Goal: Task Accomplishment & Management: Complete application form

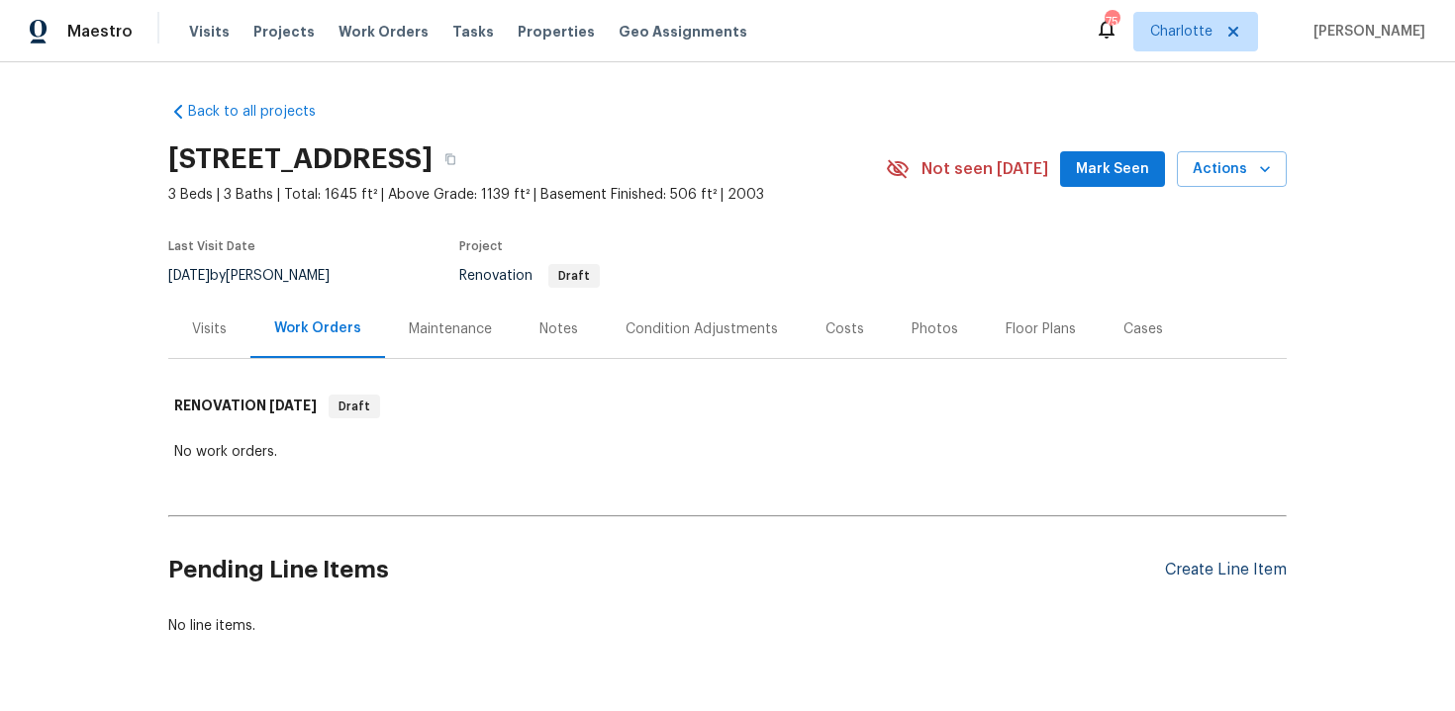
click at [1202, 574] on div "Create Line Item" at bounding box center [1226, 570] width 122 height 19
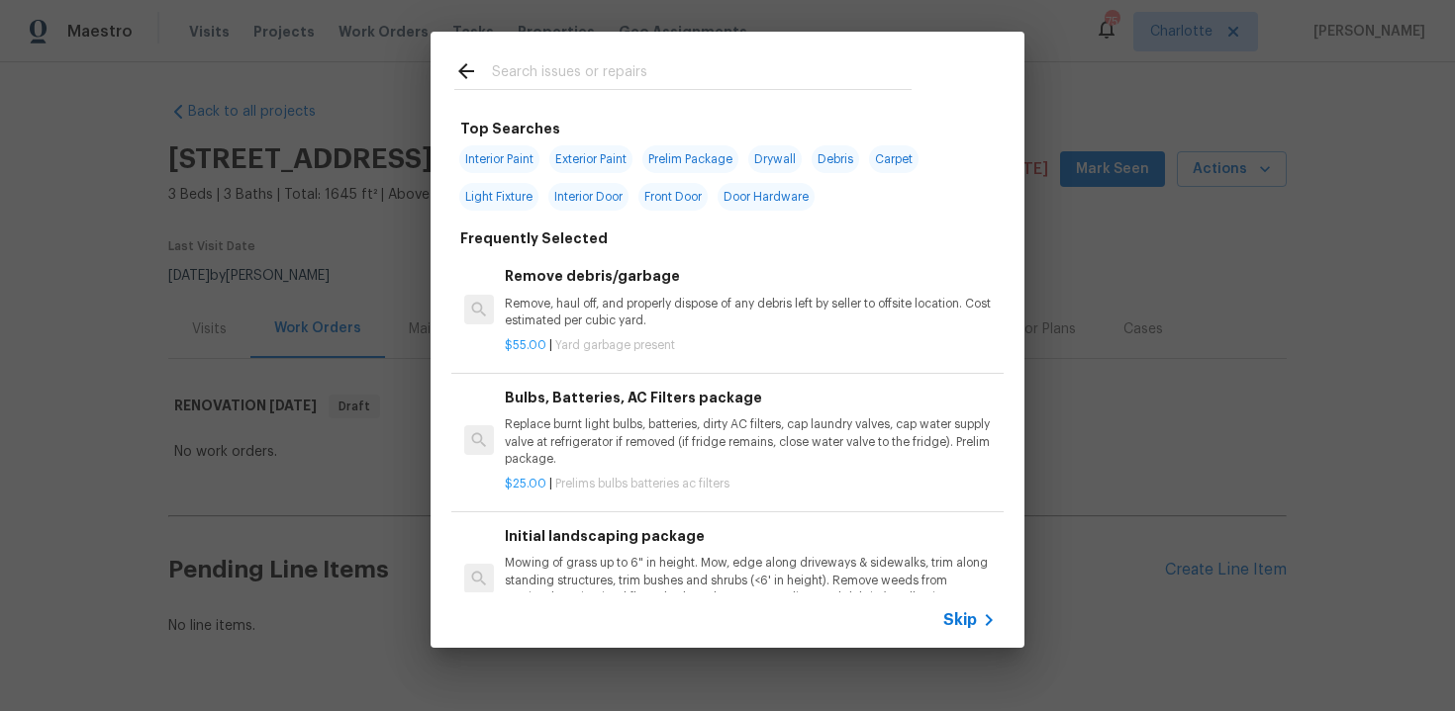
click at [944, 617] on span "Skip" at bounding box center [960, 621] width 34 height 20
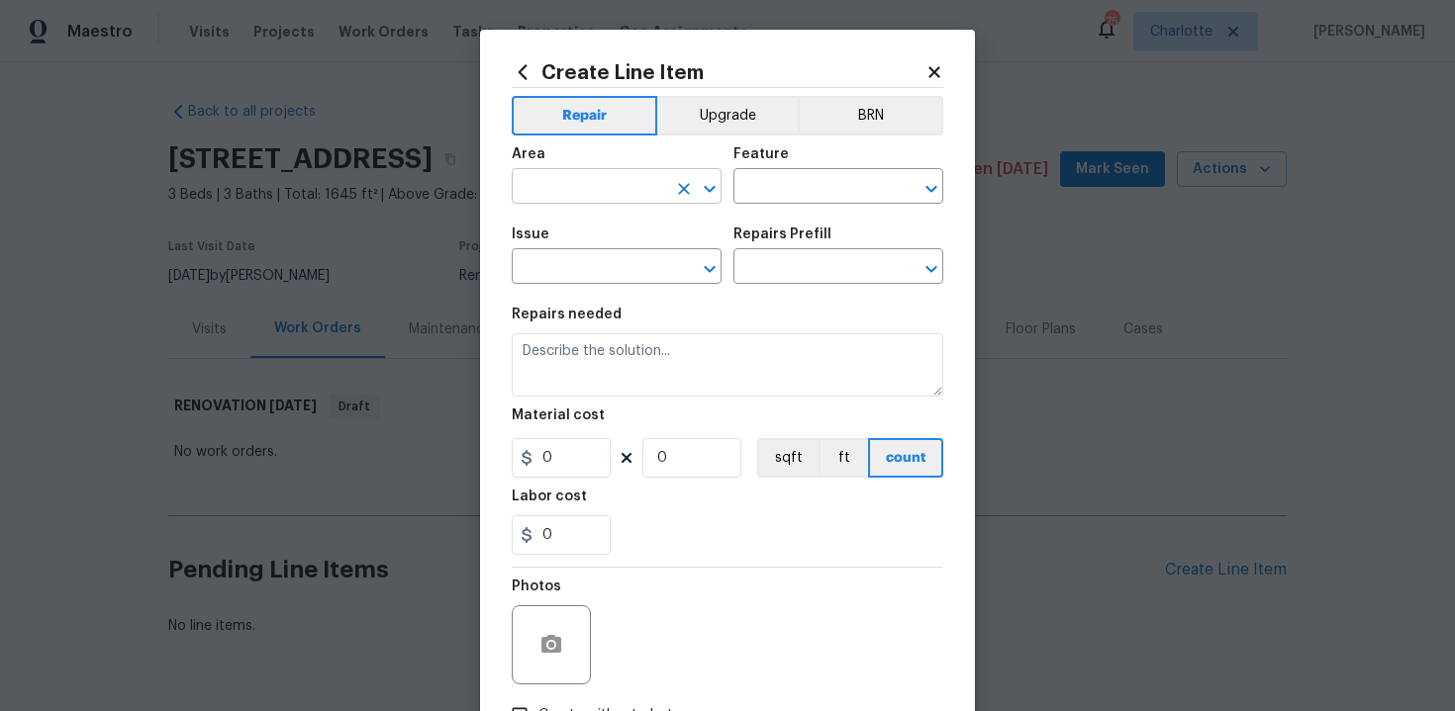
click at [645, 181] on input "text" at bounding box center [589, 188] width 154 height 31
click at [645, 274] on li "Interior Overall" at bounding box center [617, 265] width 210 height 33
type input "Interior Overall"
click at [767, 195] on input "text" at bounding box center [810, 188] width 154 height 31
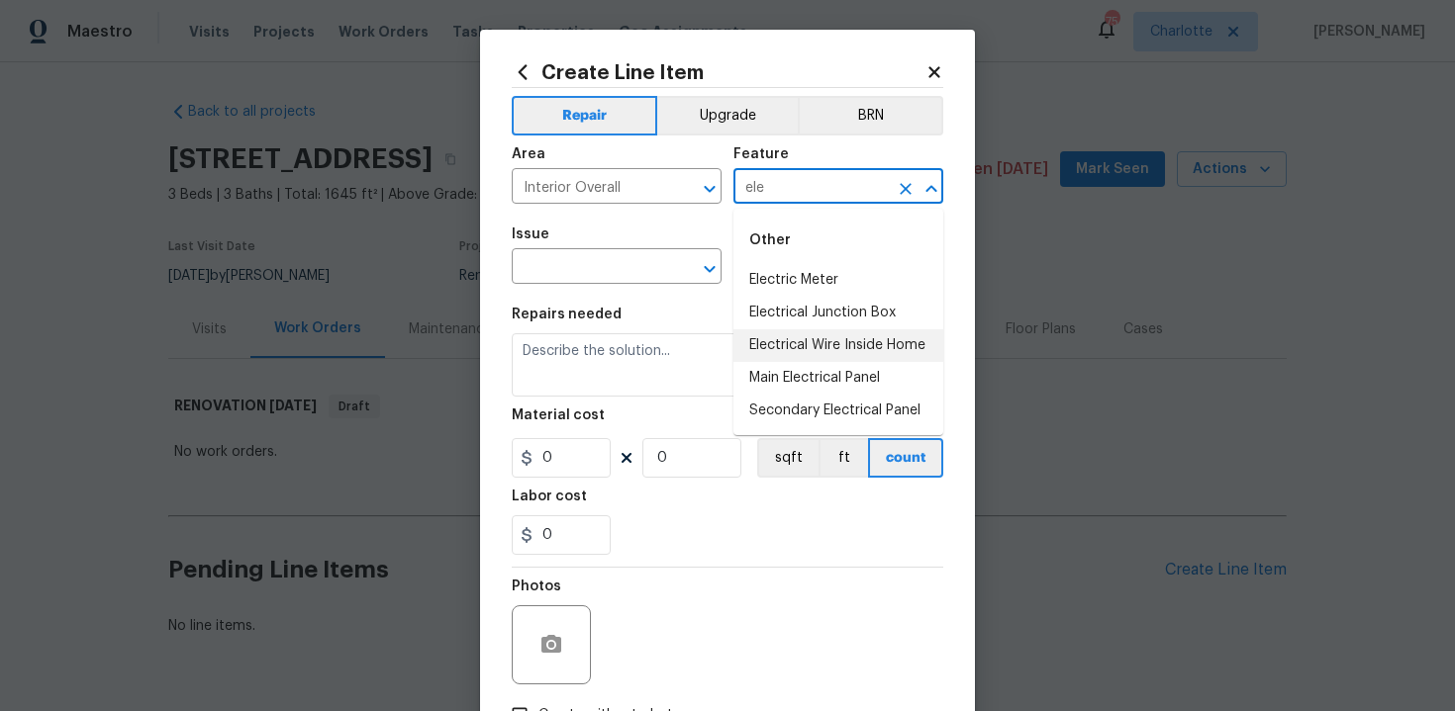
click at [797, 351] on li "Electrical Wire Inside Home" at bounding box center [838, 346] width 210 height 33
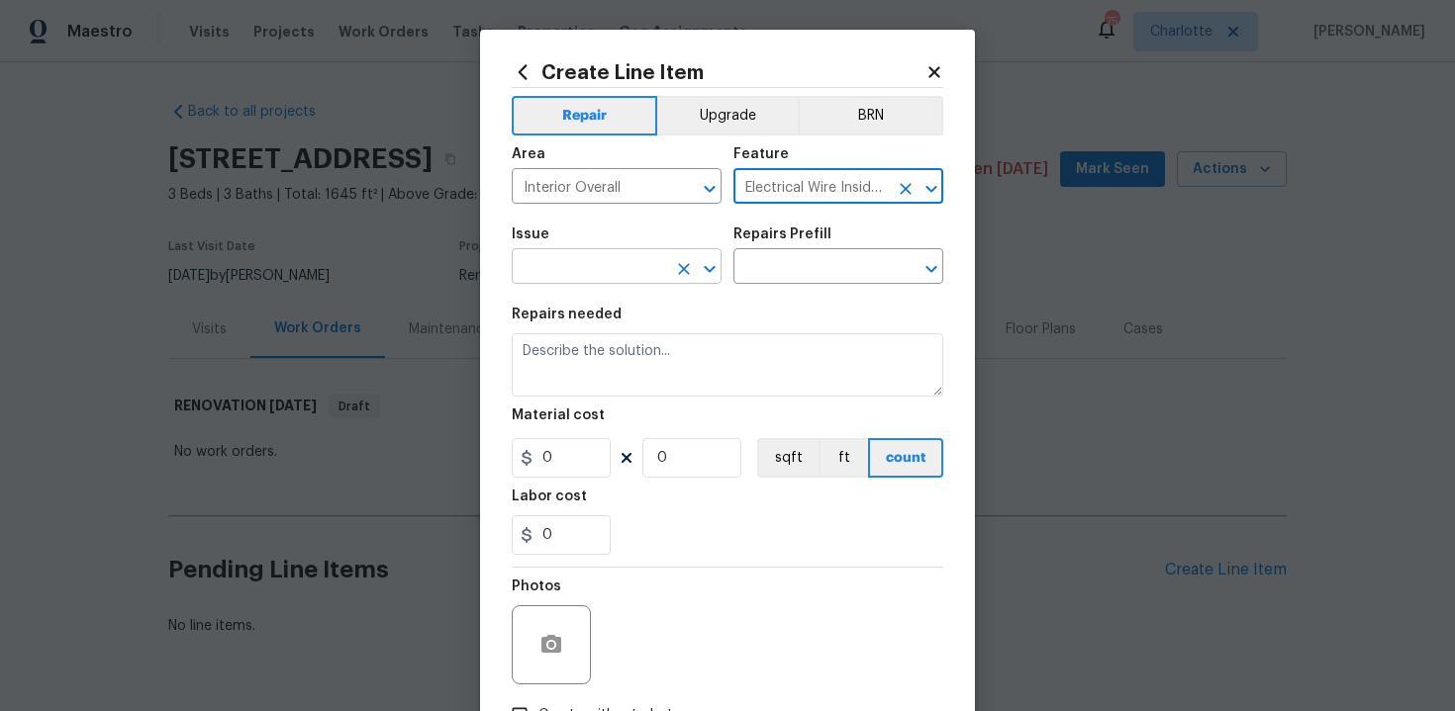
type input "Electrical Wire Inside Home"
click at [596, 274] on input "text" at bounding box center [589, 268] width 154 height 31
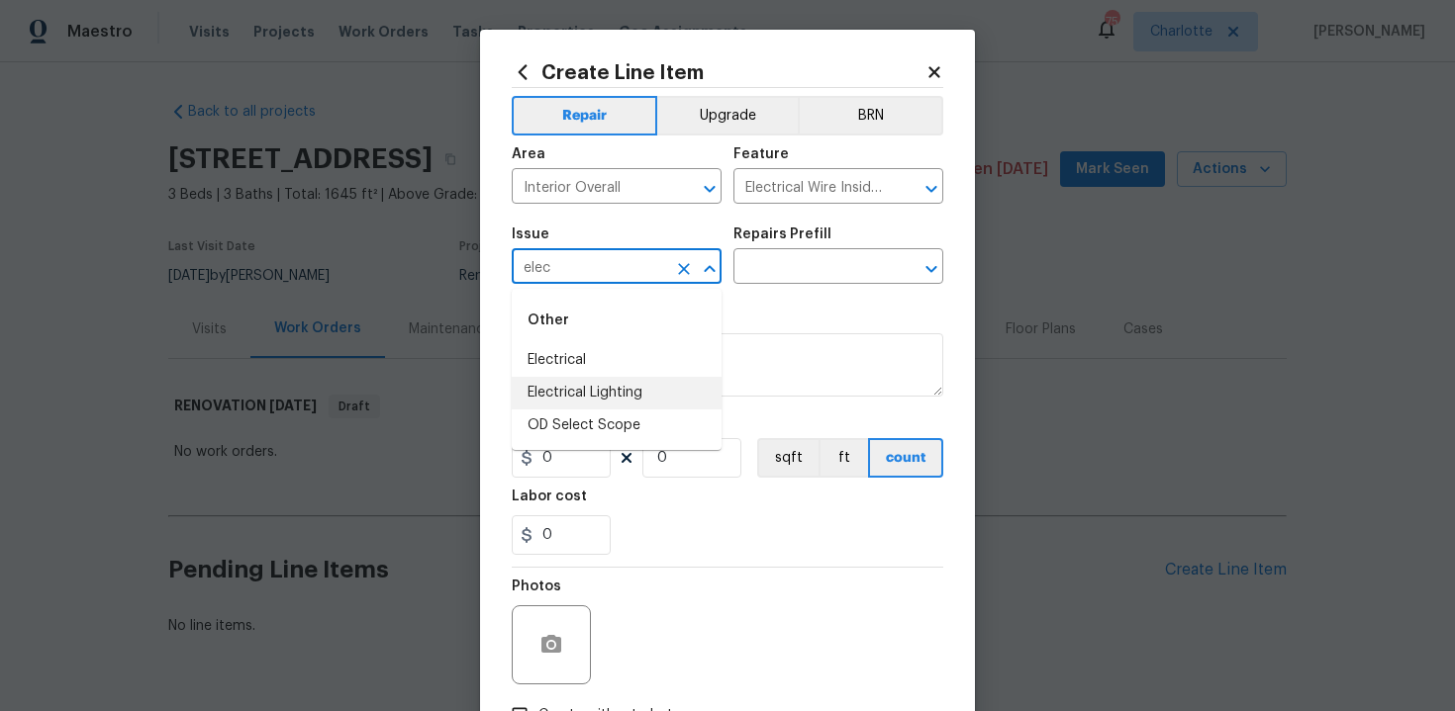
click at [618, 393] on li "Electrical Lighting" at bounding box center [617, 393] width 210 height 33
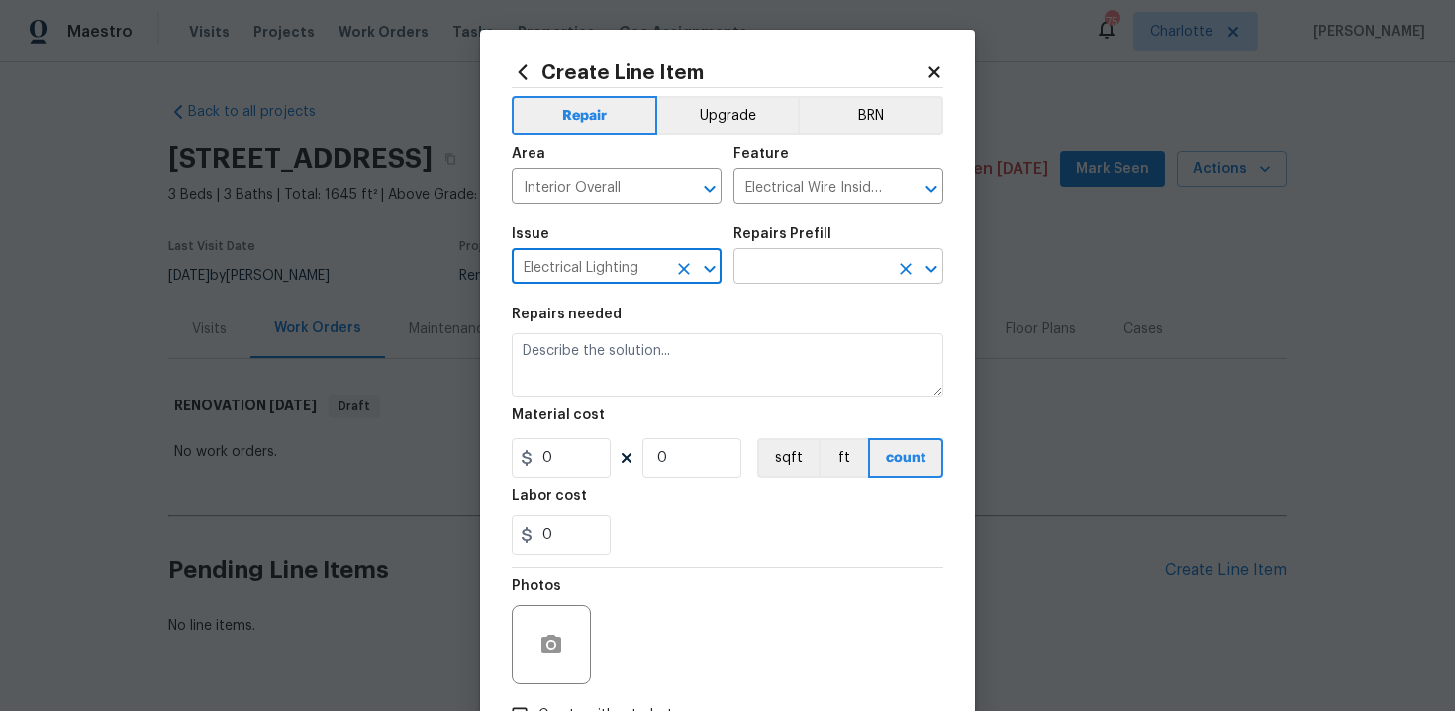
type input "Electrical Lighting"
click at [759, 261] on input "text" at bounding box center [810, 268] width 154 height 31
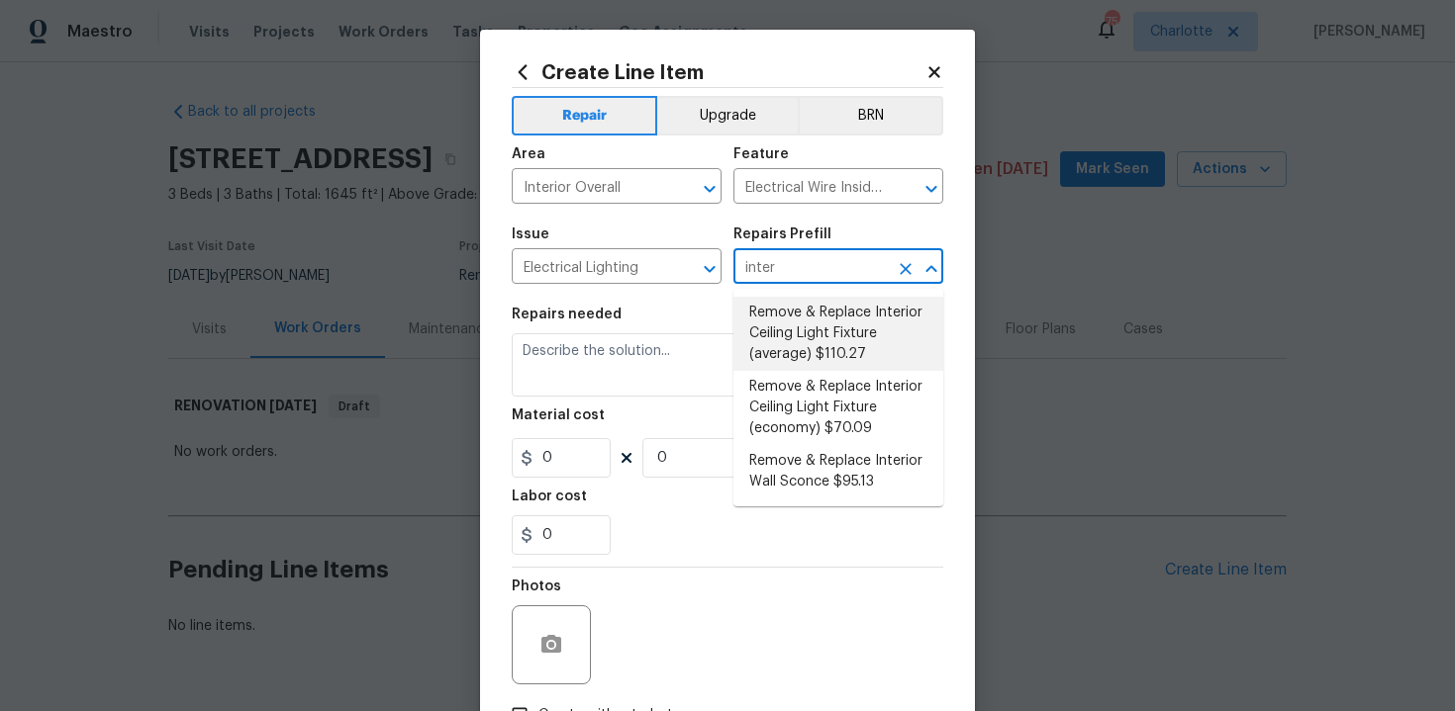
click at [804, 319] on li "Remove & Replace Interior Ceiling Light Fixture (average) $110.27" at bounding box center [838, 334] width 210 height 74
type input "Remove & Replace Interior Ceiling Light Fixture (average) $110.27"
type textarea "Remove the existing interior ceiling light fixture and replace it with new AVER…"
type input "1"
type input "110.27"
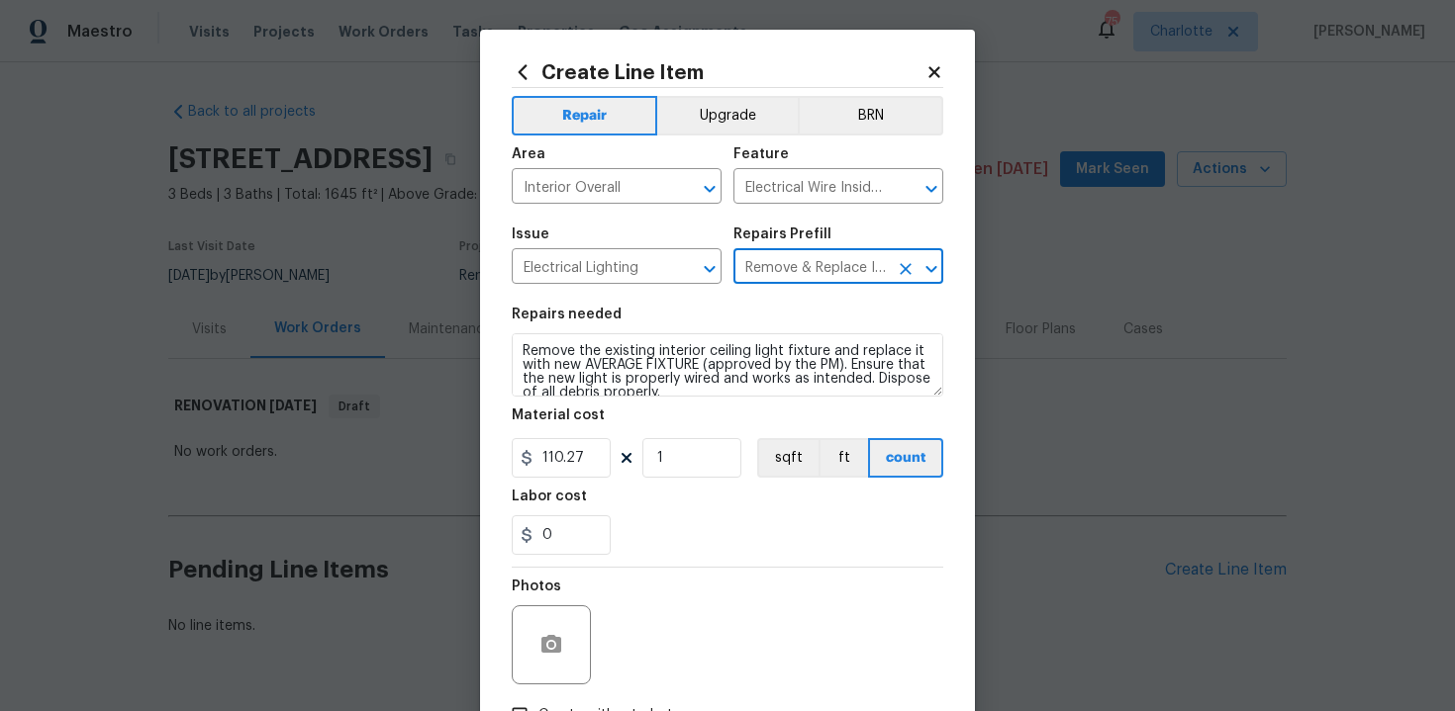
type input "Remove & Replace Interior Ceiling Light Fixture (average) $110.27"
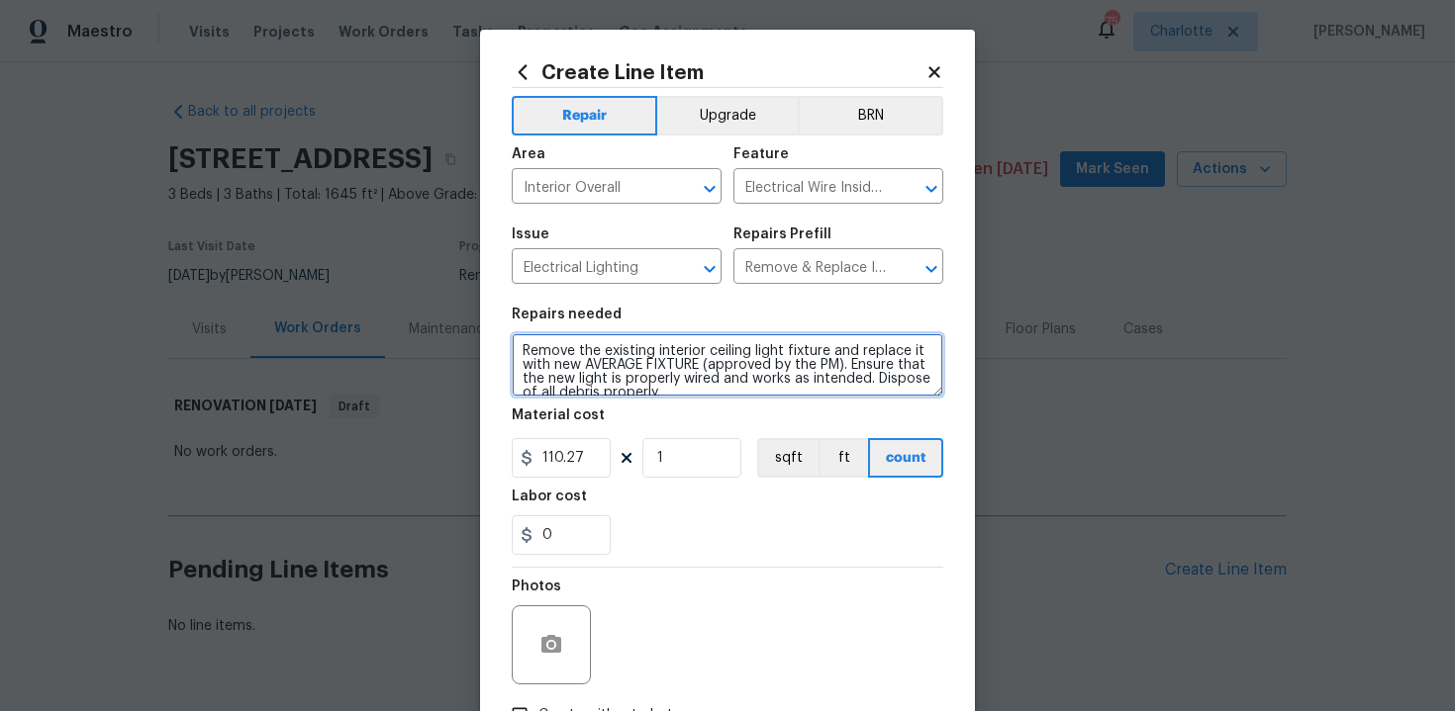
click at [516, 350] on textarea "Remove the existing interior ceiling light fixture and replace it with new AVER…" at bounding box center [727, 364] width 431 height 63
type textarea "#sala - Remove the existing interior ceiling light fixture and replace it with …"
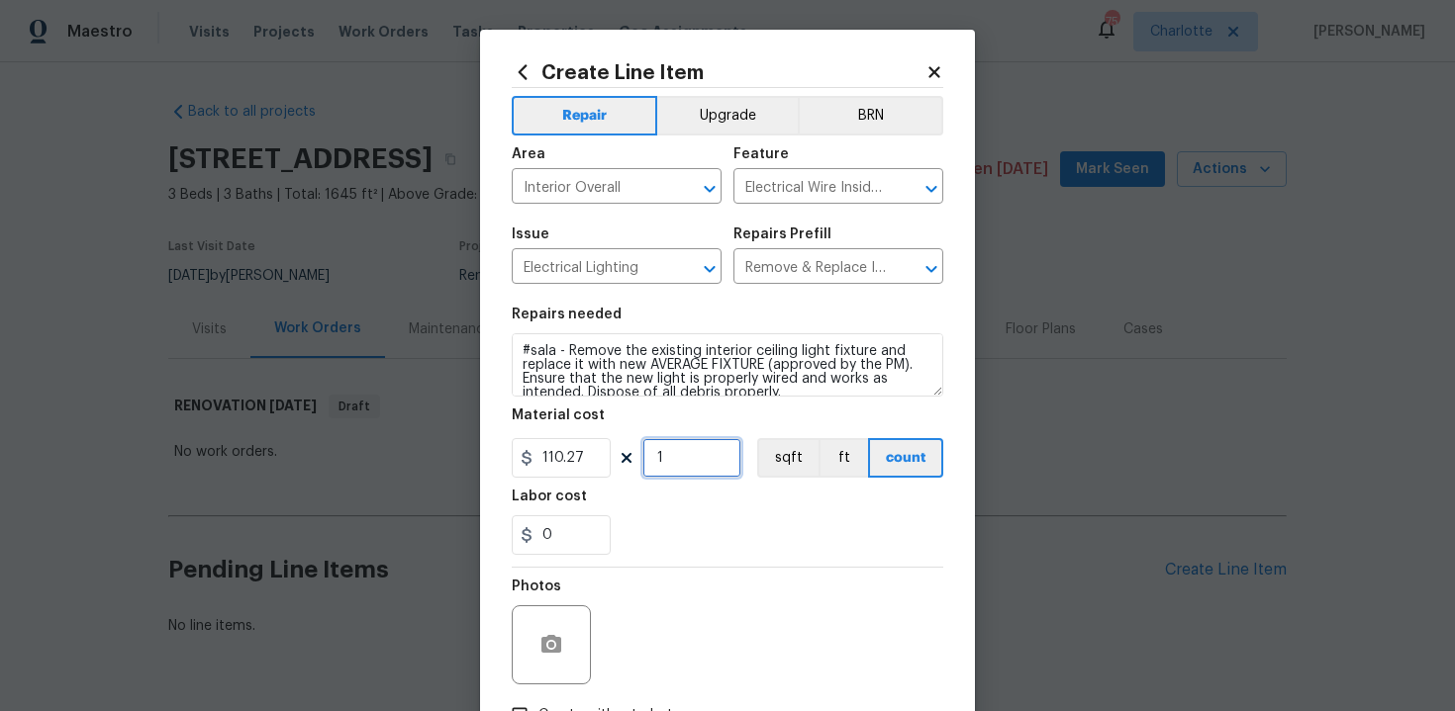
click at [690, 450] on input "1" at bounding box center [691, 458] width 99 height 40
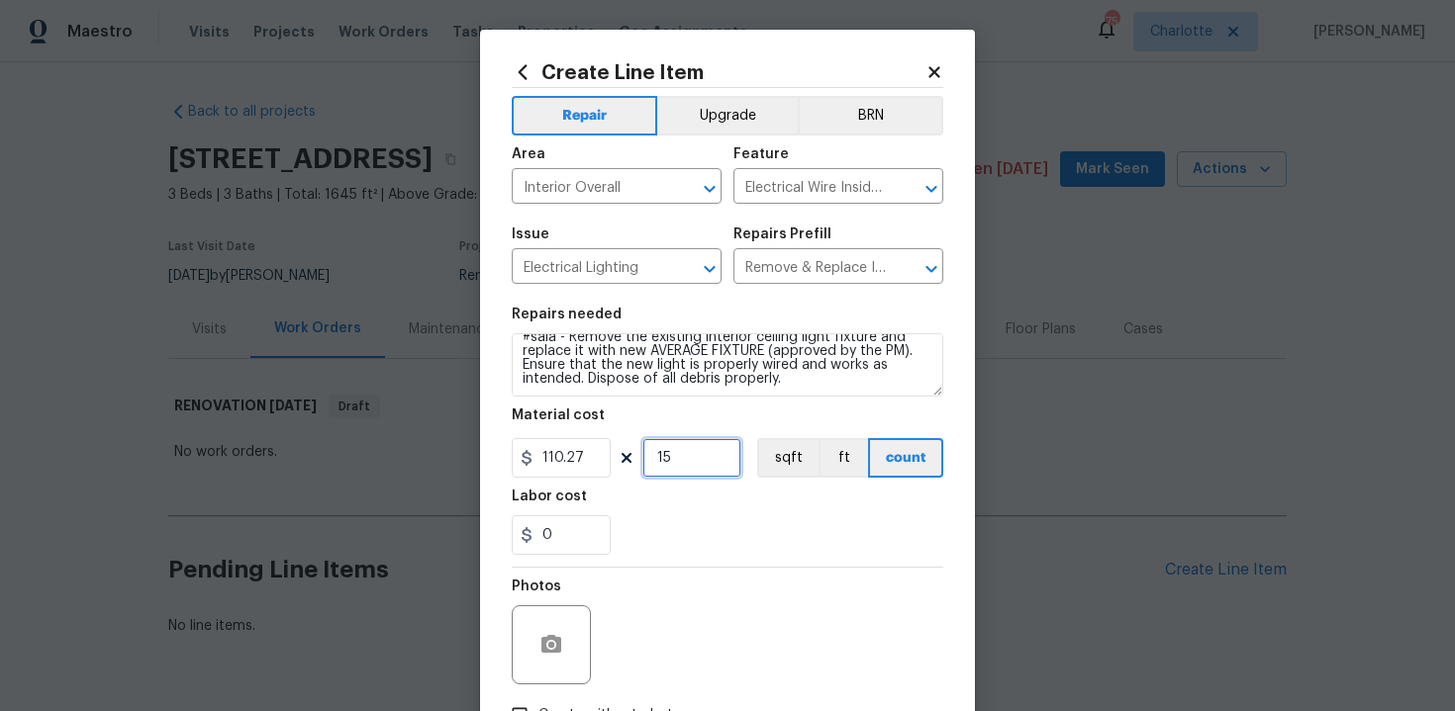
type input "15"
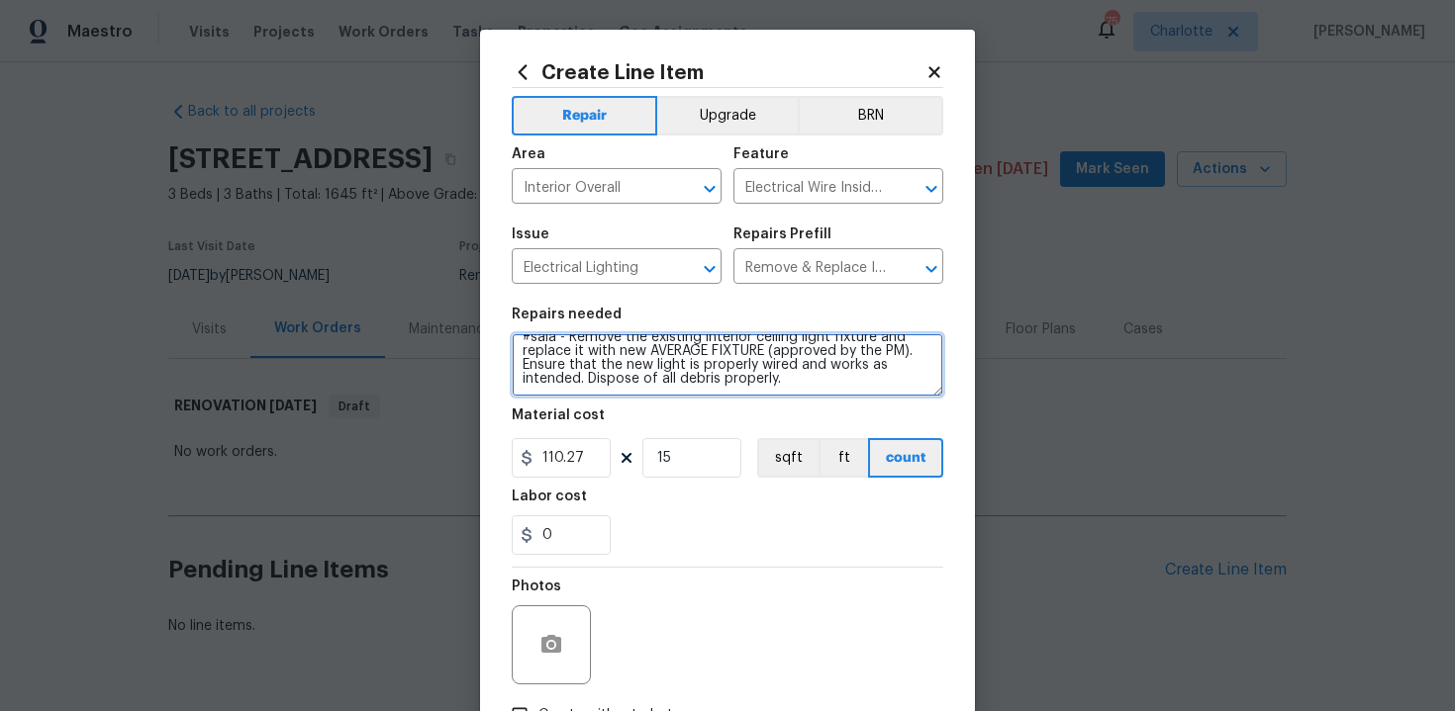
click at [840, 380] on textarea "#sala - Remove the existing interior ceiling light fixture and replace it with …" at bounding box center [727, 364] width 431 height 63
paste textarea "Nothing fancy, basic and neutral"
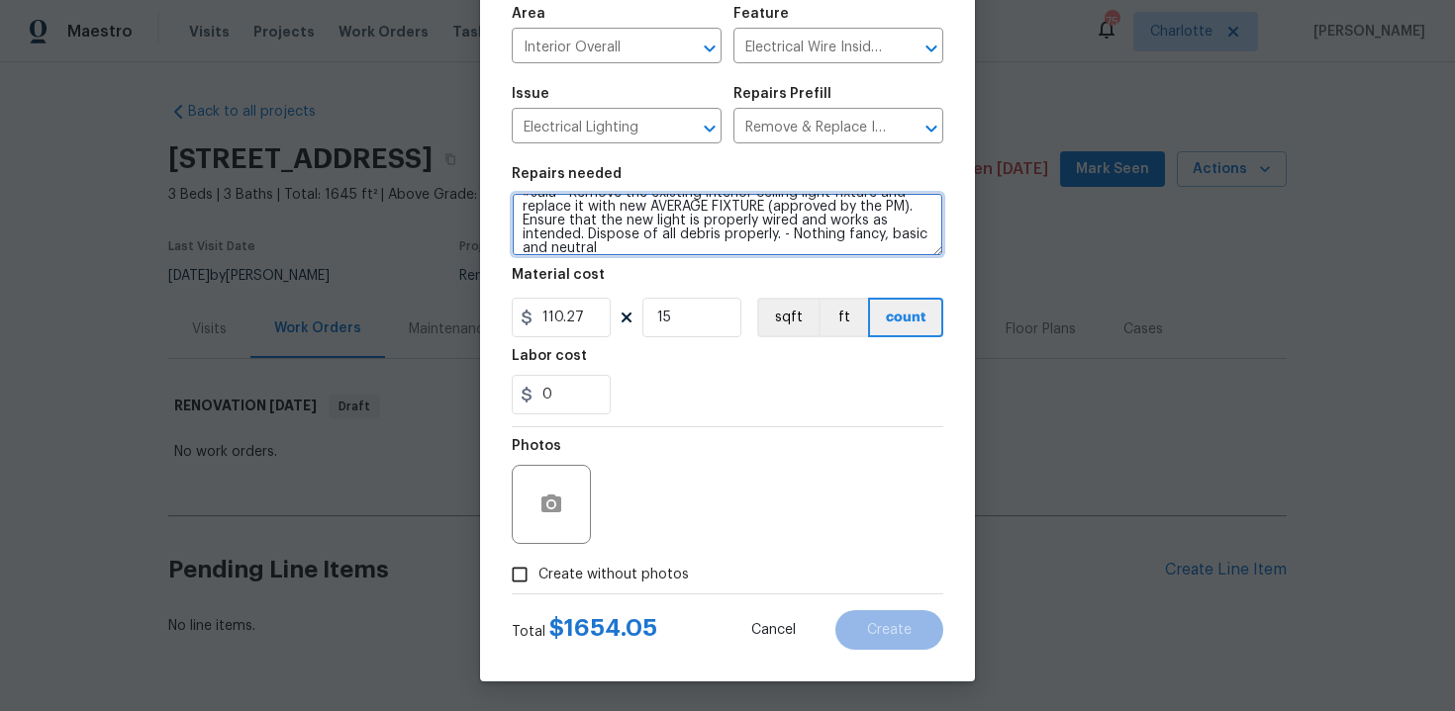
type textarea "#sala - Remove the existing interior ceiling light fixture and replace it with …"
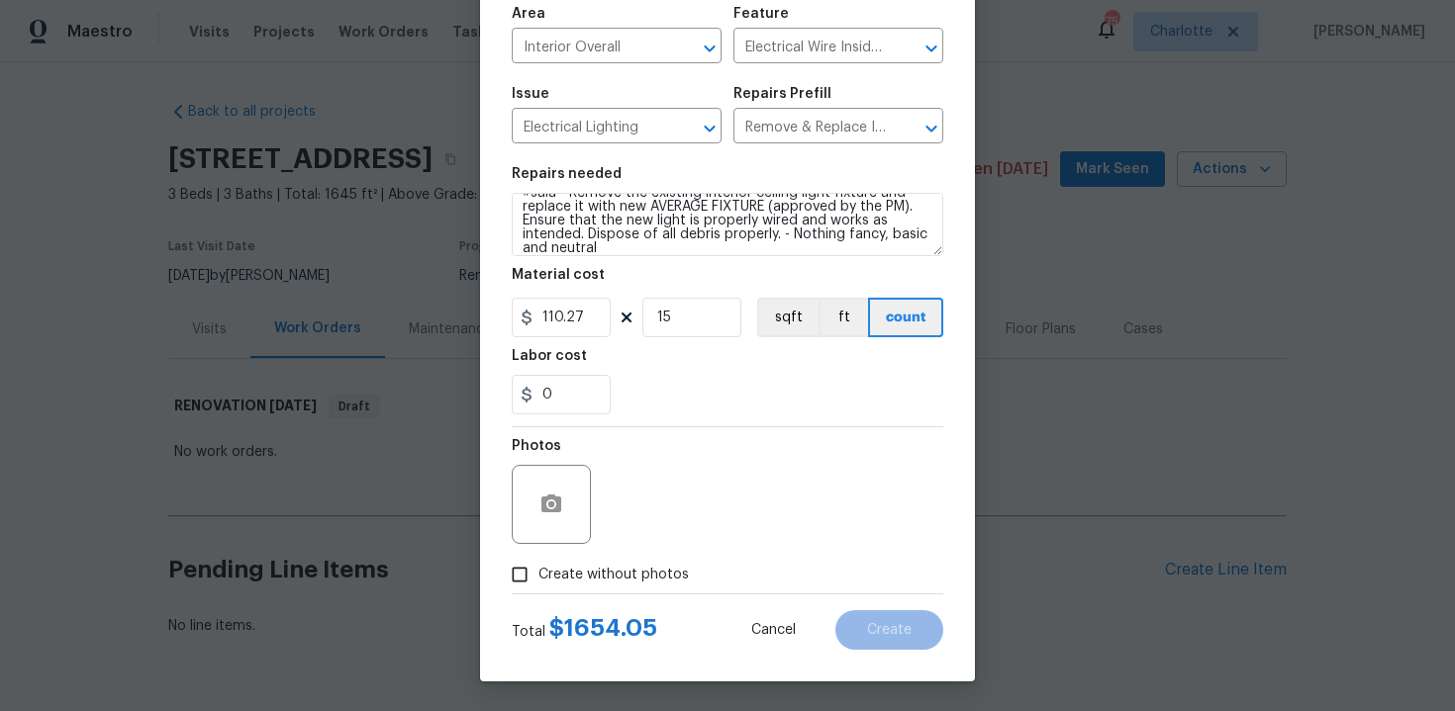
click at [585, 570] on span "Create without photos" at bounding box center [613, 575] width 150 height 21
click at [538, 570] on input "Create without photos" at bounding box center [520, 575] width 38 height 38
checkbox input "true"
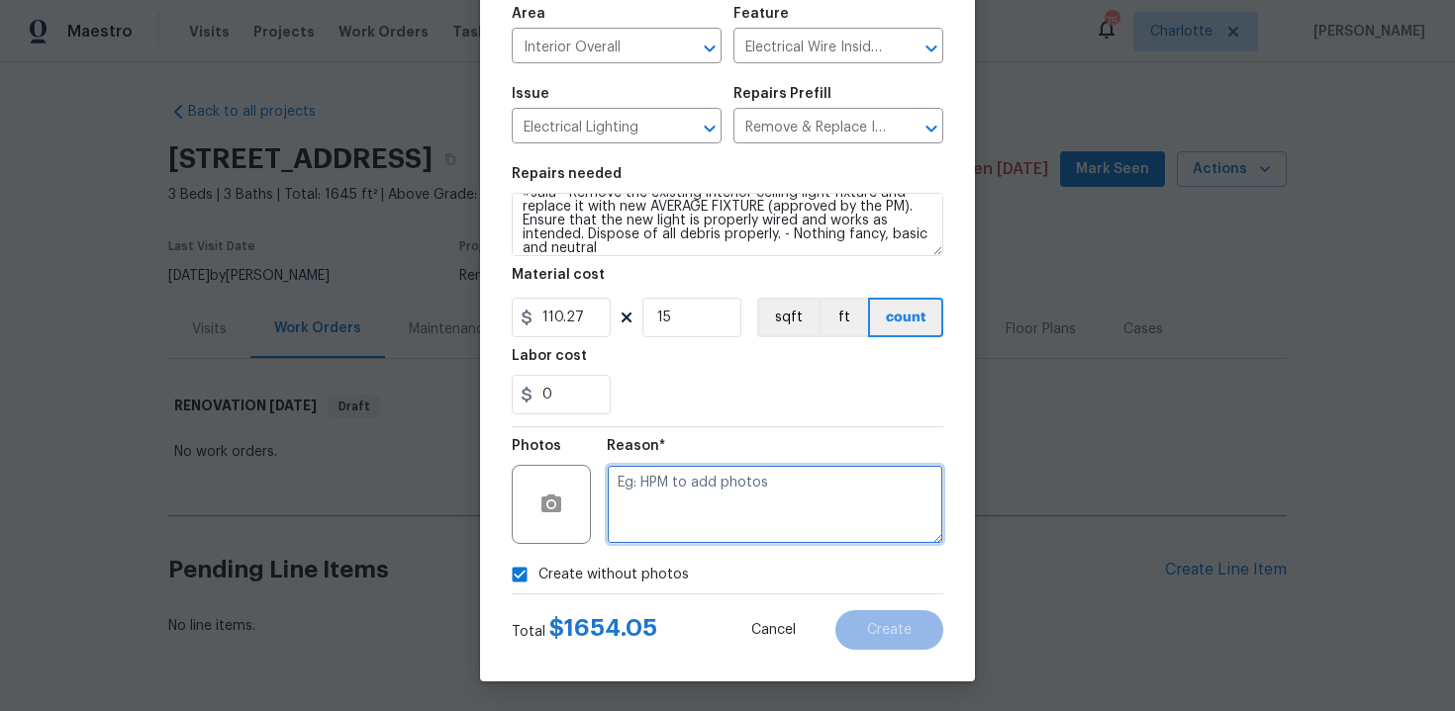
click at [660, 521] on textarea at bounding box center [775, 504] width 336 height 79
type textarea "n/a"
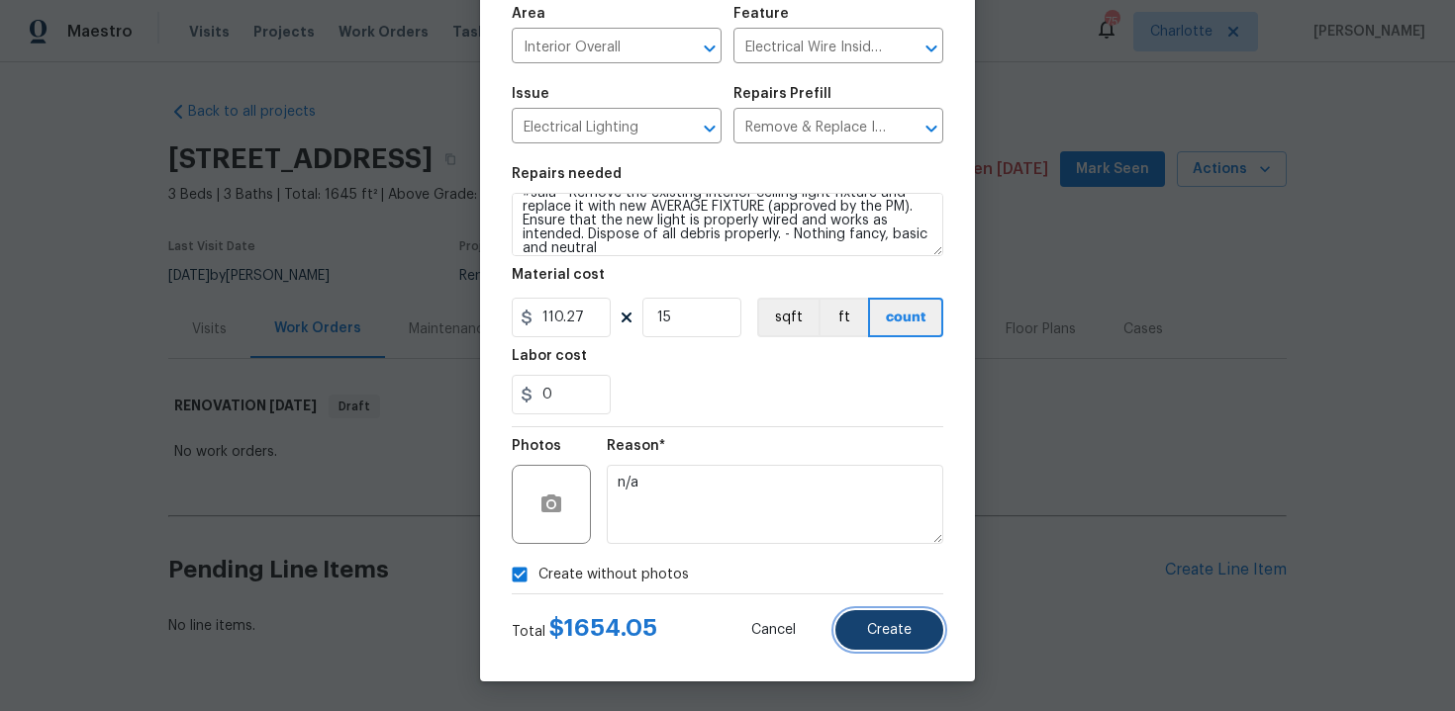
click at [910, 631] on span "Create" at bounding box center [889, 630] width 45 height 15
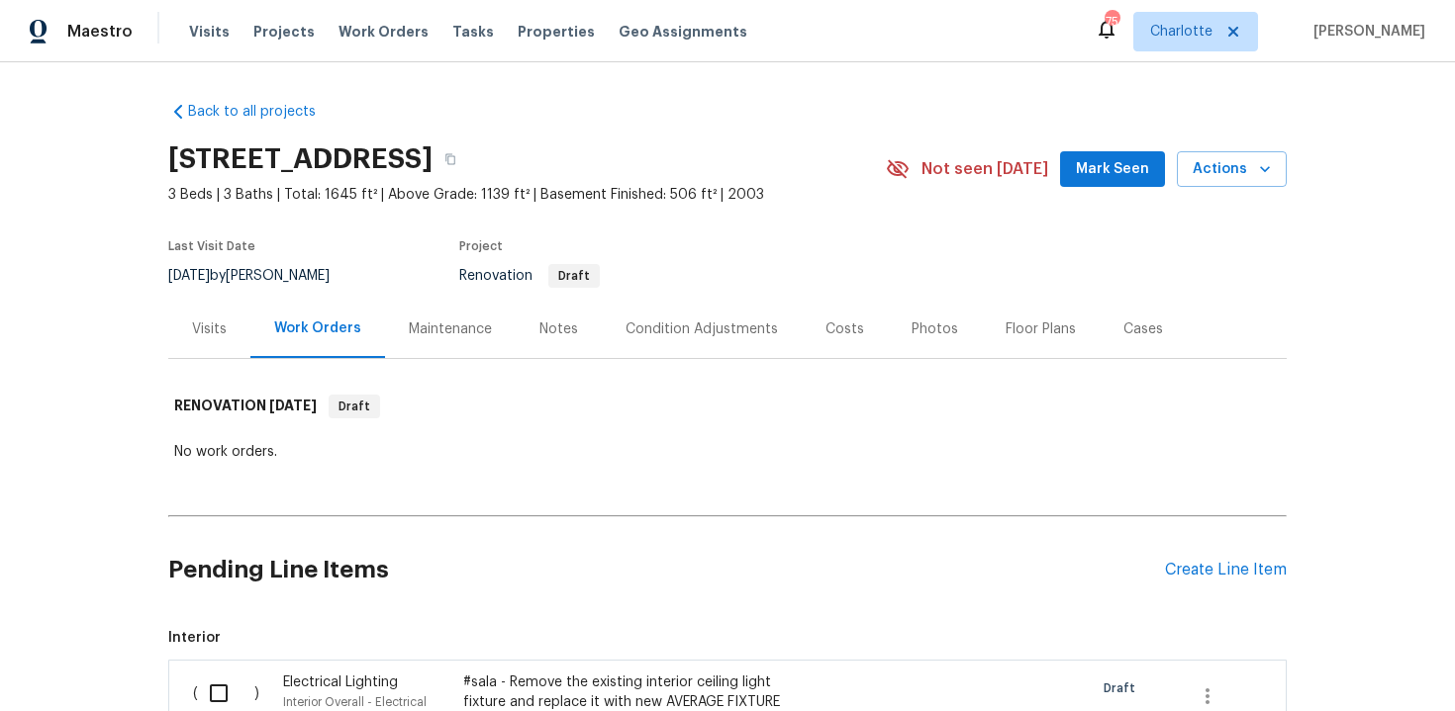
scroll to position [162, 0]
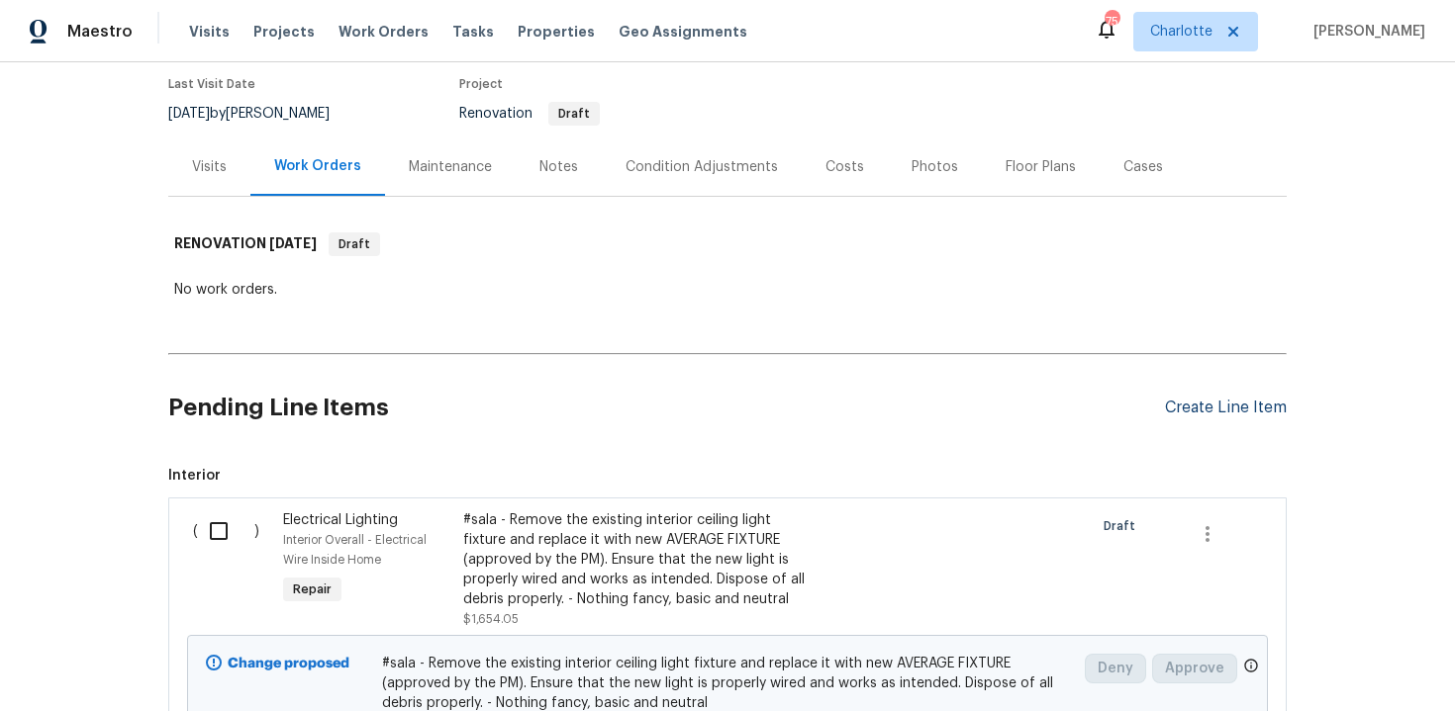
click at [1185, 416] on div "Create Line Item" at bounding box center [1226, 408] width 122 height 19
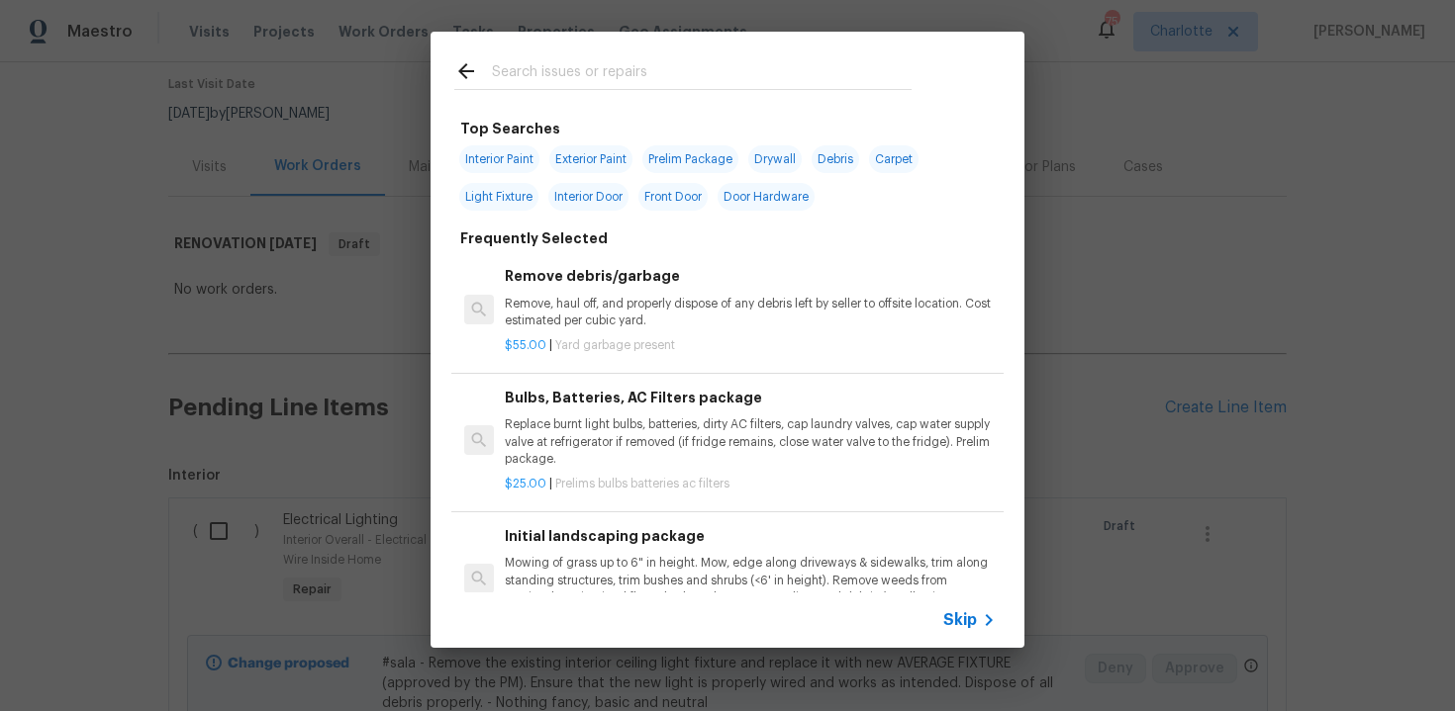
click at [965, 616] on span "Skip" at bounding box center [960, 621] width 34 height 20
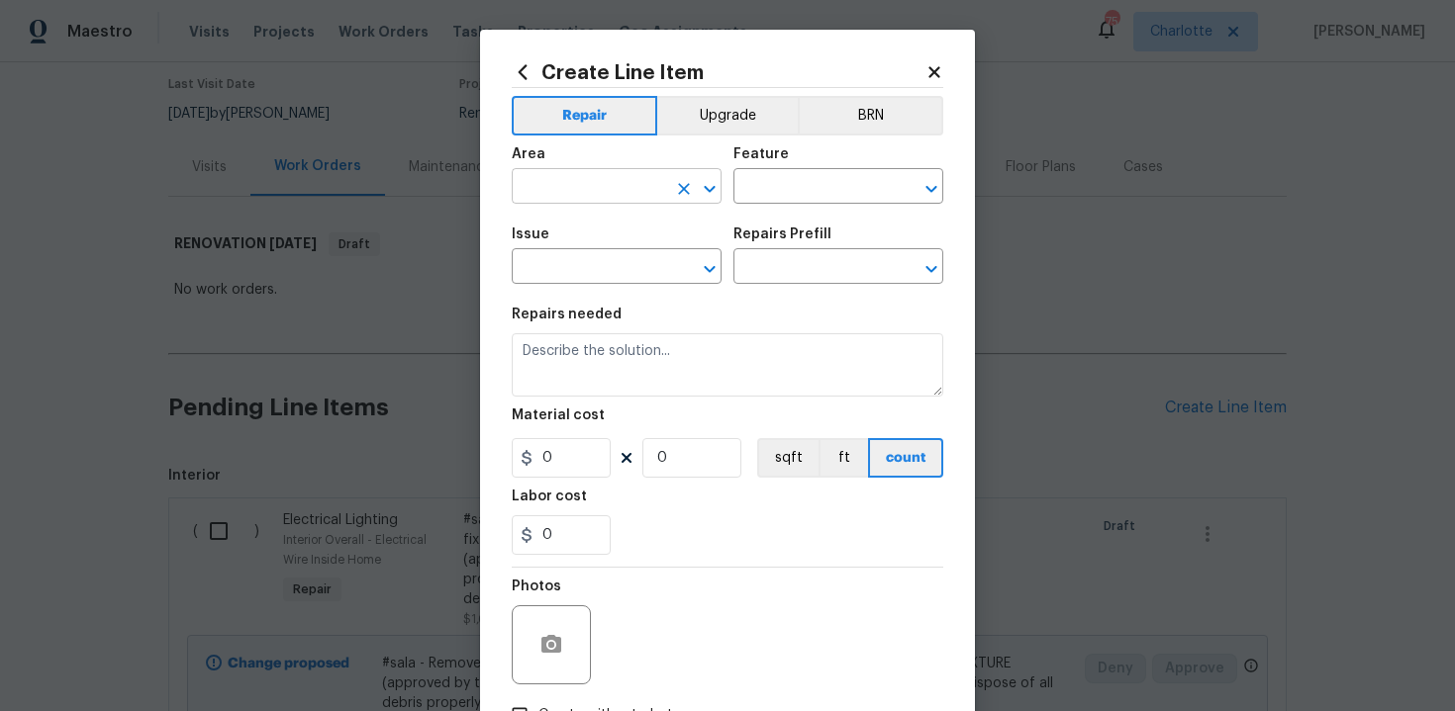
click at [636, 175] on input "text" at bounding box center [589, 188] width 154 height 31
click at [586, 238] on li "Kitchen" at bounding box center [617, 233] width 210 height 33
type input "Kitchen"
click at [785, 193] on input "text" at bounding box center [810, 188] width 154 height 31
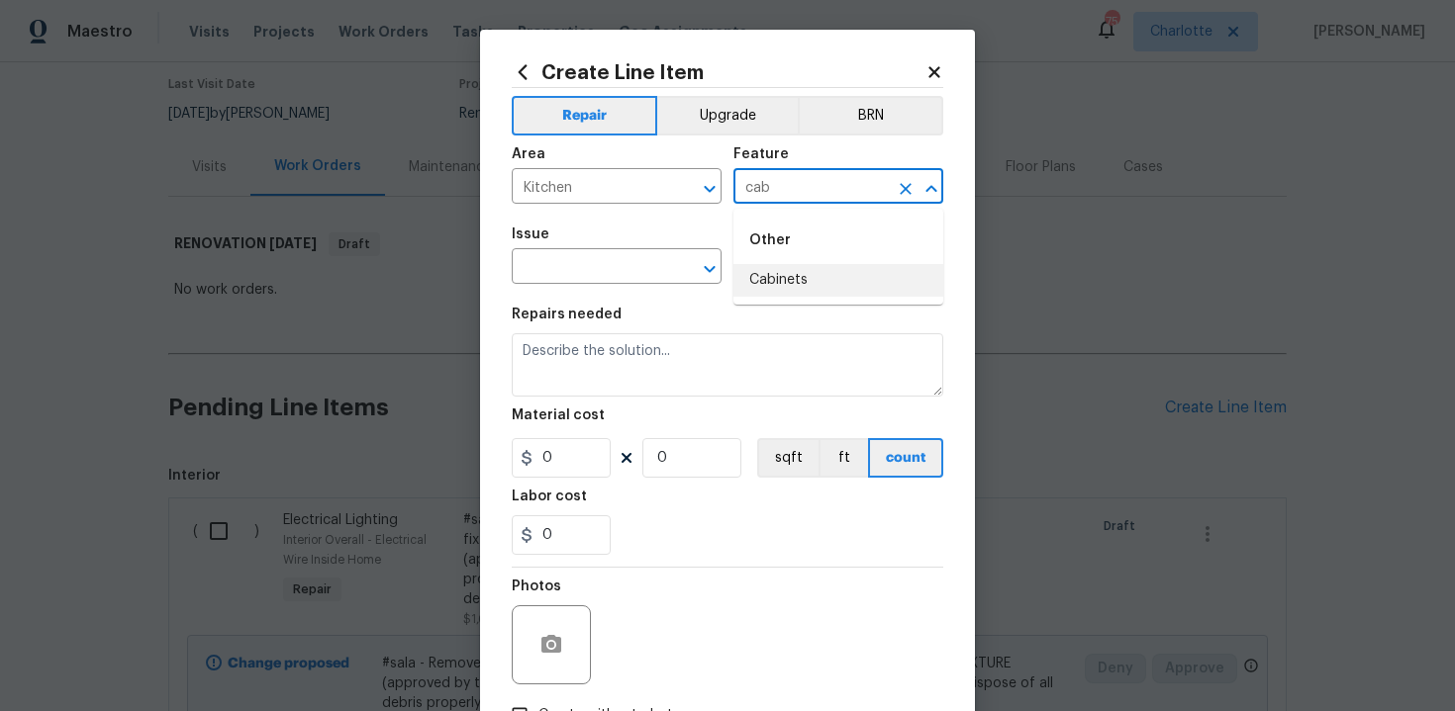
click at [804, 291] on li "Cabinets" at bounding box center [838, 280] width 210 height 33
type input "Cabinets"
click at [556, 273] on input "text" at bounding box center [589, 268] width 154 height 31
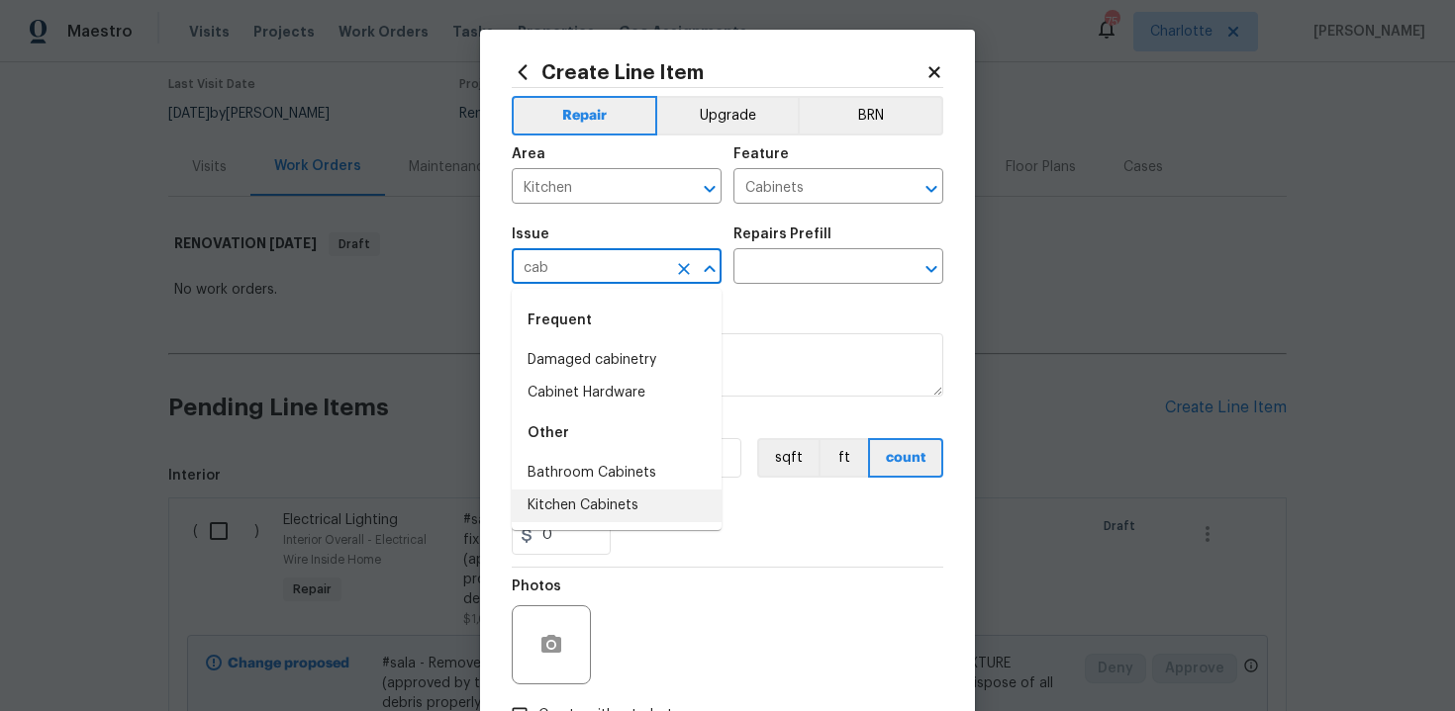
click at [587, 499] on li "Kitchen Cabinets" at bounding box center [617, 506] width 210 height 33
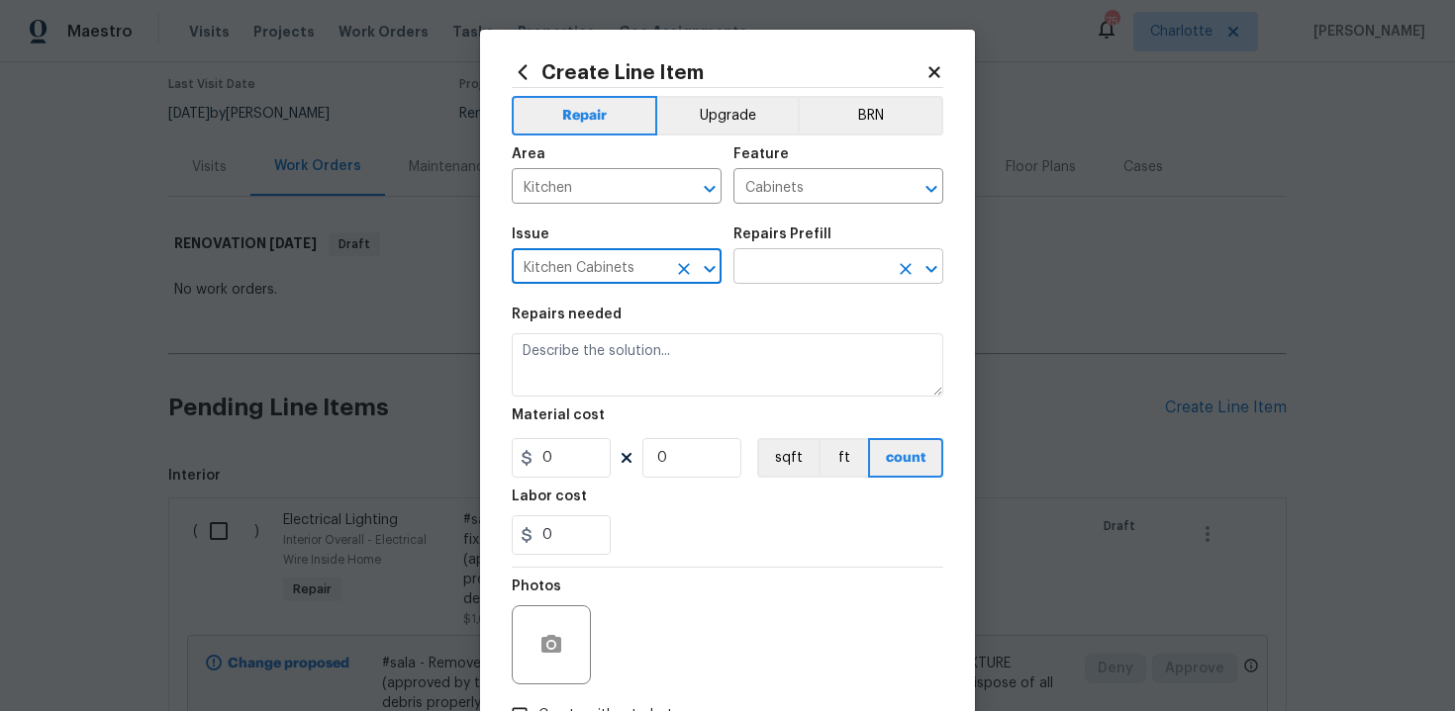
type input "Kitchen Cabinets"
click at [816, 275] on input "text" at bounding box center [810, 268] width 154 height 31
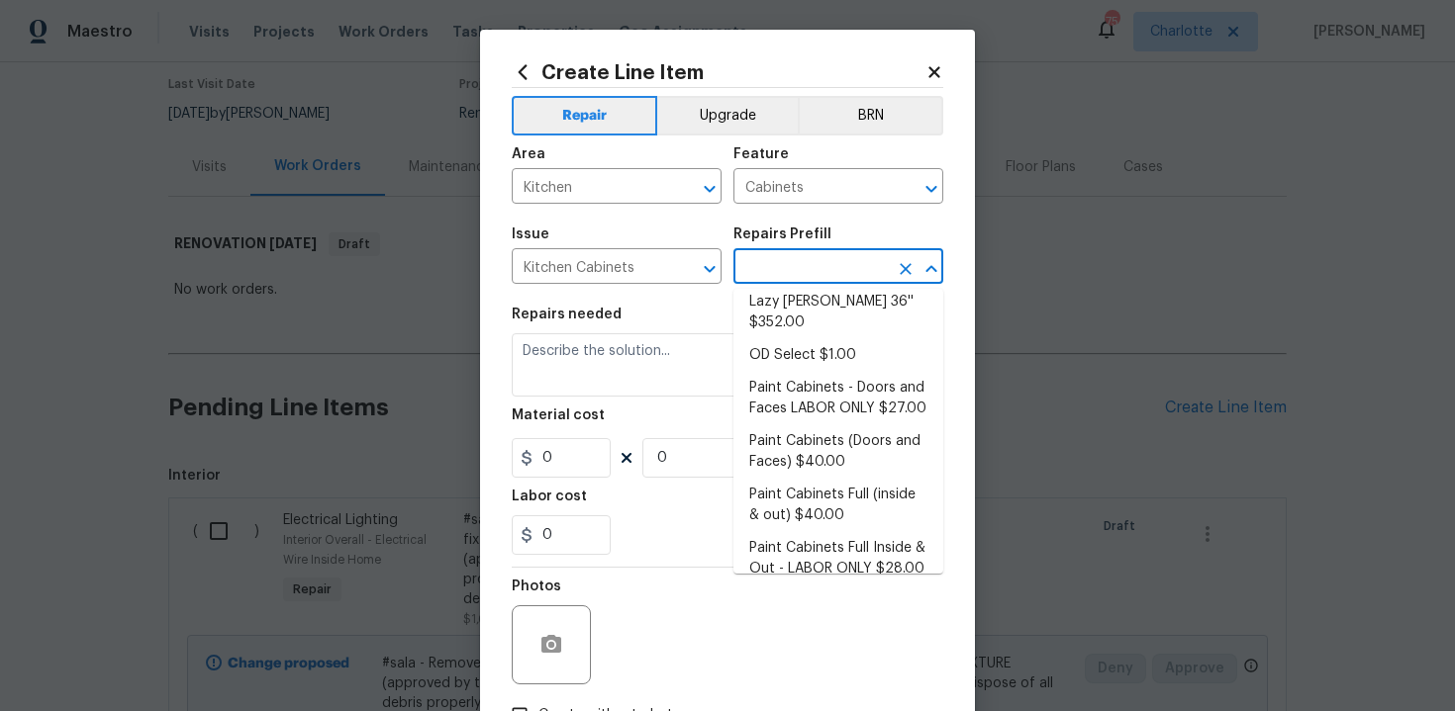
scroll to position [284, 0]
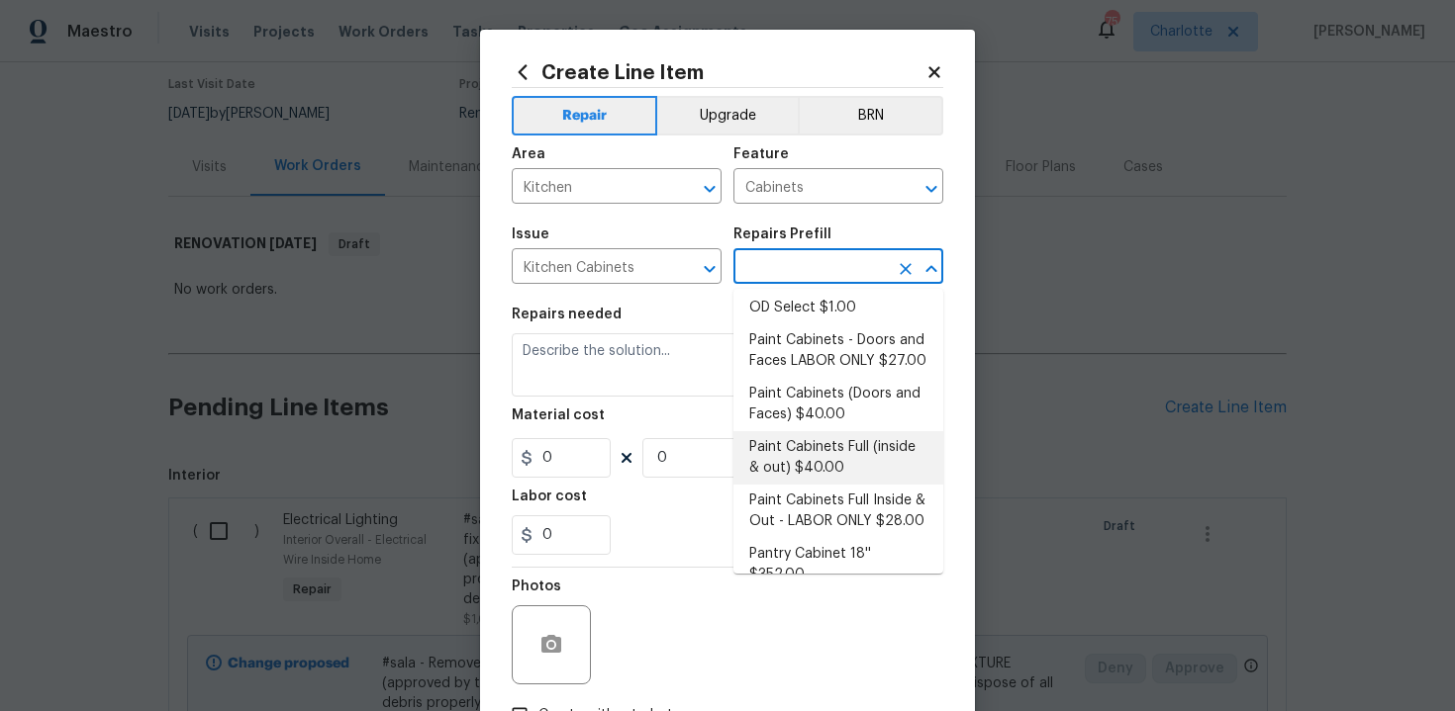
click at [866, 452] on li "Paint Cabinets Full (inside & out) $40.00" at bounding box center [838, 457] width 210 height 53
type input "Paint Cabinets Full (inside & out) $40.00"
type textarea "Prep, sand, mask and apply 2 coats of paint to the kitchen cabinet doors, inter…"
type input "40"
type input "1"
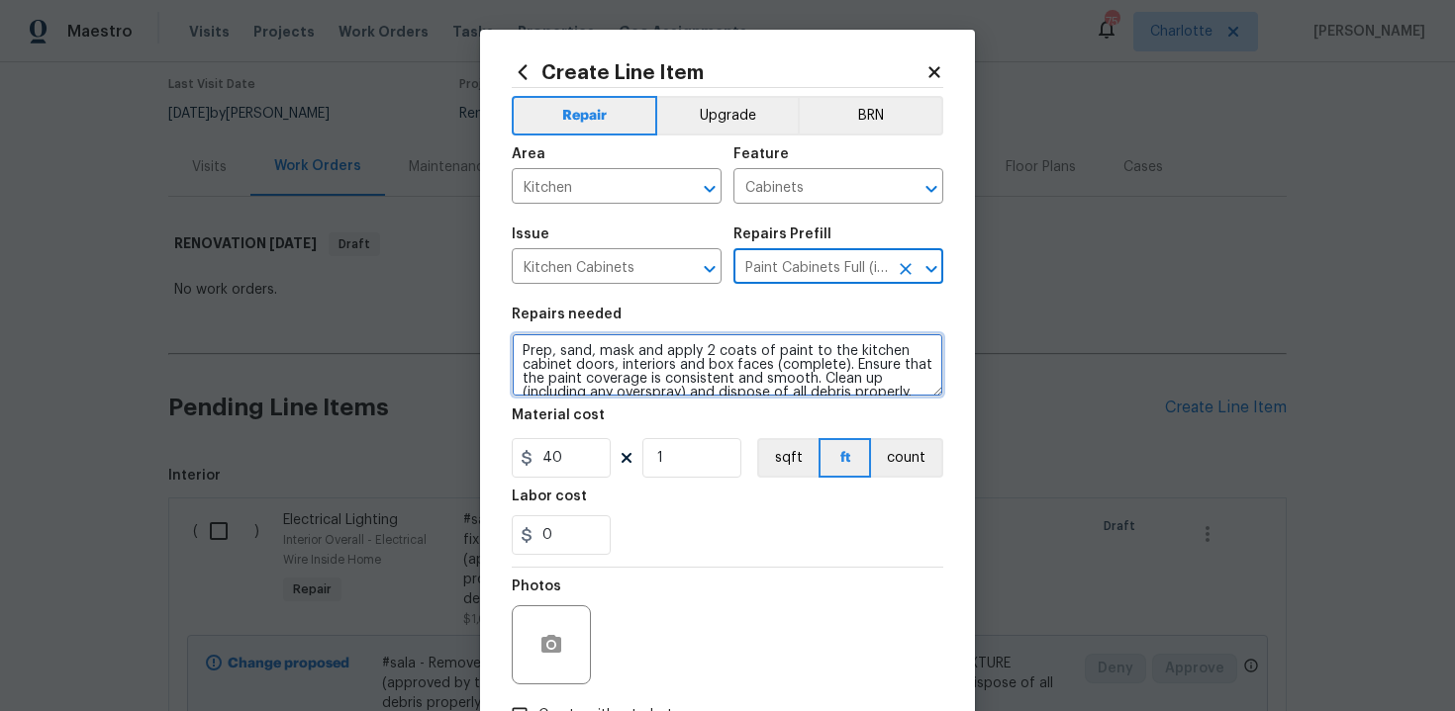
click at [514, 348] on textarea "Prep, sand, mask and apply 2 coats of paint to the kitchen cabinet doors, inter…" at bounding box center [727, 364] width 431 height 63
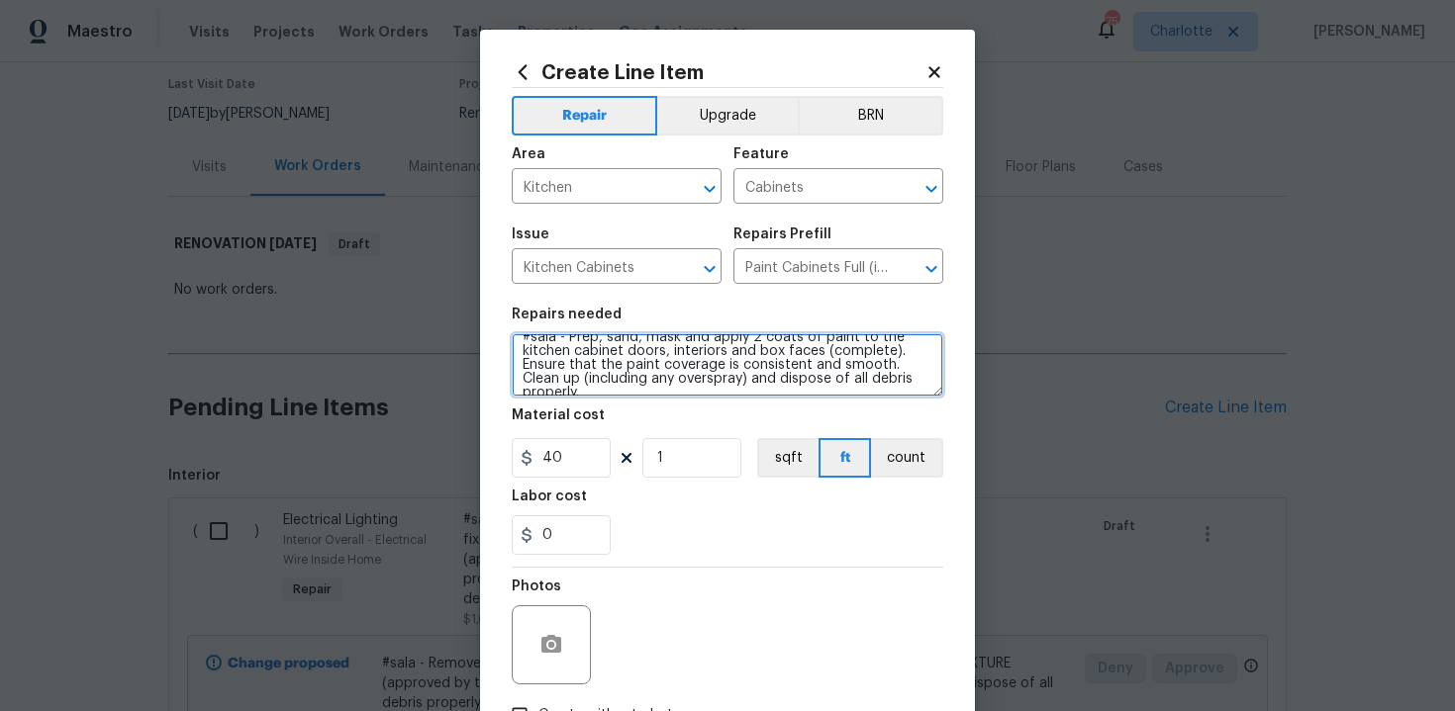
click at [916, 378] on textarea "#sala - Prep, sand, mask and apply 2 coats of paint to the kitchen cabinet door…" at bounding box center [727, 364] width 431 height 63
type textarea "#sala - Prep, sand, mask and apply 2 coats of paint to the kitchen cabinet door…"
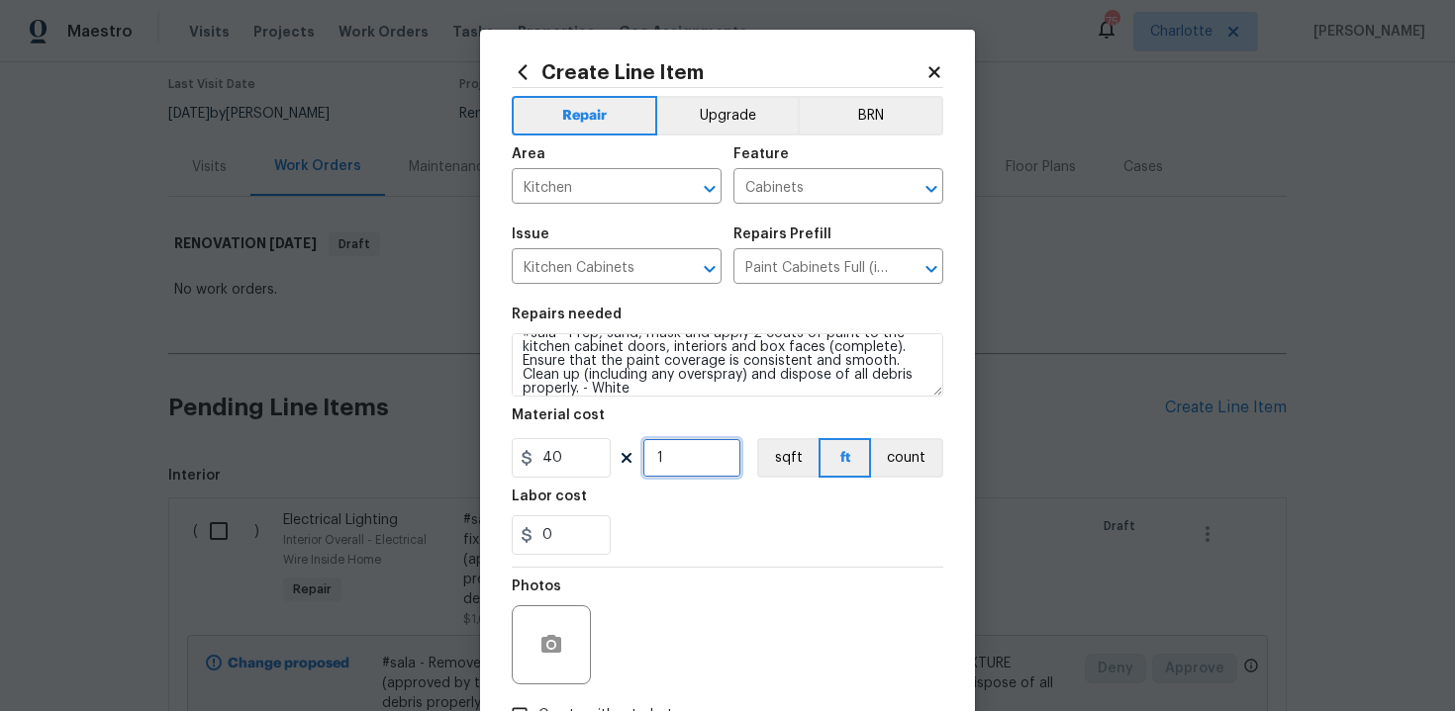
click at [693, 463] on input "1" at bounding box center [691, 458] width 99 height 40
type input "60"
click at [735, 518] on div "0" at bounding box center [727, 536] width 431 height 40
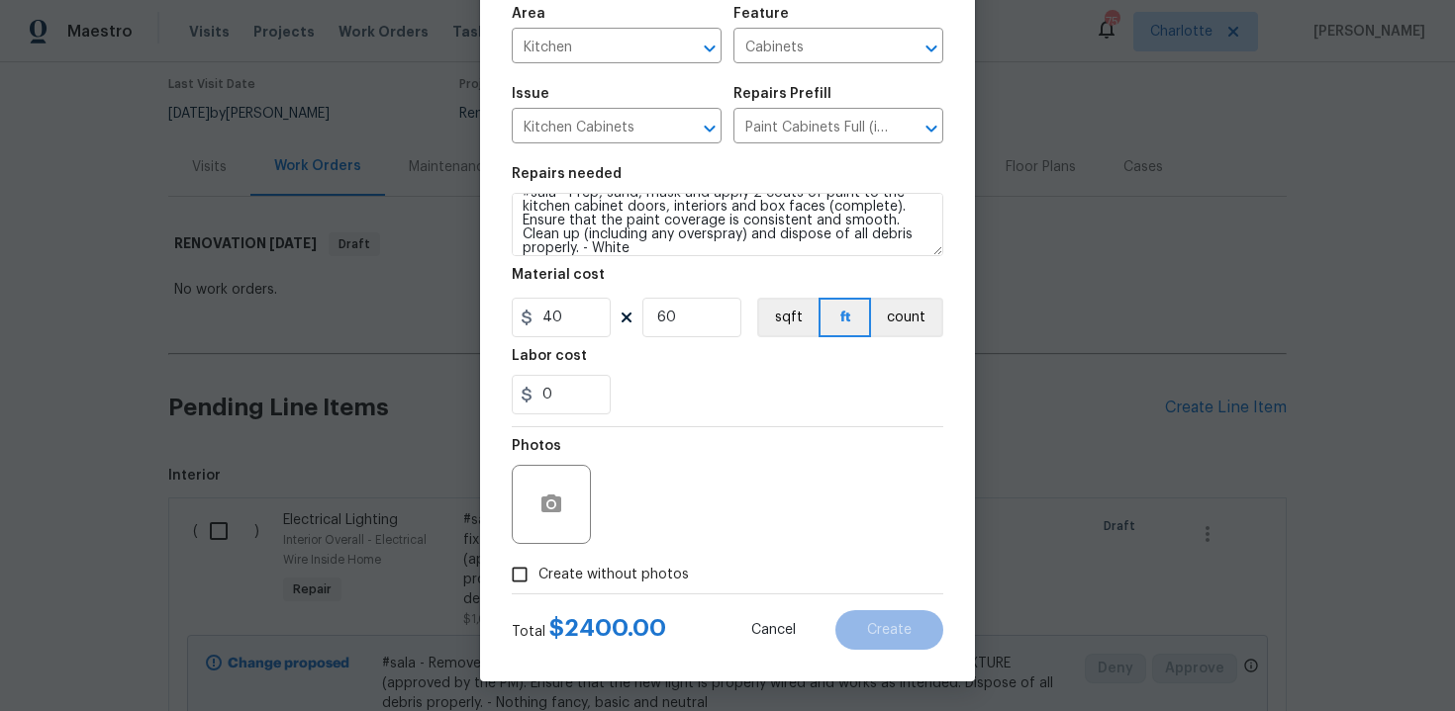
click at [598, 574] on span "Create without photos" at bounding box center [613, 575] width 150 height 21
click at [538, 574] on input "Create without photos" at bounding box center [520, 575] width 38 height 38
checkbox input "true"
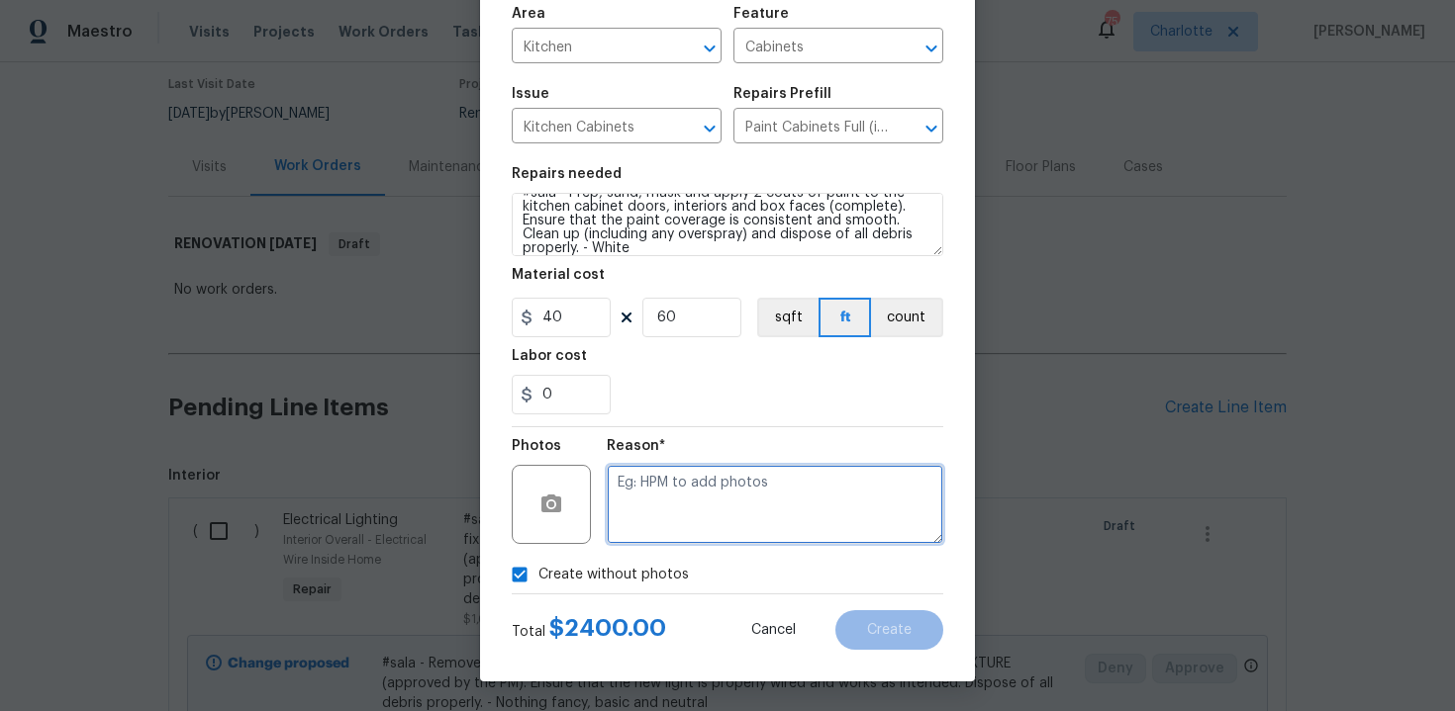
click at [690, 503] on textarea at bounding box center [775, 504] width 336 height 79
type textarea "n/a"
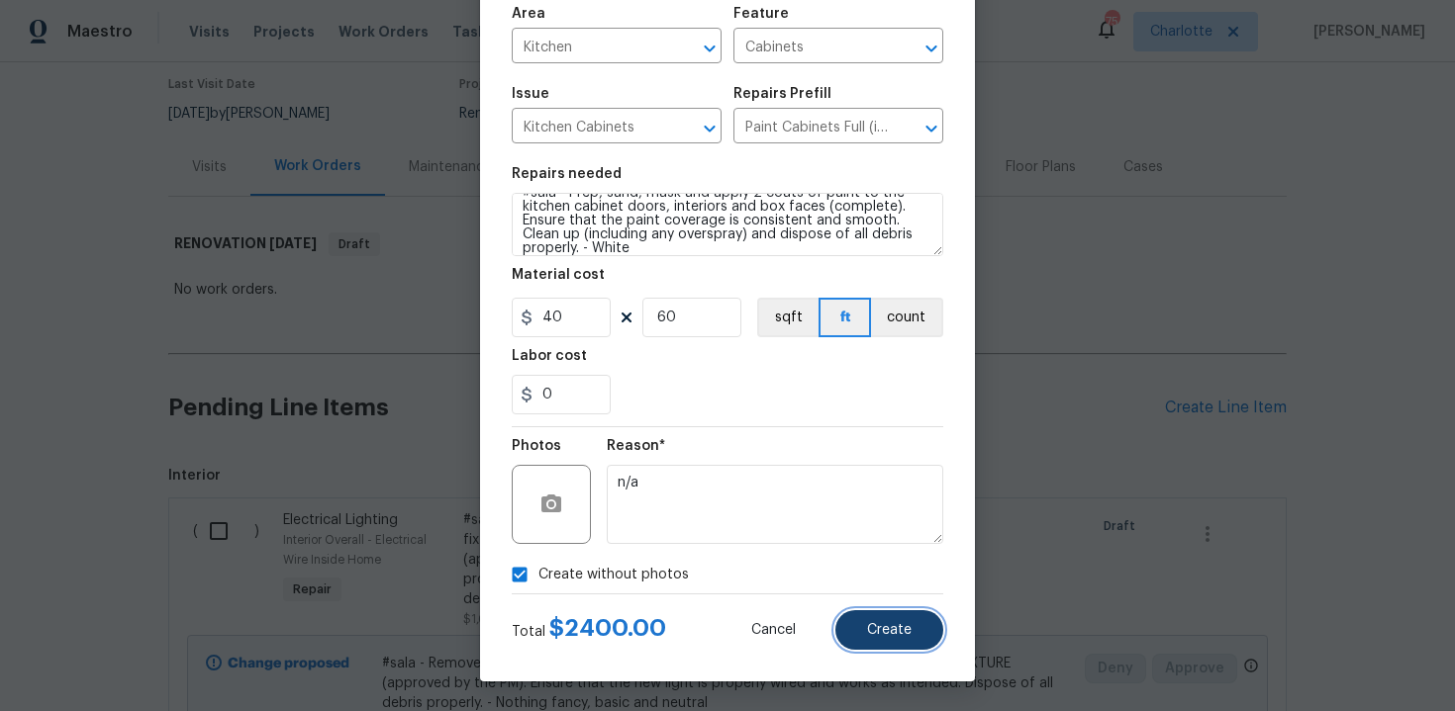
click at [876, 627] on span "Create" at bounding box center [889, 630] width 45 height 15
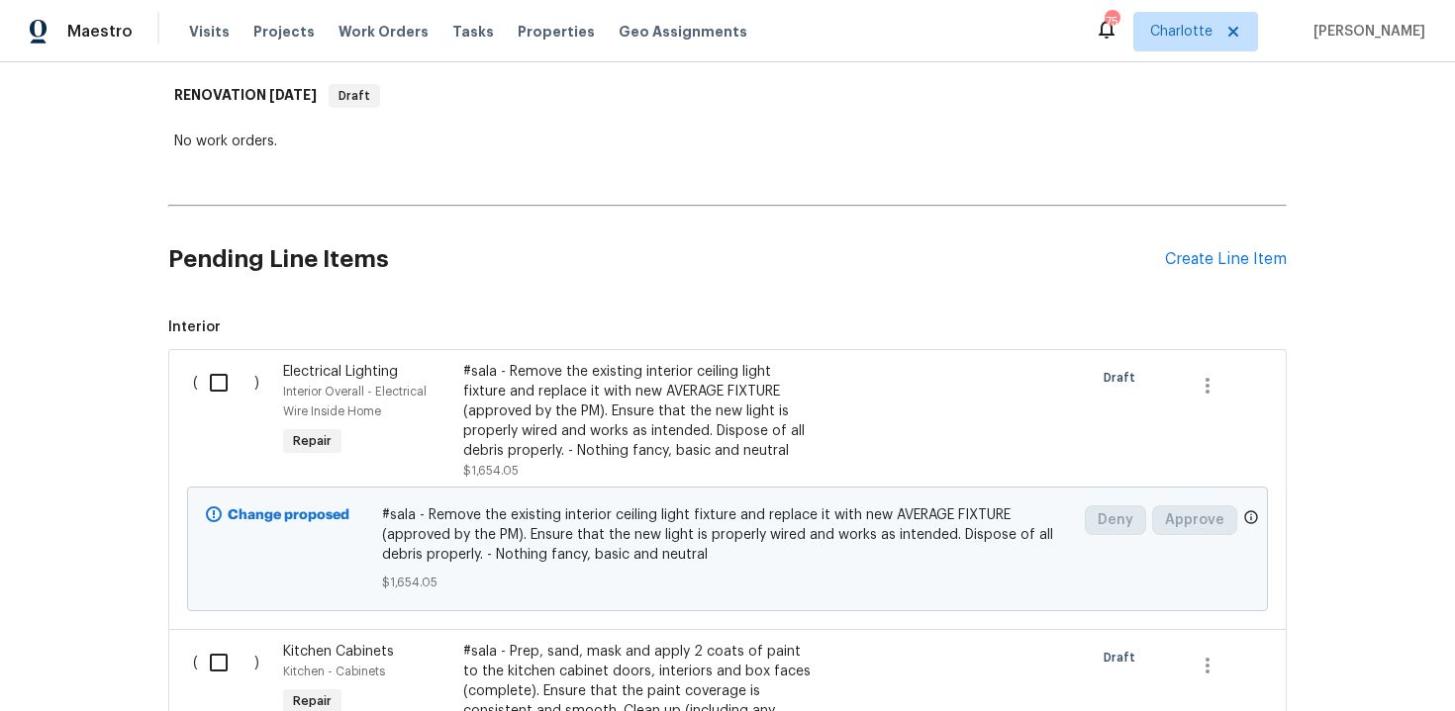
scroll to position [282, 0]
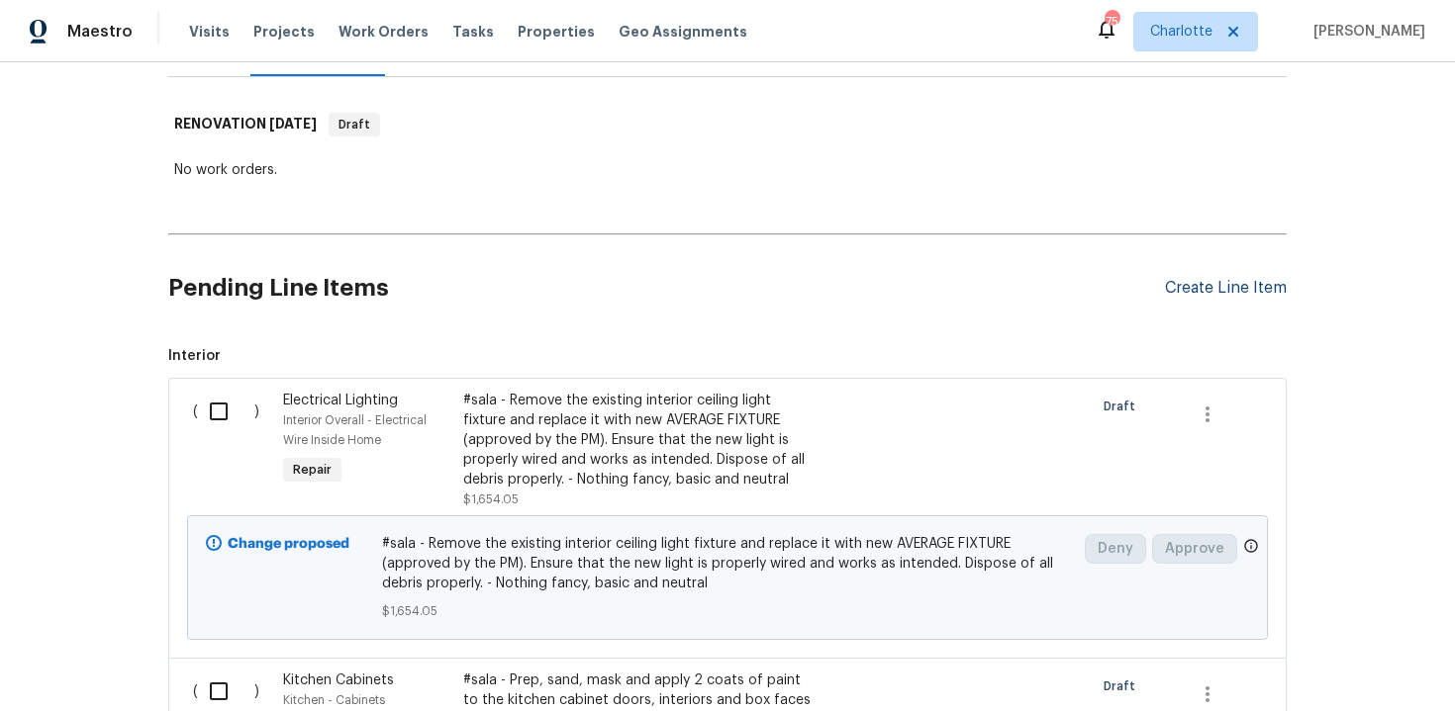
click at [1210, 294] on div "Create Line Item" at bounding box center [1226, 288] width 122 height 19
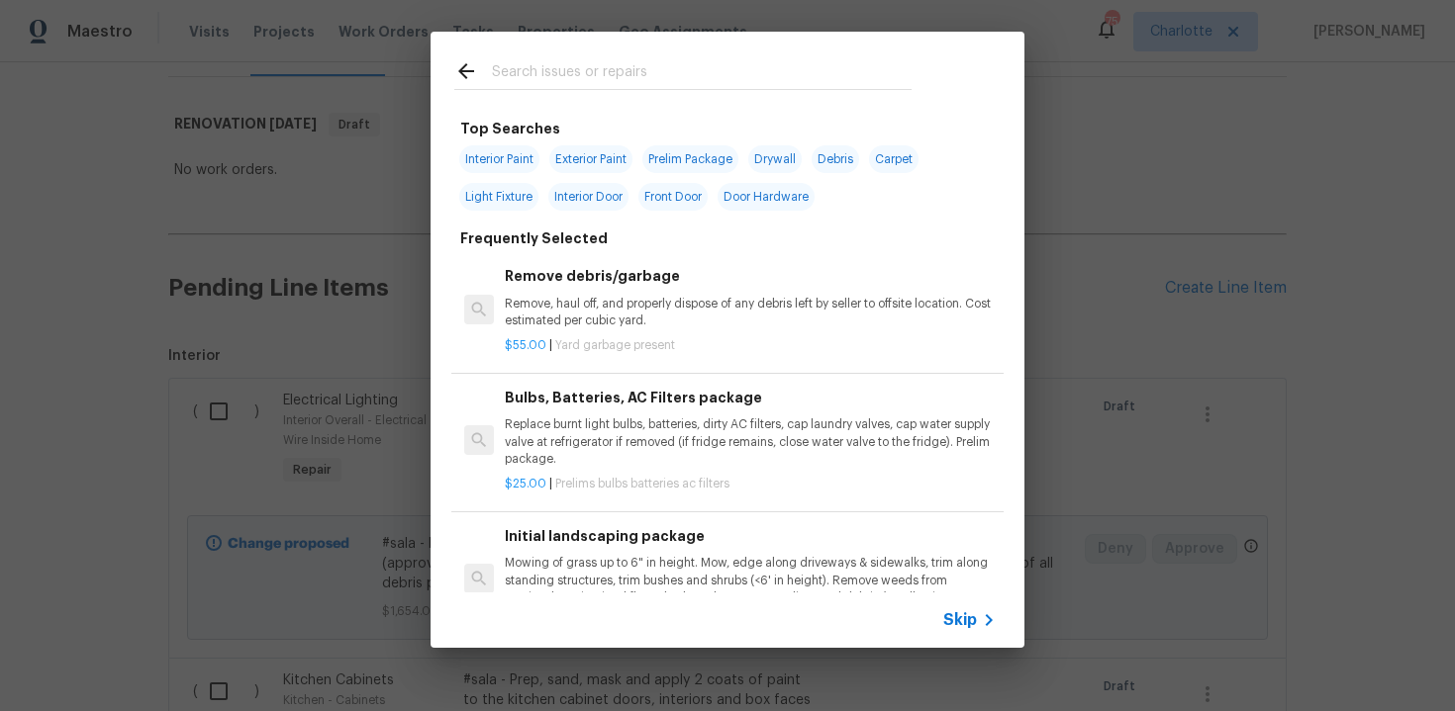
click at [959, 605] on div "Skip" at bounding box center [727, 620] width 594 height 55
click at [959, 617] on span "Skip" at bounding box center [960, 621] width 34 height 20
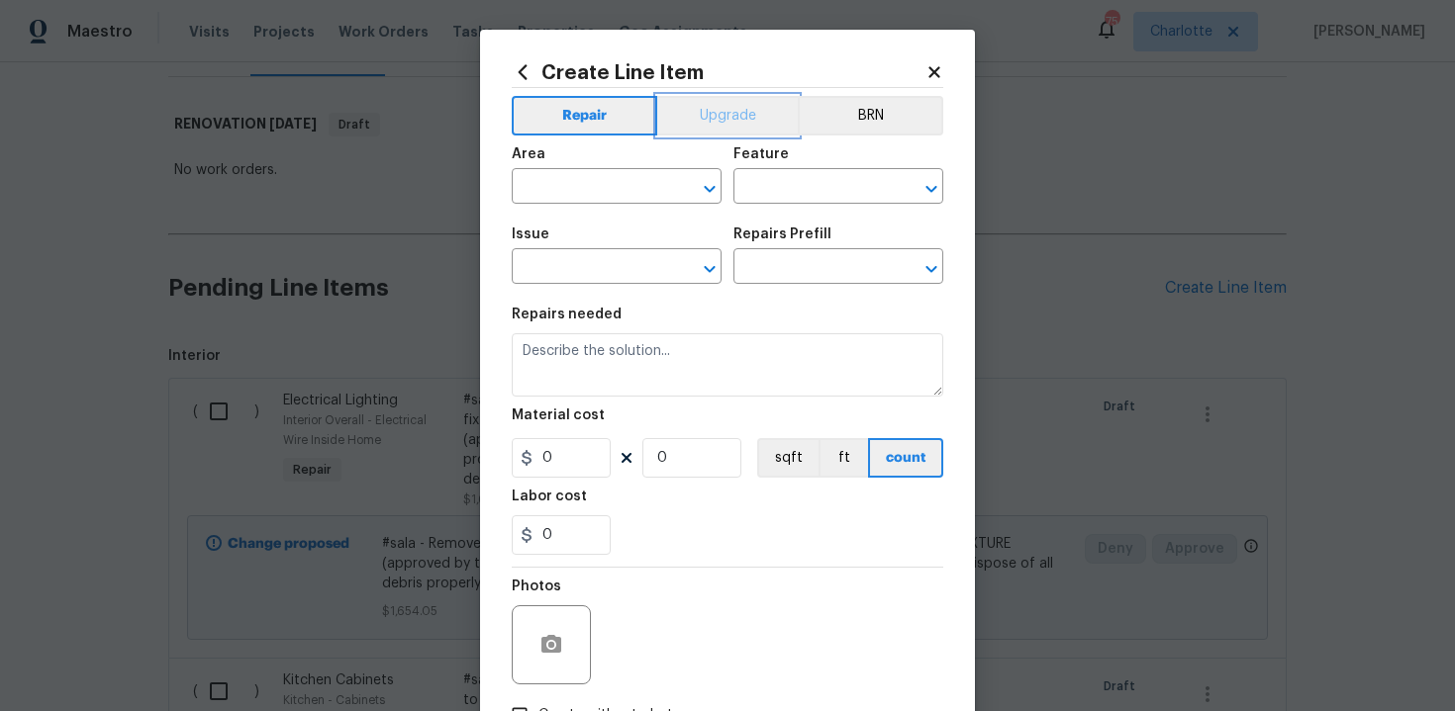
click at [714, 122] on button "Upgrade" at bounding box center [728, 116] width 142 height 40
click at [579, 120] on button "Repair" at bounding box center [583, 116] width 143 height 40
click at [581, 190] on input "text" at bounding box center [589, 188] width 154 height 31
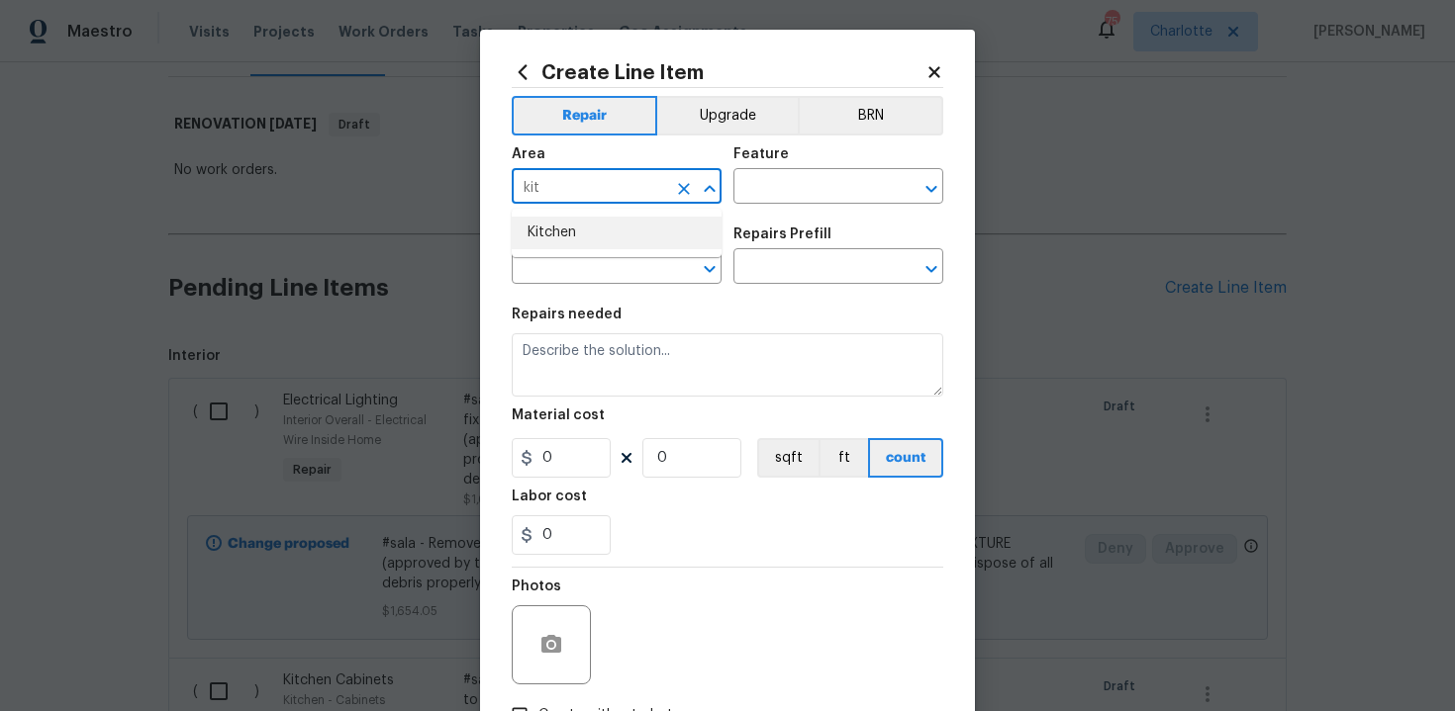
click at [544, 242] on li "Kitchen" at bounding box center [617, 233] width 210 height 33
type input "Kitchen"
click at [807, 179] on input "text" at bounding box center [810, 188] width 154 height 31
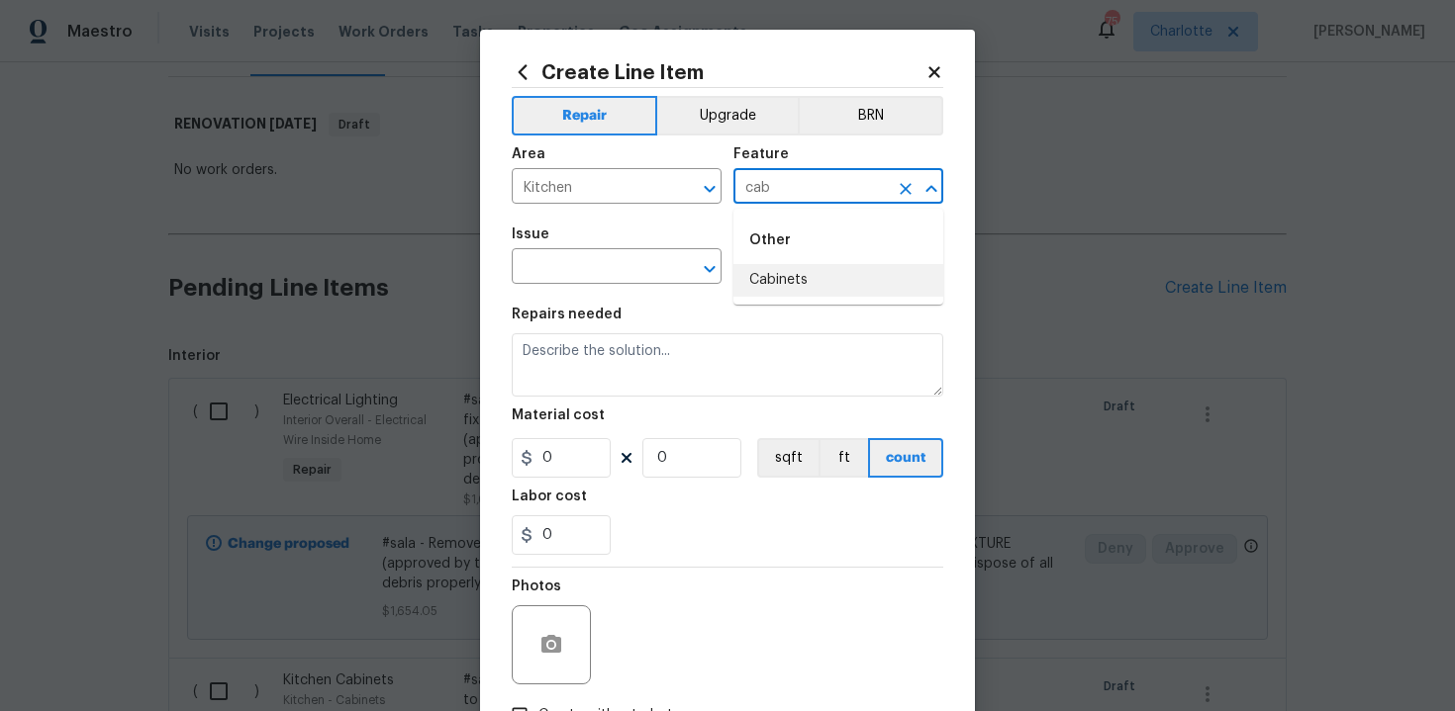
click at [808, 290] on li "Cabinets" at bounding box center [838, 280] width 210 height 33
type input "Cabinets"
click at [598, 267] on input "text" at bounding box center [589, 268] width 154 height 31
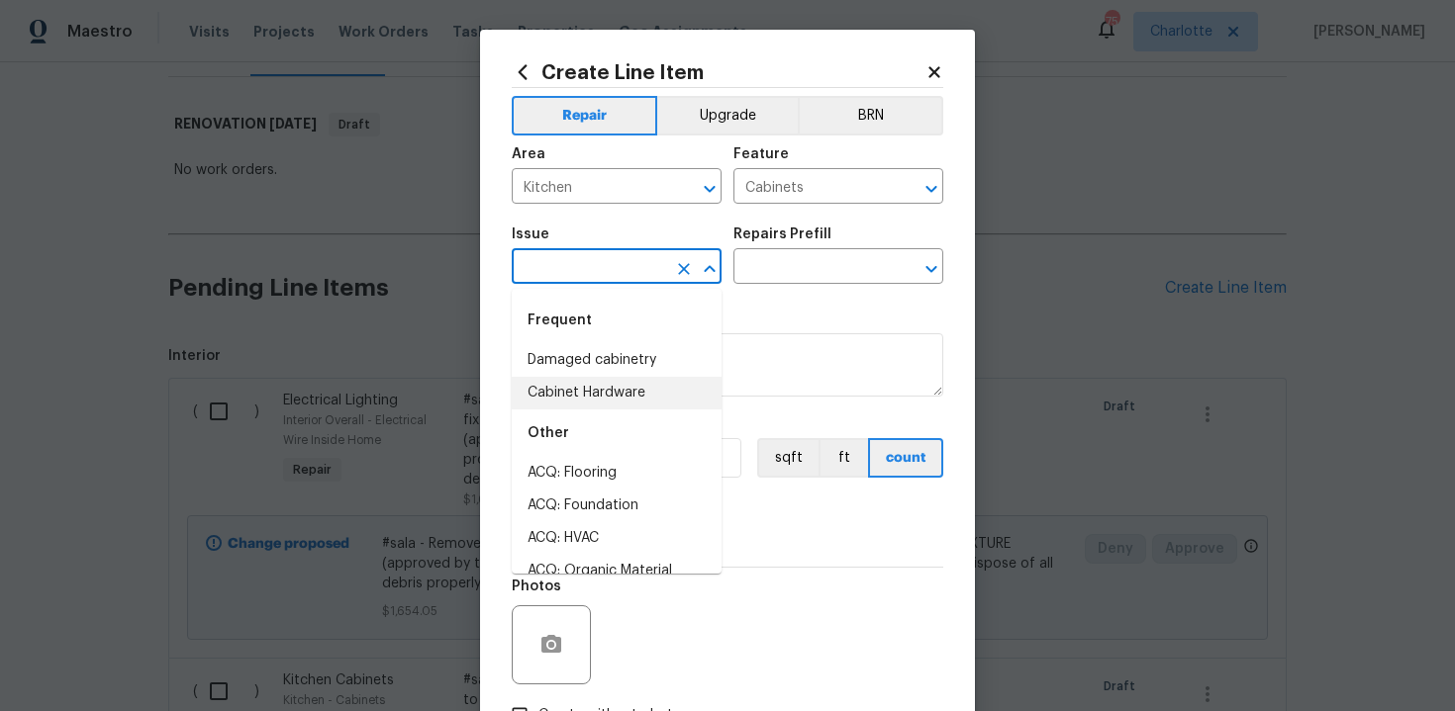
click at [576, 385] on li "Cabinet Hardware" at bounding box center [617, 393] width 210 height 33
type input "Cabinet Hardware"
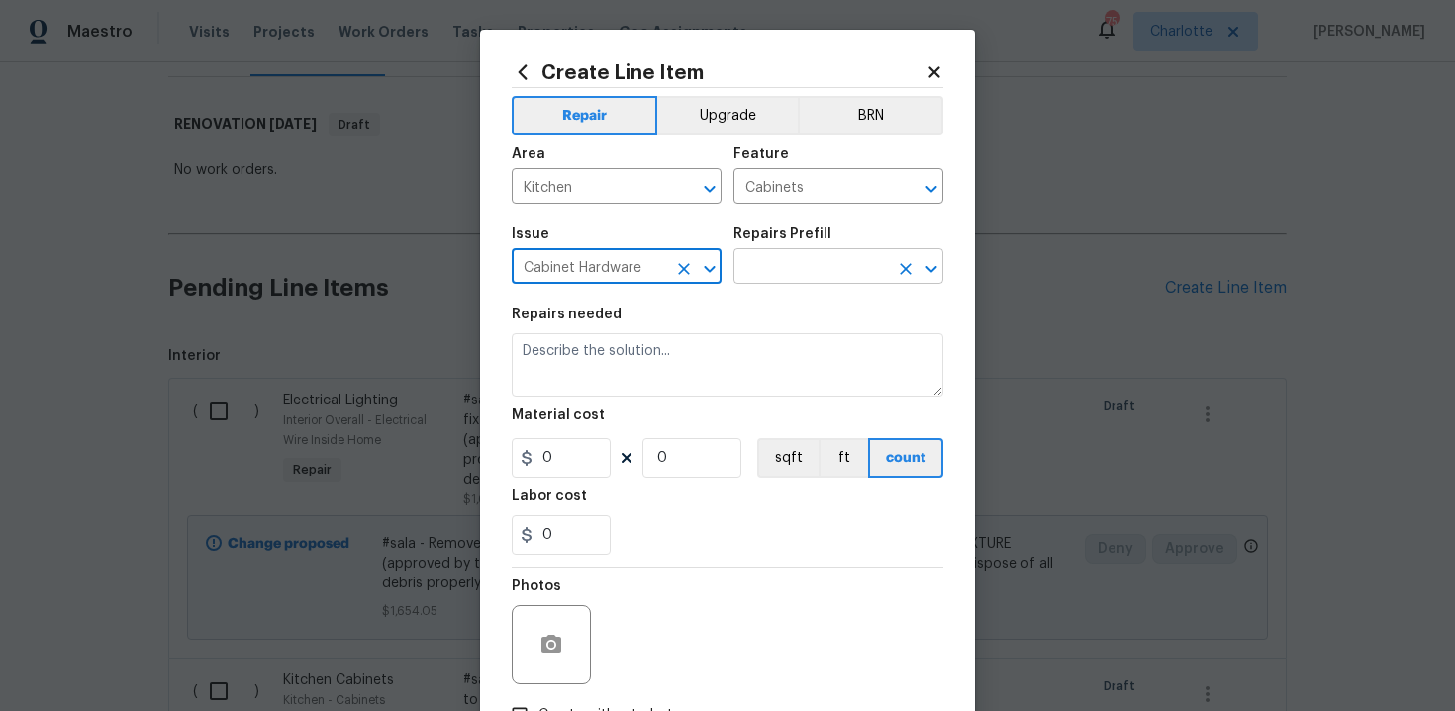
click at [772, 274] on input "text" at bounding box center [810, 268] width 154 height 31
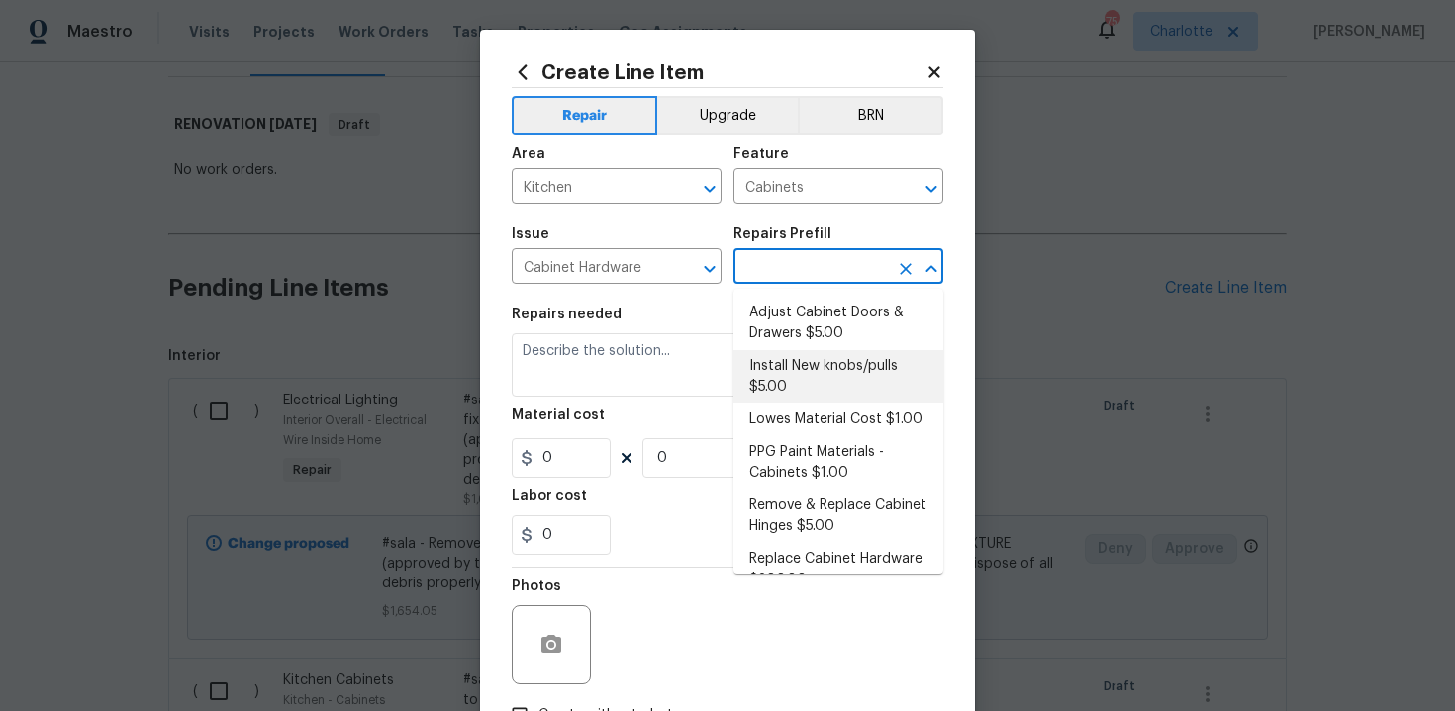
scroll to position [63, 0]
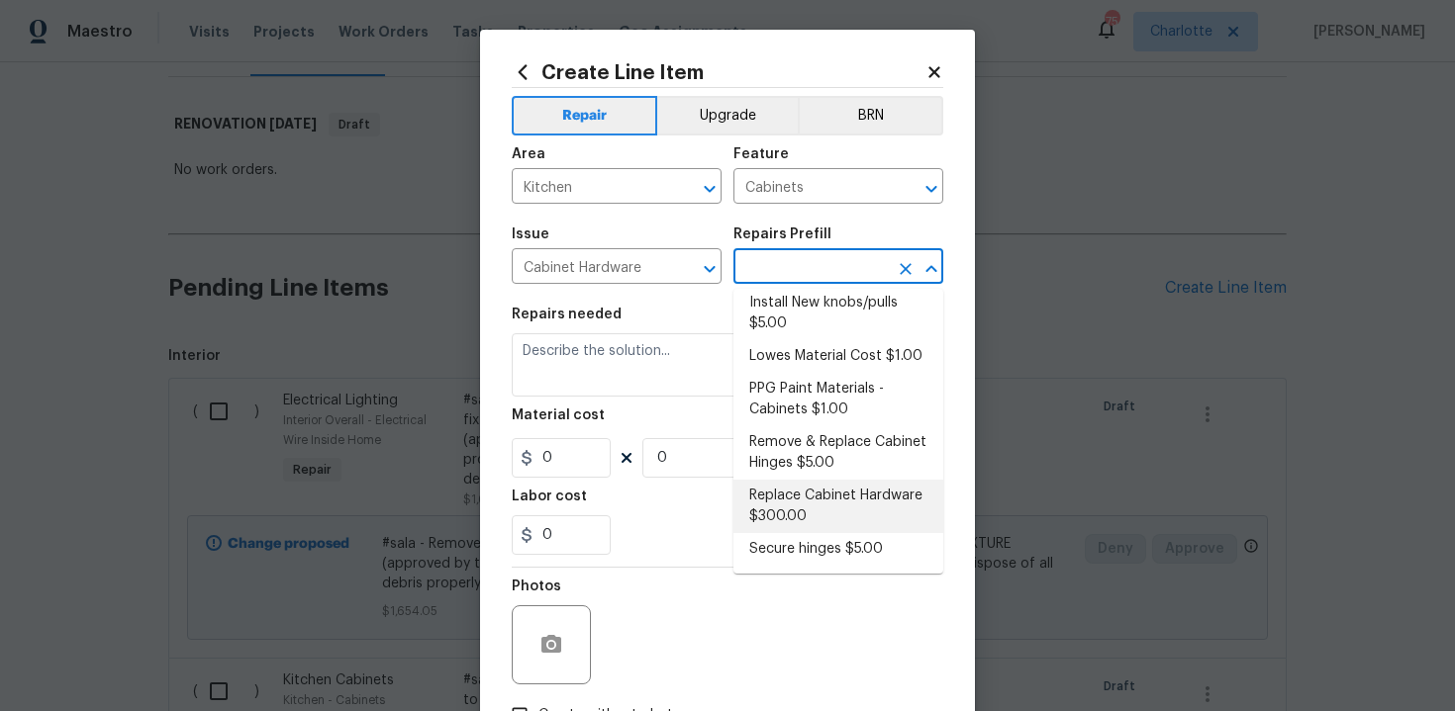
click at [805, 522] on li "Replace Cabinet Hardware $300.00" at bounding box center [838, 506] width 210 height 53
type input "Replace Cabinet Hardware $300.00"
type textarea "Replace cabinet hardware with new hinges and pulls. HPM to provide specs"
type input "300"
type input "1"
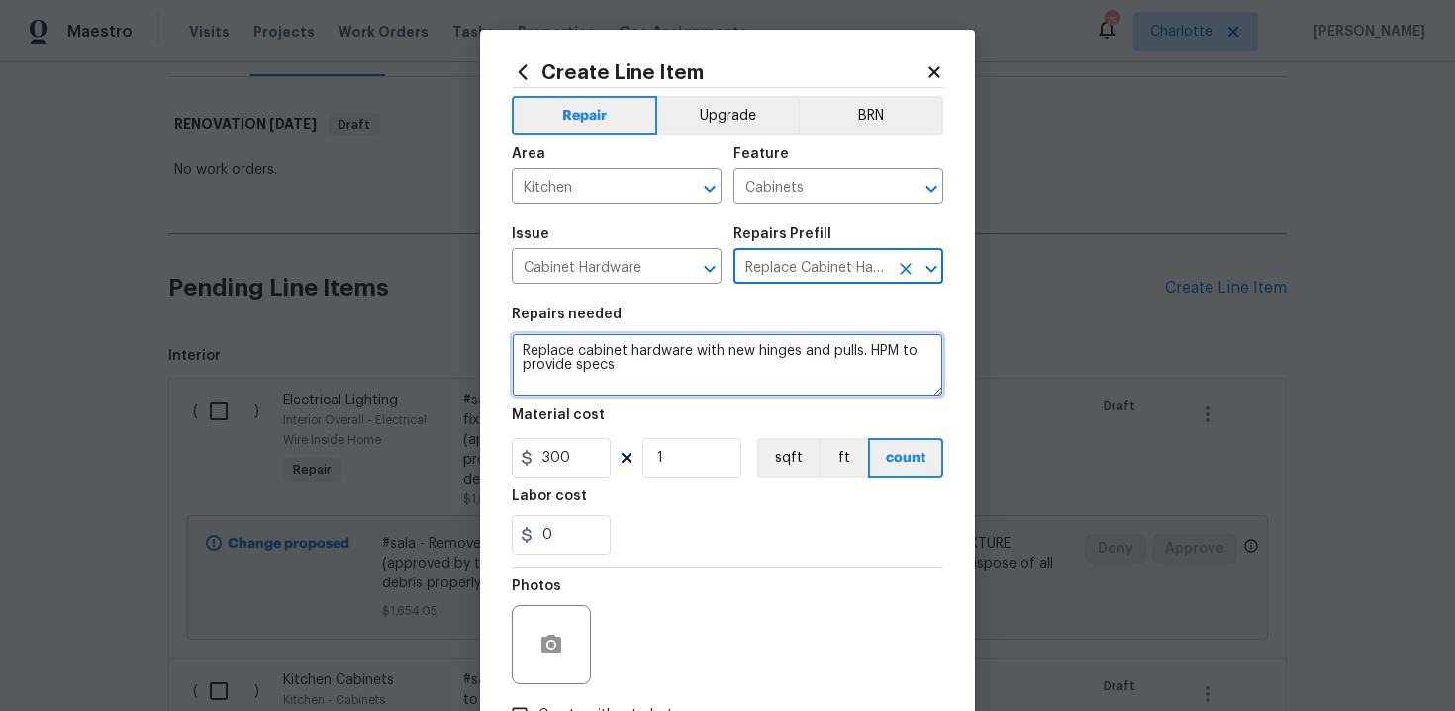
click at [517, 349] on textarea "Replace cabinet hardware with new hinges and pulls. HPM to provide specs" at bounding box center [727, 364] width 431 height 63
click at [708, 372] on textarea "#sala - Replace cabinet hardware with new hinges and pulls. HPM to provide specs" at bounding box center [727, 364] width 431 height 63
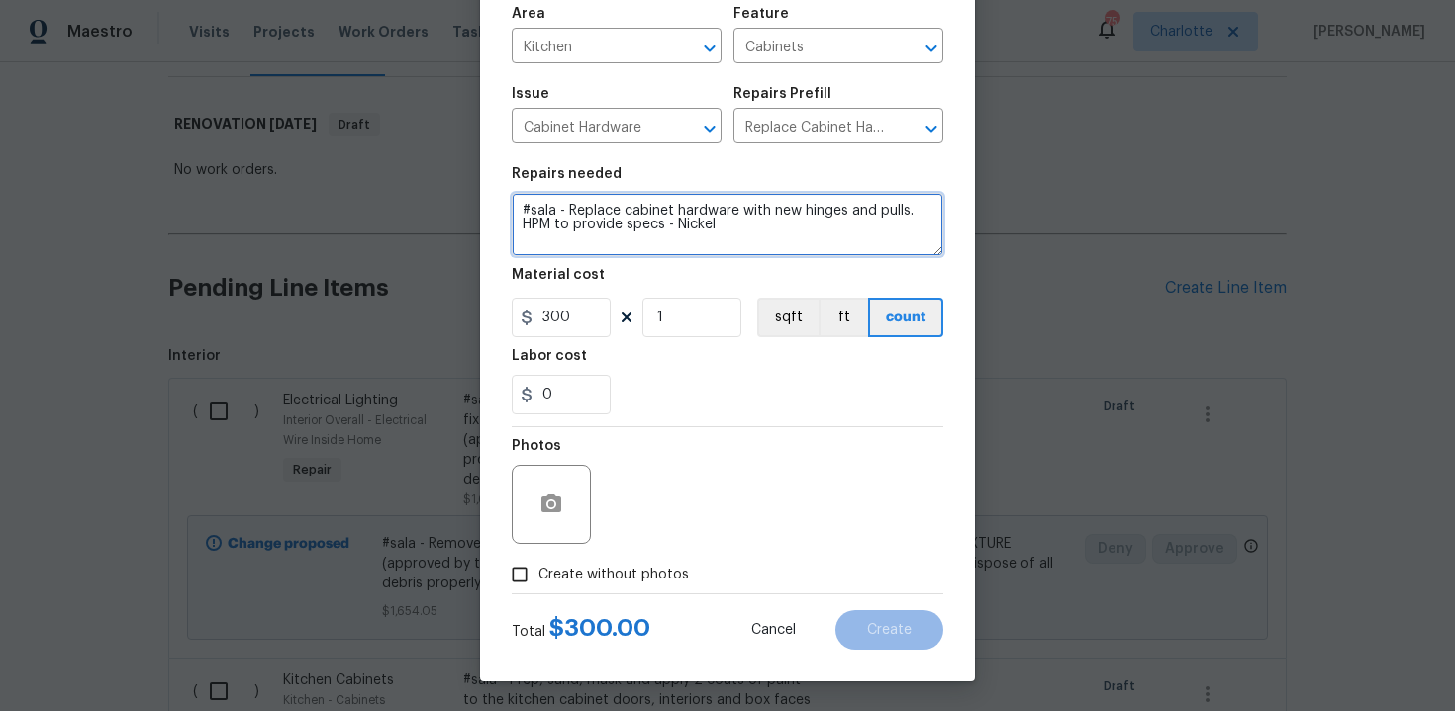
type textarea "#sala - Replace cabinet hardware with new hinges and pulls. HPM to provide spec…"
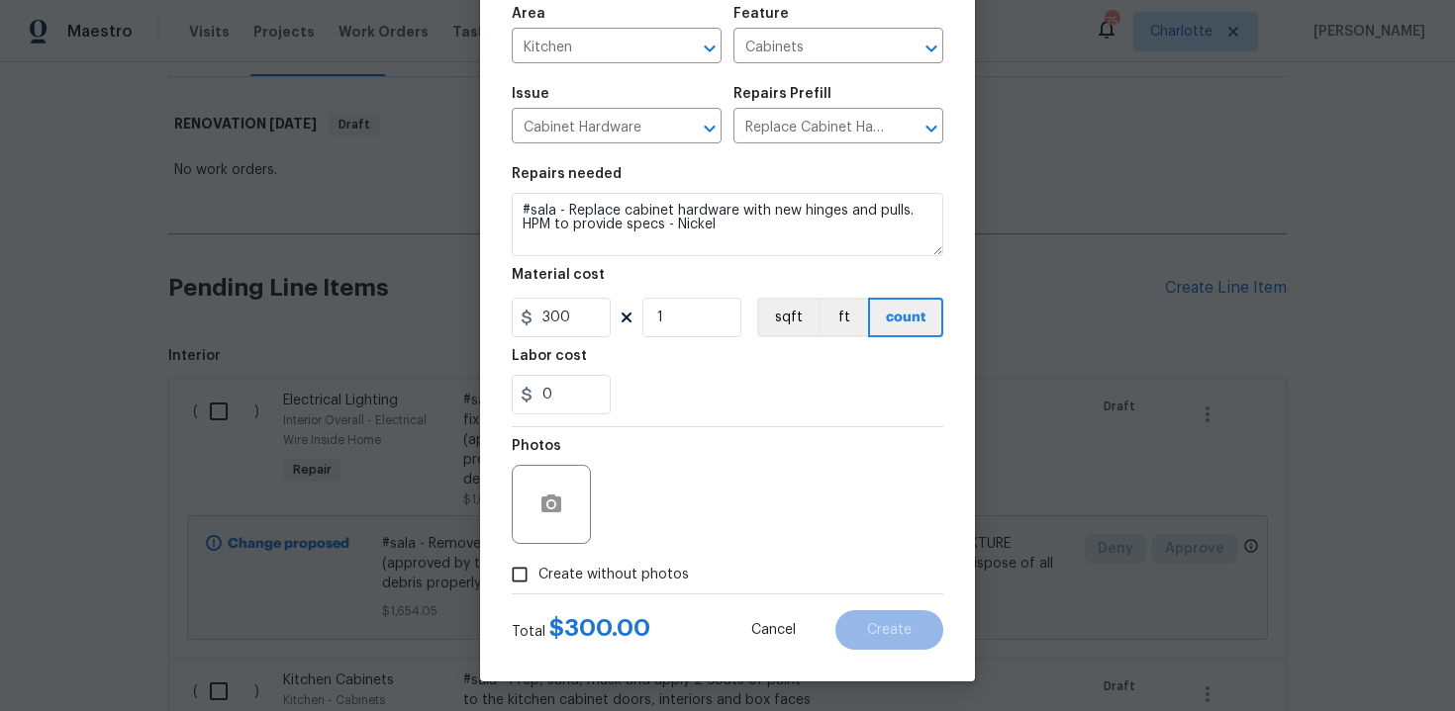
click at [575, 571] on span "Create without photos" at bounding box center [613, 575] width 150 height 21
click at [538, 571] on input "Create without photos" at bounding box center [520, 575] width 38 height 38
checkbox input "true"
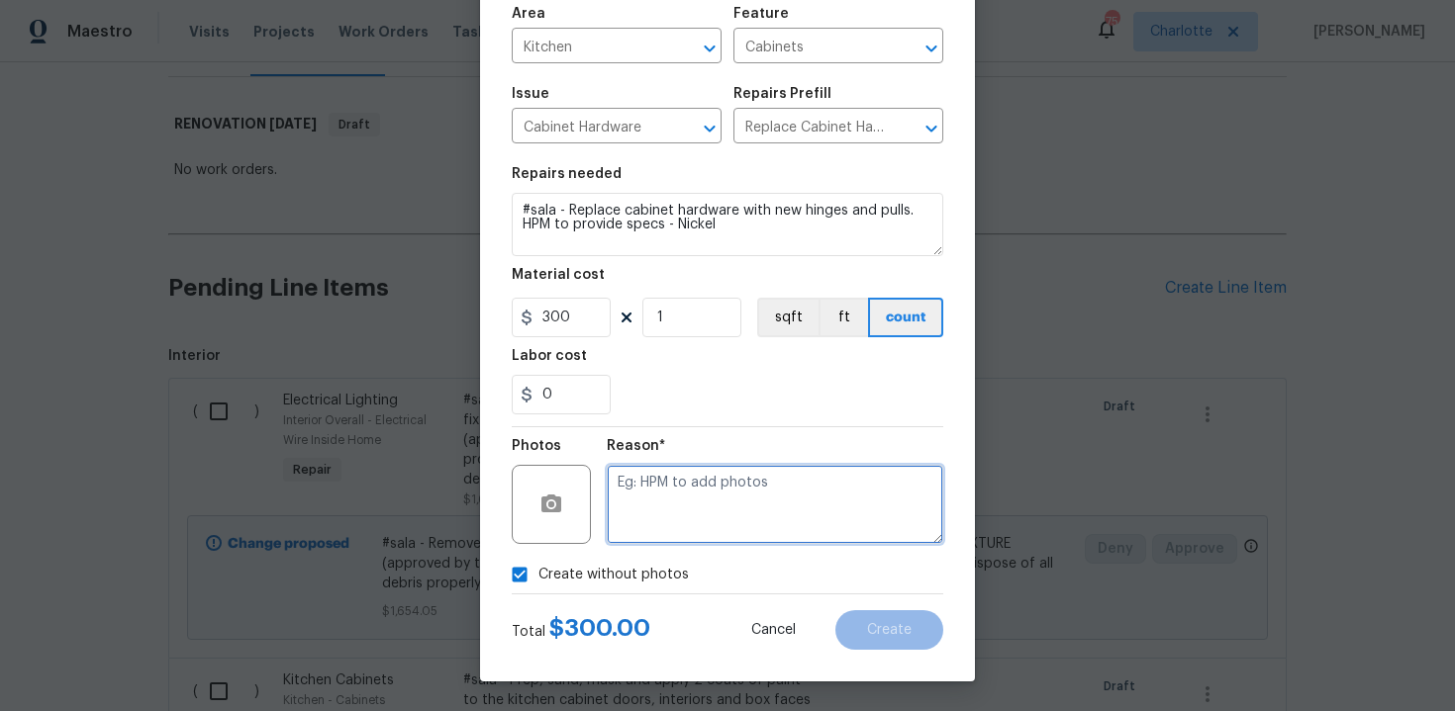
click at [677, 509] on textarea at bounding box center [775, 504] width 336 height 79
type textarea "n/a"
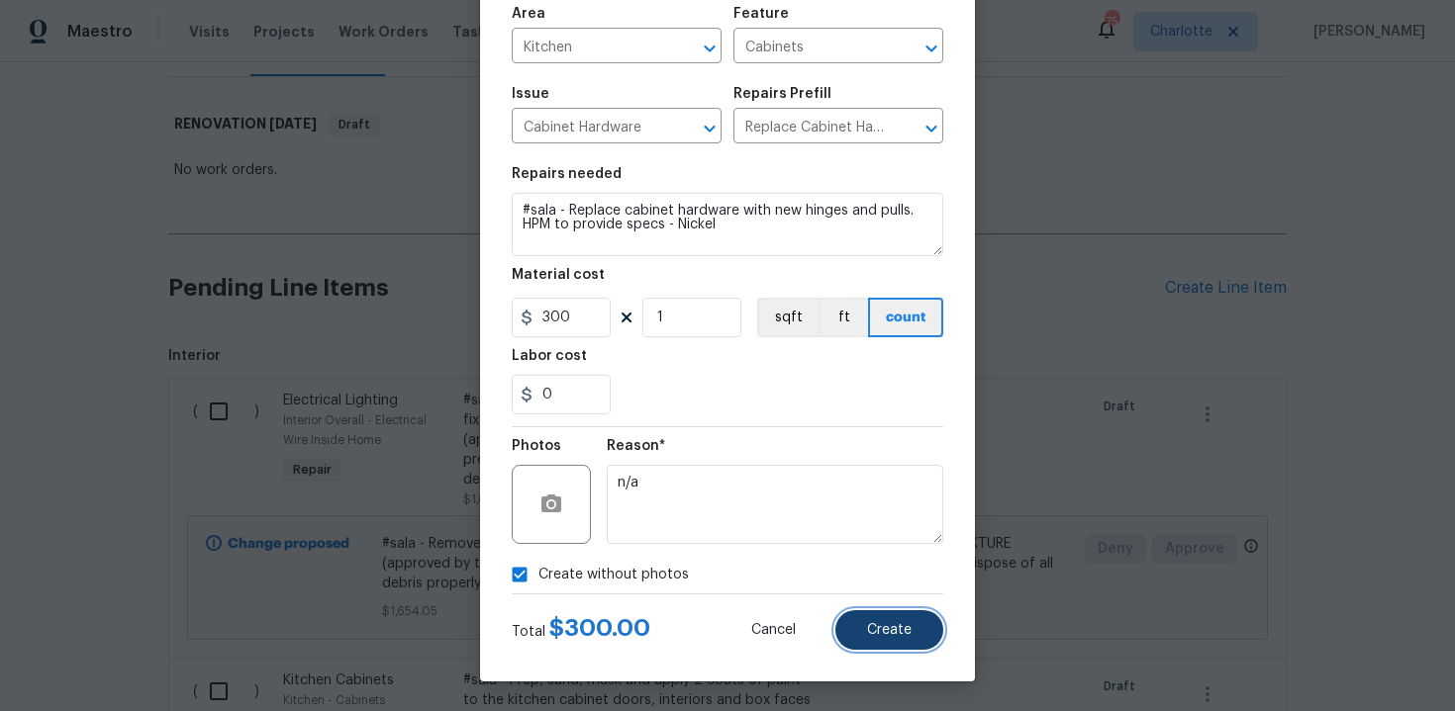
click at [897, 623] on span "Create" at bounding box center [889, 630] width 45 height 15
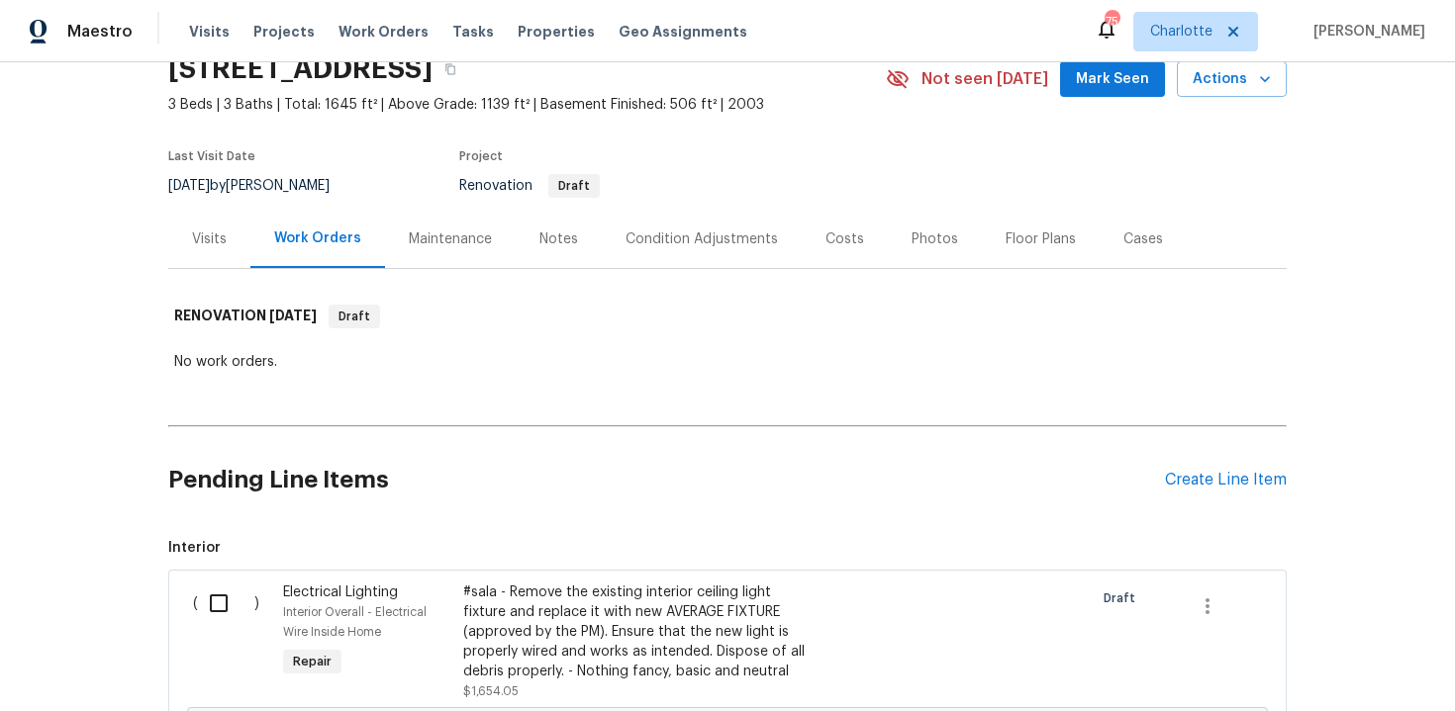
scroll to position [135, 0]
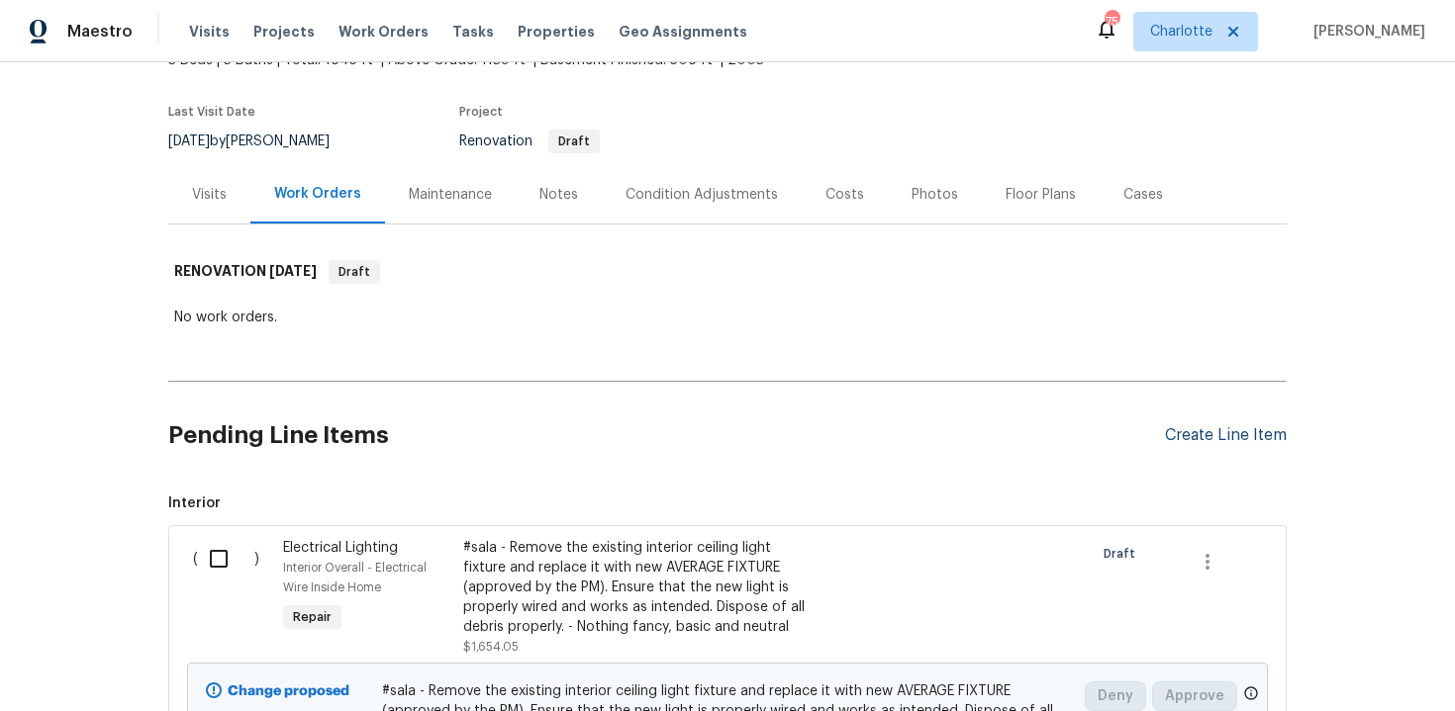
click at [1218, 435] on div "Create Line Item" at bounding box center [1226, 435] width 122 height 19
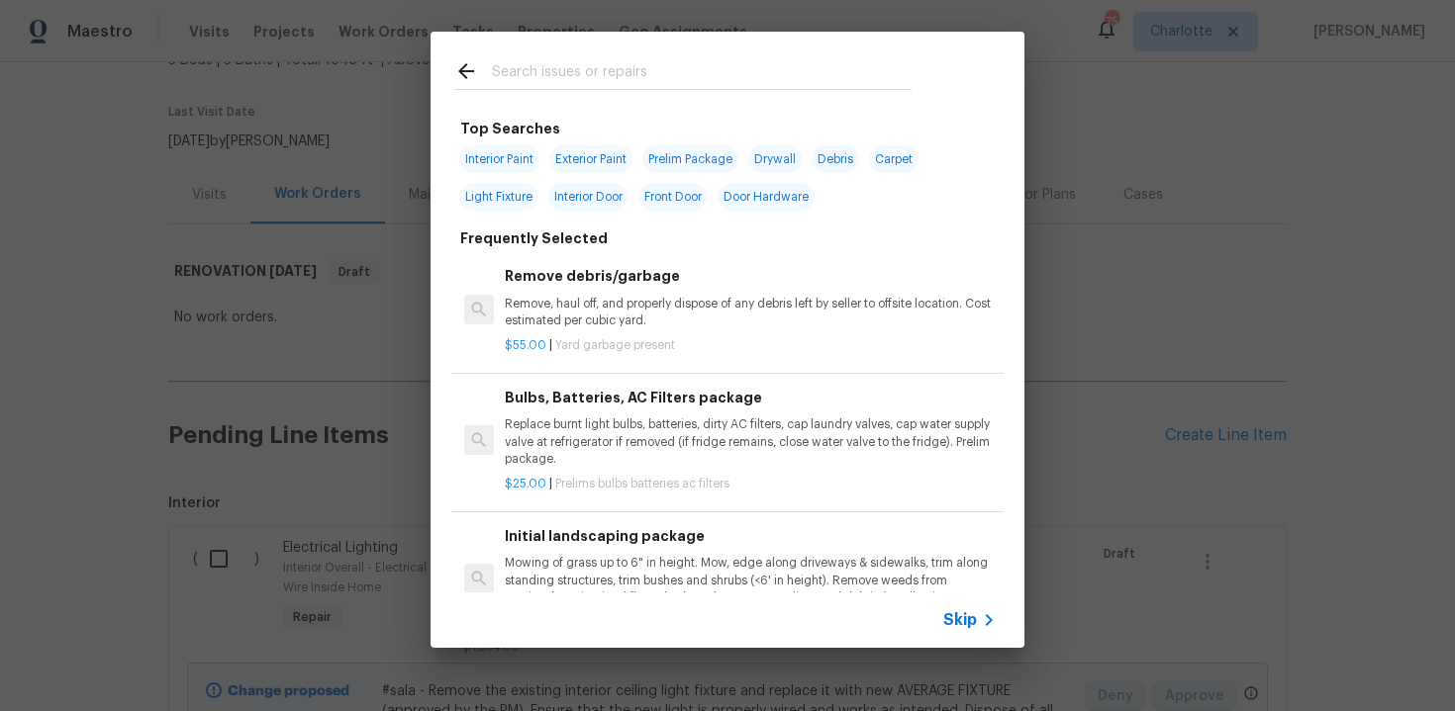
click at [979, 621] on icon at bounding box center [989, 621] width 24 height 24
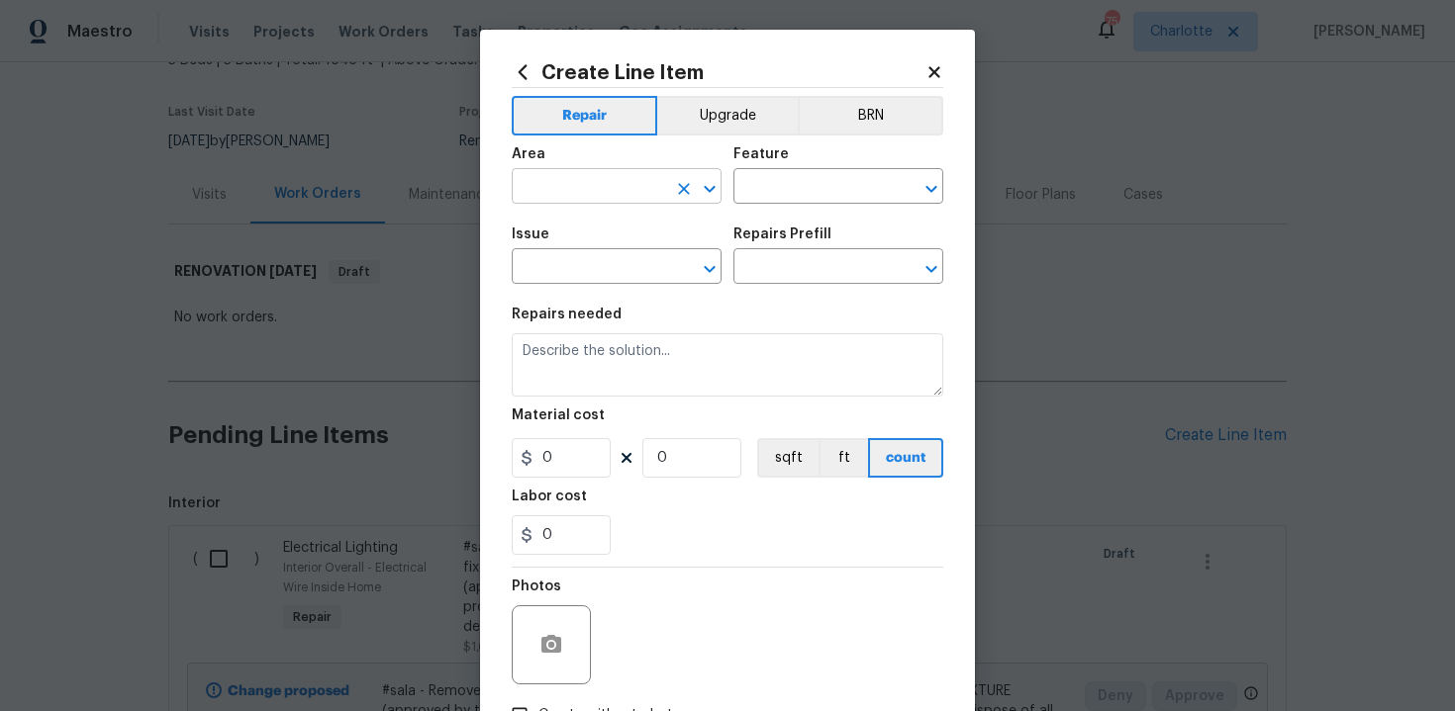
click at [622, 177] on input "text" at bounding box center [589, 188] width 154 height 31
click at [616, 263] on li "Main Bathroom" at bounding box center [617, 265] width 210 height 33
type input "Main Bathroom"
click at [762, 193] on input "text" at bounding box center [810, 188] width 154 height 31
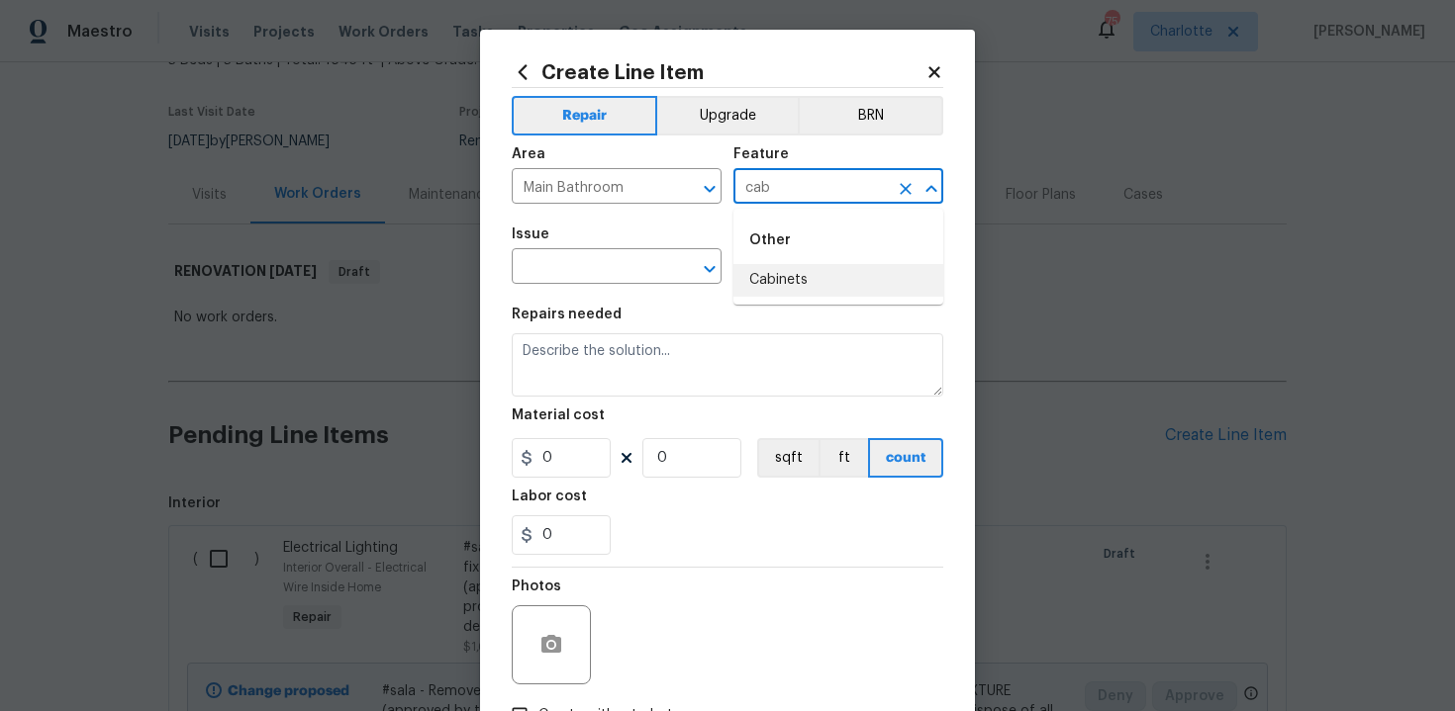
click at [780, 290] on li "Cabinets" at bounding box center [838, 280] width 210 height 33
type input "Cabinets"
click at [593, 271] on input "text" at bounding box center [589, 268] width 154 height 31
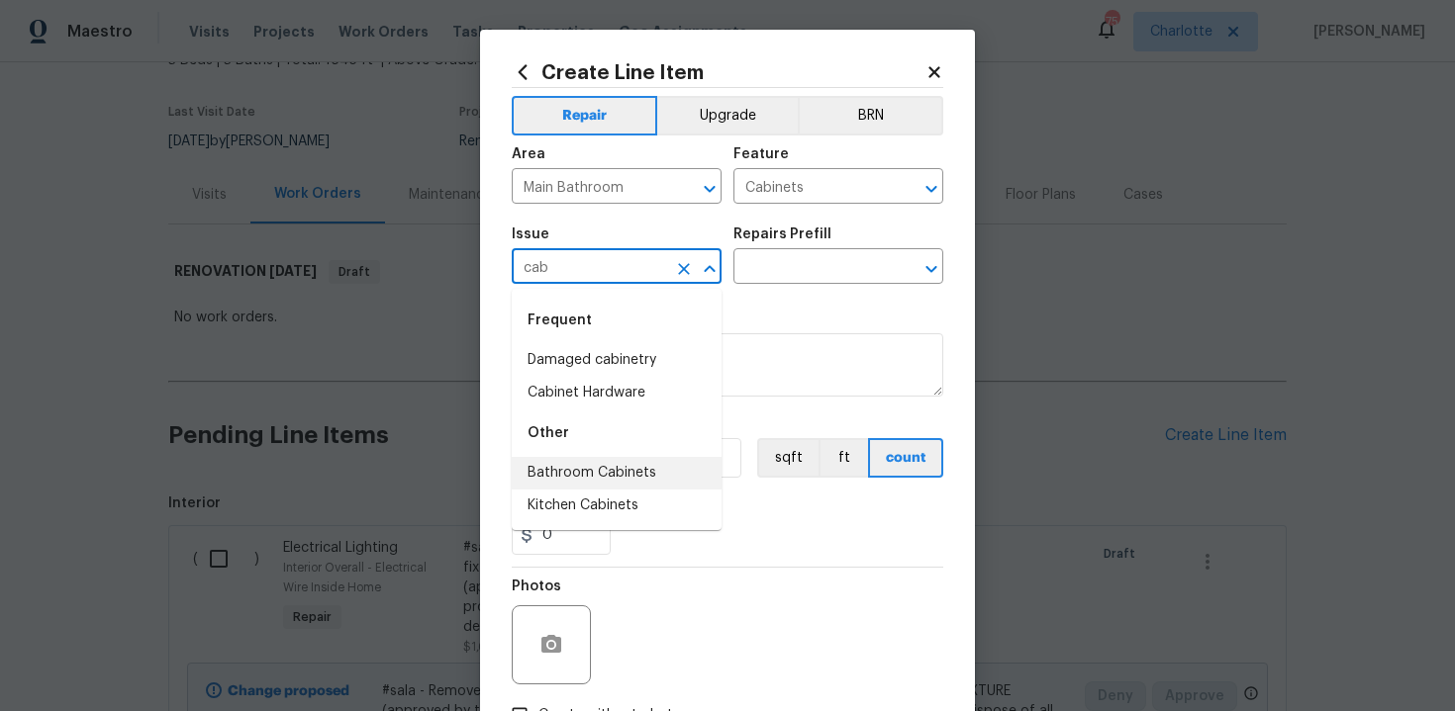
click at [608, 462] on li "Bathroom Cabinets" at bounding box center [617, 473] width 210 height 33
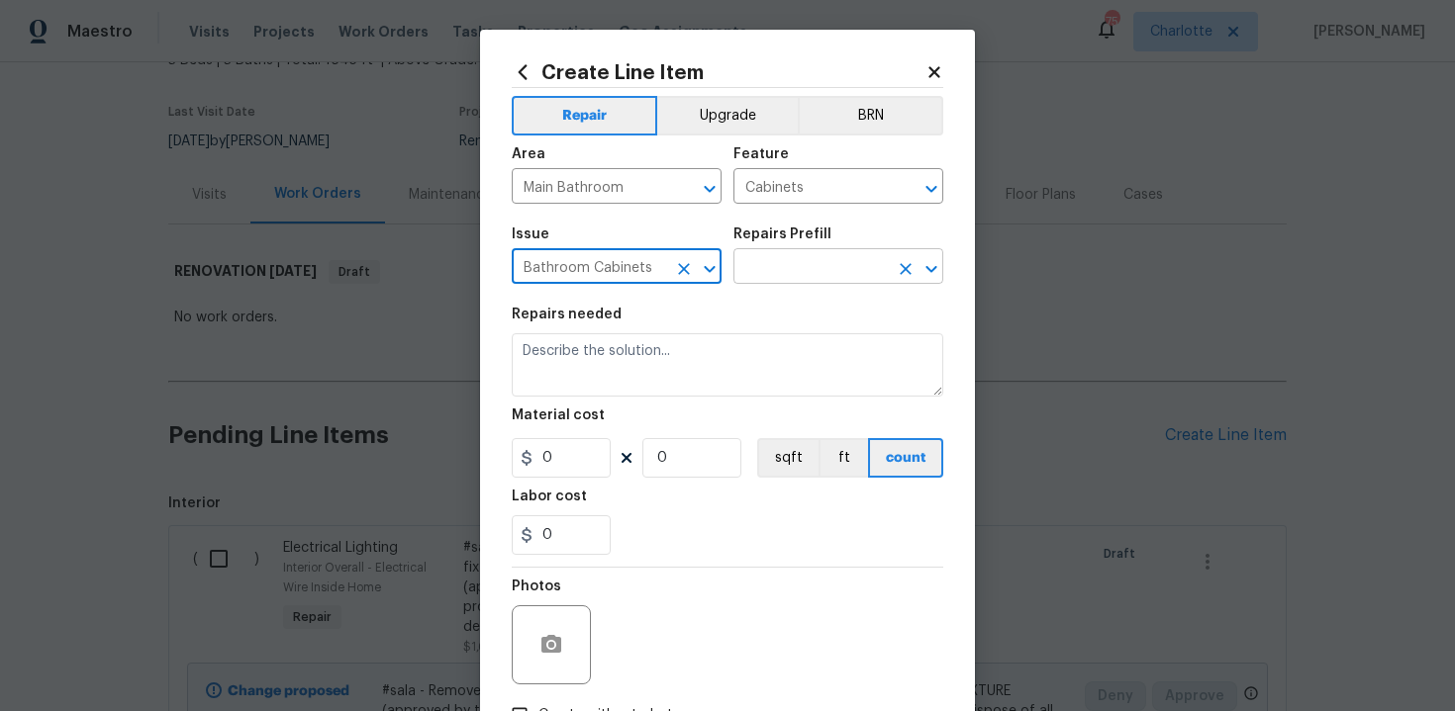
type input "Bathroom Cabinets"
click at [807, 266] on input "text" at bounding box center [810, 268] width 154 height 31
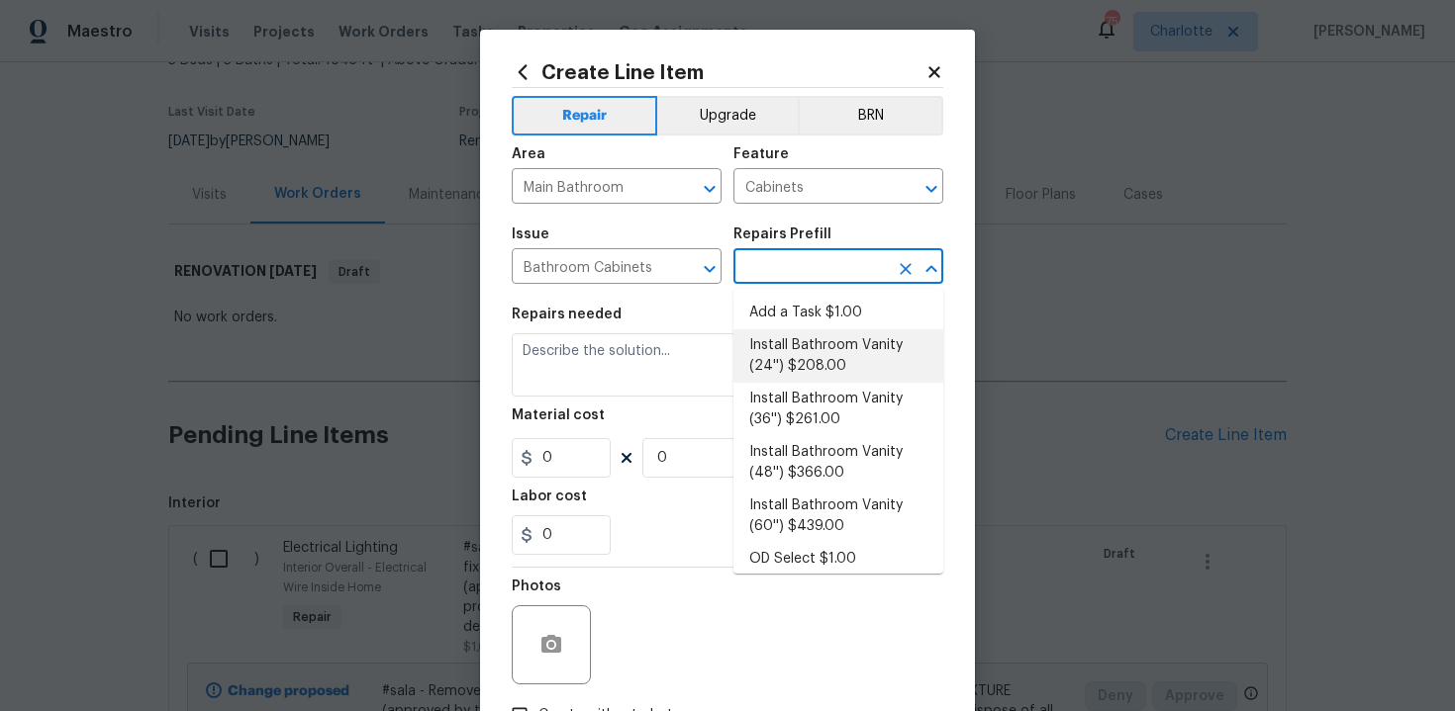
scroll to position [319, 0]
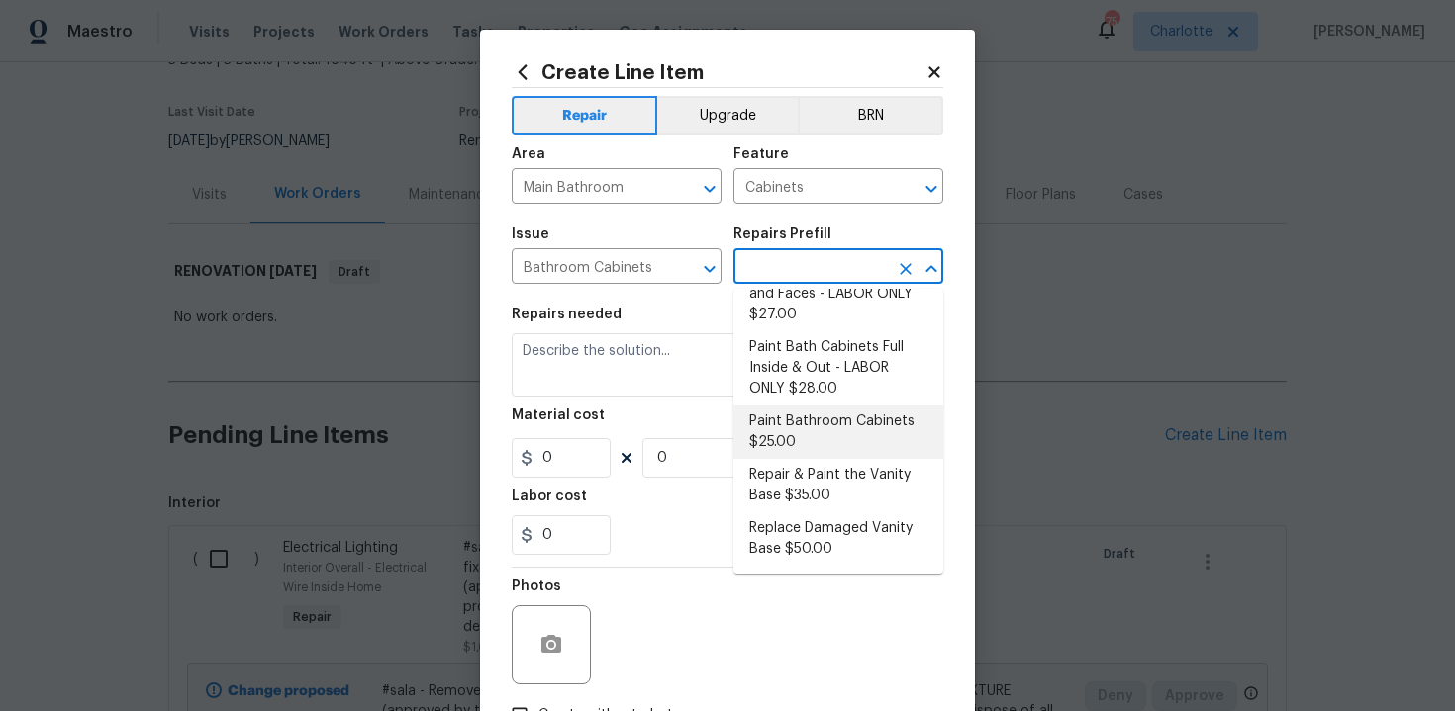
click at [799, 426] on li "Paint Bathroom Cabinets $25.00" at bounding box center [838, 432] width 210 height 53
type input "Paint Bathroom Cabinets $25.00"
type textarea "Prep, sand, mask and apply 2 coats of paint to the bathroom cabinet doors, inte…"
type input "25"
type input "1"
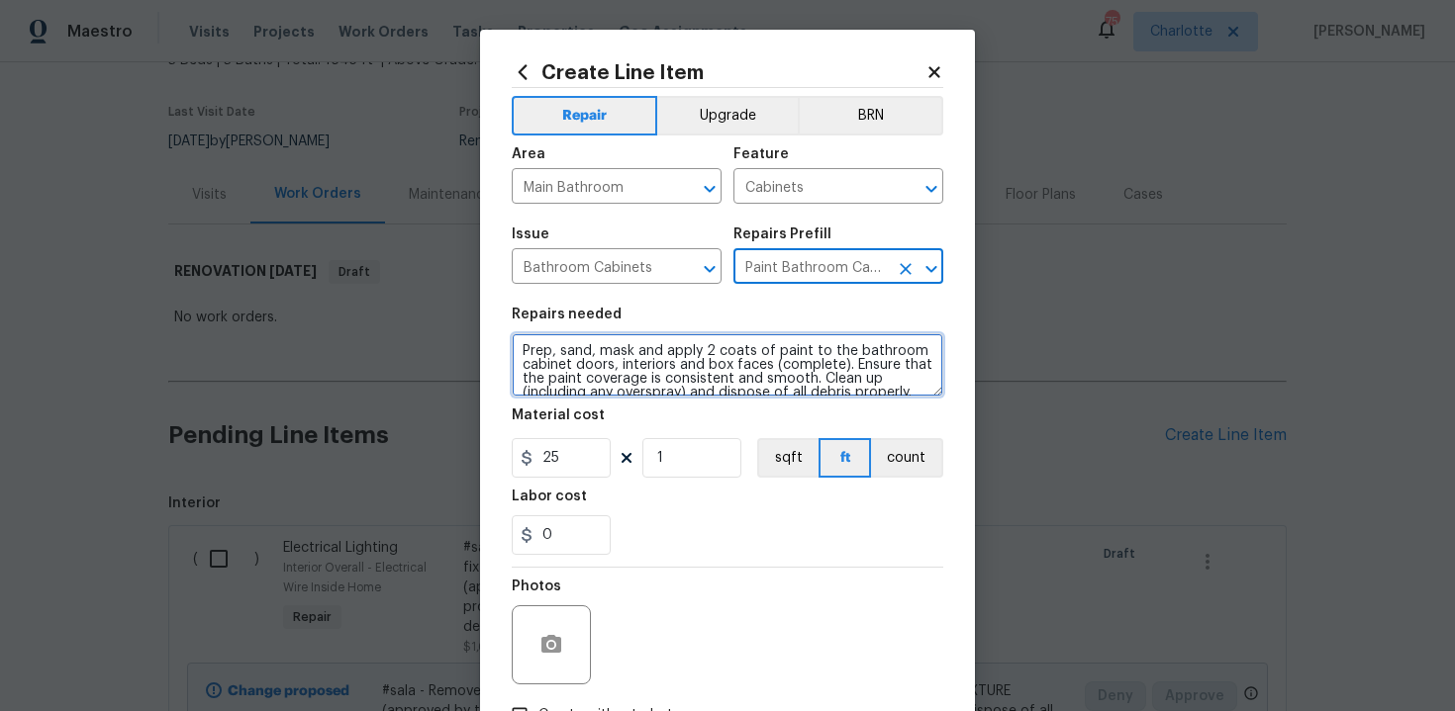
click at [518, 343] on textarea "Prep, sand, mask and apply 2 coats of paint to the bathroom cabinet doors, inte…" at bounding box center [727, 364] width 431 height 63
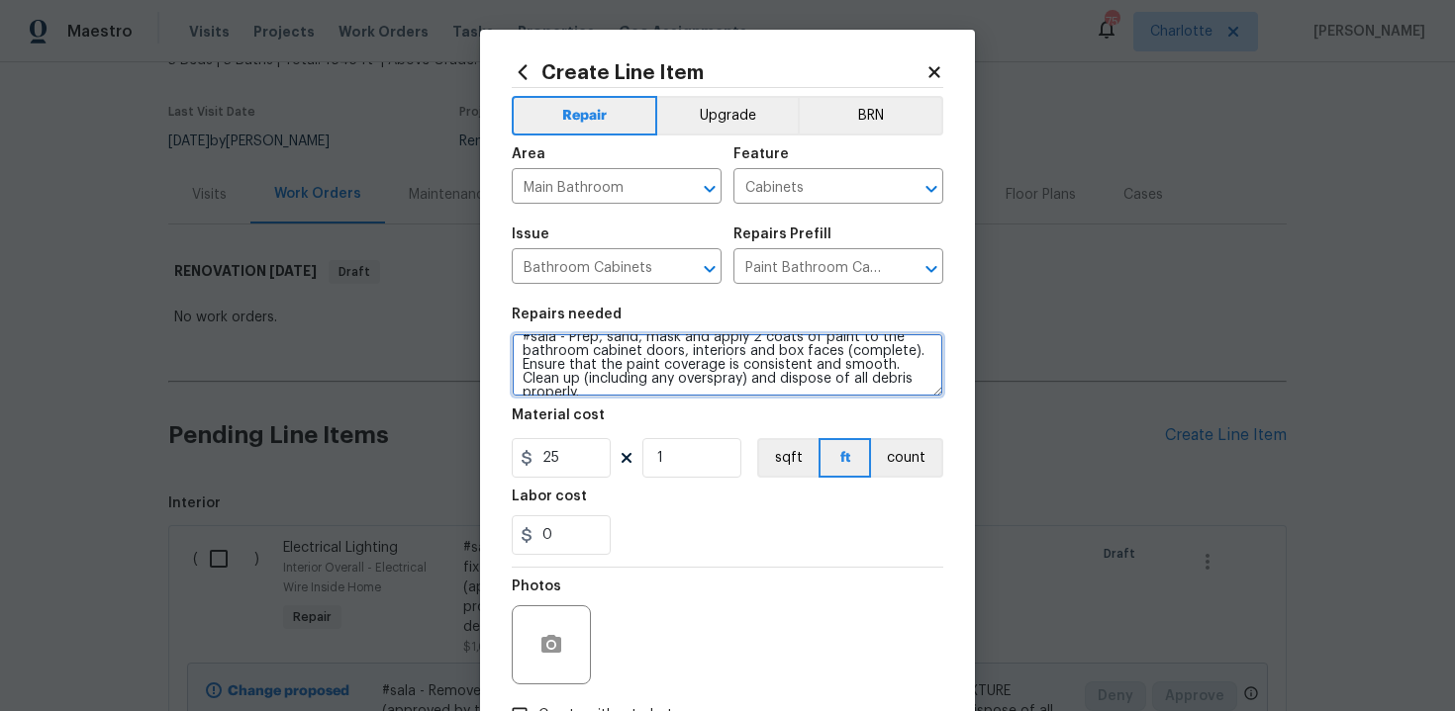
click at [923, 384] on textarea "#sala - Prep, sand, mask and apply 2 coats of paint to the bathroom cabinet doo…" at bounding box center [727, 364] width 431 height 63
type textarea "#sala - Prep, sand, mask and apply 2 coats of paint to the bathroom cabinet doo…"
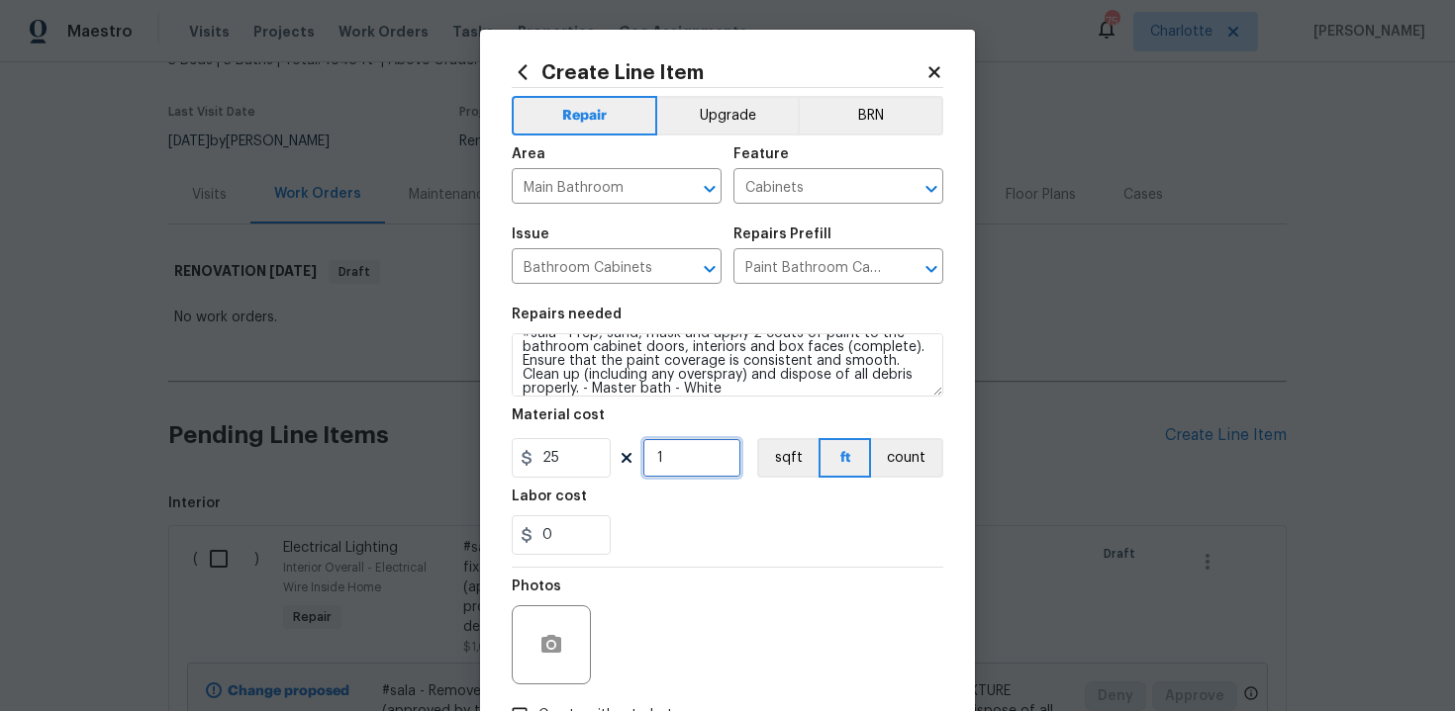
click at [679, 474] on input "1" at bounding box center [691, 458] width 99 height 40
type input "16"
click at [709, 514] on div "Labor cost" at bounding box center [727, 503] width 431 height 26
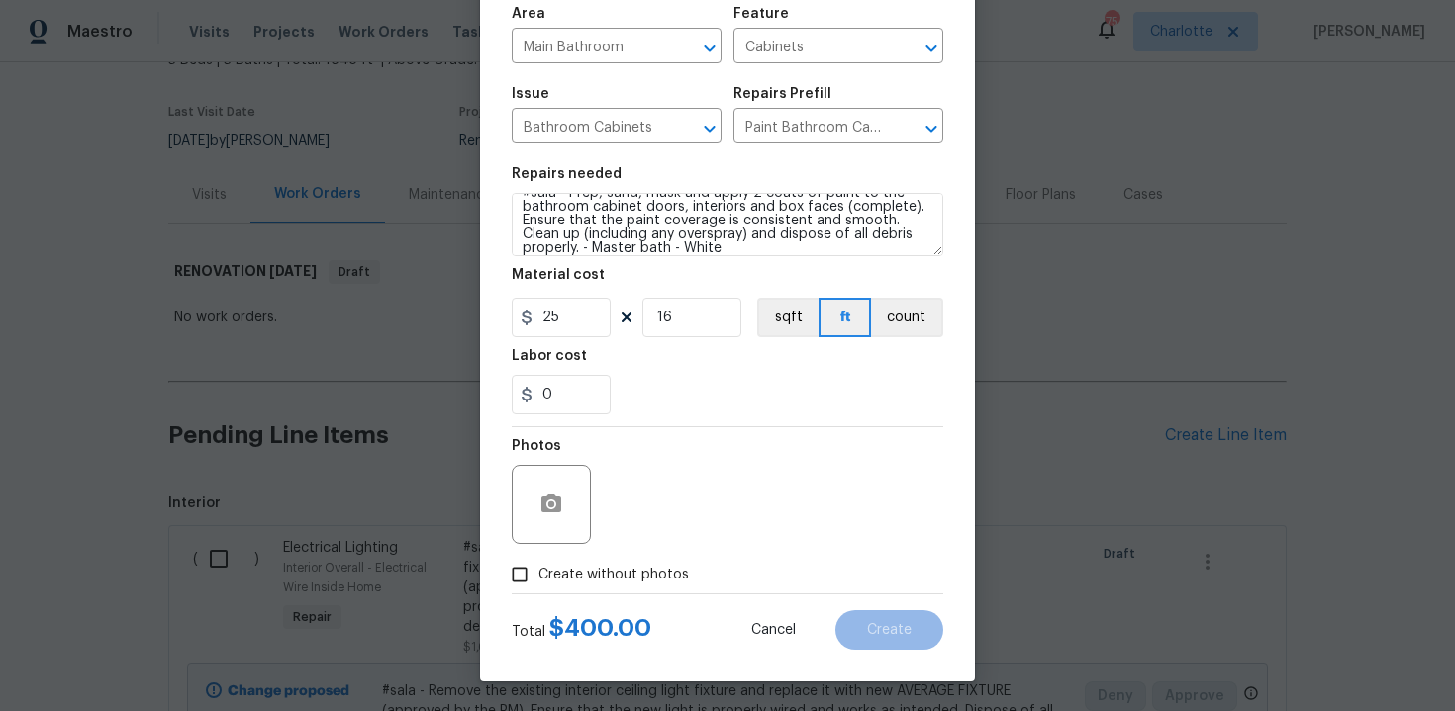
click at [605, 567] on span "Create without photos" at bounding box center [613, 575] width 150 height 21
click at [538, 567] on input "Create without photos" at bounding box center [520, 575] width 38 height 38
checkbox input "true"
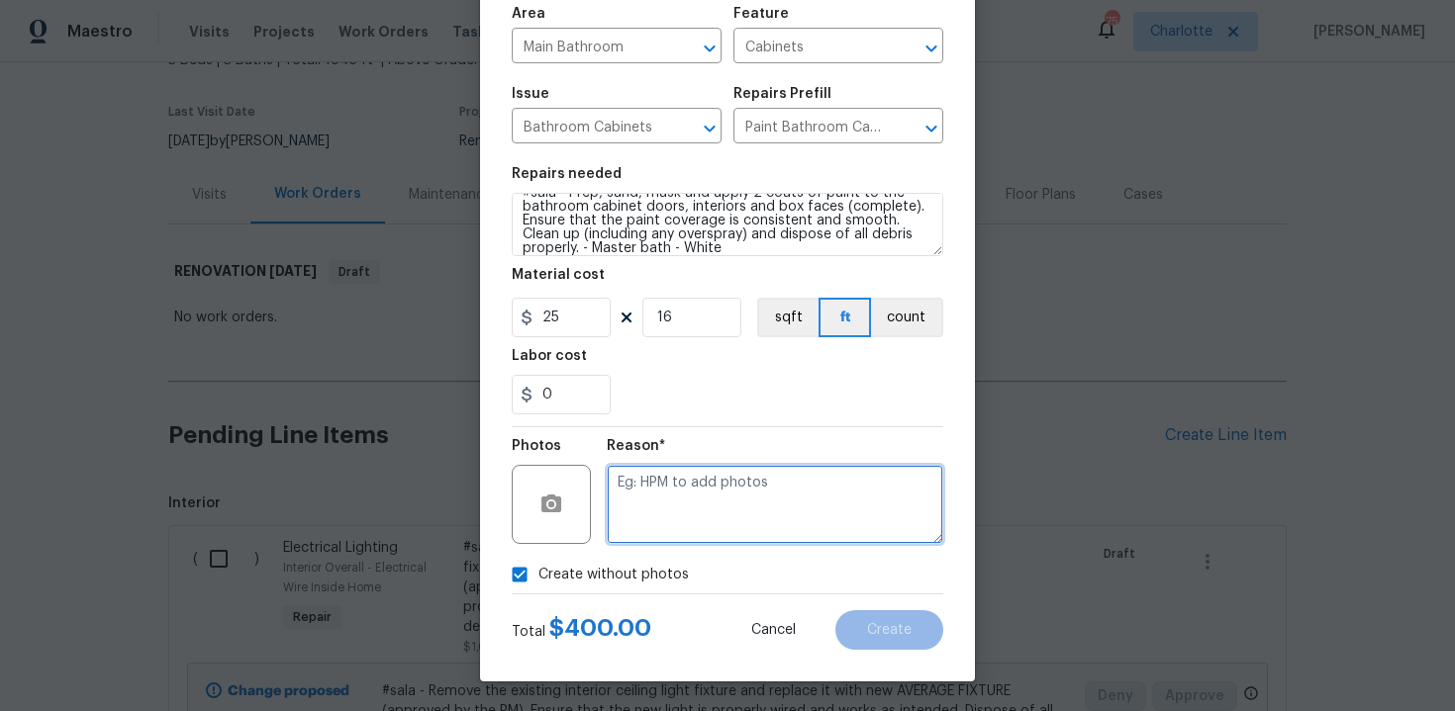
click at [698, 497] on textarea at bounding box center [775, 504] width 336 height 79
type textarea "n/a"
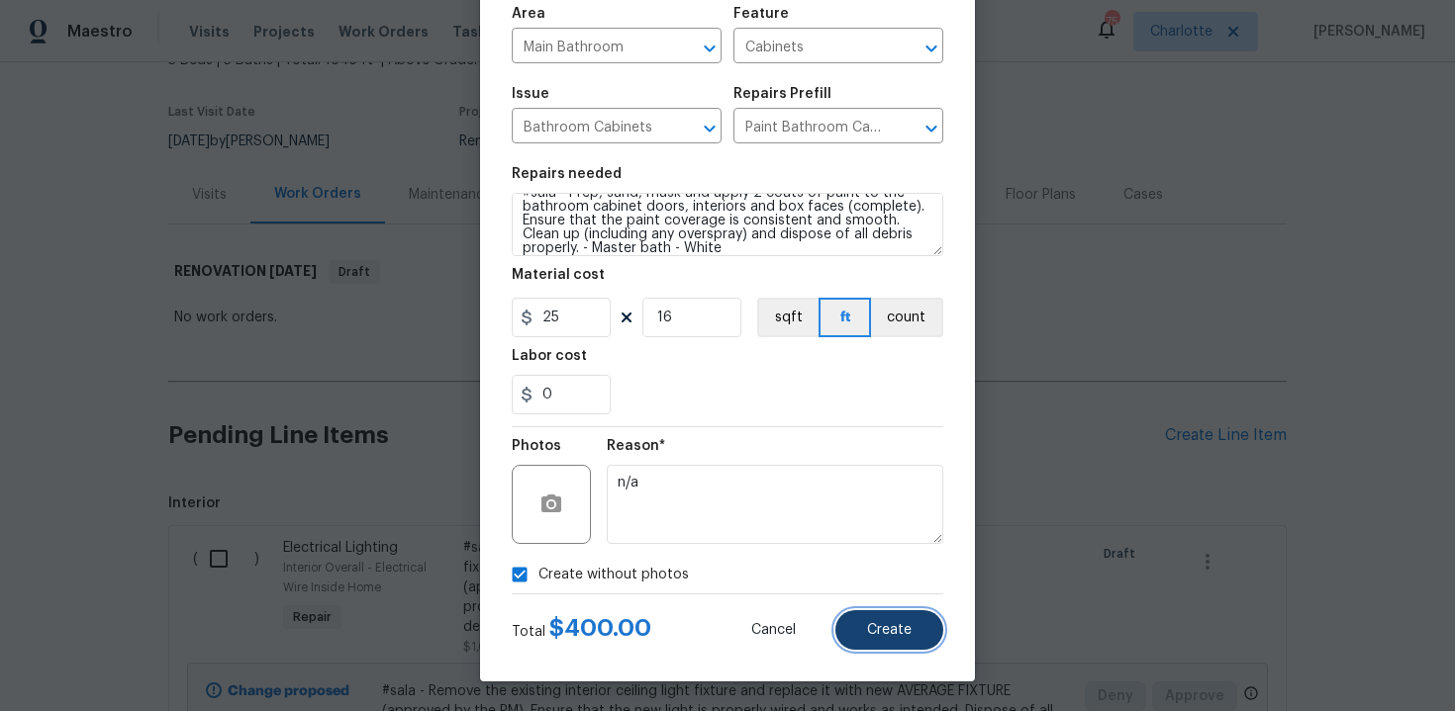
click at [889, 630] on span "Create" at bounding box center [889, 630] width 45 height 15
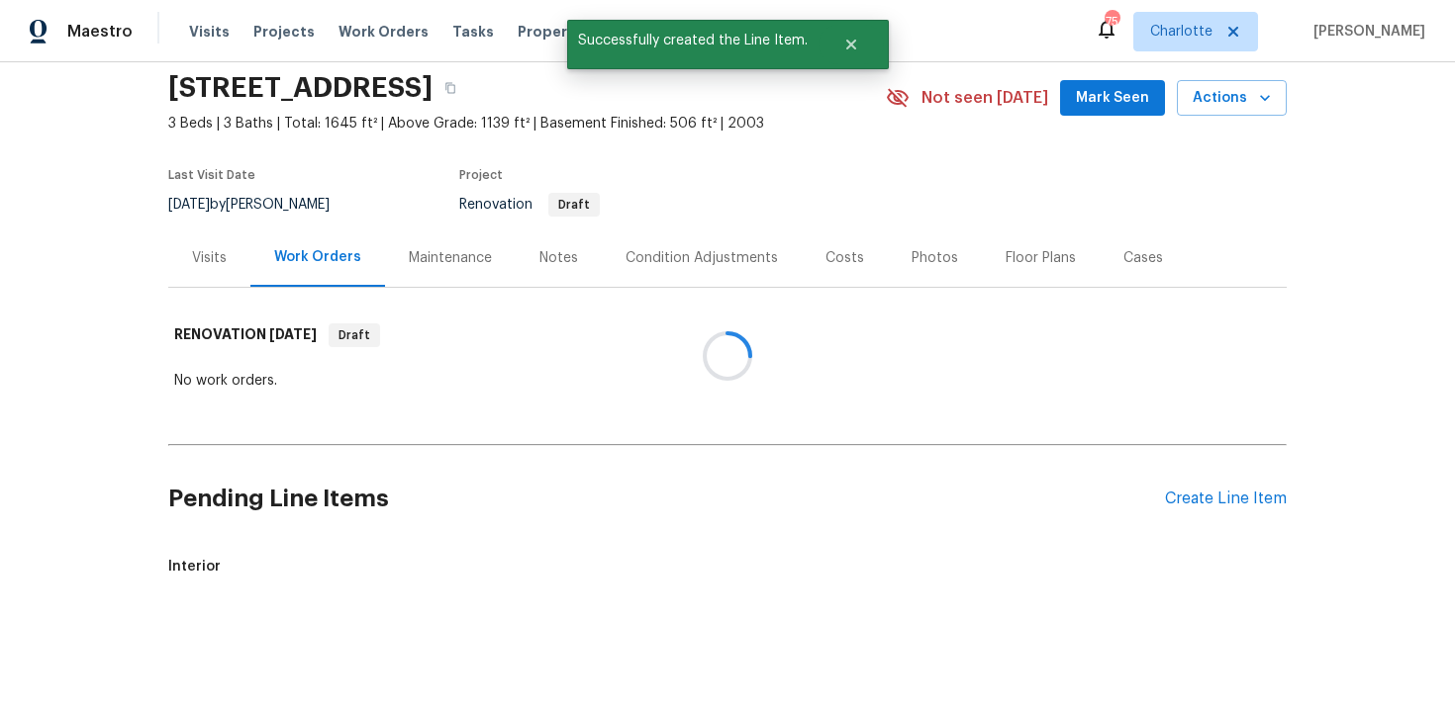
scroll to position [135, 0]
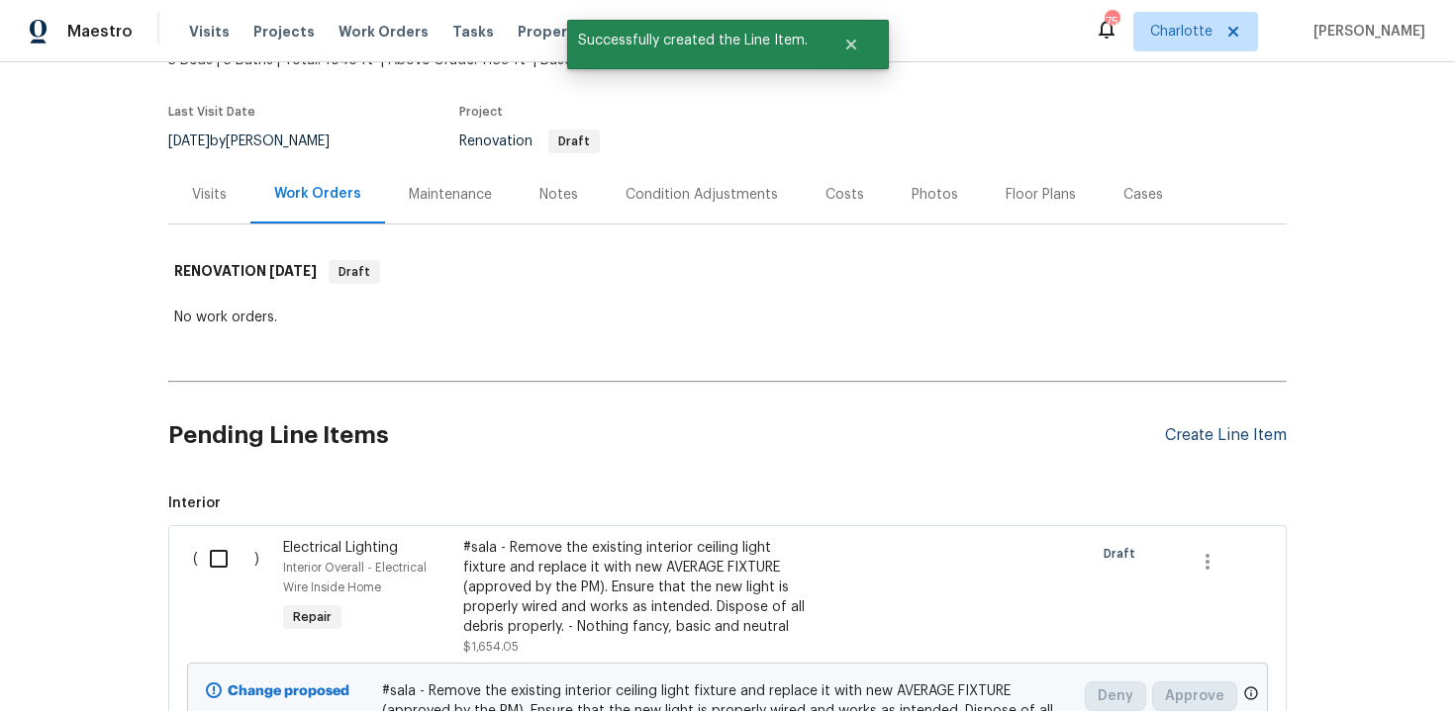
click at [1213, 436] on div "Create Line Item" at bounding box center [1226, 435] width 122 height 19
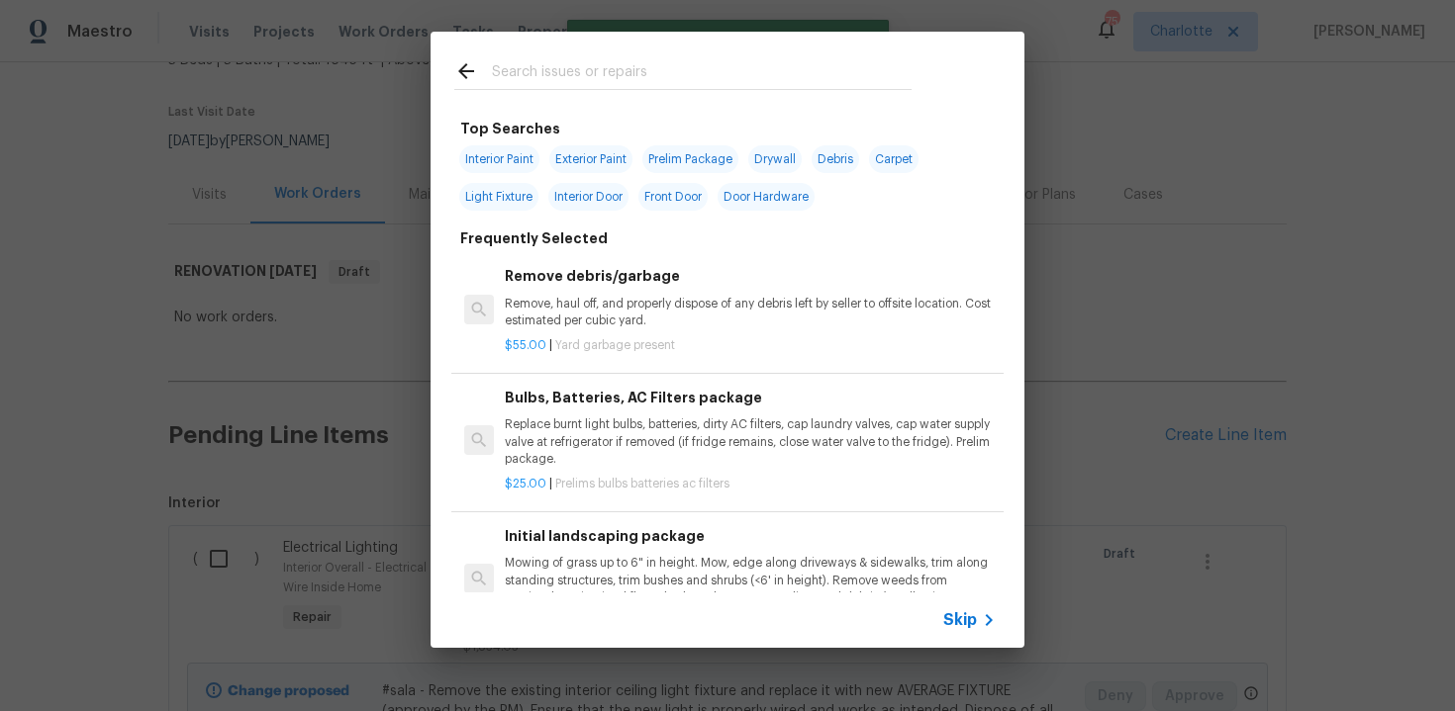
click at [968, 627] on span "Skip" at bounding box center [960, 621] width 34 height 20
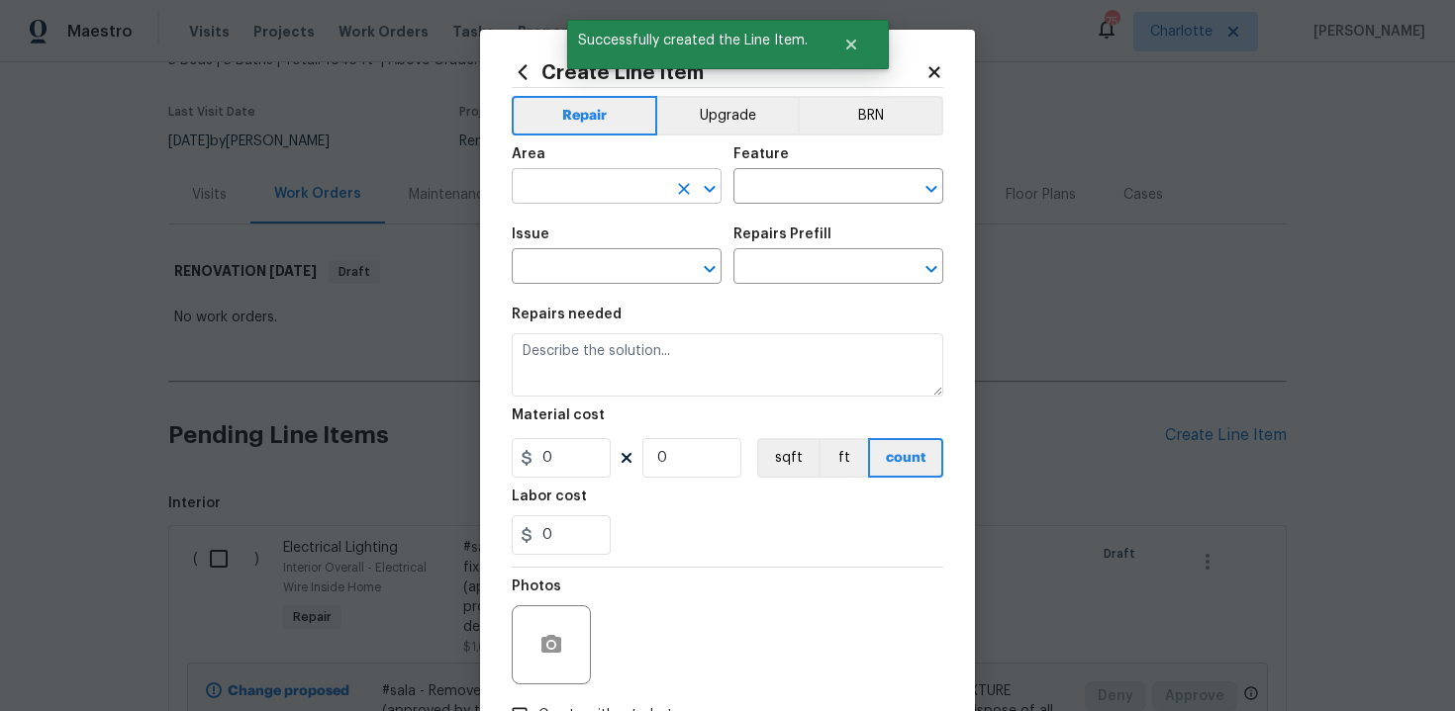
click at [618, 175] on input "text" at bounding box center [589, 188] width 154 height 31
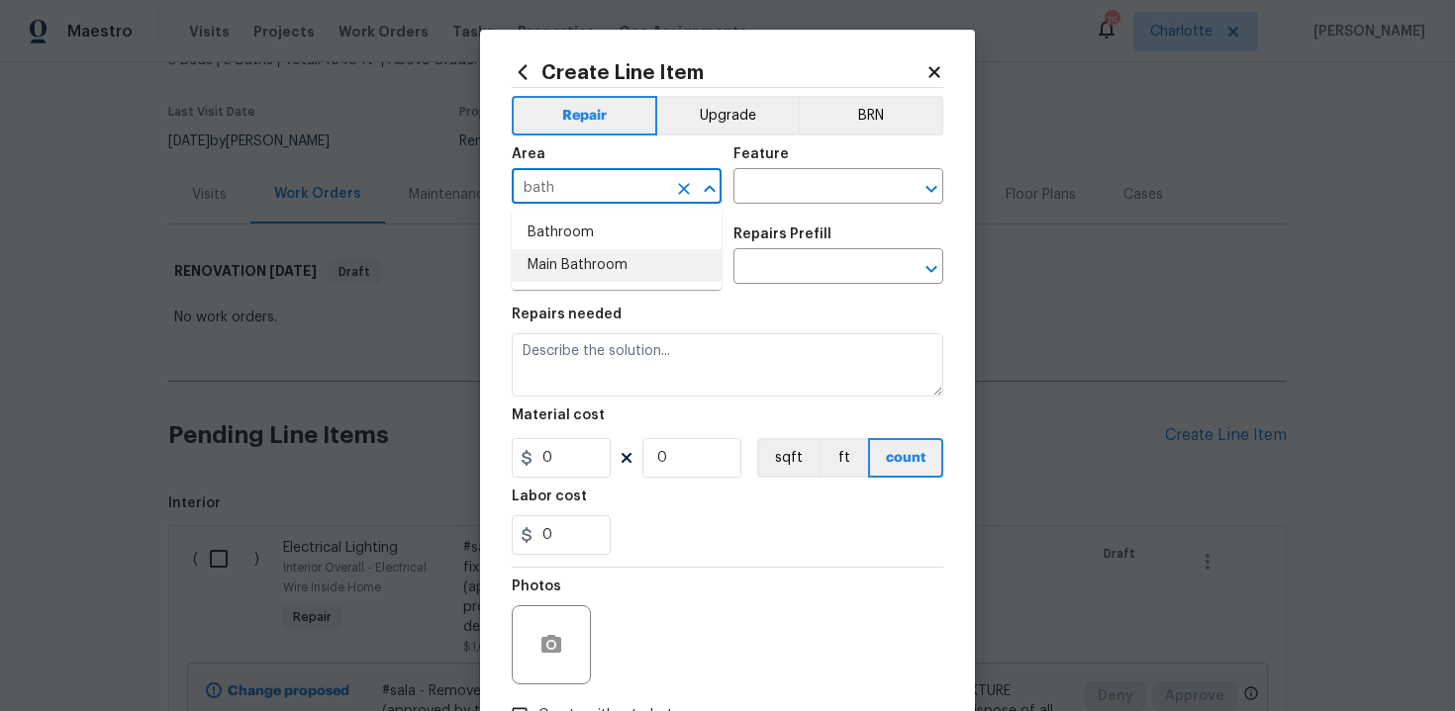
click at [618, 255] on li "Main Bathroom" at bounding box center [617, 265] width 210 height 33
type input "Main Bathroom"
click at [780, 191] on input "text" at bounding box center [810, 188] width 154 height 31
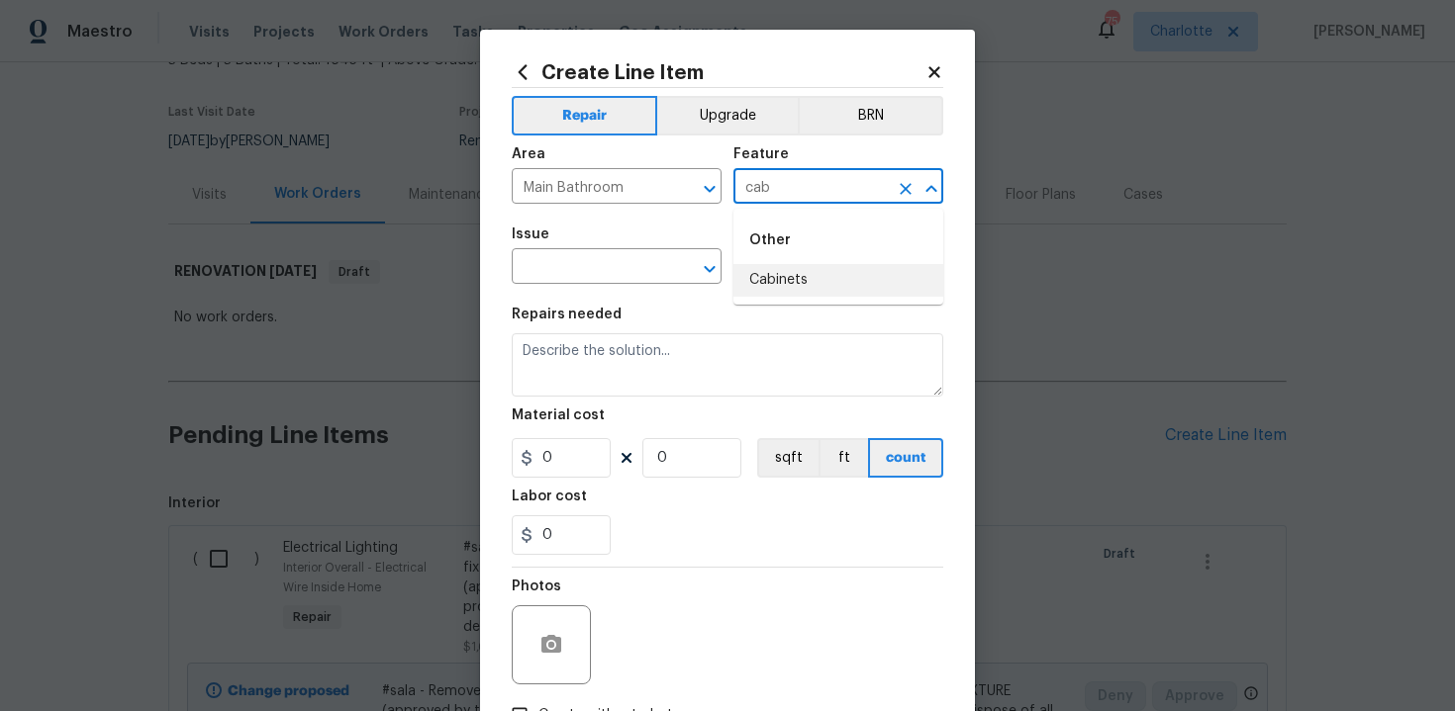
click at [770, 274] on li "Cabinets" at bounding box center [838, 280] width 210 height 33
type input "Cabinets"
click at [584, 274] on input "text" at bounding box center [589, 268] width 154 height 31
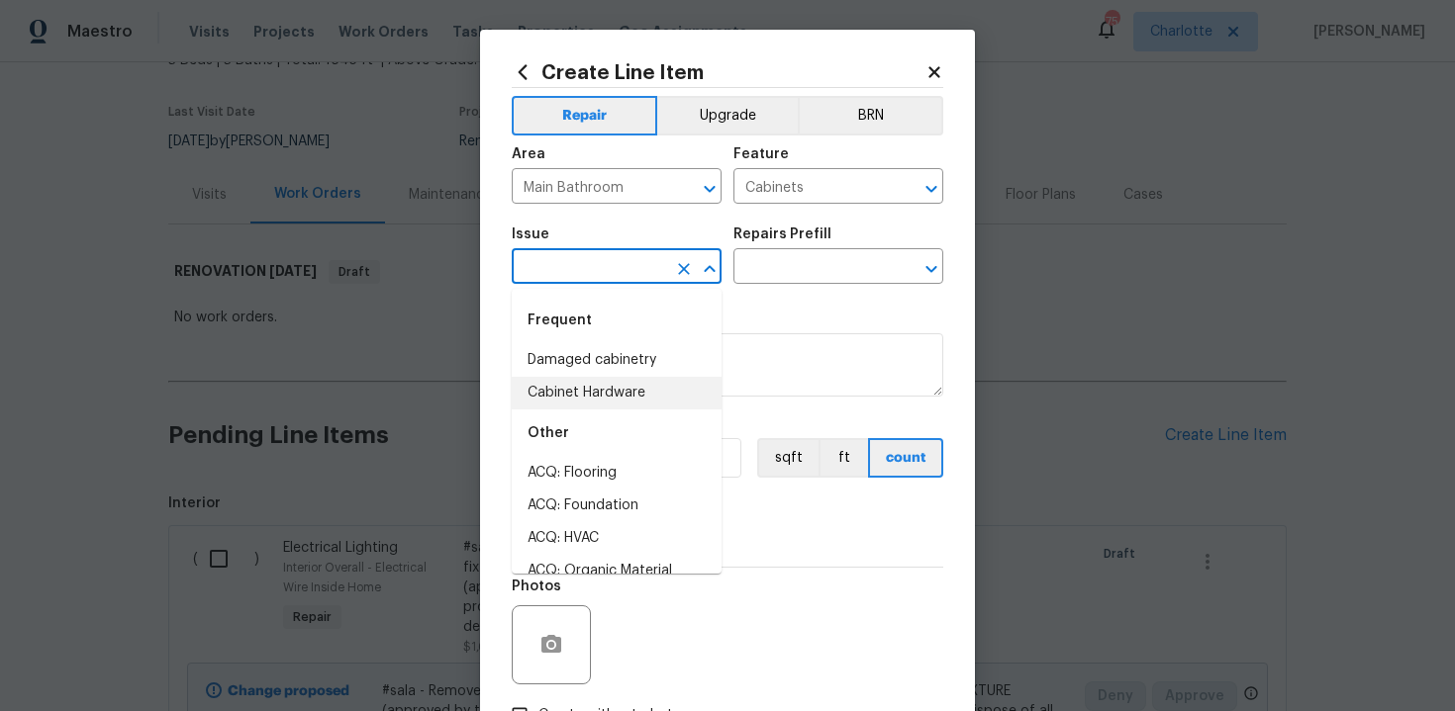
click at [579, 385] on li "Cabinet Hardware" at bounding box center [617, 393] width 210 height 33
type input "Cabinet Hardware"
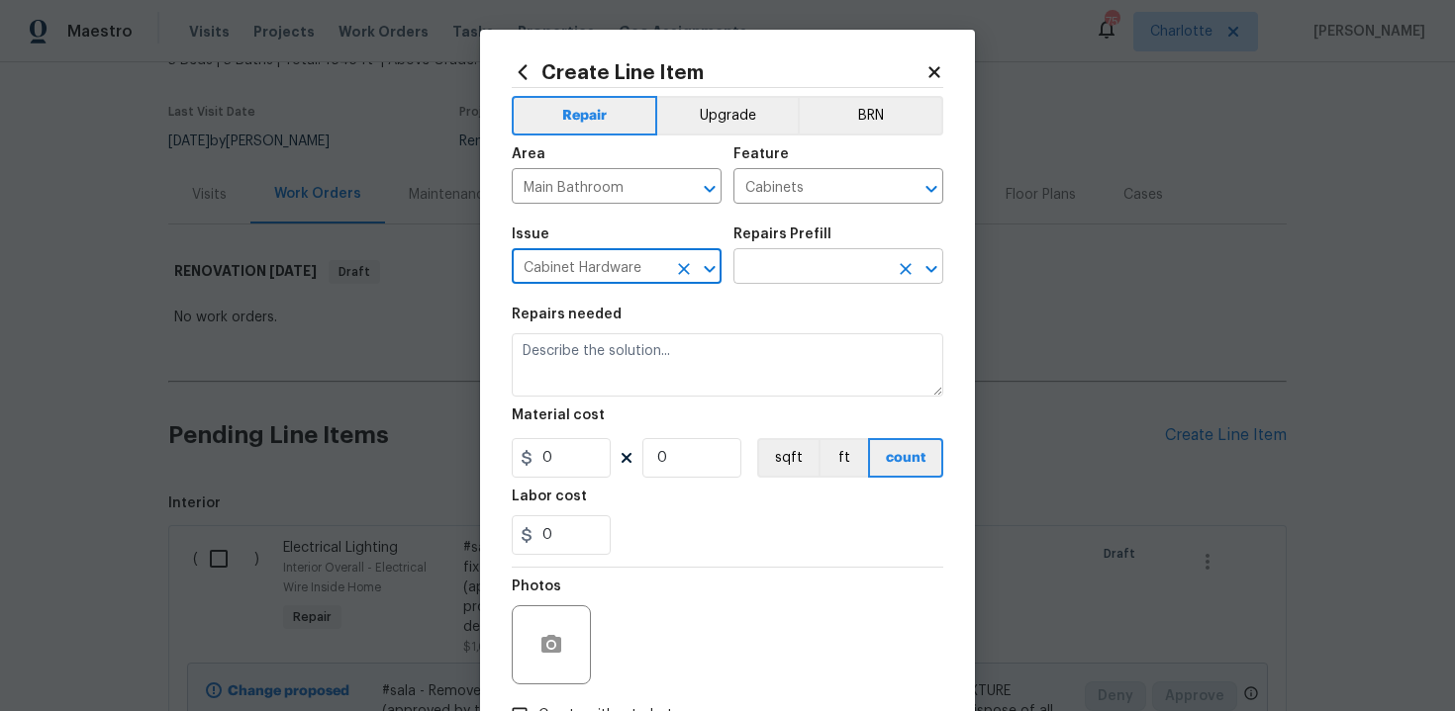
click at [821, 260] on input "text" at bounding box center [810, 268] width 154 height 31
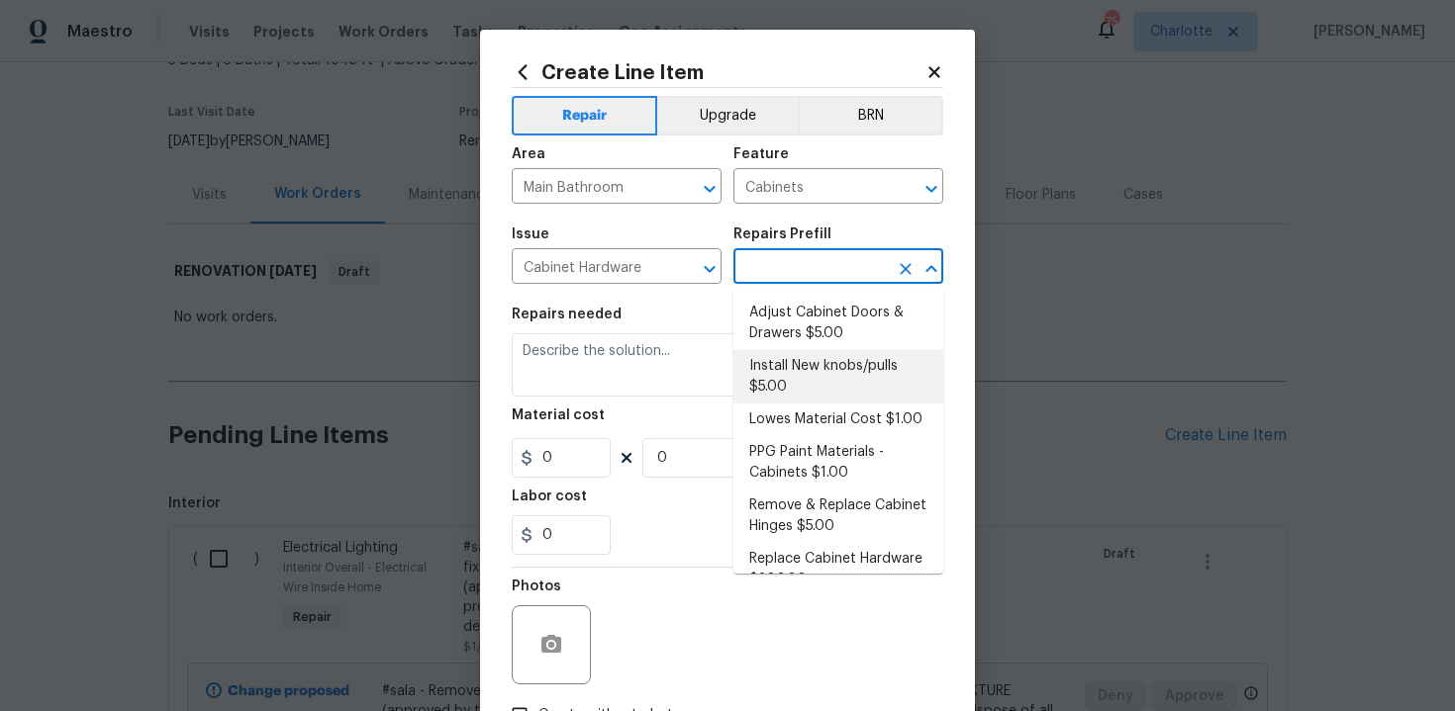
click at [812, 380] on li "Install New knobs/pulls $5.00" at bounding box center [838, 376] width 210 height 53
type input "Install New knobs/pulls $5.00"
type textarea "Remove the existing cabinet pulls/handles if present; prep and drill for new ca…"
type input "5"
type input "1"
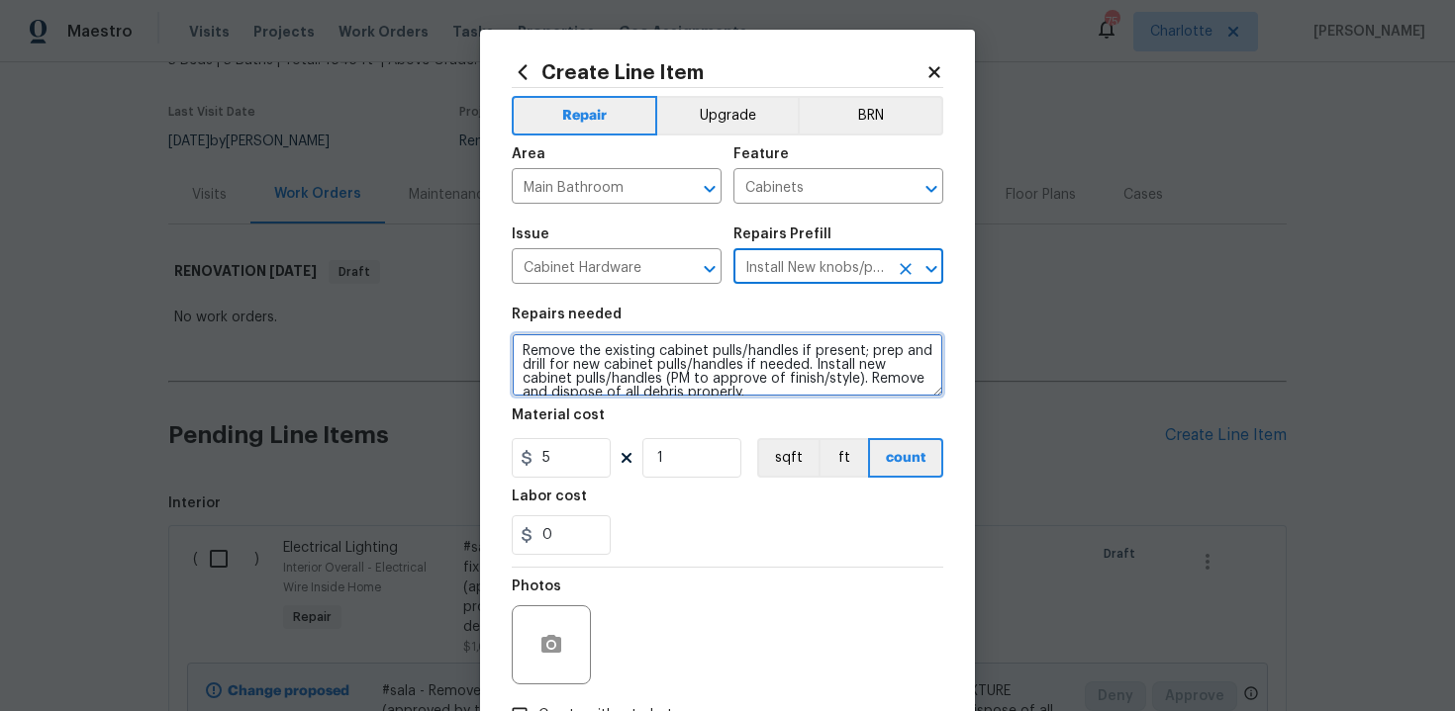
click at [517, 348] on textarea "Remove the existing cabinet pulls/handles if present; prep and drill for new ca…" at bounding box center [727, 364] width 431 height 63
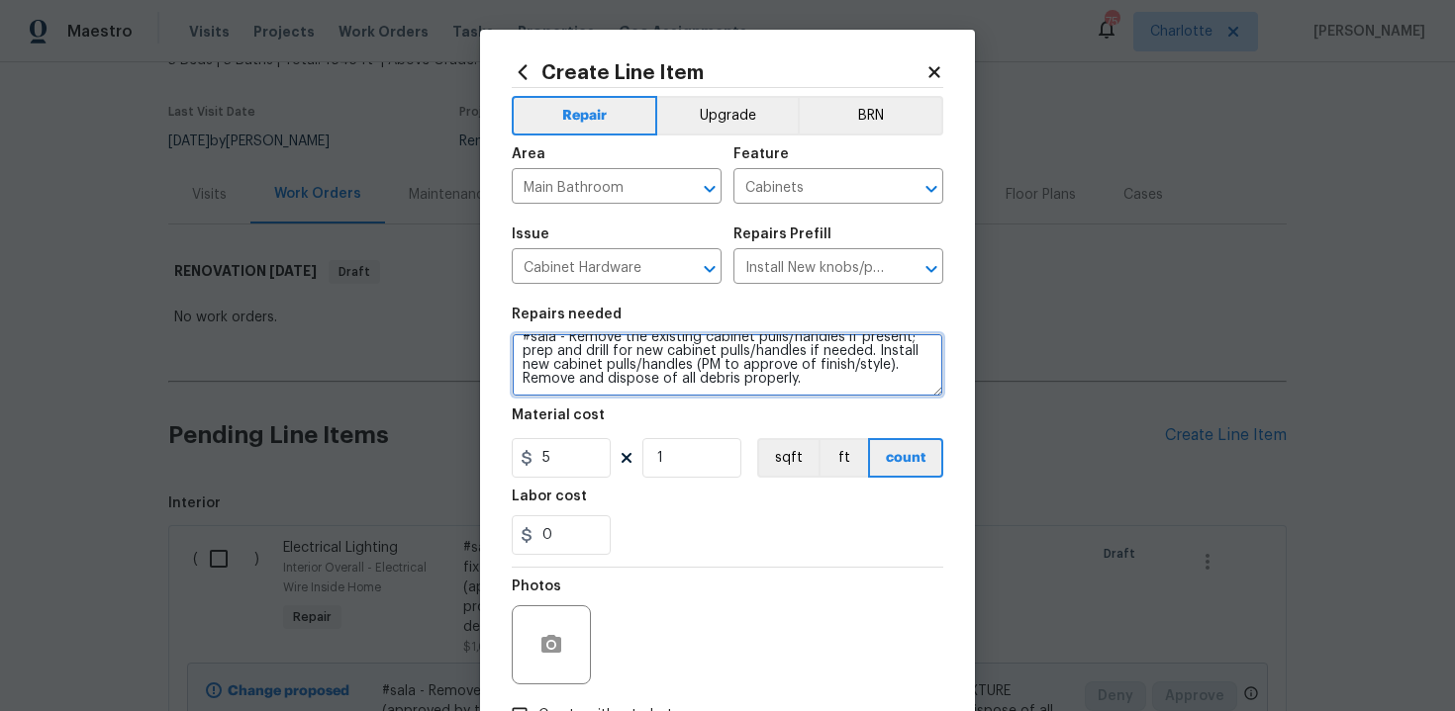
click at [847, 382] on textarea "#sala - Remove the existing cabinet pulls/handles if present; prep and drill fo…" at bounding box center [727, 364] width 431 height 63
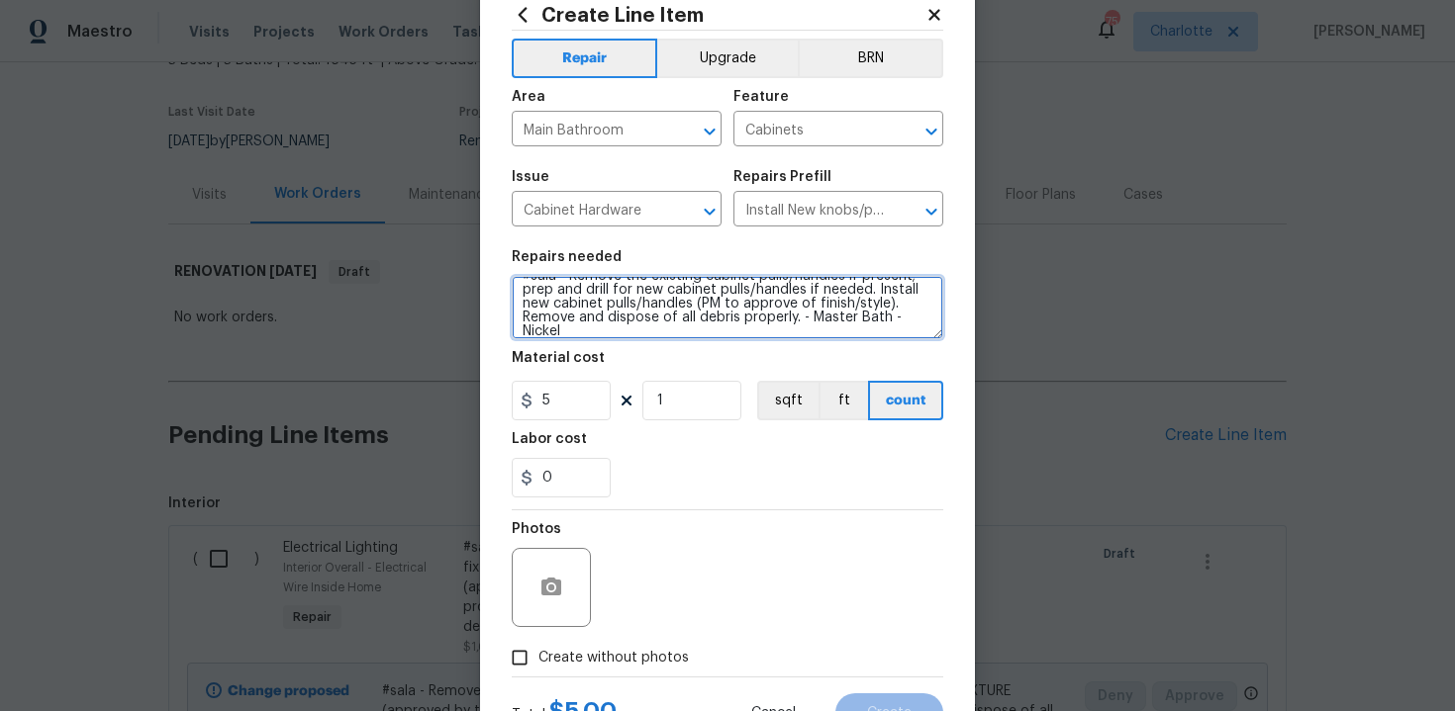
scroll to position [117, 0]
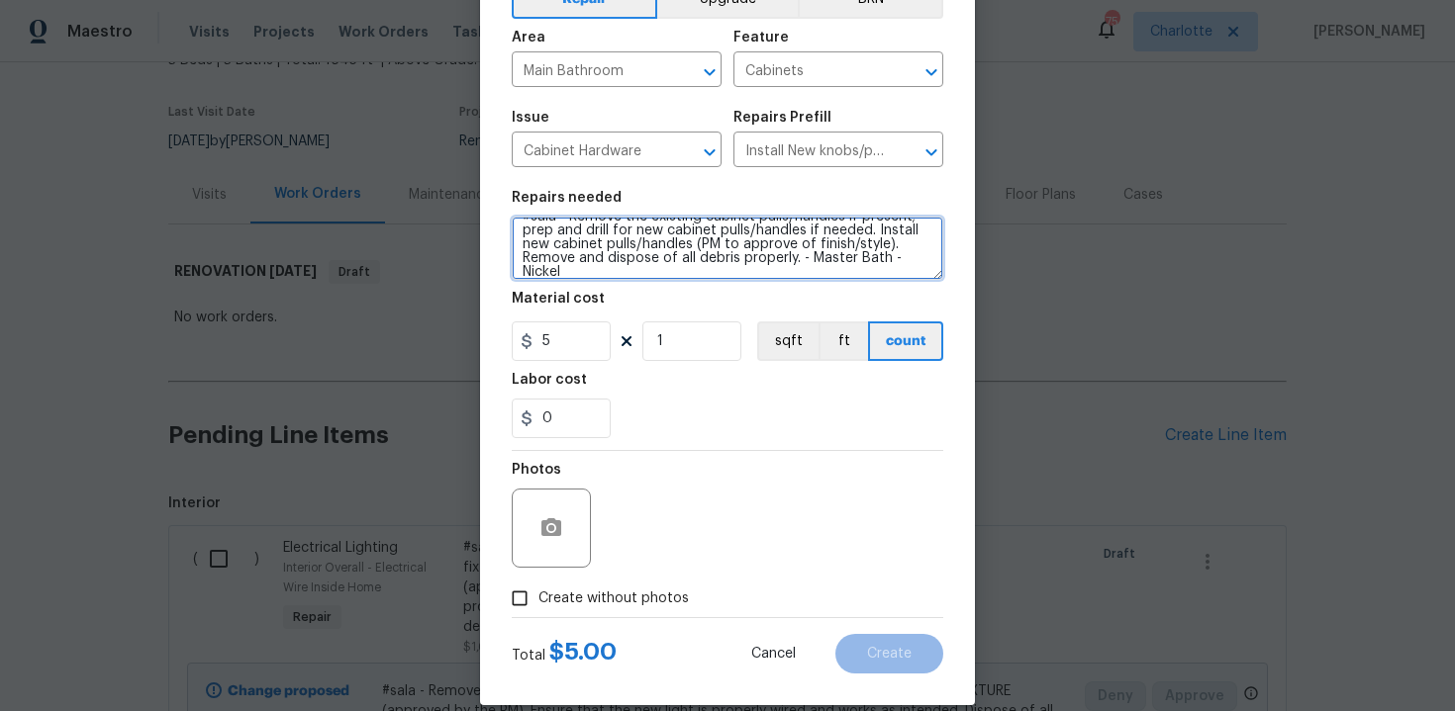
type textarea "#sala - Remove the existing cabinet pulls/handles if present; prep and drill fo…"
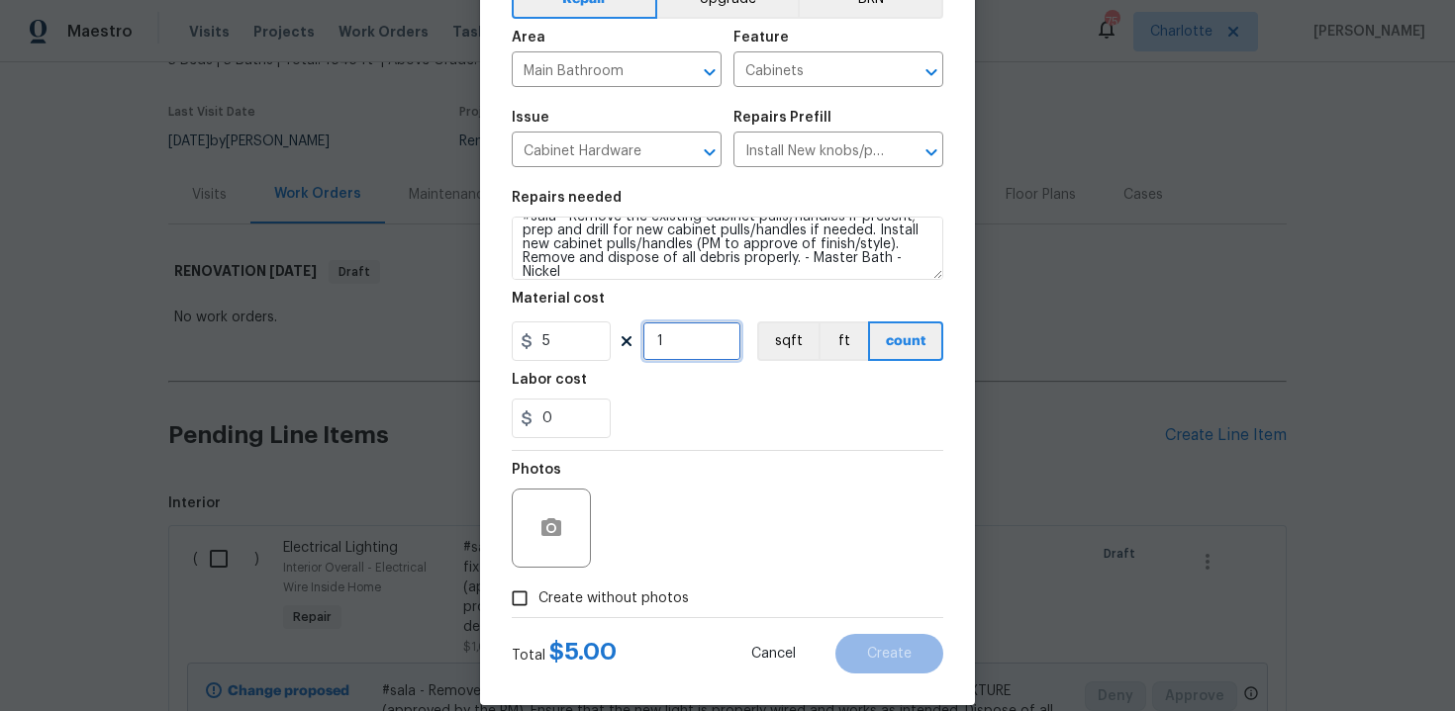
click at [683, 346] on input "1" at bounding box center [691, 342] width 99 height 40
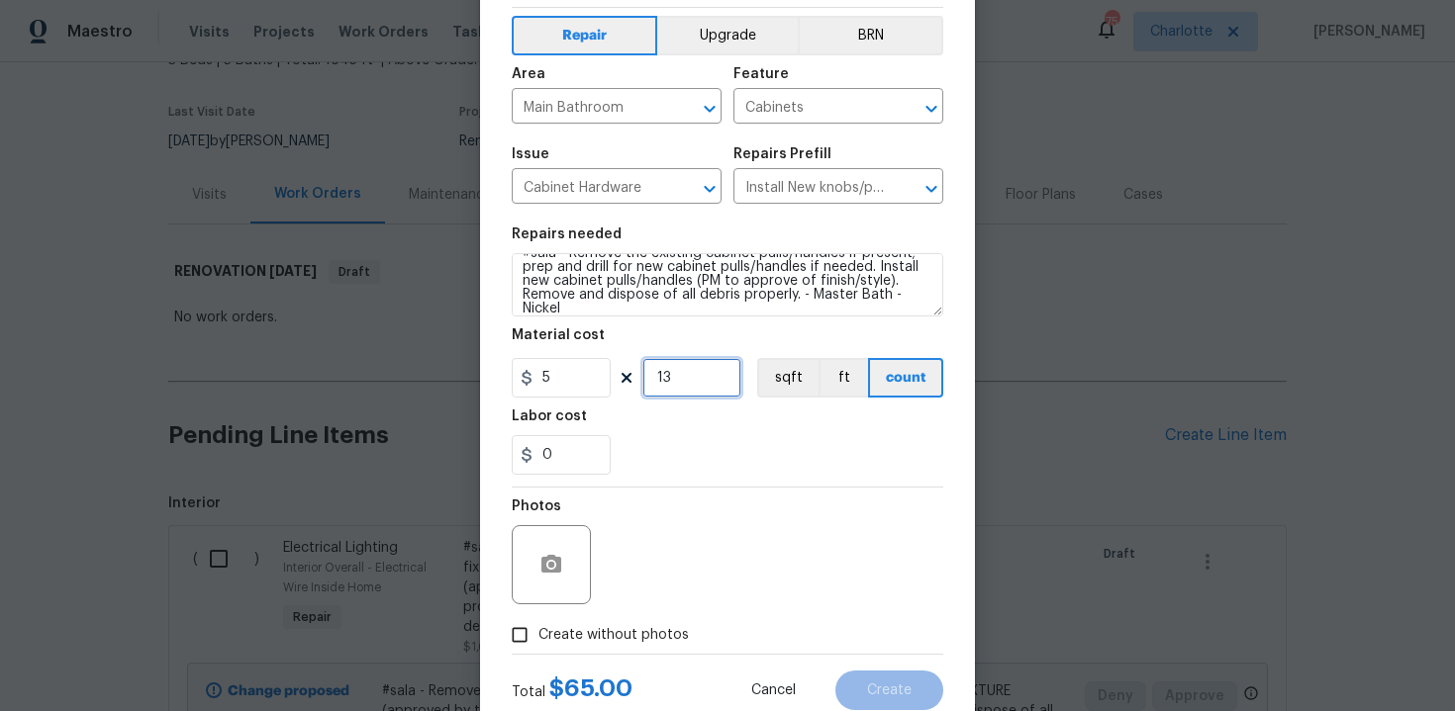
scroll to position [142, 0]
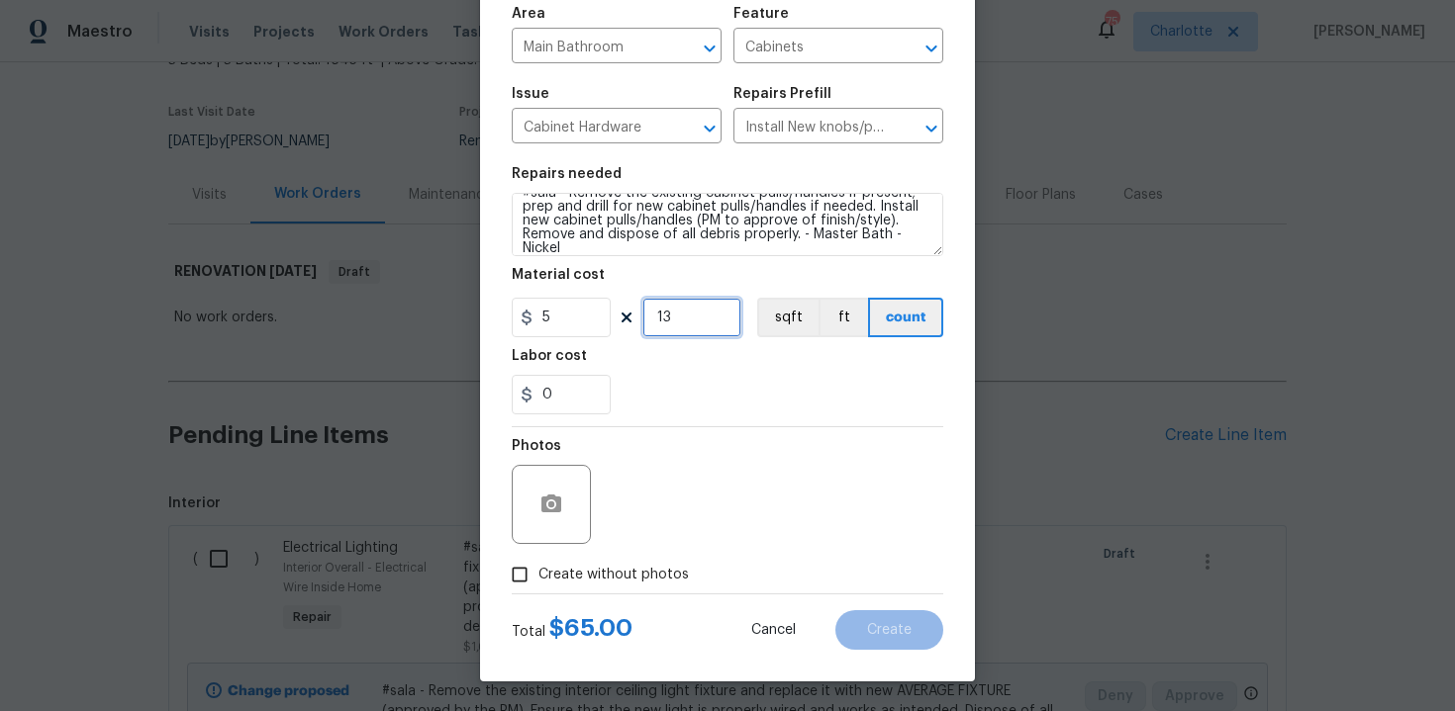
type input "13"
click at [594, 577] on span "Create without photos" at bounding box center [613, 575] width 150 height 21
click at [538, 577] on input "Create without photos" at bounding box center [520, 575] width 38 height 38
checkbox input "true"
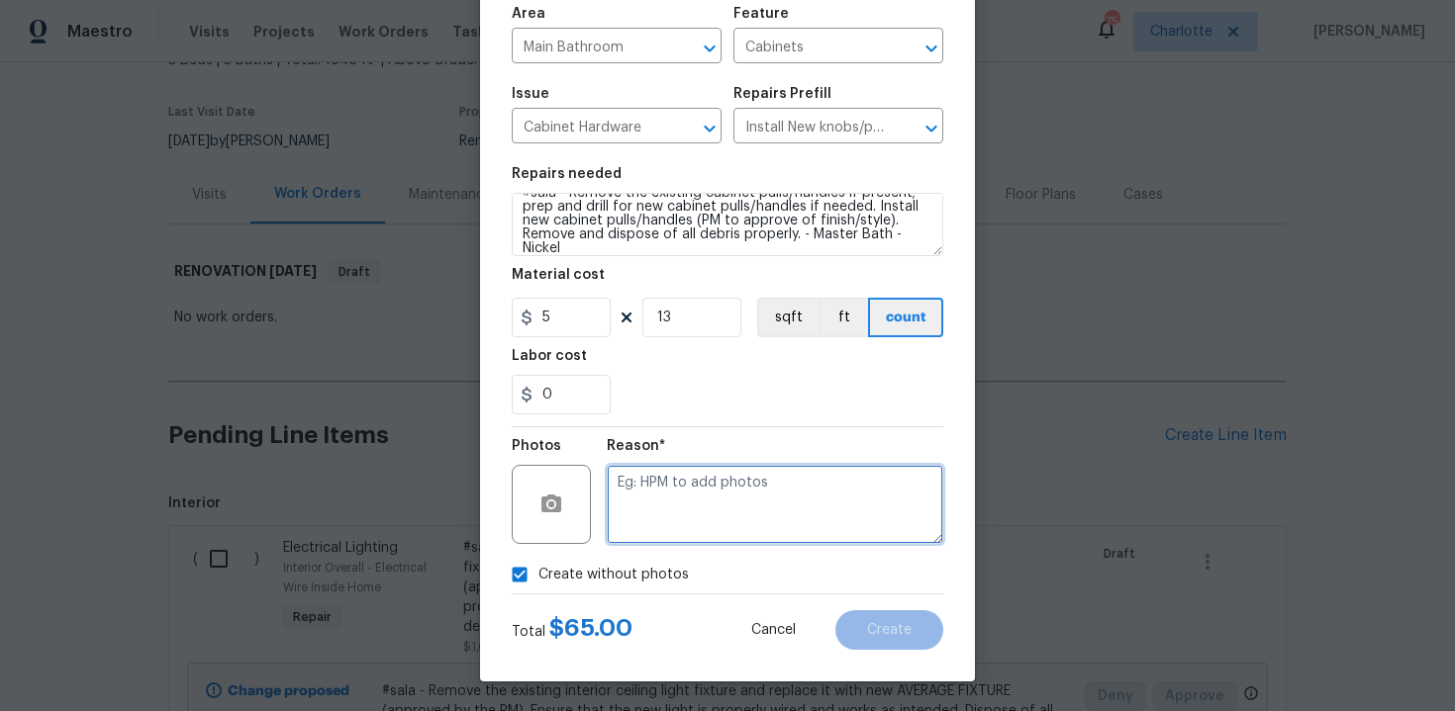
click at [694, 521] on textarea at bounding box center [775, 504] width 336 height 79
type textarea "n/a"
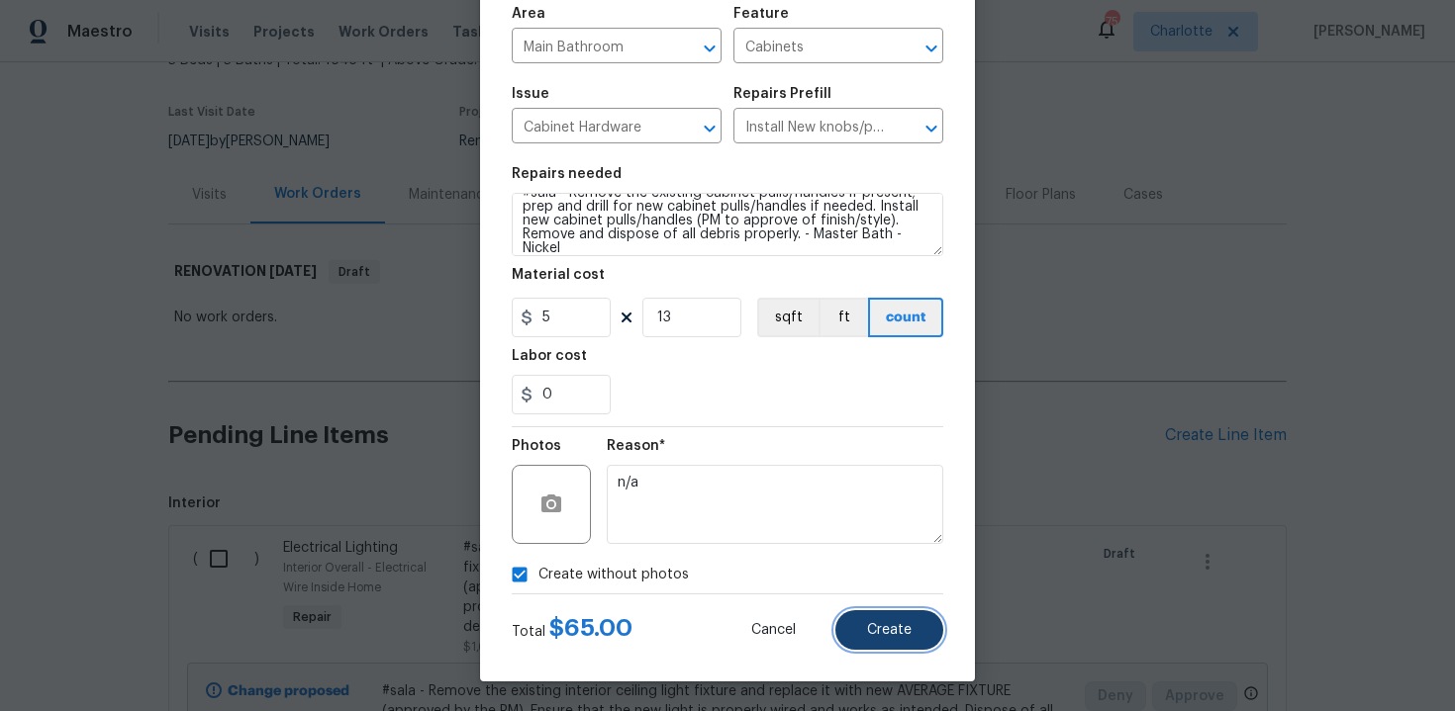
click at [913, 620] on button "Create" at bounding box center [889, 631] width 108 height 40
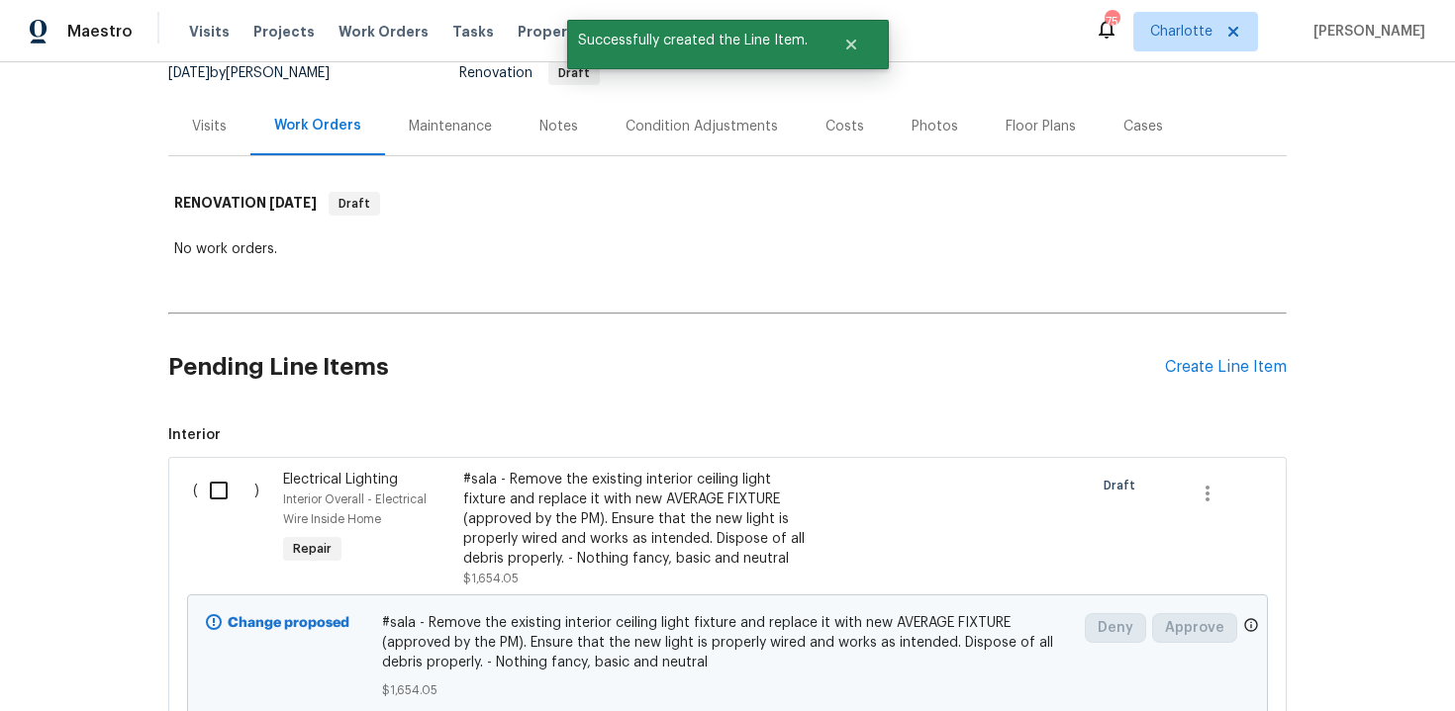
scroll to position [238, 0]
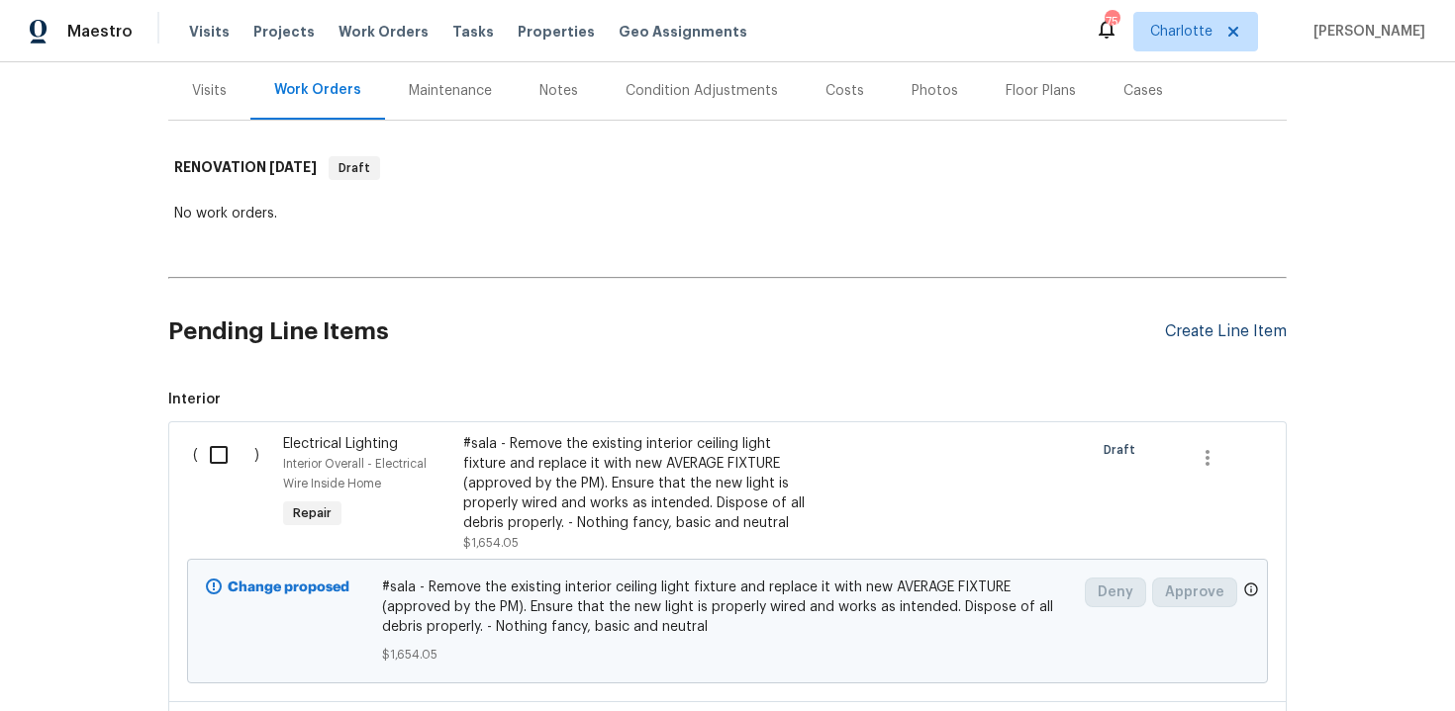
click at [1232, 332] on div "Create Line Item" at bounding box center [1226, 332] width 122 height 19
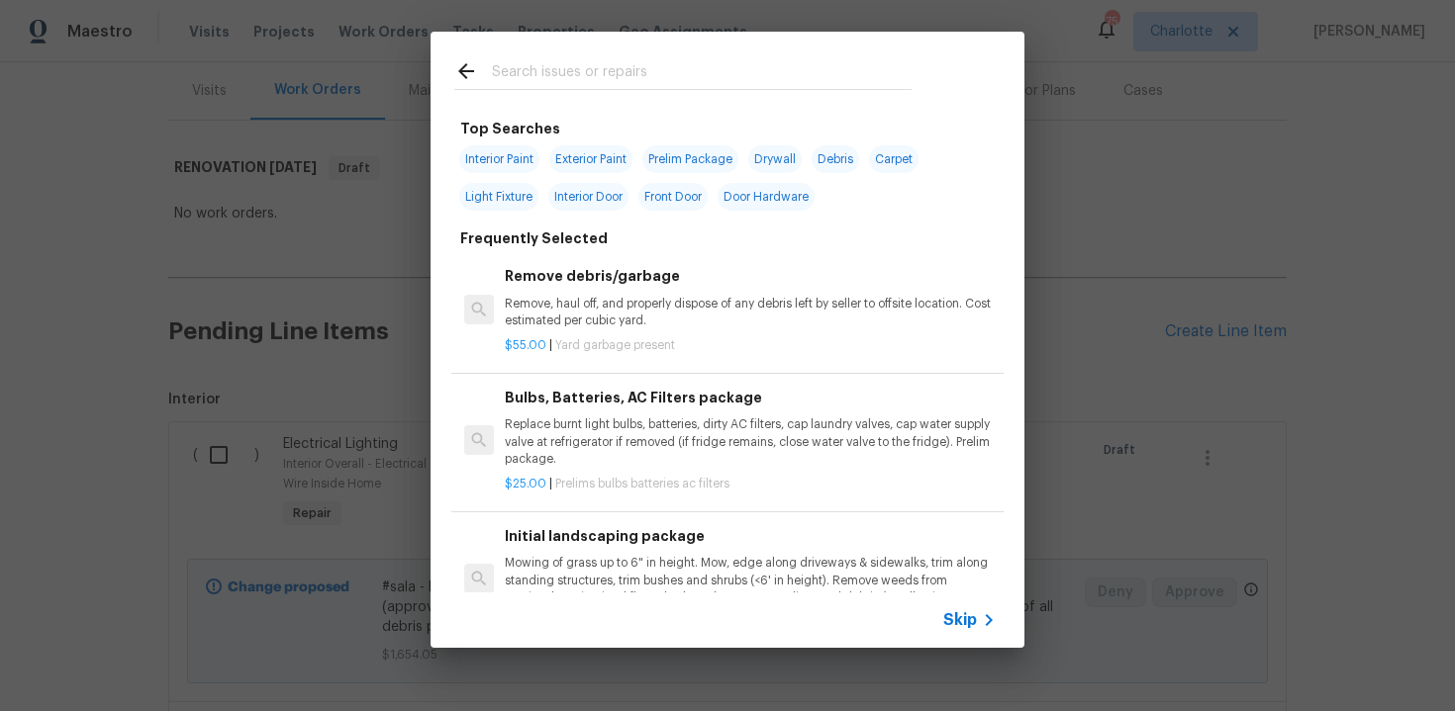
click at [970, 621] on span "Skip" at bounding box center [960, 621] width 34 height 20
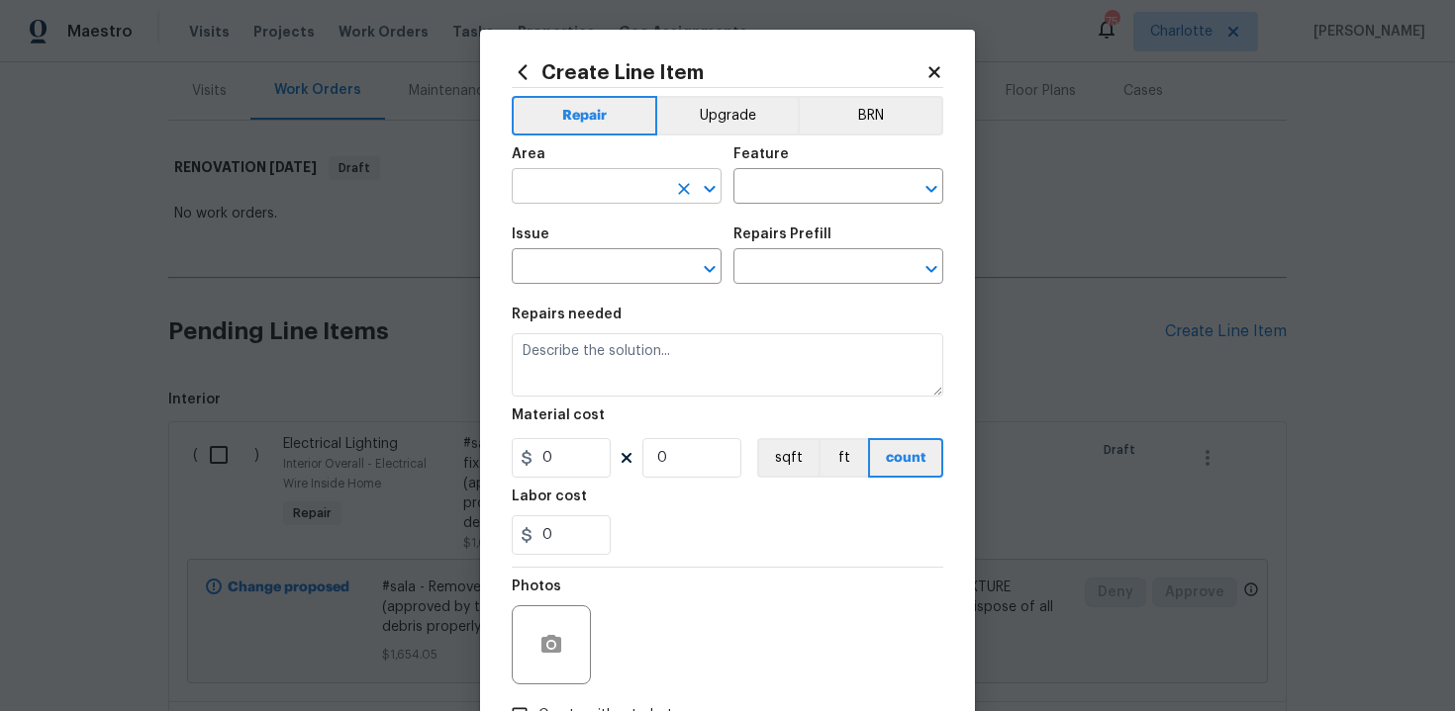
click at [600, 196] on input "text" at bounding box center [589, 188] width 154 height 31
click at [596, 261] on li "Main Bathroom" at bounding box center [617, 265] width 210 height 33
type input "Main Bathroom"
click at [757, 185] on input "text" at bounding box center [810, 188] width 154 height 31
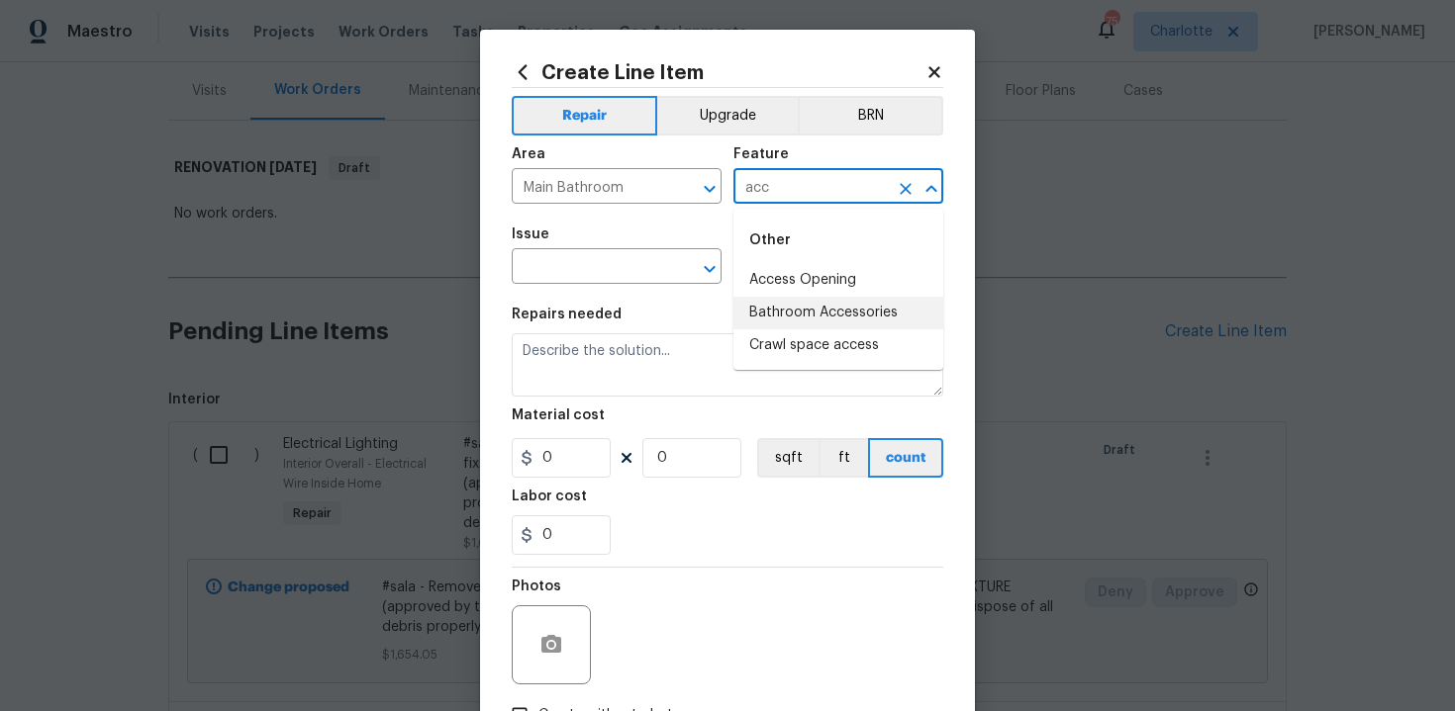
click at [780, 305] on li "Bathroom Accessories" at bounding box center [838, 313] width 210 height 33
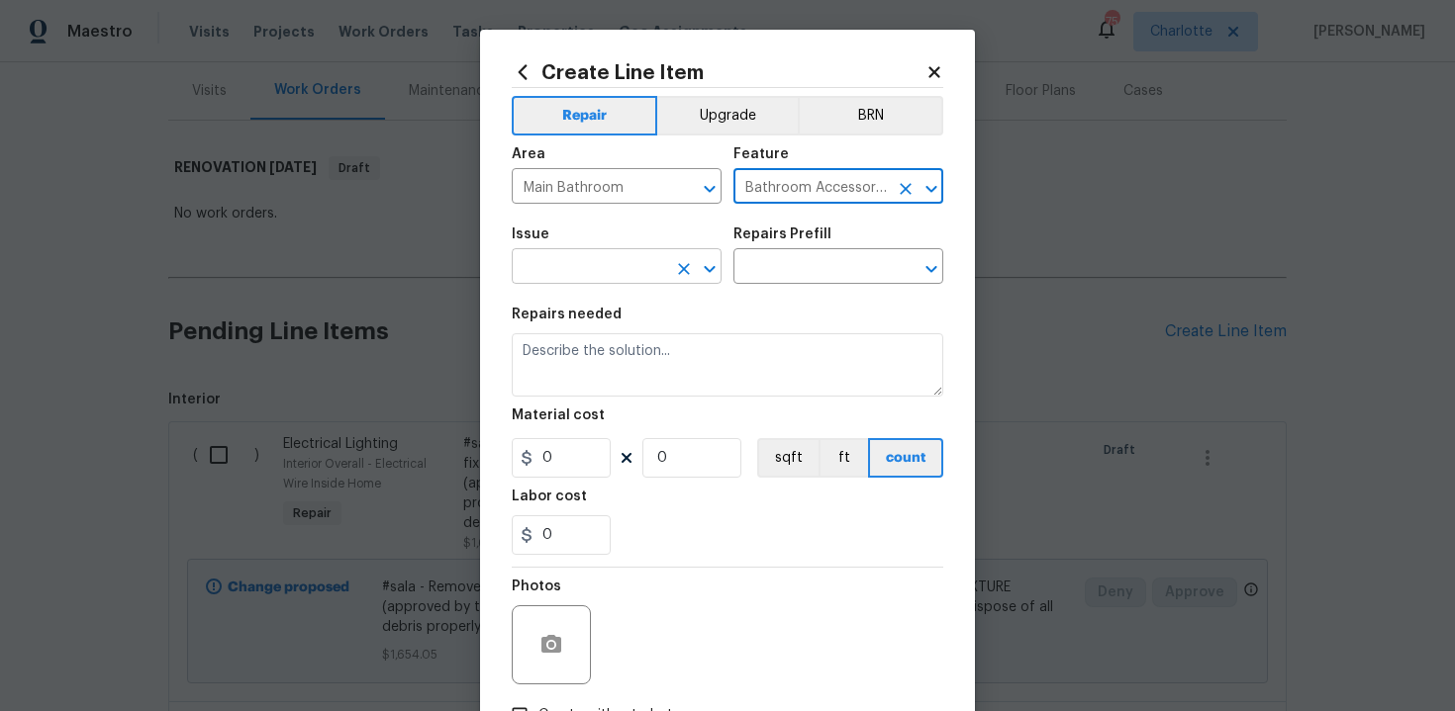
type input "Bathroom Accessories"
click at [619, 267] on input "text" at bounding box center [589, 268] width 154 height 31
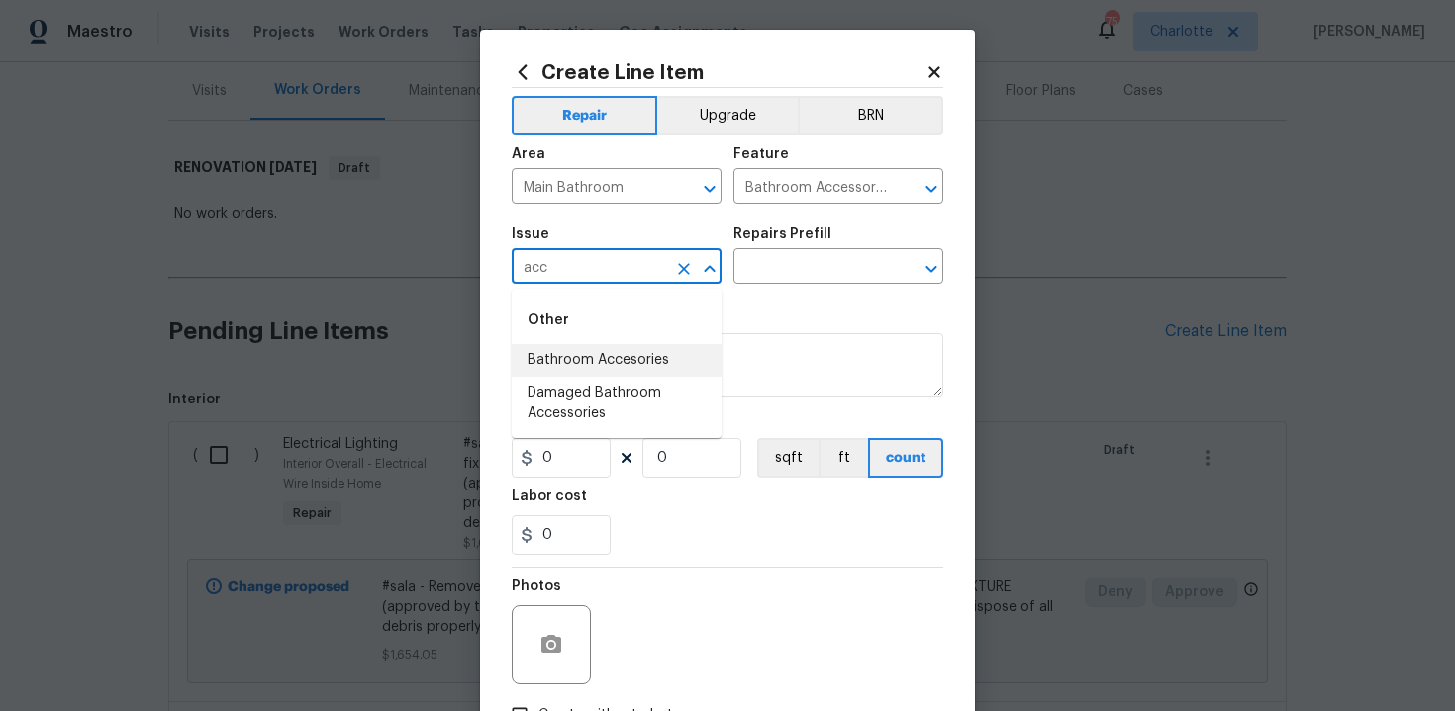
click at [619, 359] on li "Bathroom Accesories" at bounding box center [617, 360] width 210 height 33
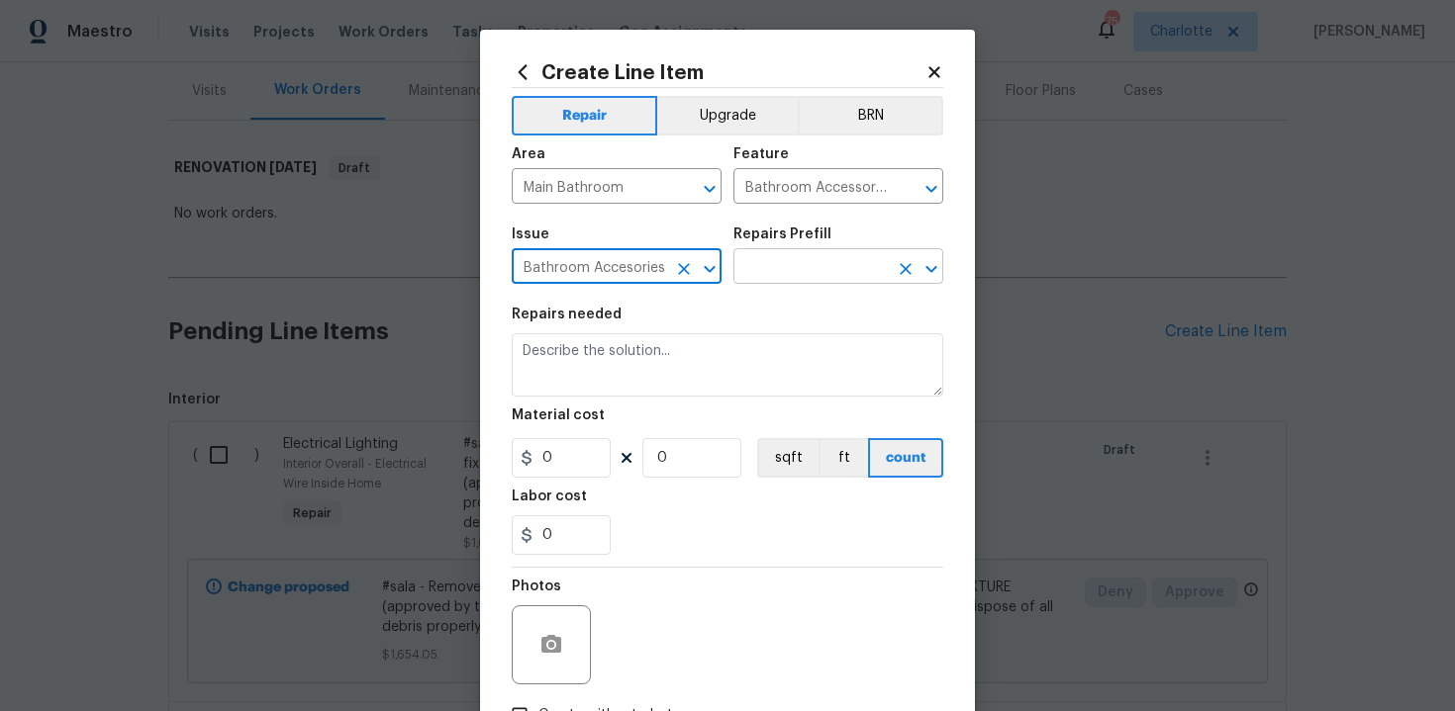
type input "Bathroom Accesories"
click at [791, 272] on input "text" at bounding box center [810, 268] width 154 height 31
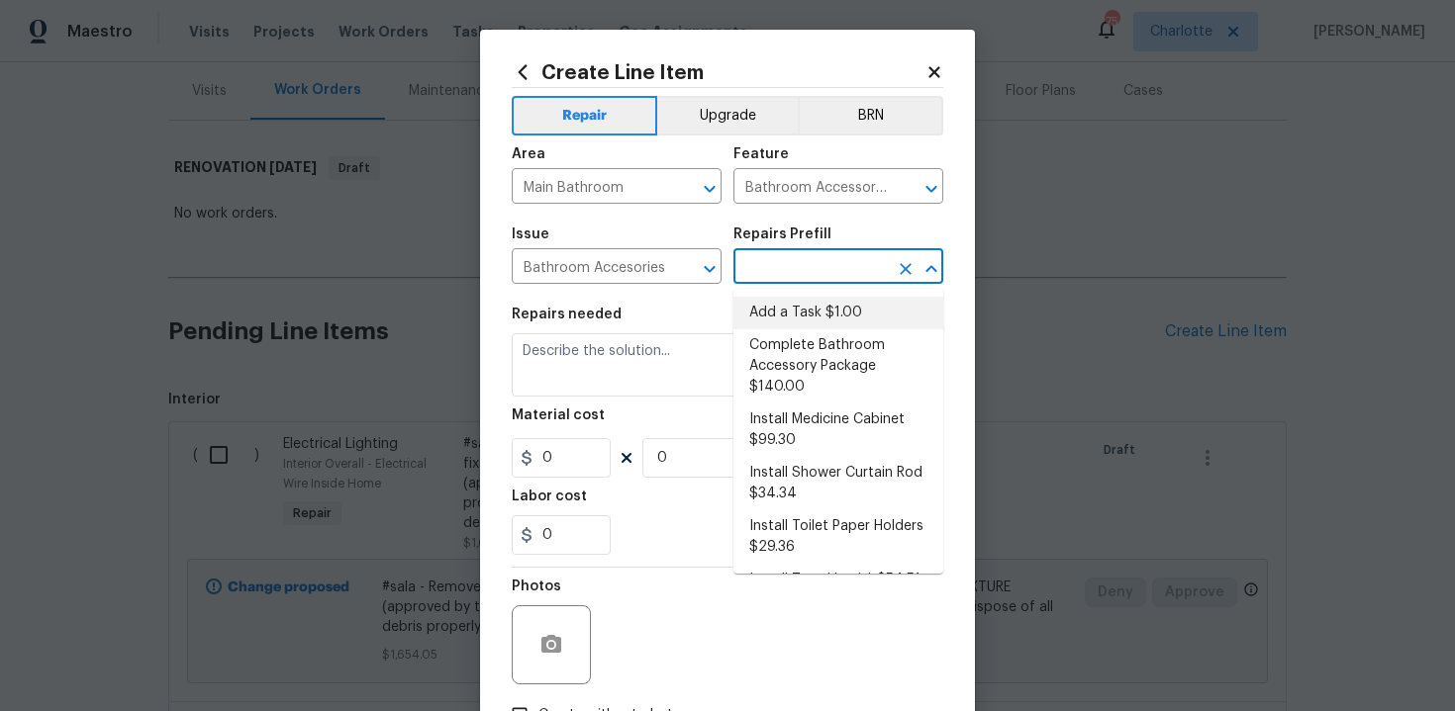
click at [801, 316] on li "Add a Task $1.00" at bounding box center [838, 313] width 210 height 33
type input "Interior Trim"
type input "Add a Task $1.00"
type textarea "HPM to detail"
type input "1"
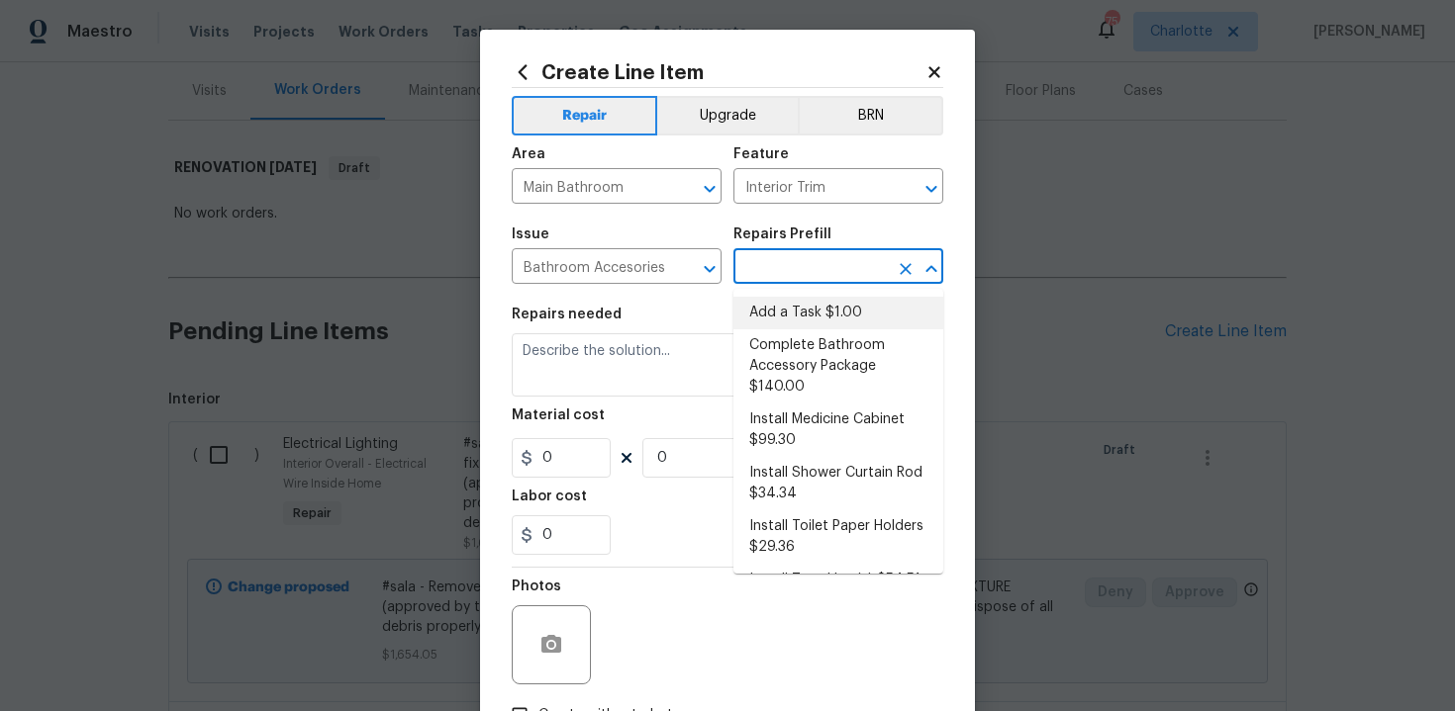
type input "1"
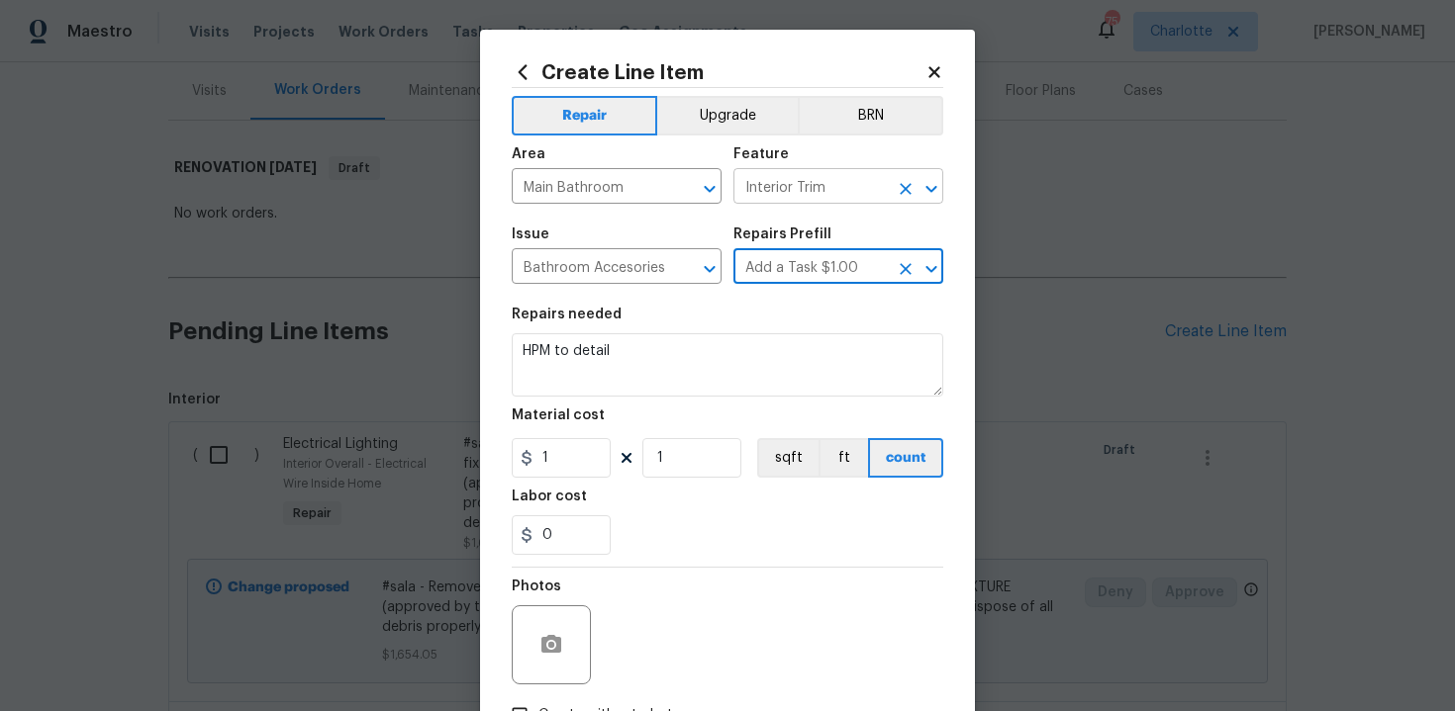
click at [901, 188] on icon "Clear" at bounding box center [906, 189] width 20 height 20
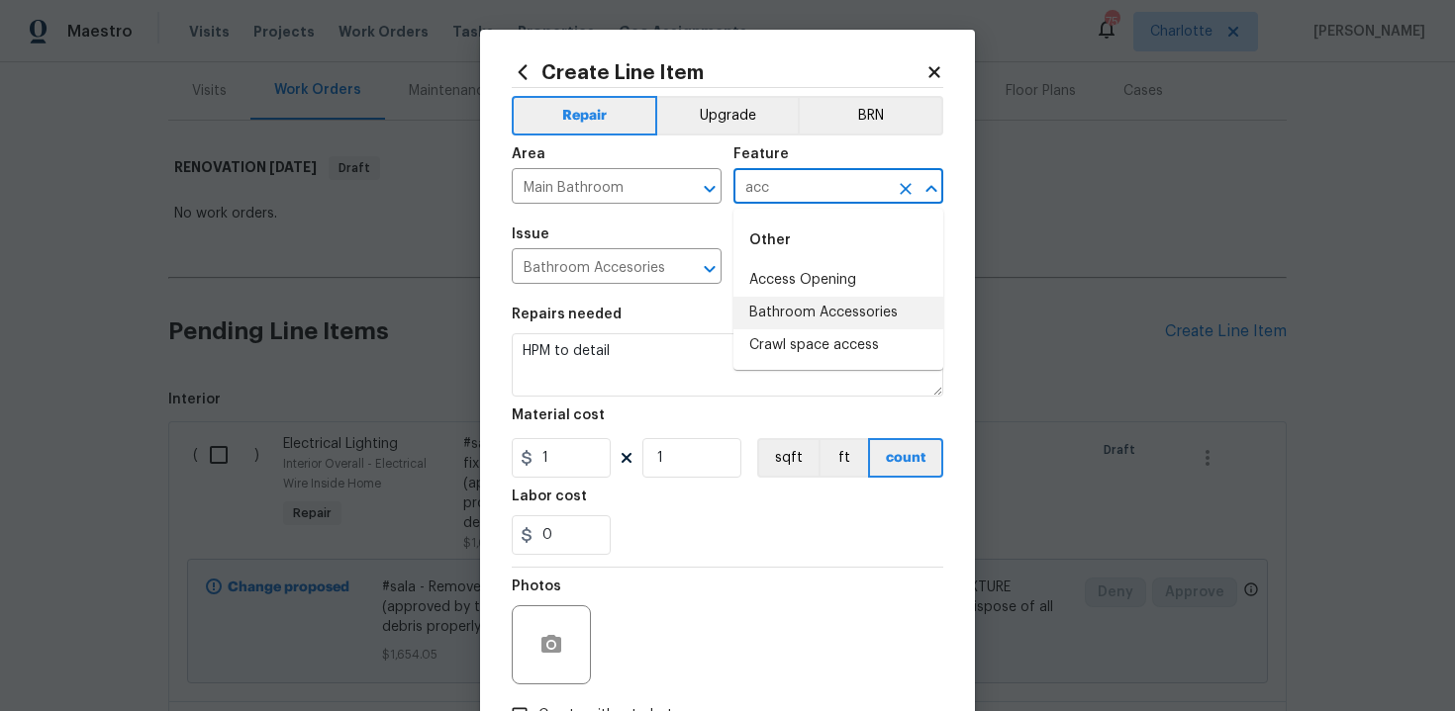
click at [840, 302] on li "Bathroom Accessories" at bounding box center [838, 313] width 210 height 33
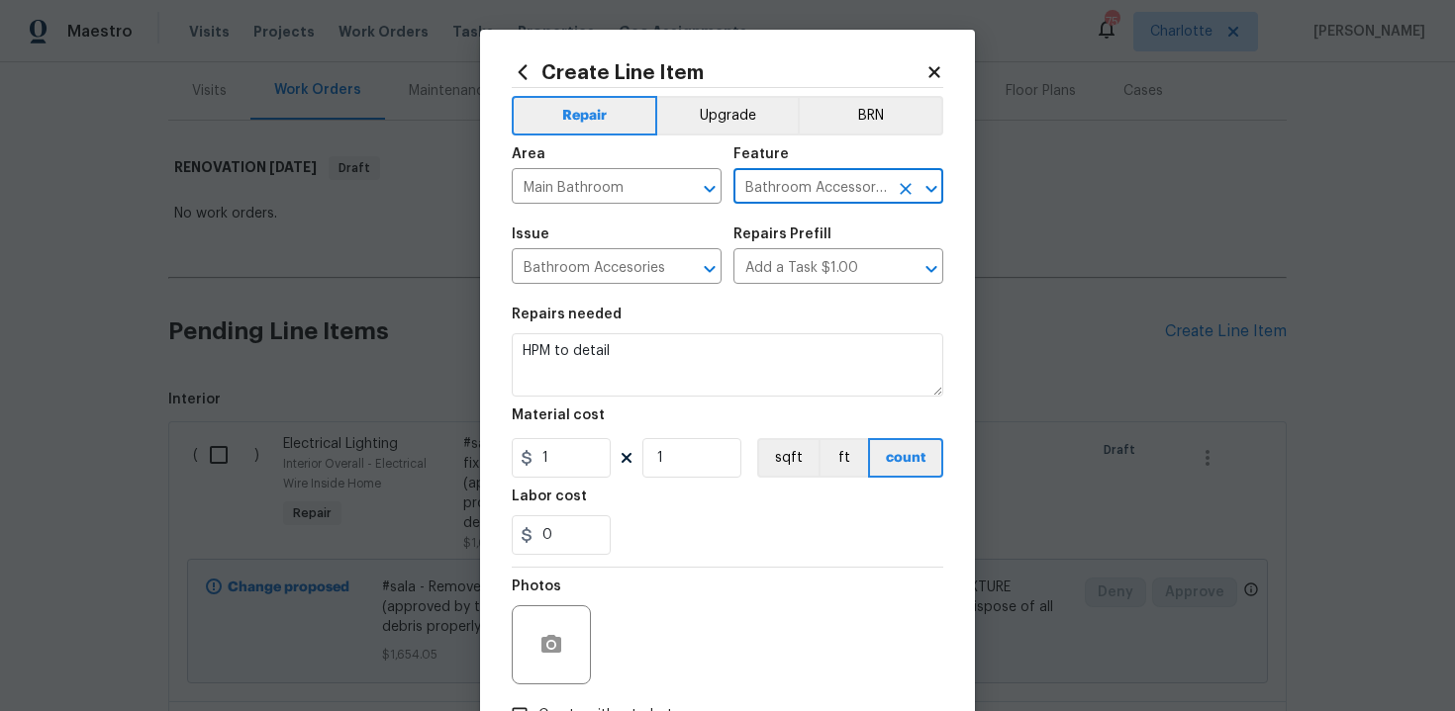
type input "Bathroom Accessories"
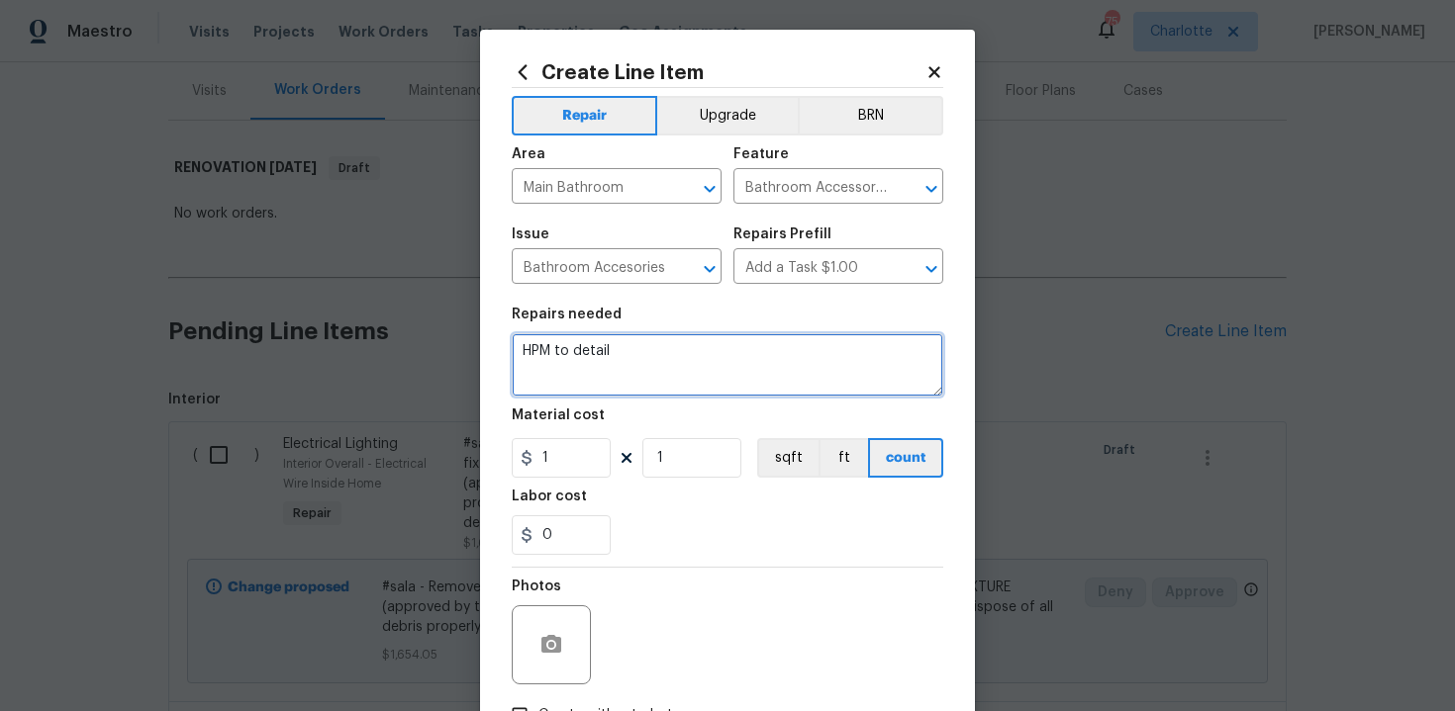
drag, startPoint x: 528, startPoint y: 350, endPoint x: 716, endPoint y: 334, distance: 188.7
click at [716, 334] on textarea "HPM to detail" at bounding box center [727, 364] width 431 height 63
drag, startPoint x: 668, startPoint y: 347, endPoint x: 513, endPoint y: 358, distance: 155.7
click at [513, 358] on textarea "HPM to detail" at bounding box center [727, 364] width 431 height 63
click at [563, 352] on textarea "#sala - Master bath - Nickel" at bounding box center [727, 364] width 431 height 63
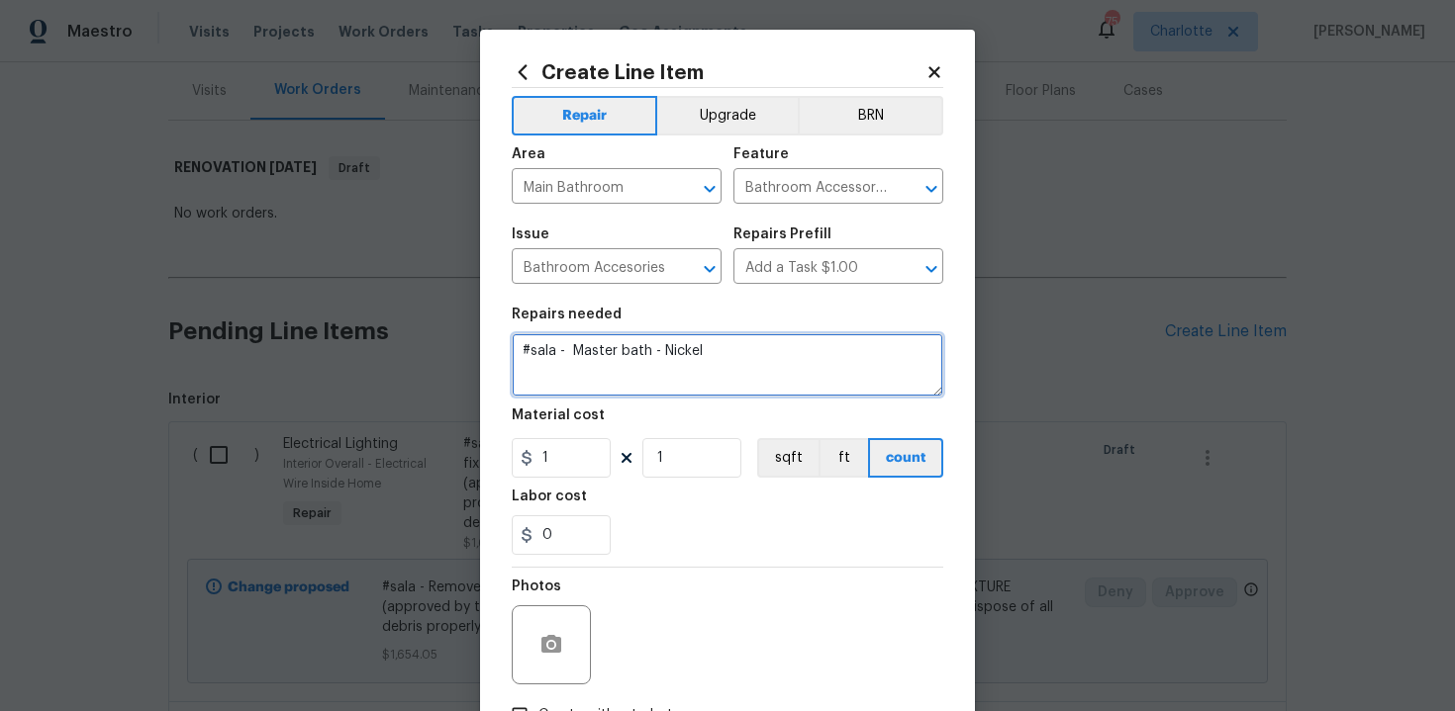
paste textarea "Install new Accessory Kit"
type textarea "#sala - Install new Accessory Kit - Master bath - Nickel"
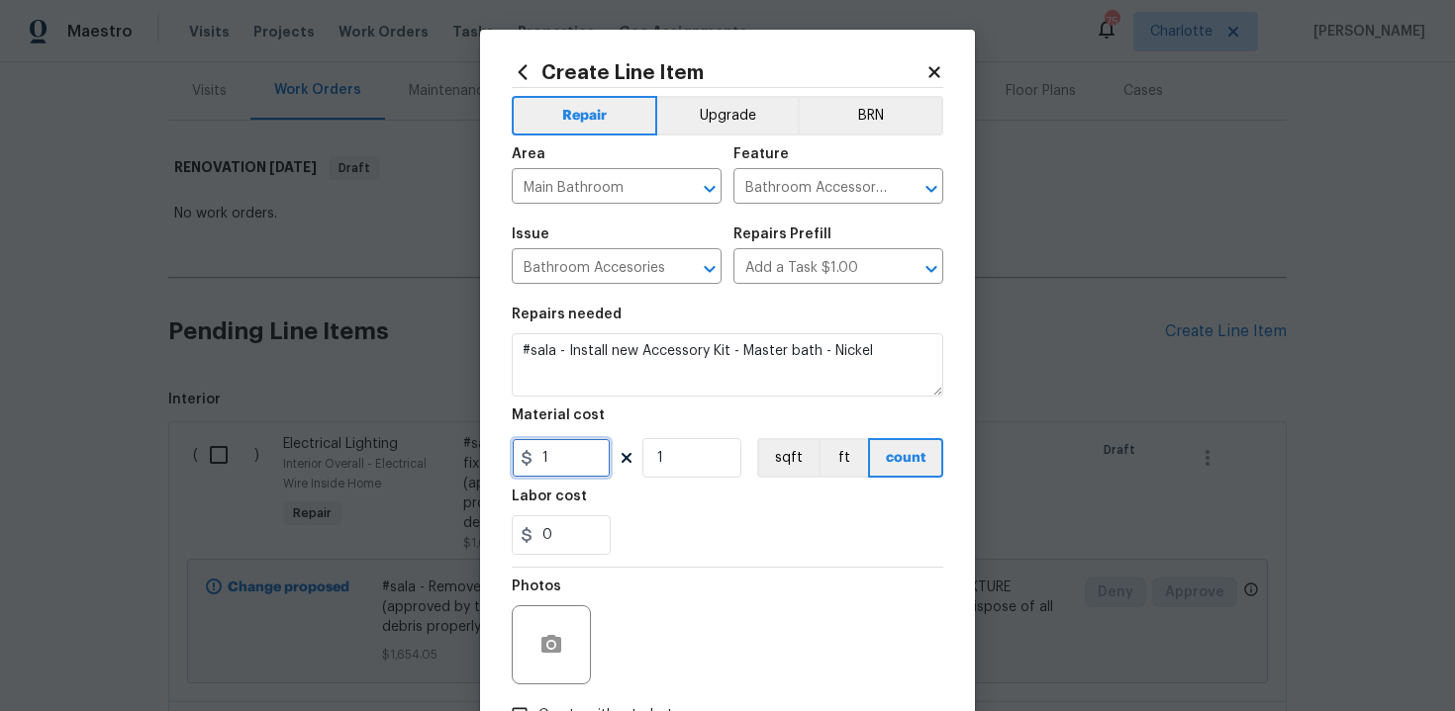
click at [589, 461] on input "1" at bounding box center [561, 458] width 99 height 40
type input "49"
click at [674, 531] on div "0" at bounding box center [727, 536] width 431 height 40
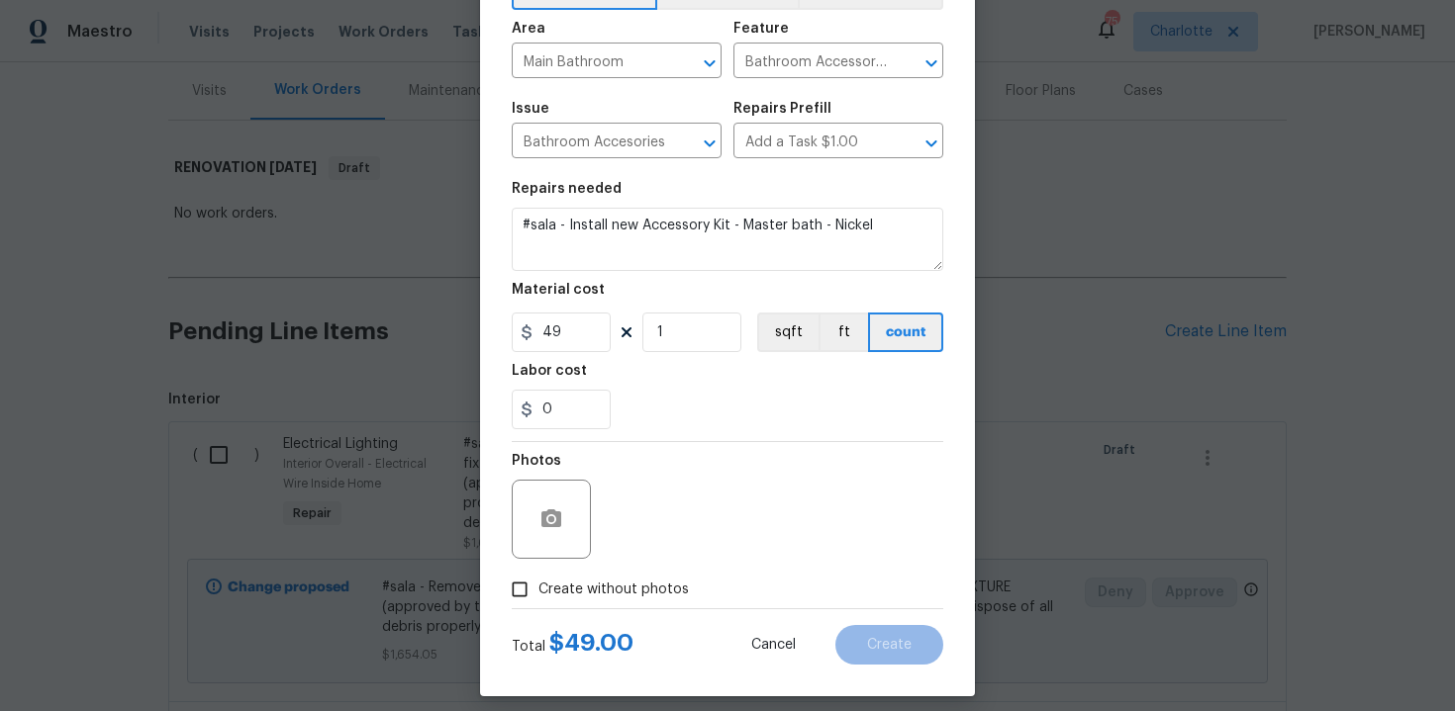
scroll to position [142, 0]
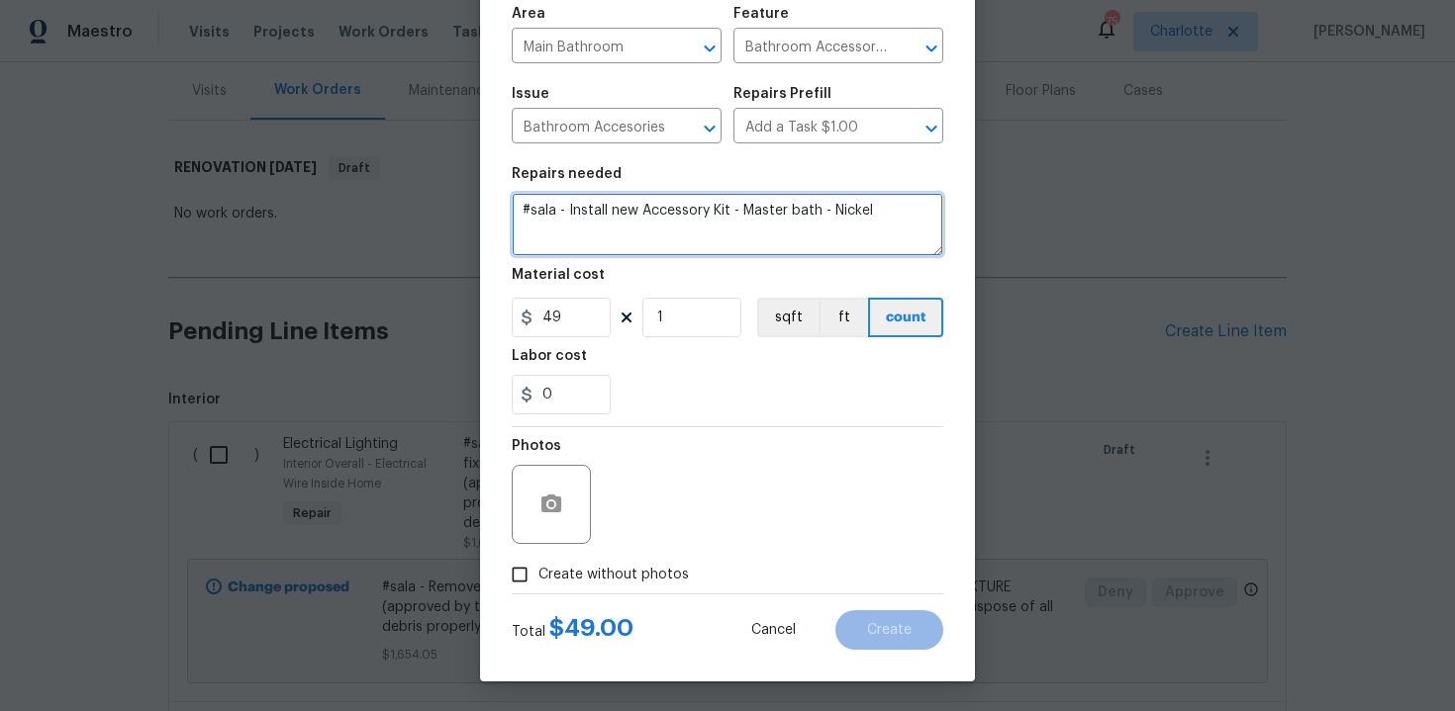
drag, startPoint x: 521, startPoint y: 212, endPoint x: 889, endPoint y: 212, distance: 367.1
click at [889, 212] on textarea "#sala - Install new Accessory Kit - Master bath - Nickel" at bounding box center [727, 224] width 431 height 63
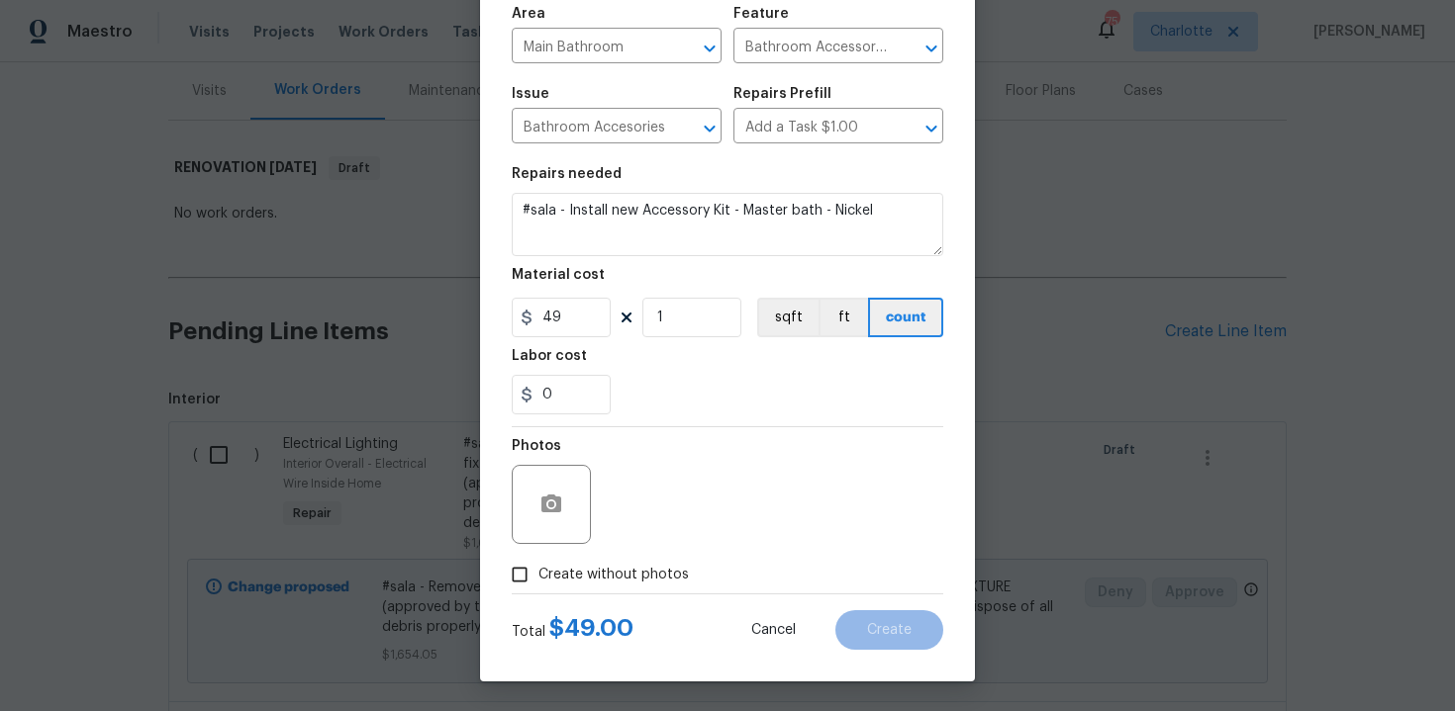
click at [597, 561] on label "Create without photos" at bounding box center [595, 575] width 188 height 38
click at [538, 561] on input "Create without photos" at bounding box center [520, 575] width 38 height 38
checkbox input "true"
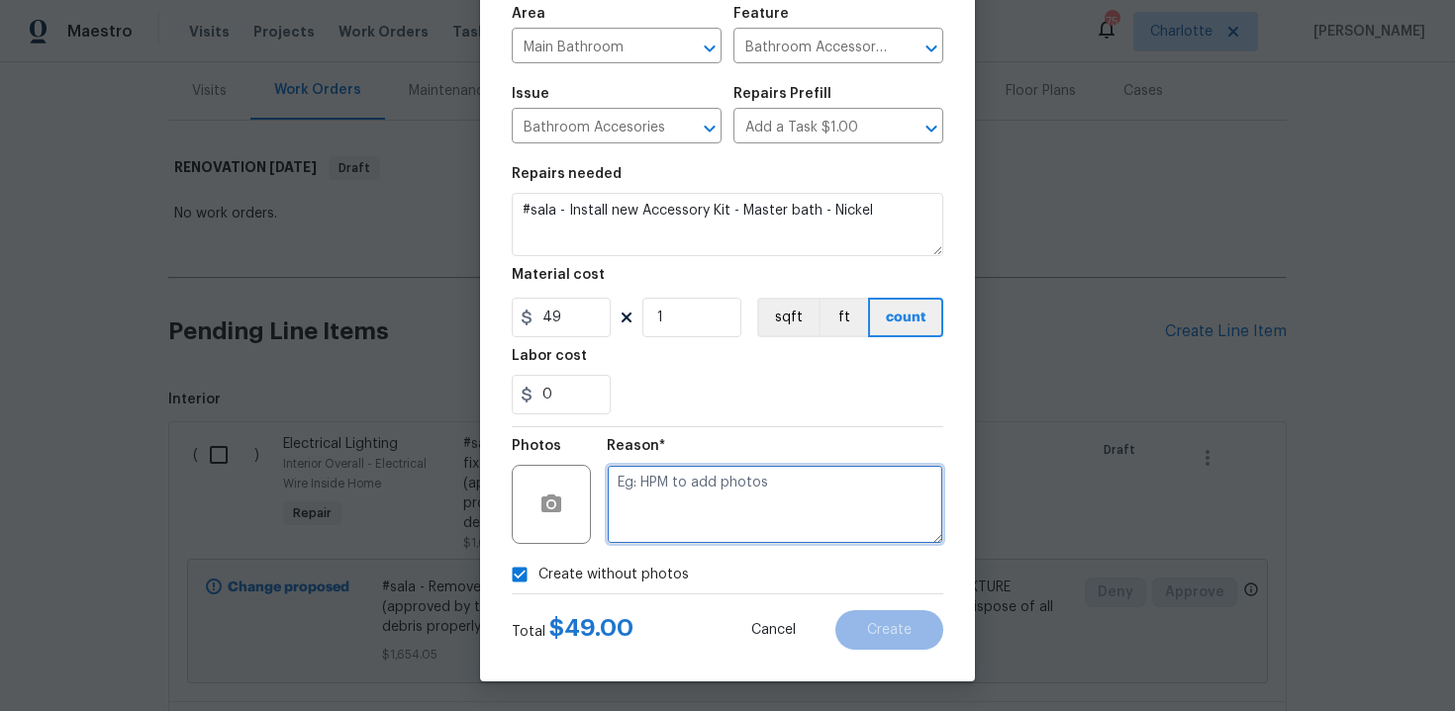
click at [692, 498] on textarea at bounding box center [775, 504] width 336 height 79
type textarea "n/a"
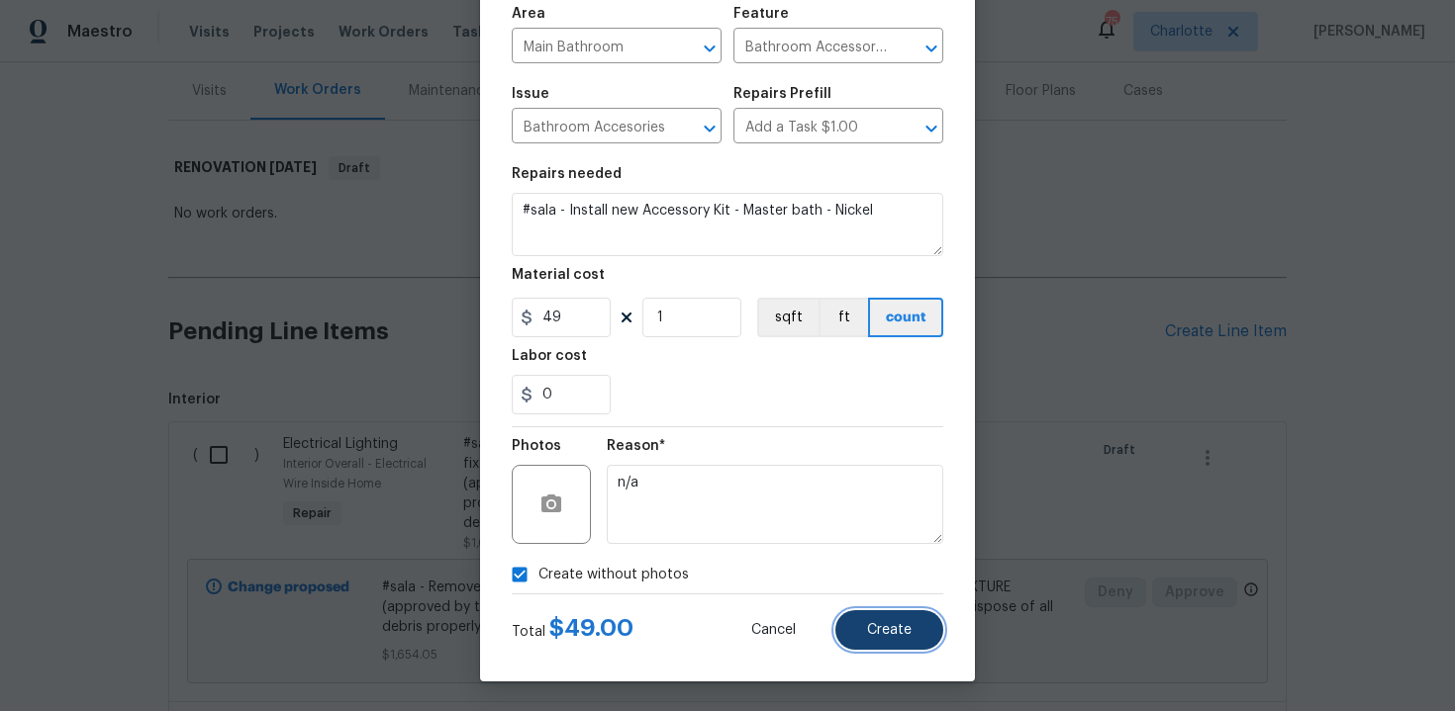
click at [894, 634] on span "Create" at bounding box center [889, 630] width 45 height 15
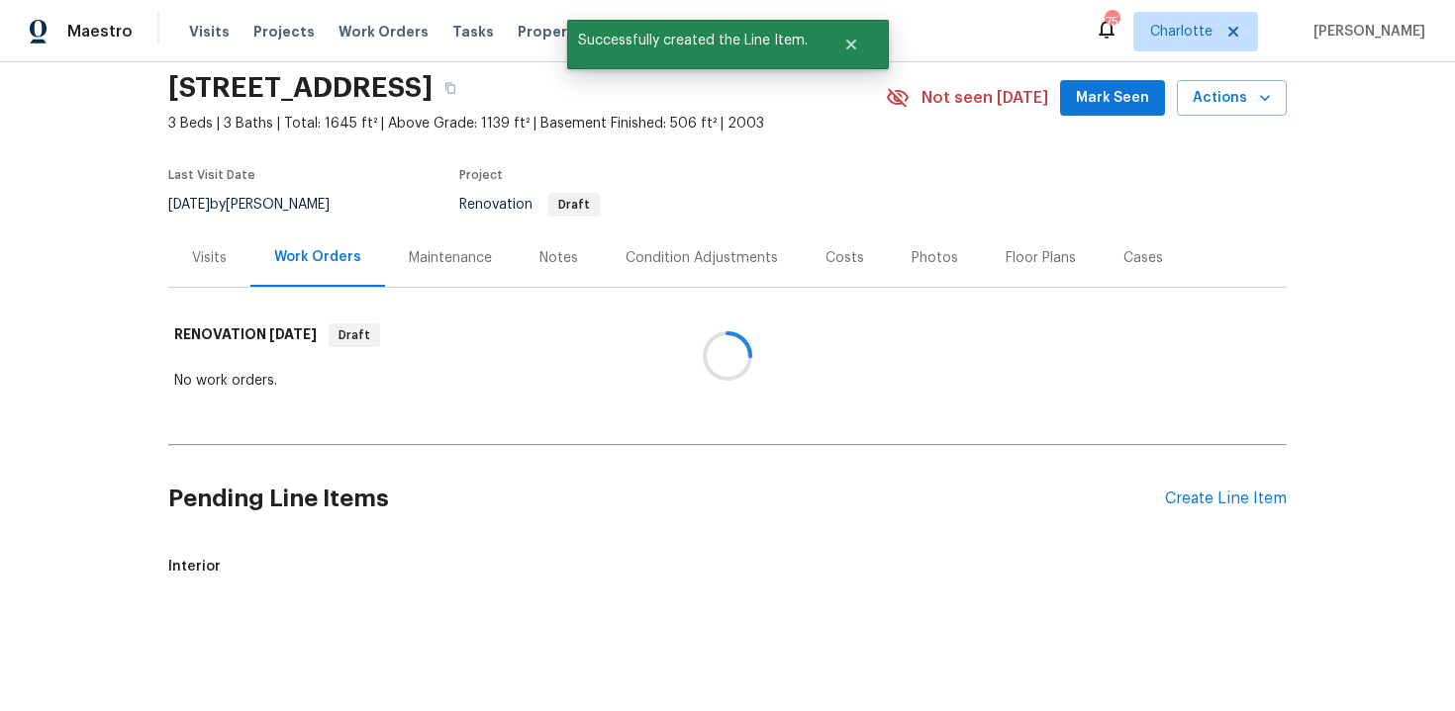
scroll to position [238, 0]
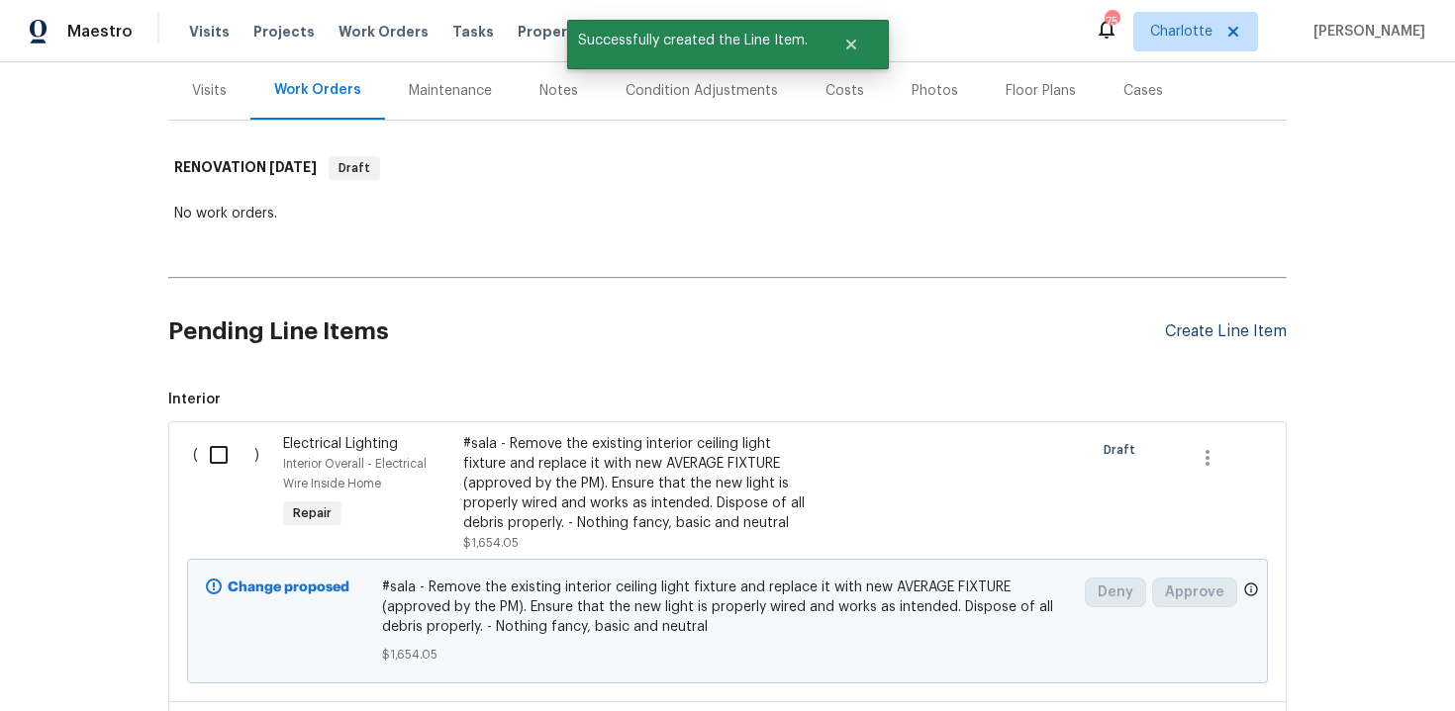
click at [1201, 332] on div "Create Line Item" at bounding box center [1226, 332] width 122 height 19
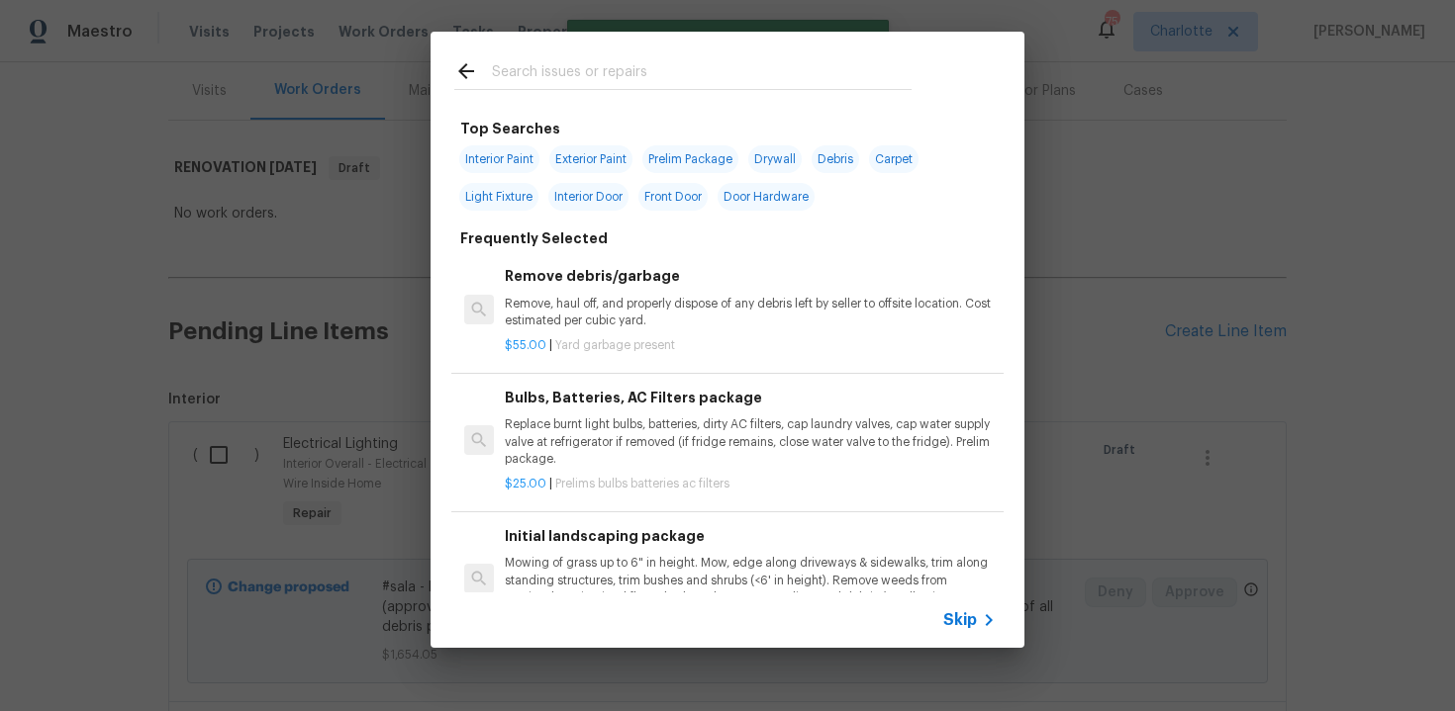
click at [971, 625] on span "Skip" at bounding box center [960, 621] width 34 height 20
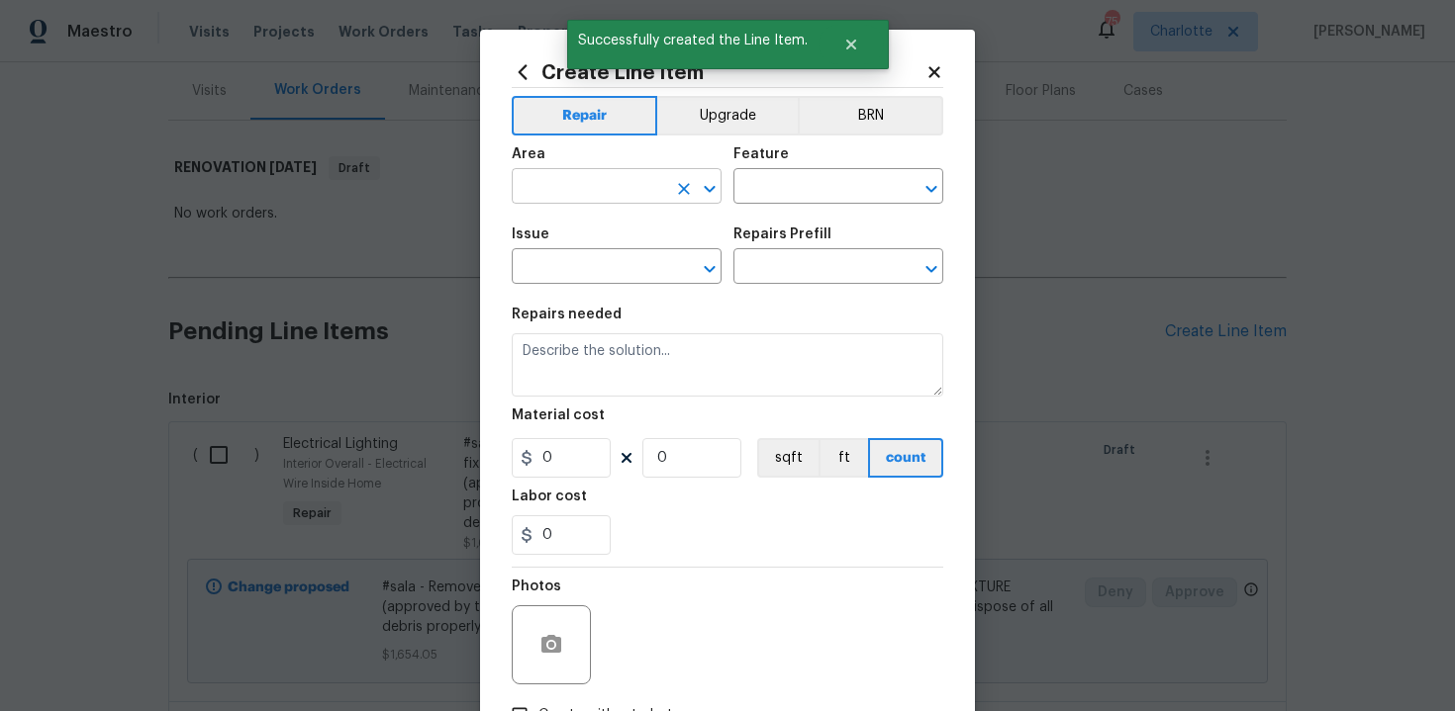
click at [616, 193] on input "text" at bounding box center [589, 188] width 154 height 31
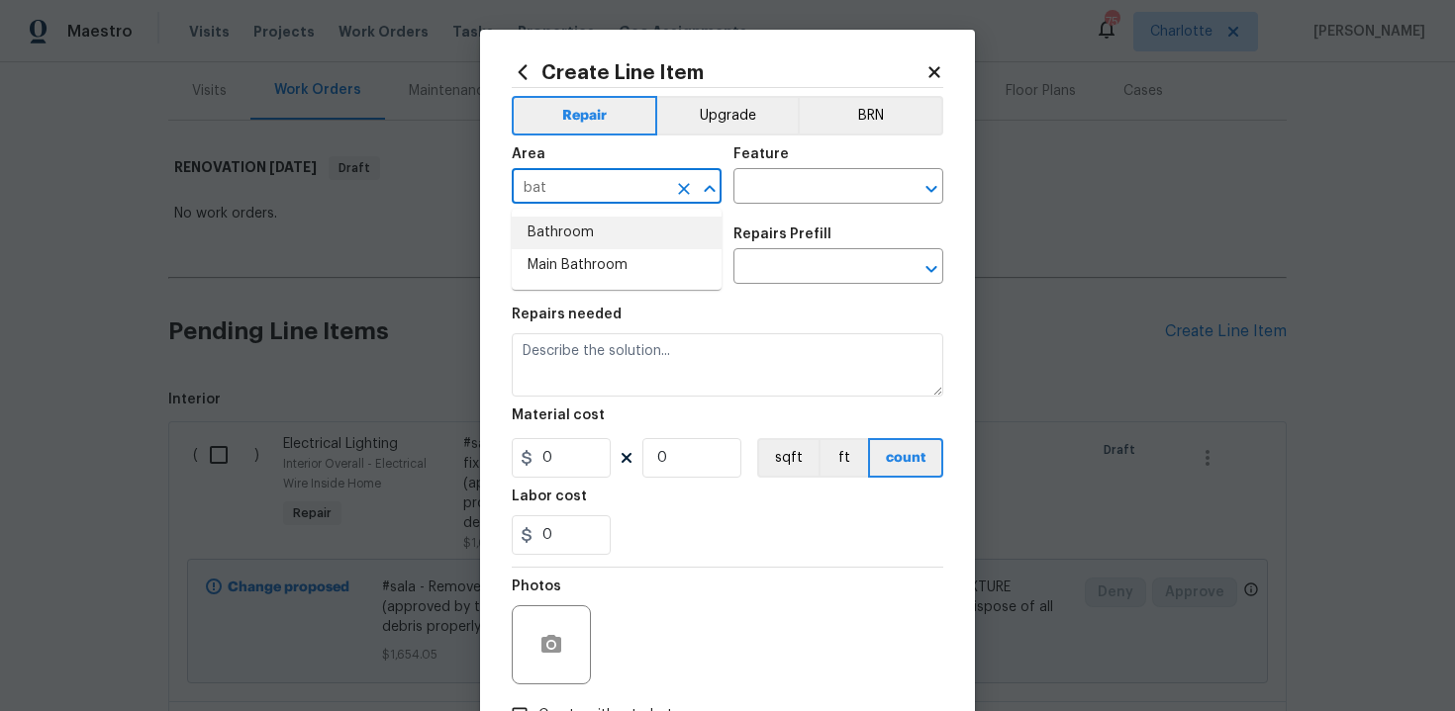
click at [616, 228] on li "Bathroom" at bounding box center [617, 233] width 210 height 33
type input "Bathroom"
click at [768, 192] on input "text" at bounding box center [810, 188] width 154 height 31
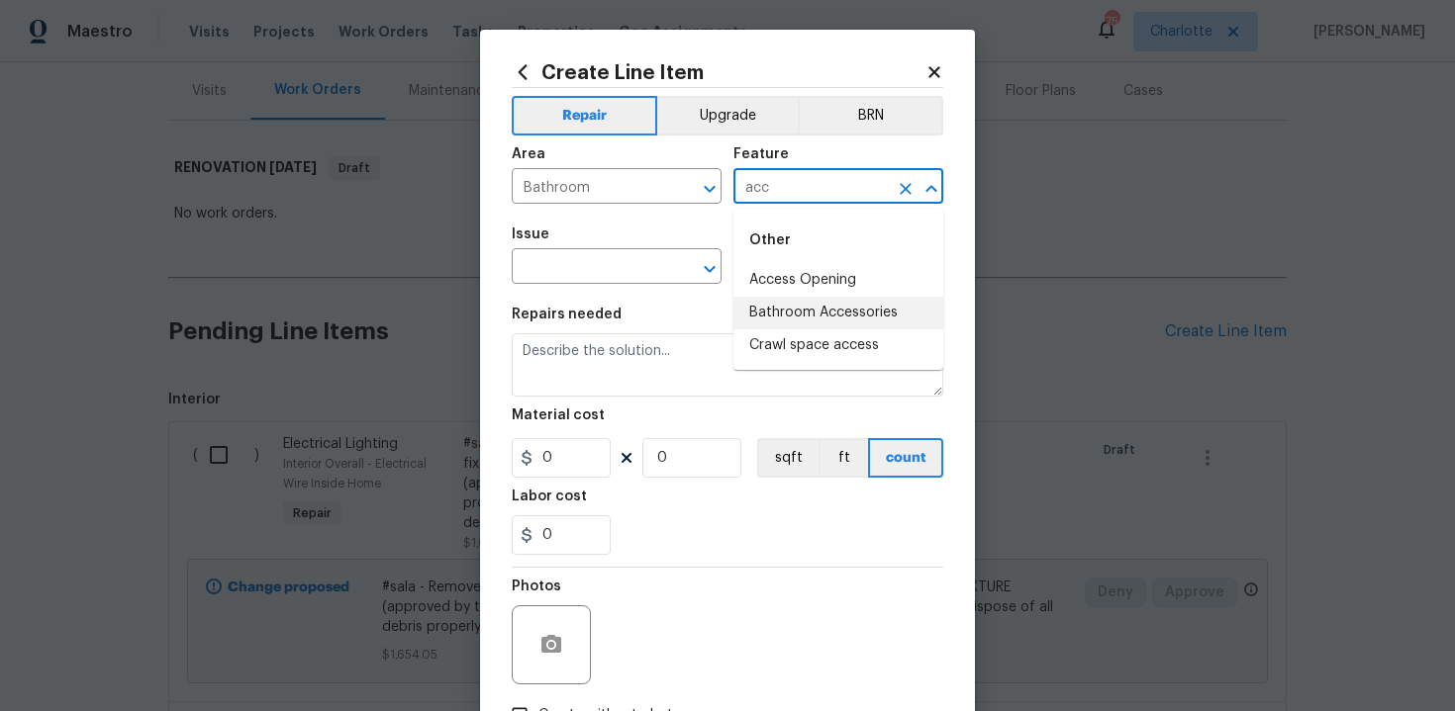
click at [799, 313] on li "Bathroom Accessories" at bounding box center [838, 313] width 210 height 33
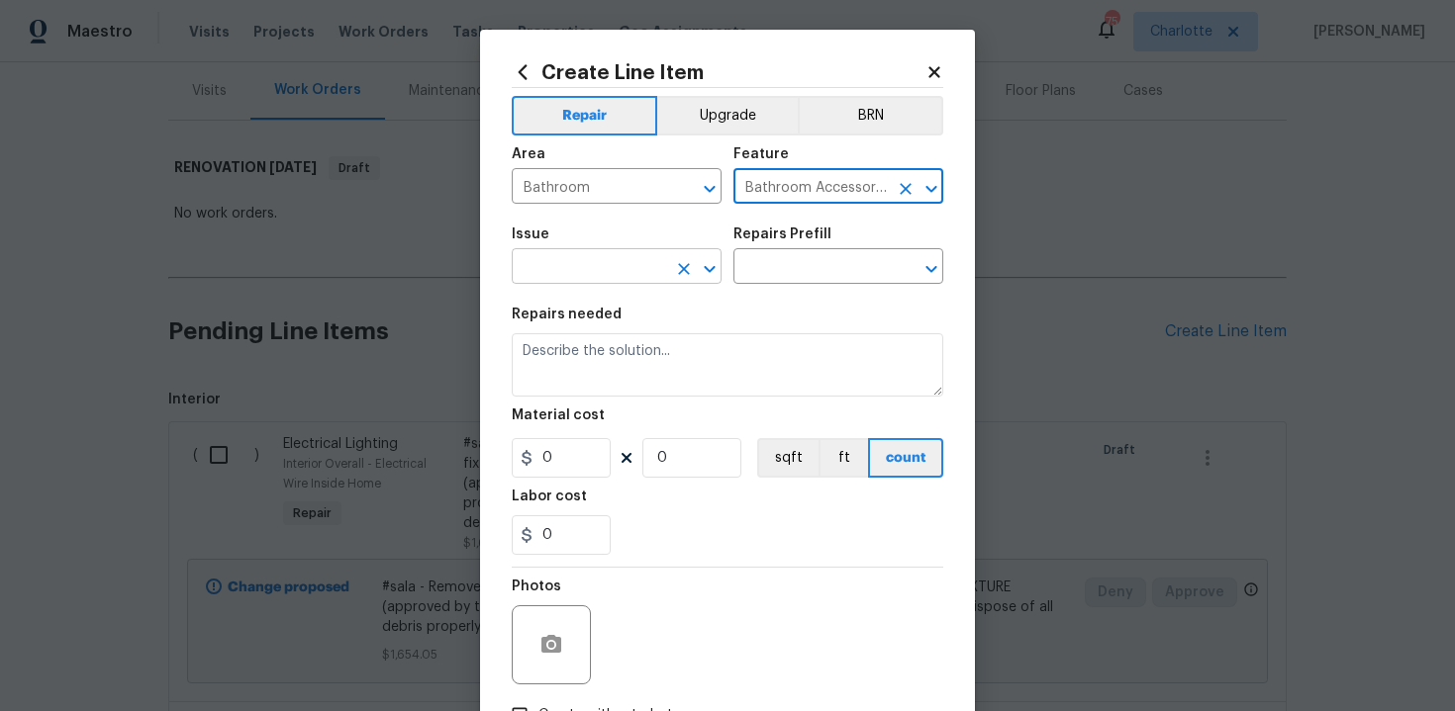
type input "Bathroom Accessories"
click at [587, 269] on input "text" at bounding box center [589, 268] width 154 height 31
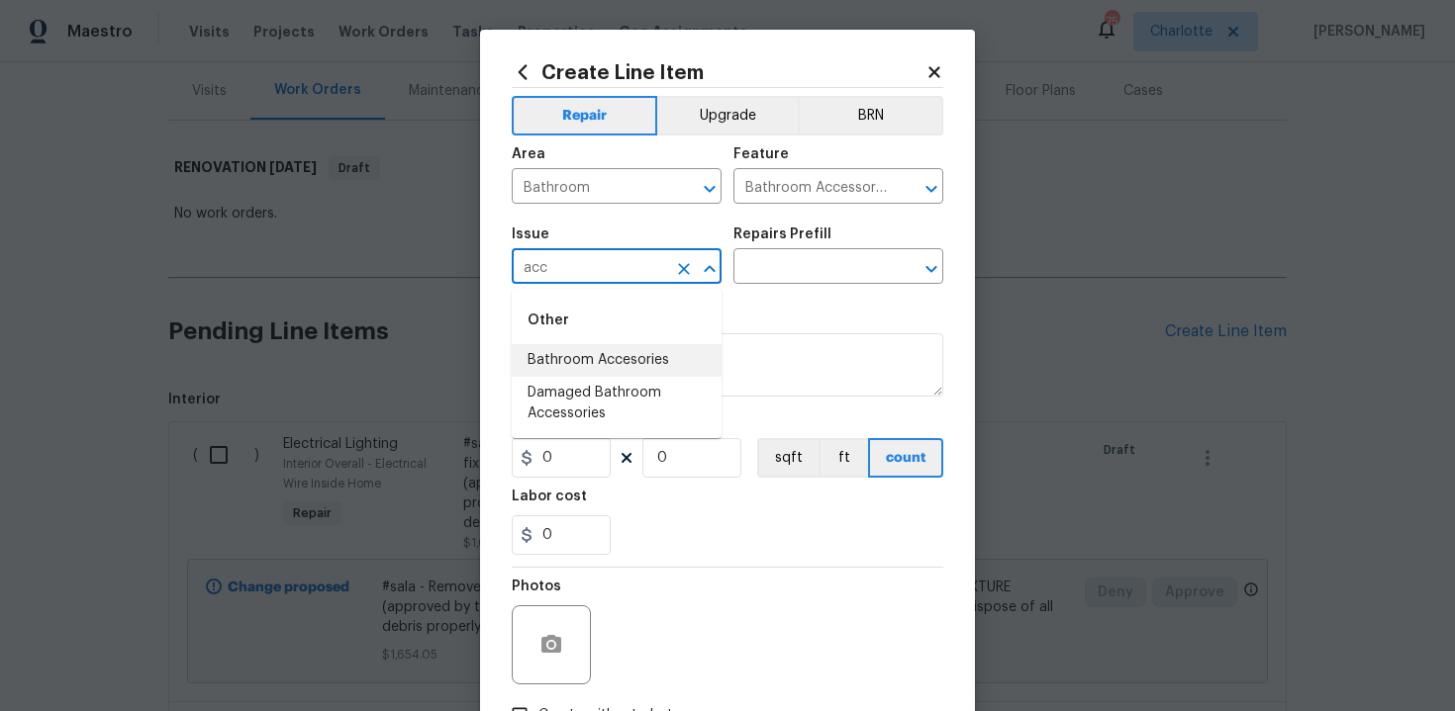
click at [614, 364] on li "Bathroom Accesories" at bounding box center [617, 360] width 210 height 33
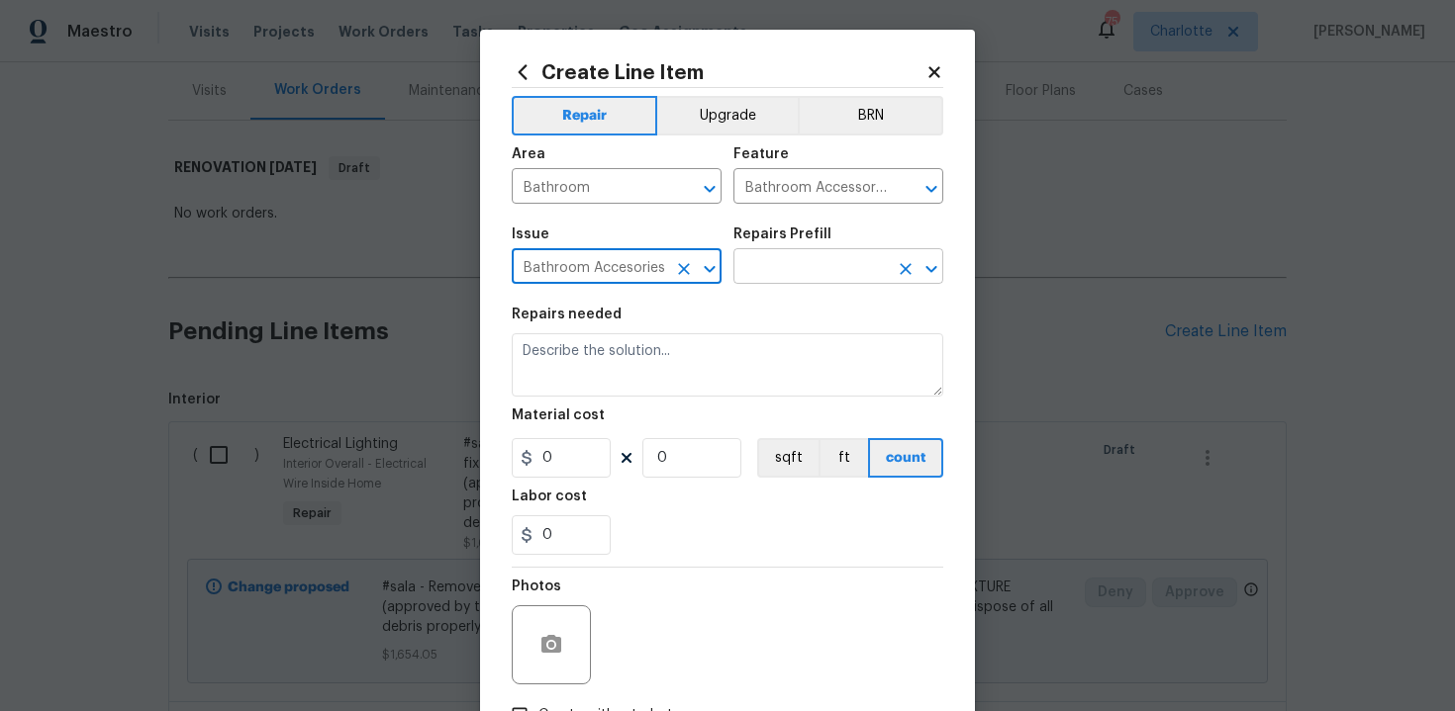
type input "Bathroom Accesories"
click at [775, 269] on input "text" at bounding box center [810, 268] width 154 height 31
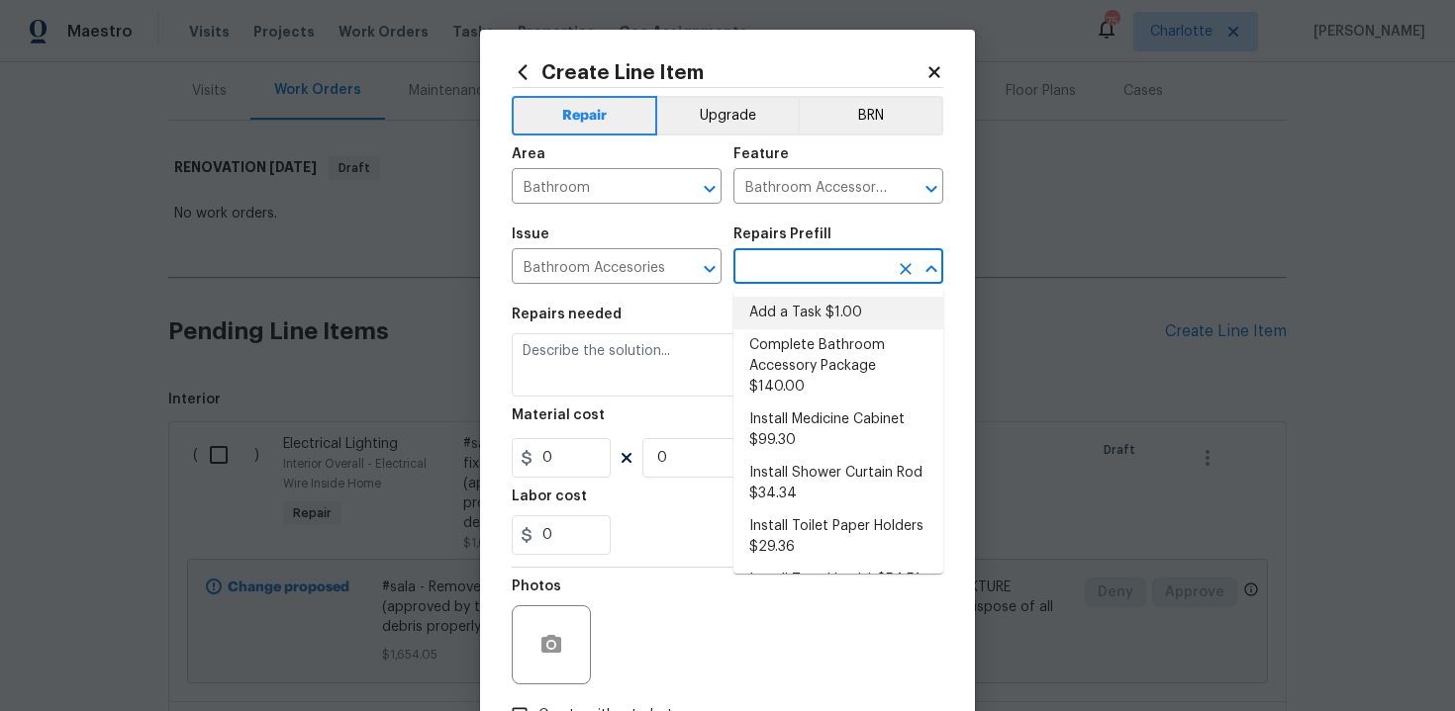
click at [785, 322] on li "Add a Task $1.00" at bounding box center [838, 313] width 210 height 33
type input "Interior Trim"
type input "Add a Task $1.00"
type textarea "HPM to detail"
type input "1"
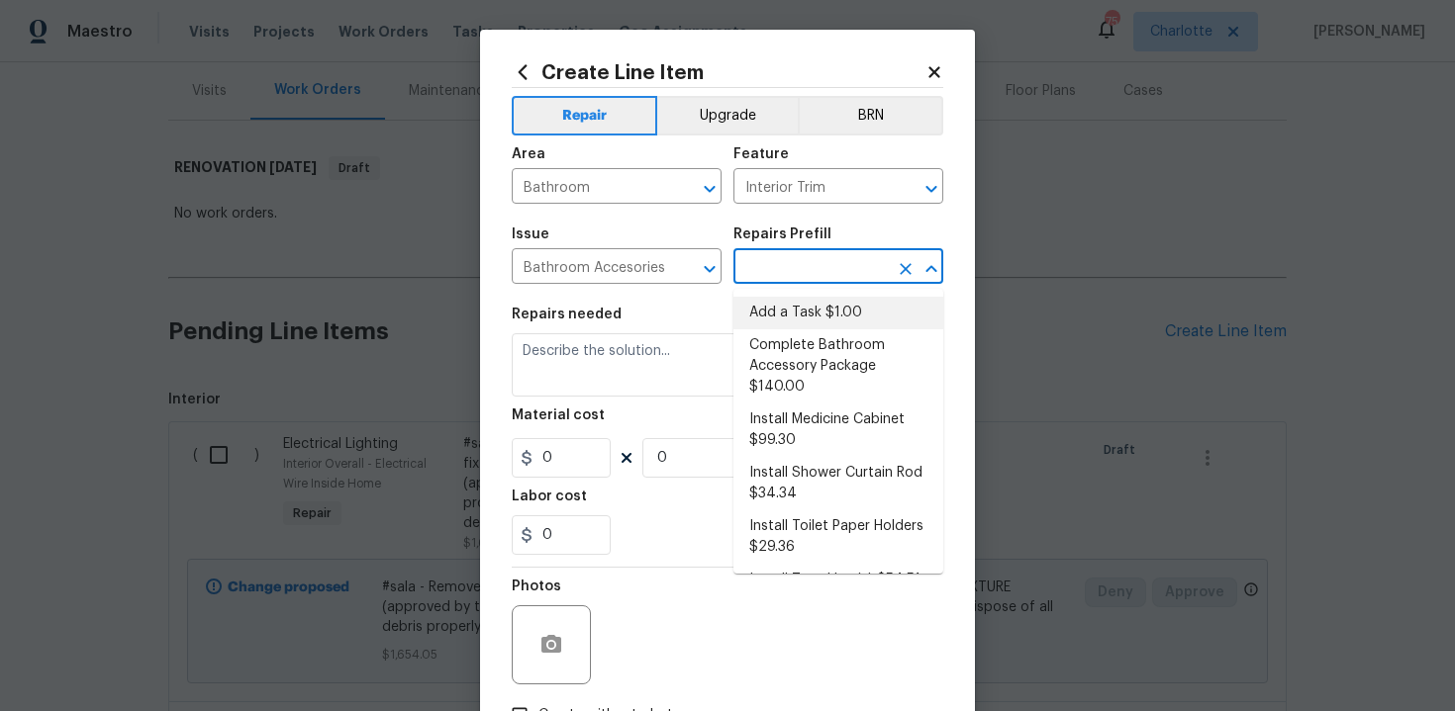
type input "1"
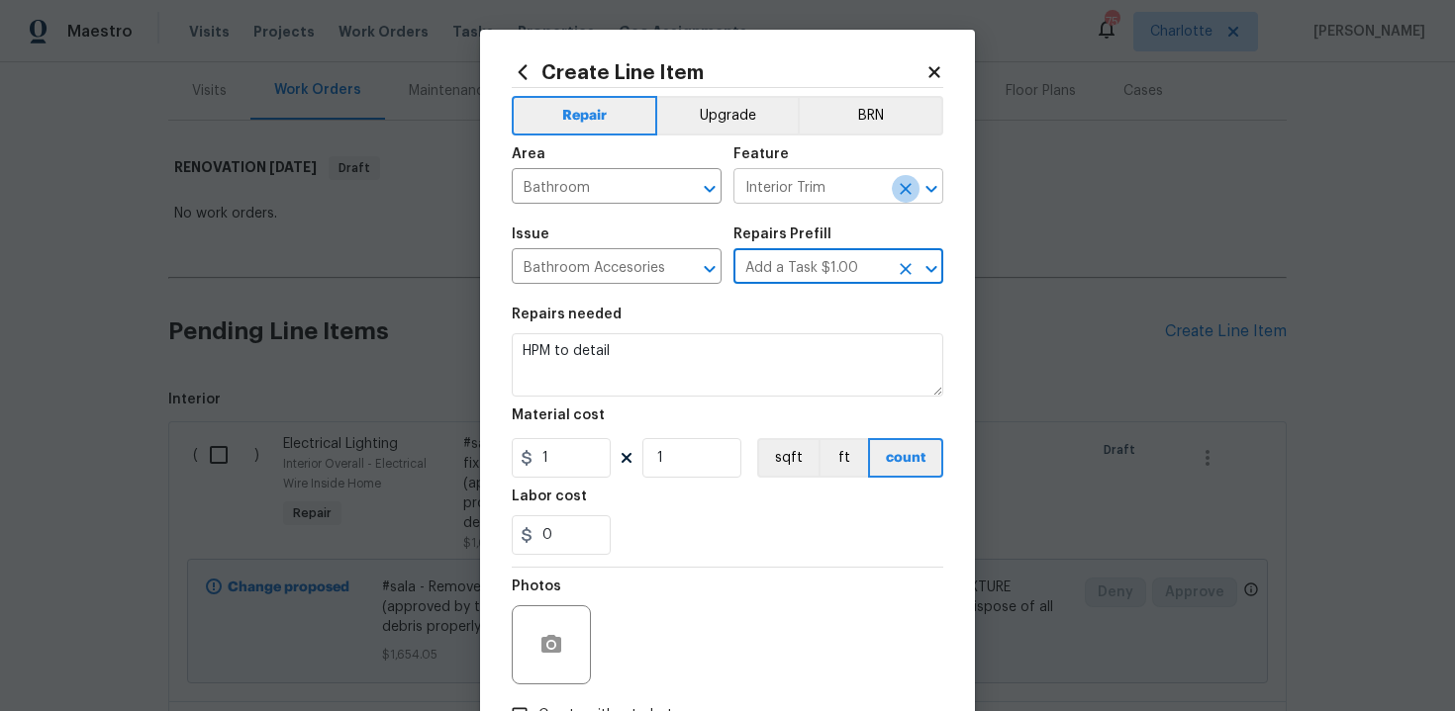
click at [900, 189] on icon "Clear" at bounding box center [906, 189] width 20 height 20
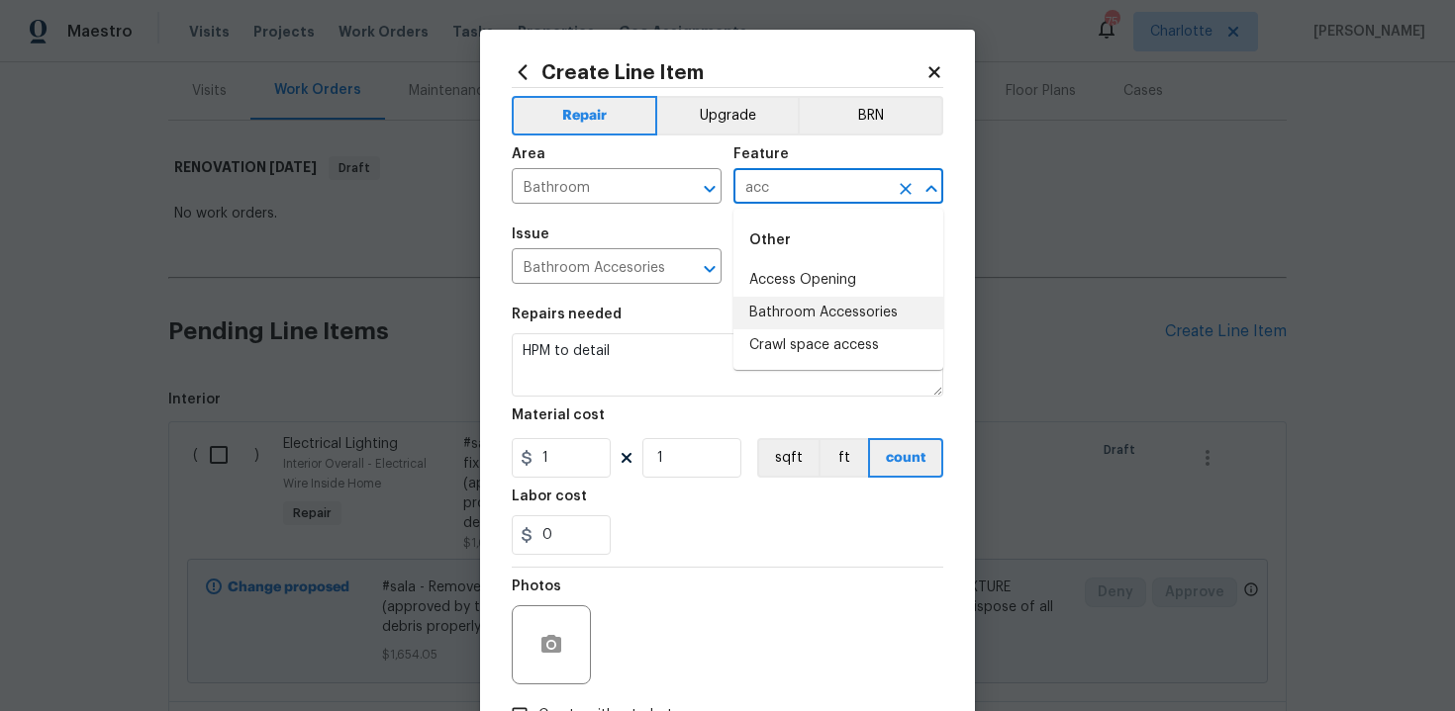
click at [834, 325] on li "Bathroom Accessories" at bounding box center [838, 313] width 210 height 33
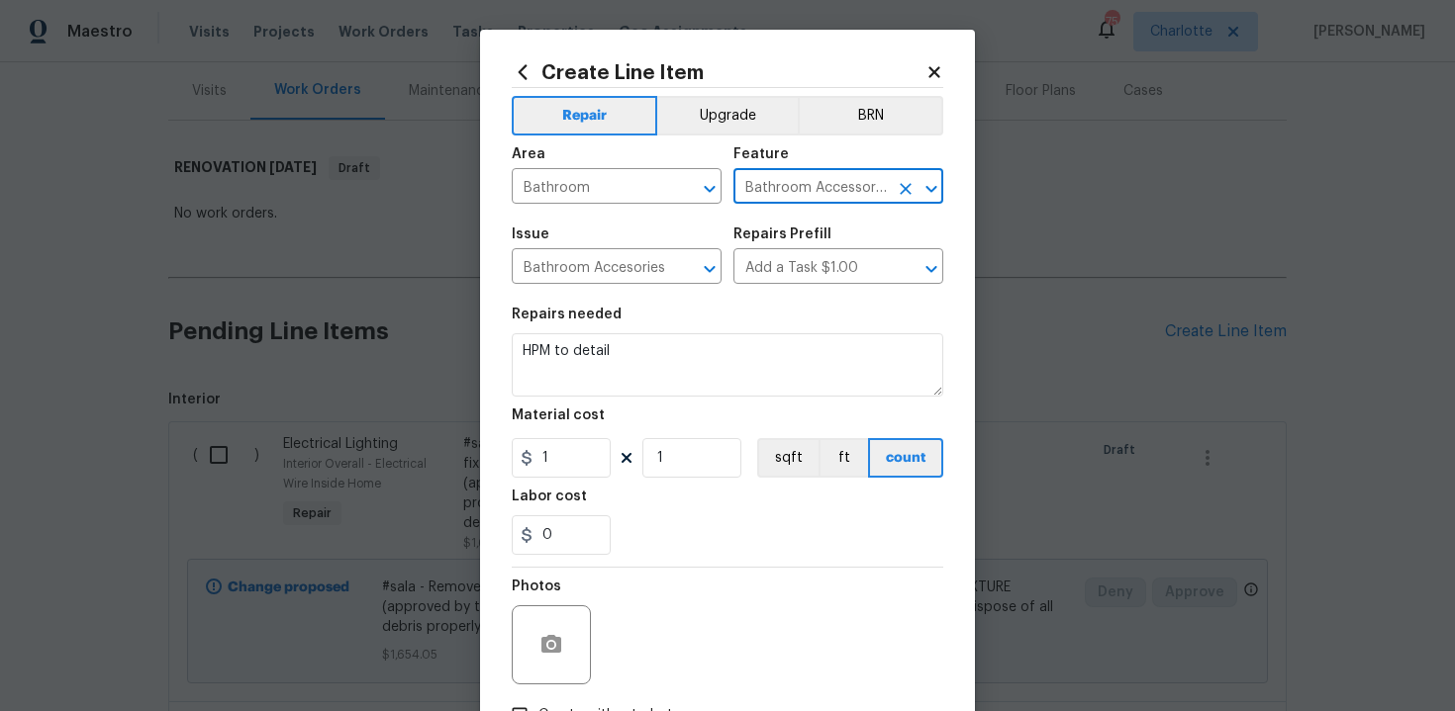
type input "Bathroom Accessories"
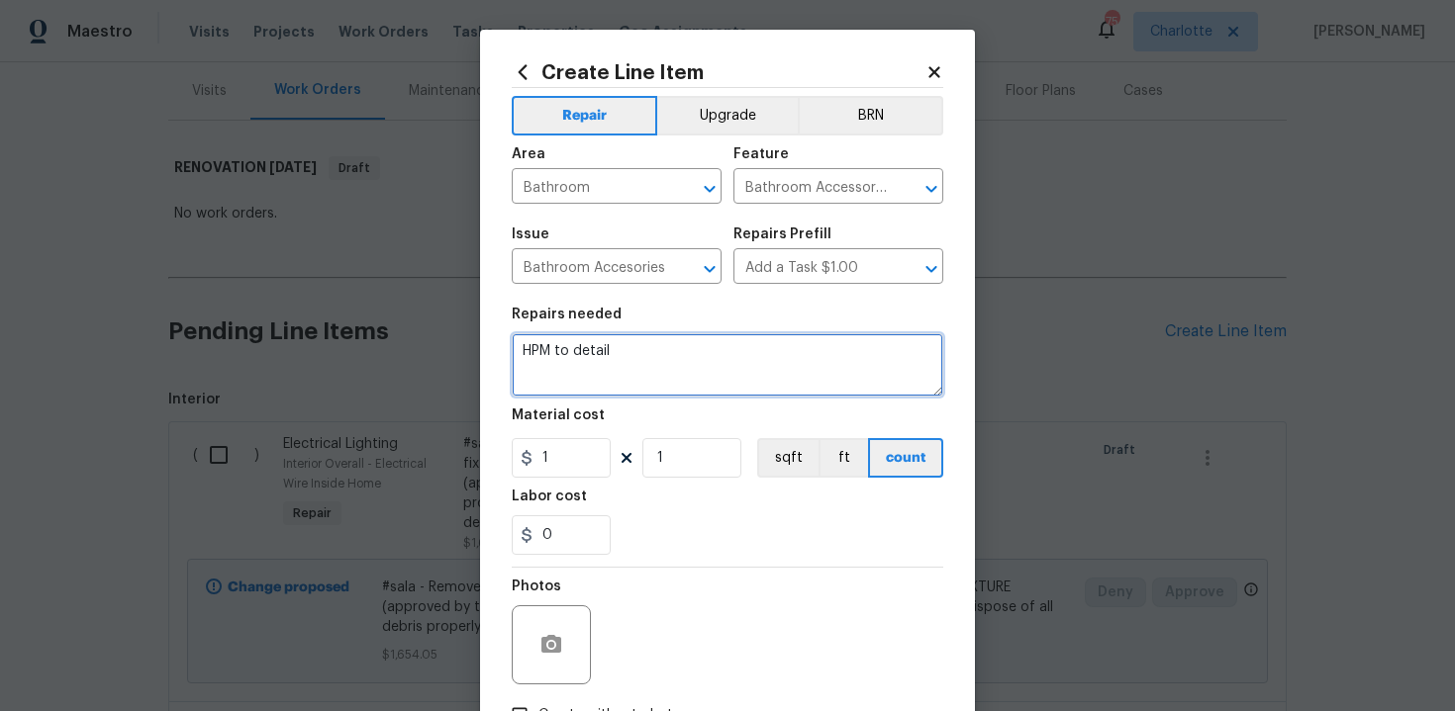
drag, startPoint x: 540, startPoint y: 352, endPoint x: 661, endPoint y: 352, distance: 120.7
click at [661, 352] on textarea "HPM to detail" at bounding box center [727, 364] width 431 height 63
type textarea "H"
paste textarea "#sala - Install new Accessory Kit - Master bath - Nickel"
click at [767, 356] on textarea "#sala - Install new Accessory Kit - Master bath - Nickel" at bounding box center [727, 364] width 431 height 63
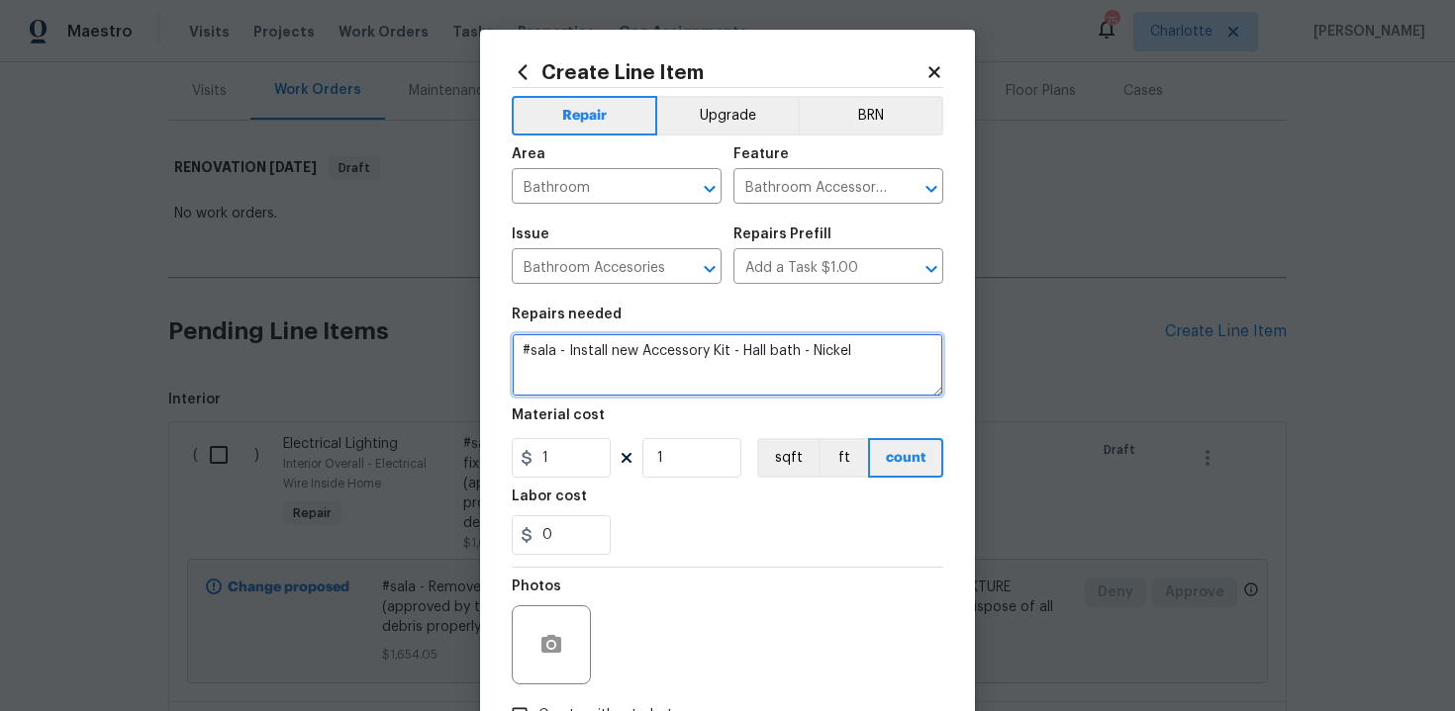
type textarea "#sala - Install new Accessory Kit - Hall bath - Nickel"
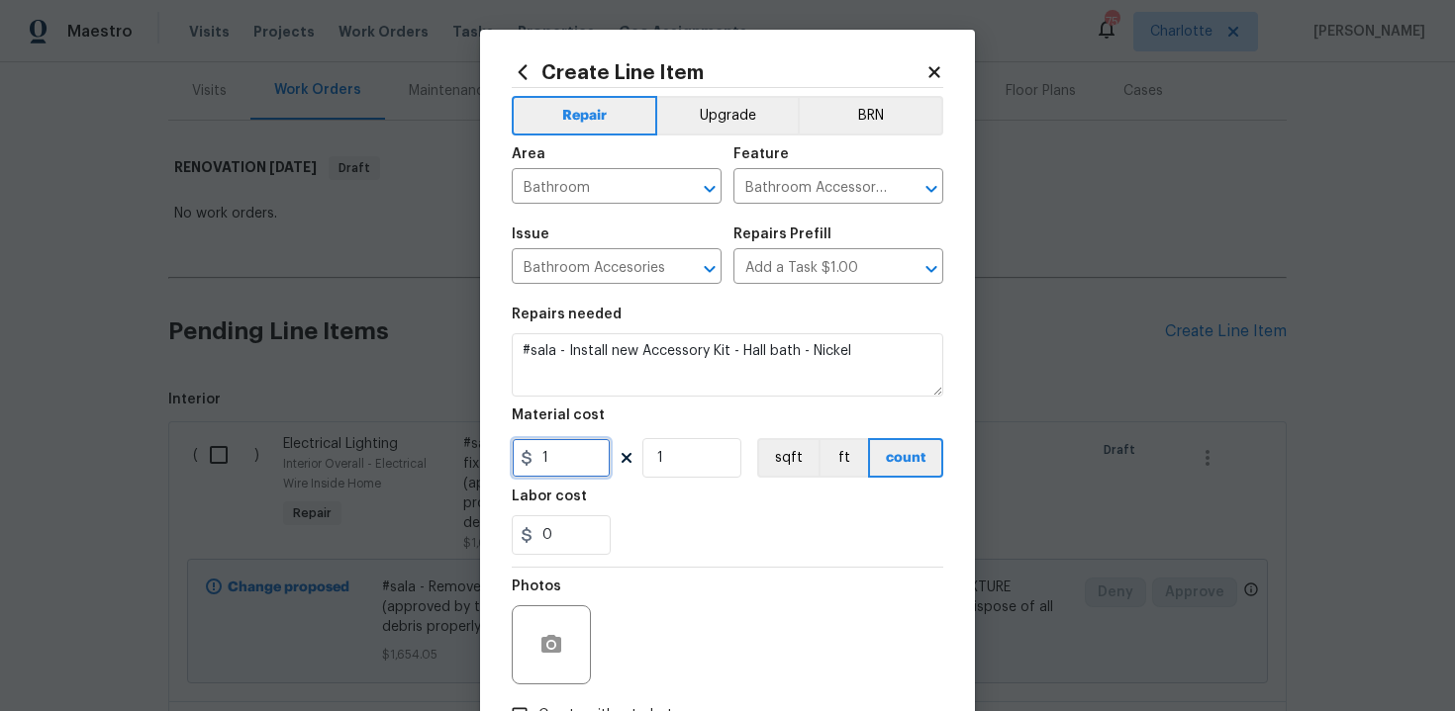
click at [571, 449] on input "1" at bounding box center [561, 458] width 99 height 40
type input "49"
click at [682, 516] on div "Labor cost" at bounding box center [727, 503] width 431 height 26
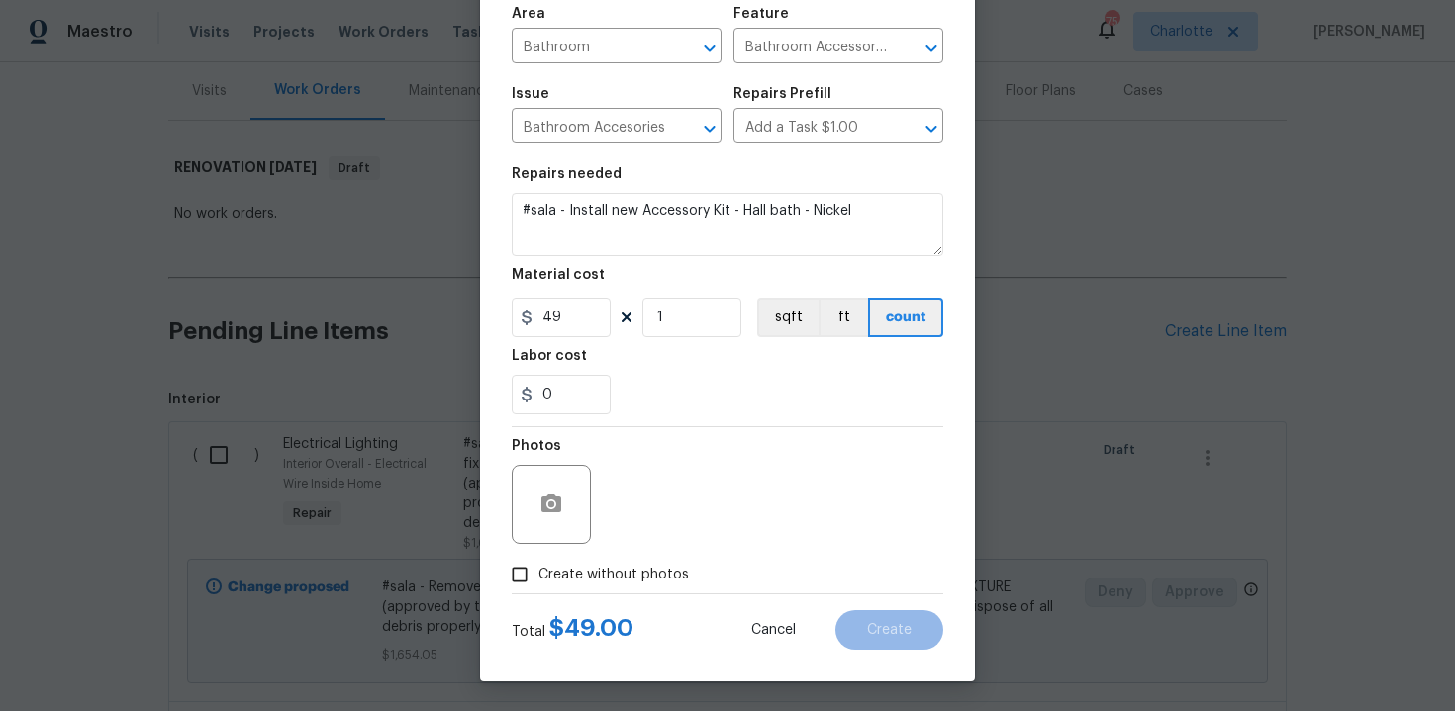
click at [577, 577] on span "Create without photos" at bounding box center [613, 575] width 150 height 21
click at [538, 577] on input "Create without photos" at bounding box center [520, 575] width 38 height 38
checkbox input "true"
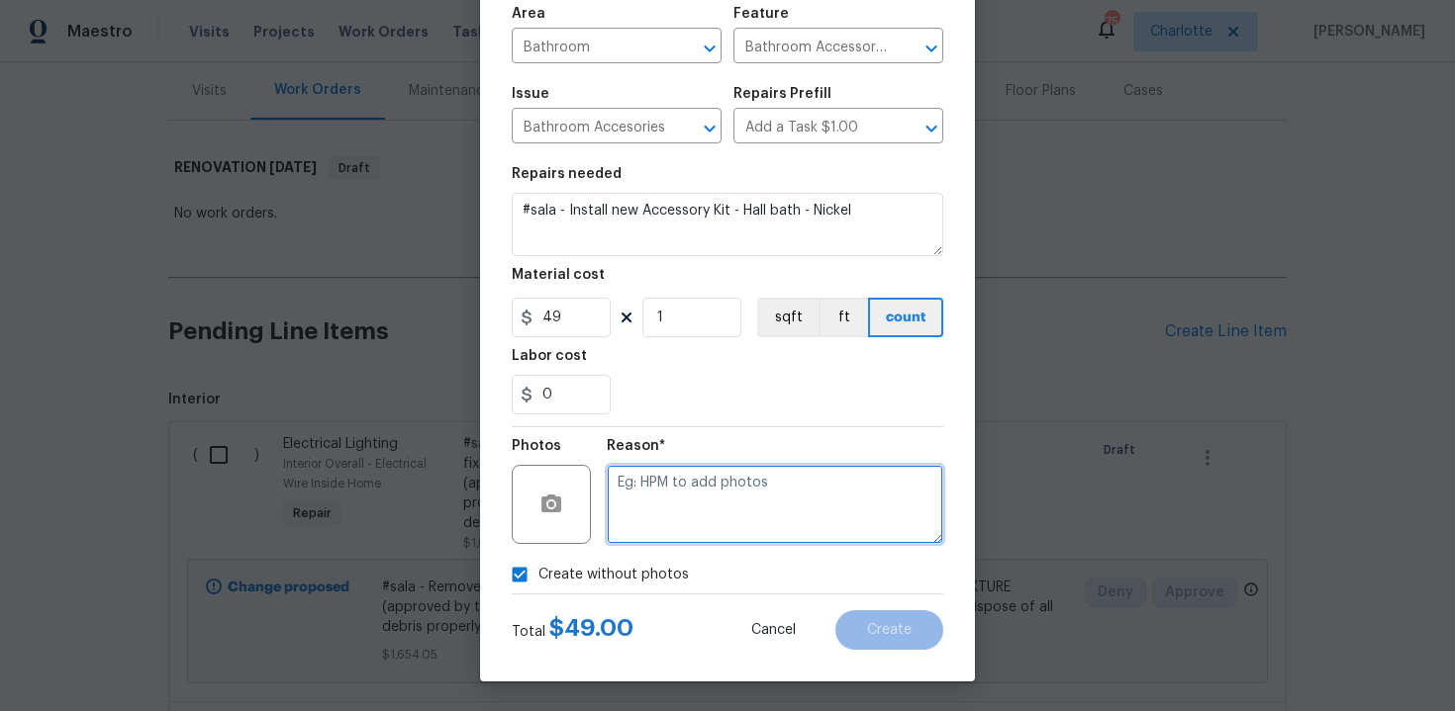
click at [659, 517] on textarea at bounding box center [775, 504] width 336 height 79
type textarea "n/a"
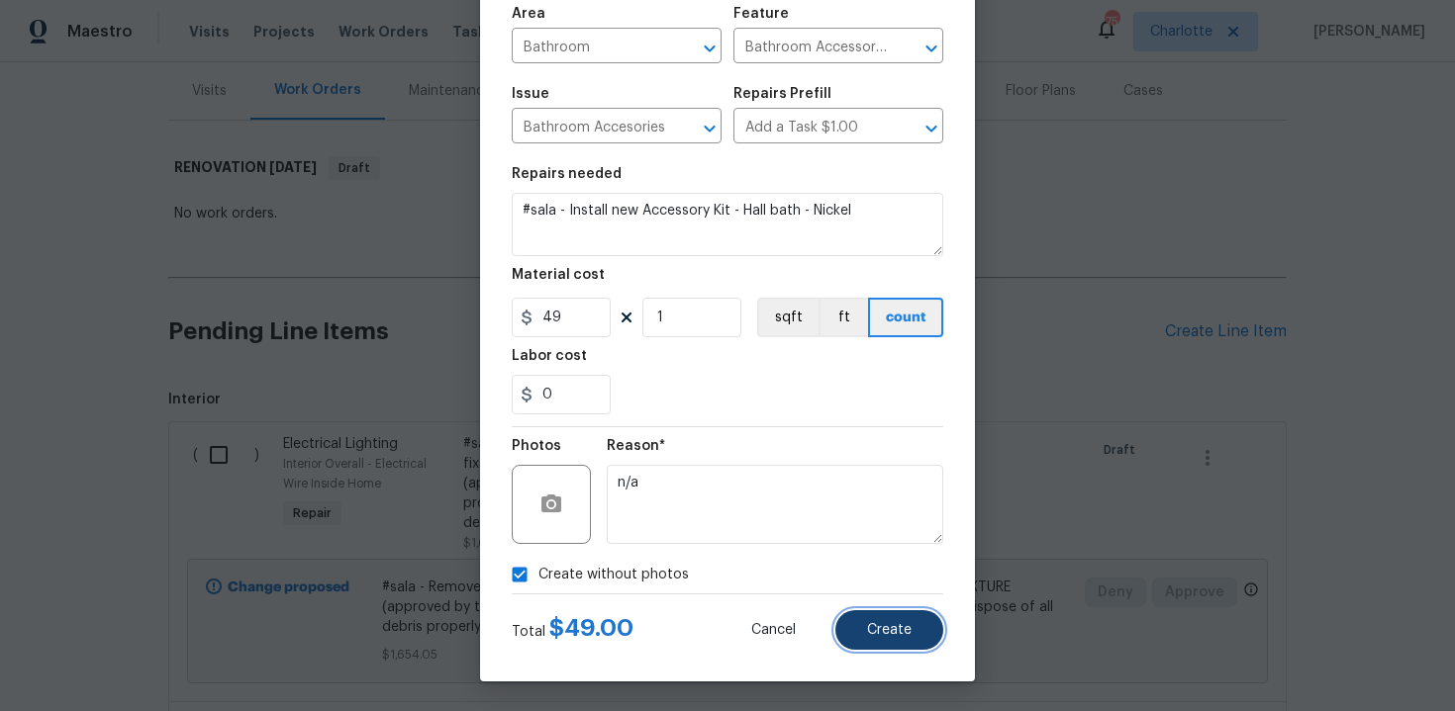
click at [886, 634] on span "Create" at bounding box center [889, 630] width 45 height 15
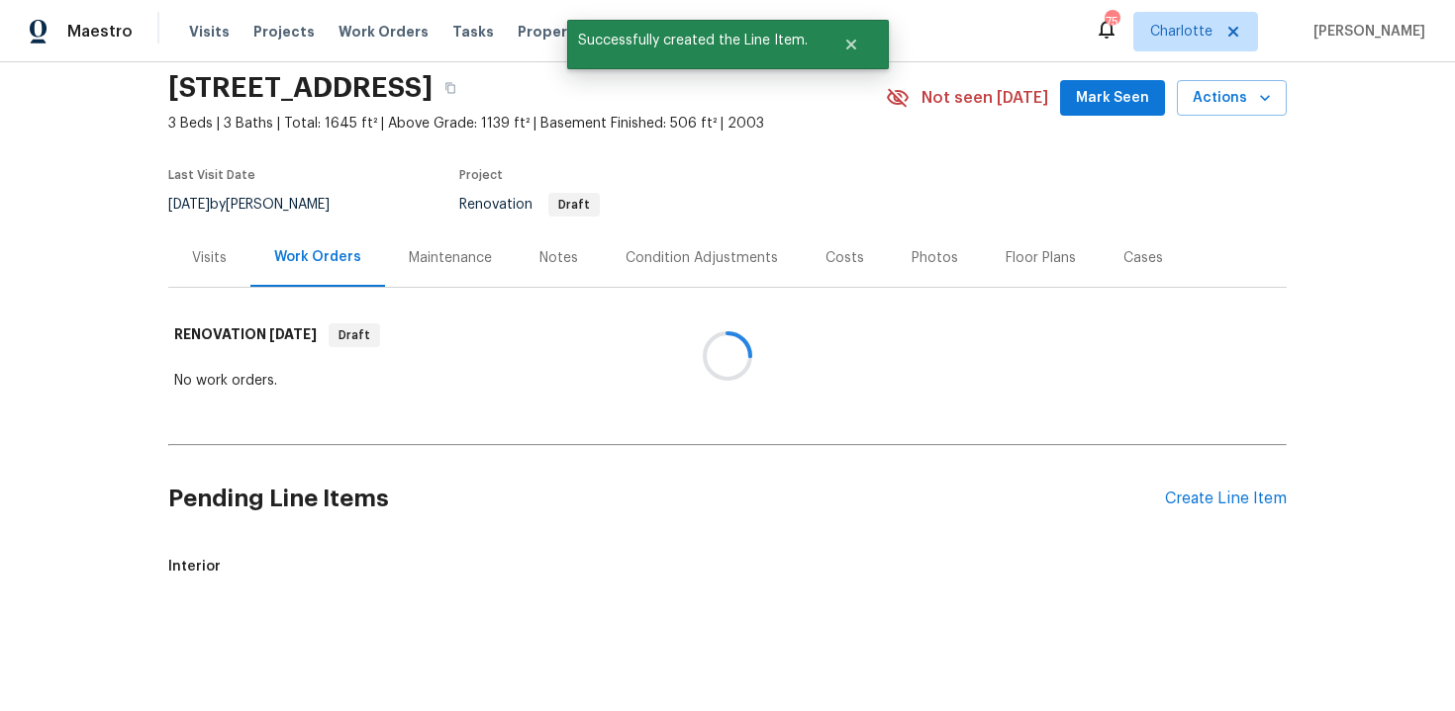
scroll to position [238, 0]
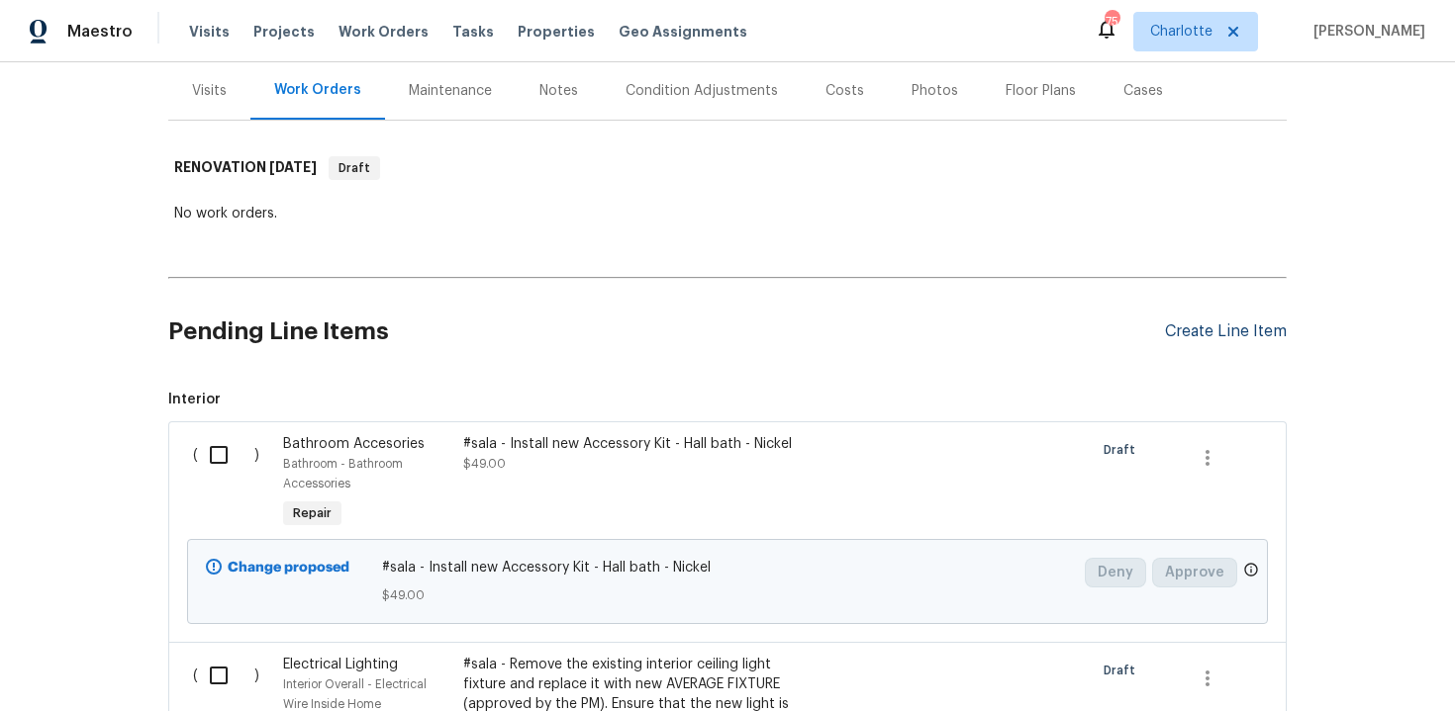
click at [1210, 324] on div "Create Line Item" at bounding box center [1226, 332] width 122 height 19
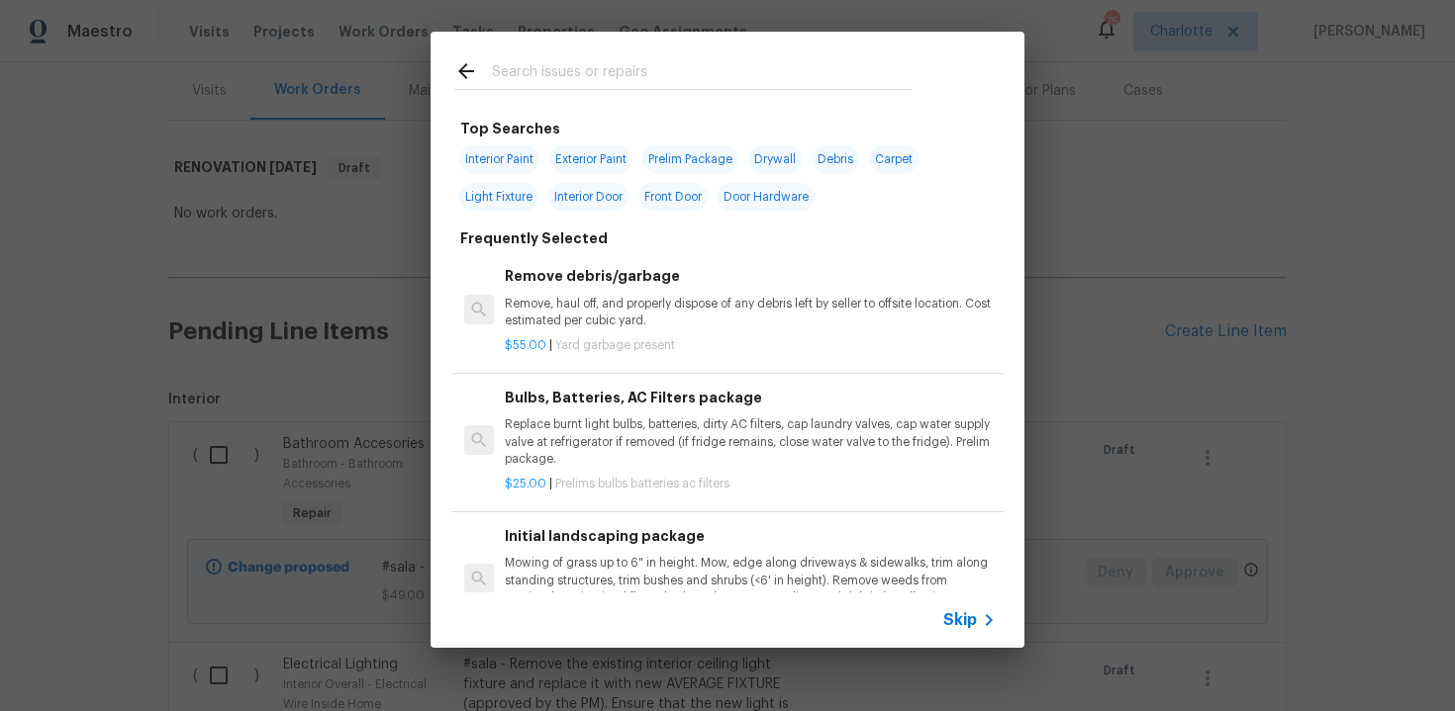
click at [953, 625] on span "Skip" at bounding box center [960, 621] width 34 height 20
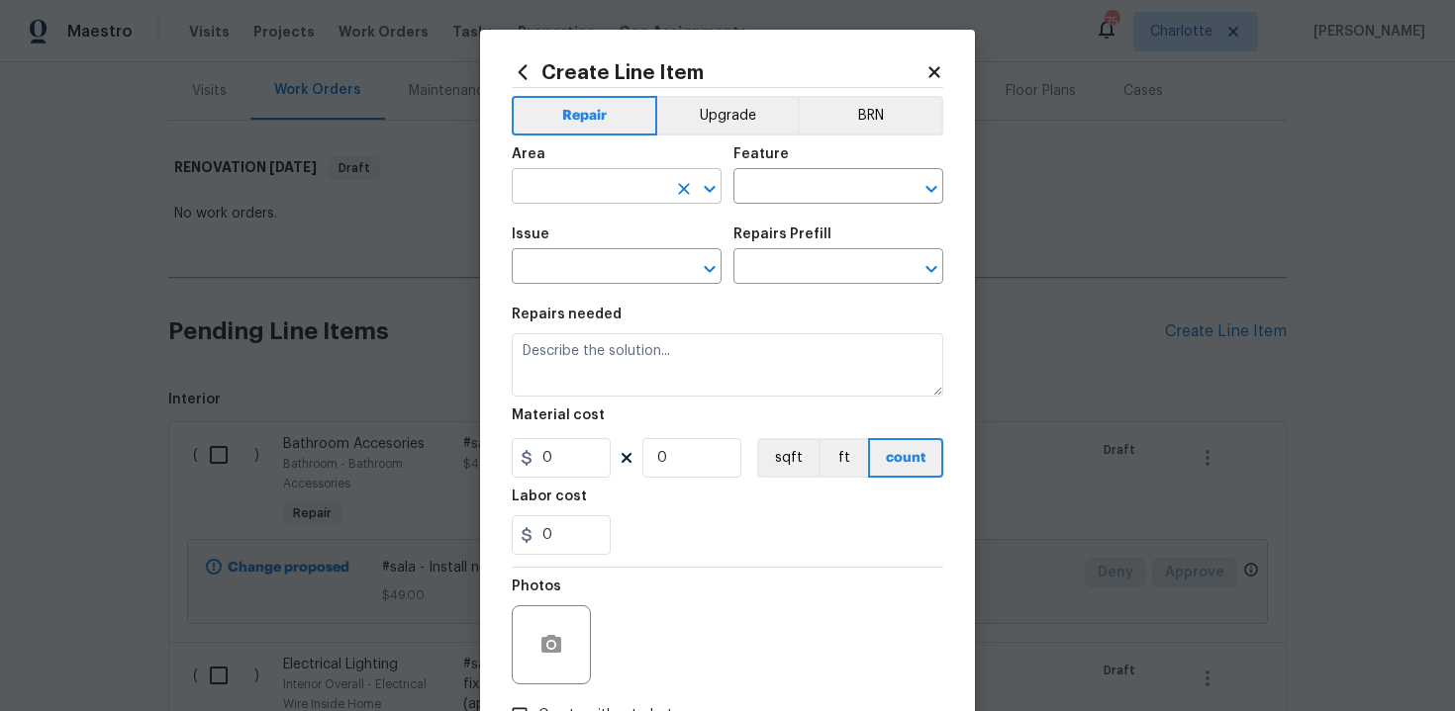
click at [639, 186] on input "text" at bounding box center [589, 188] width 154 height 31
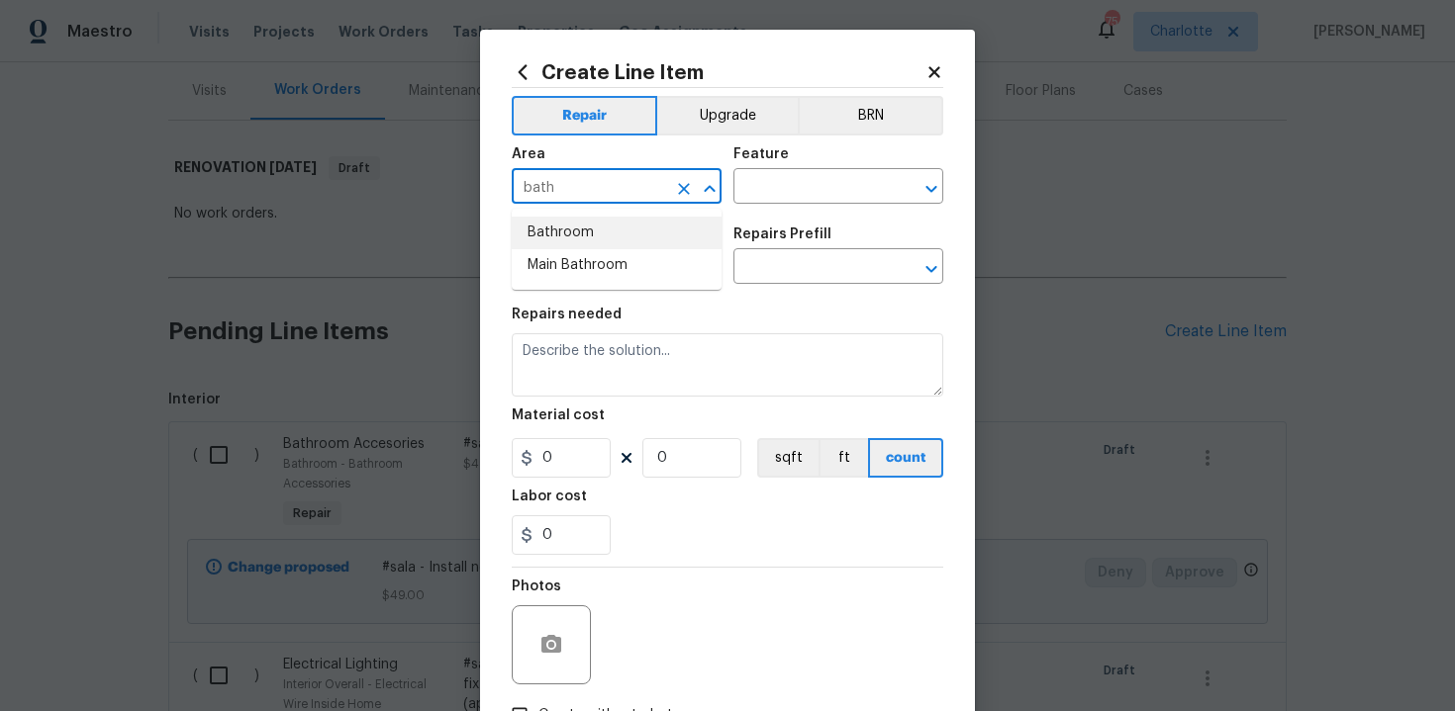
click at [644, 223] on li "Bathroom" at bounding box center [617, 233] width 210 height 33
type input "Bathroom"
click at [765, 192] on input "text" at bounding box center [810, 188] width 154 height 31
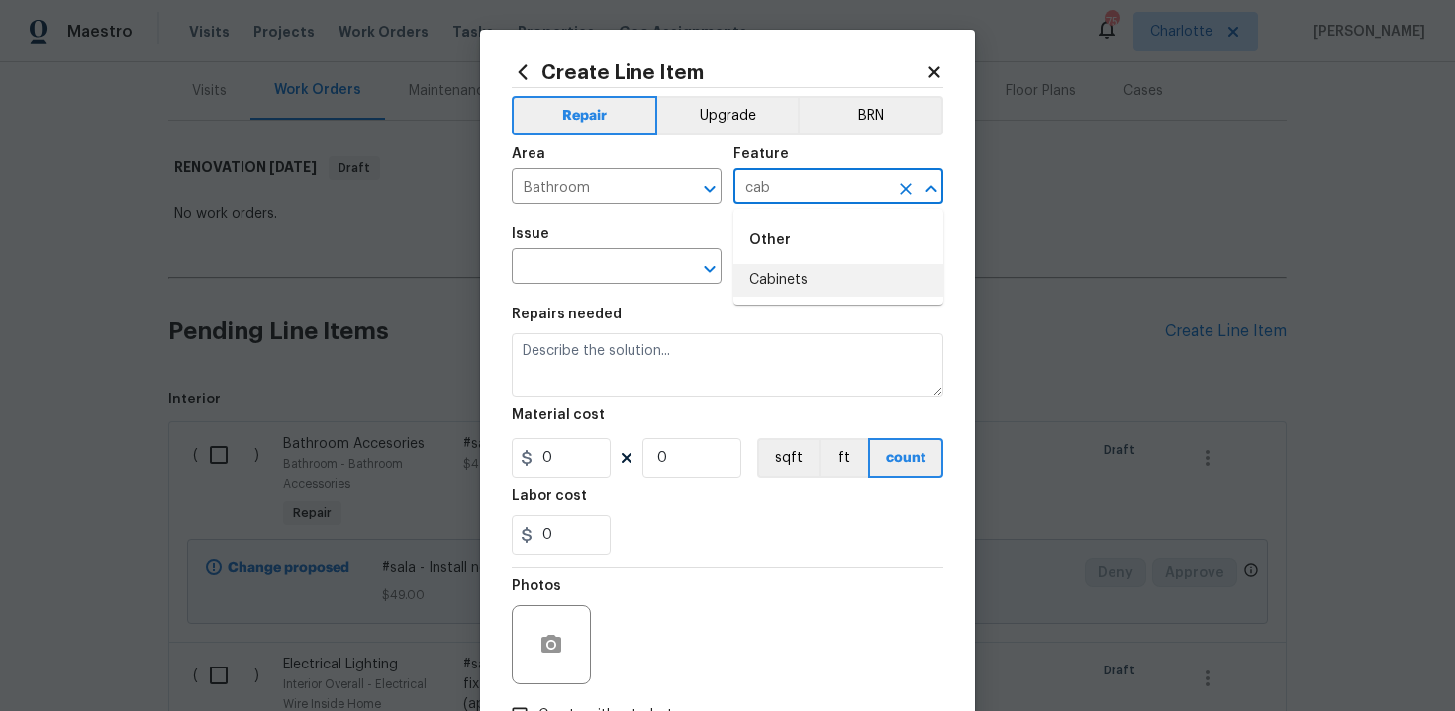
click at [767, 283] on li "Cabinets" at bounding box center [838, 280] width 210 height 33
type input "Cabinets"
click at [627, 277] on input "text" at bounding box center [589, 268] width 154 height 31
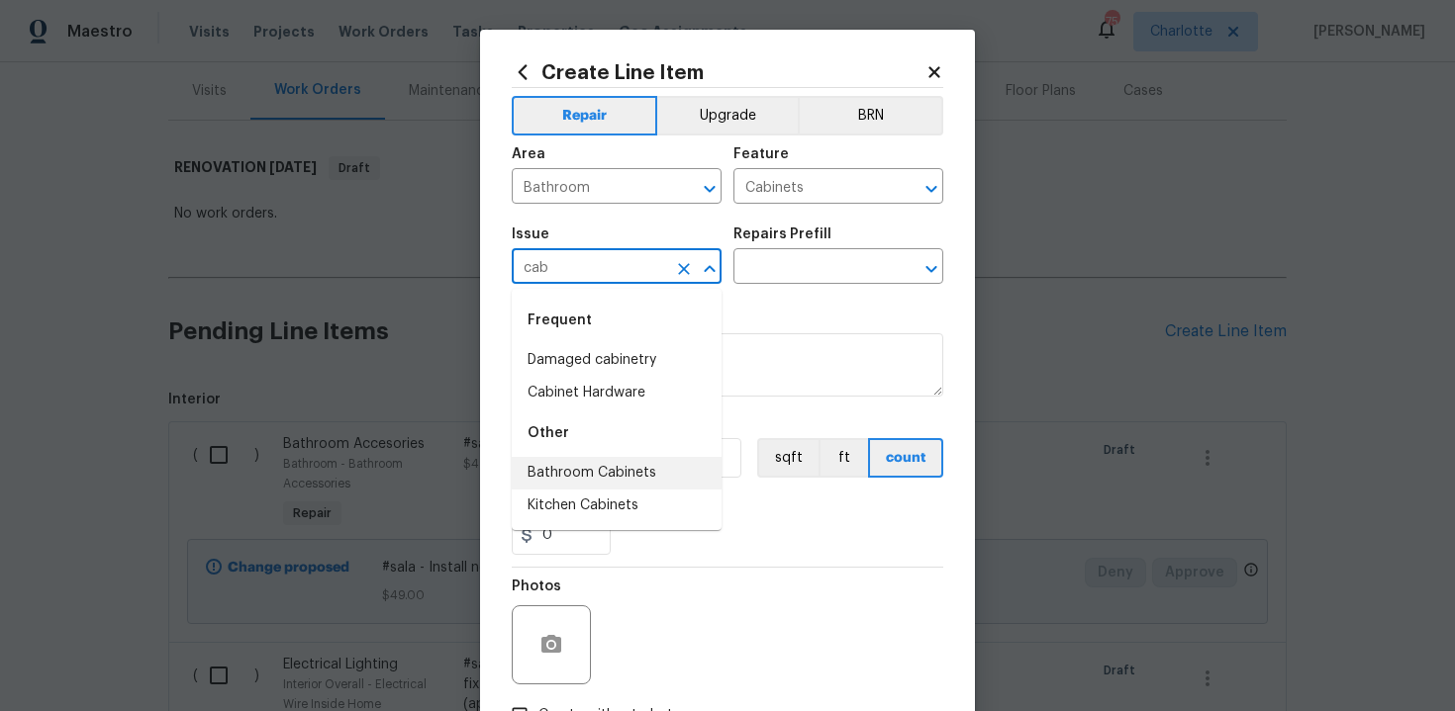
click at [630, 470] on li "Bathroom Cabinets" at bounding box center [617, 473] width 210 height 33
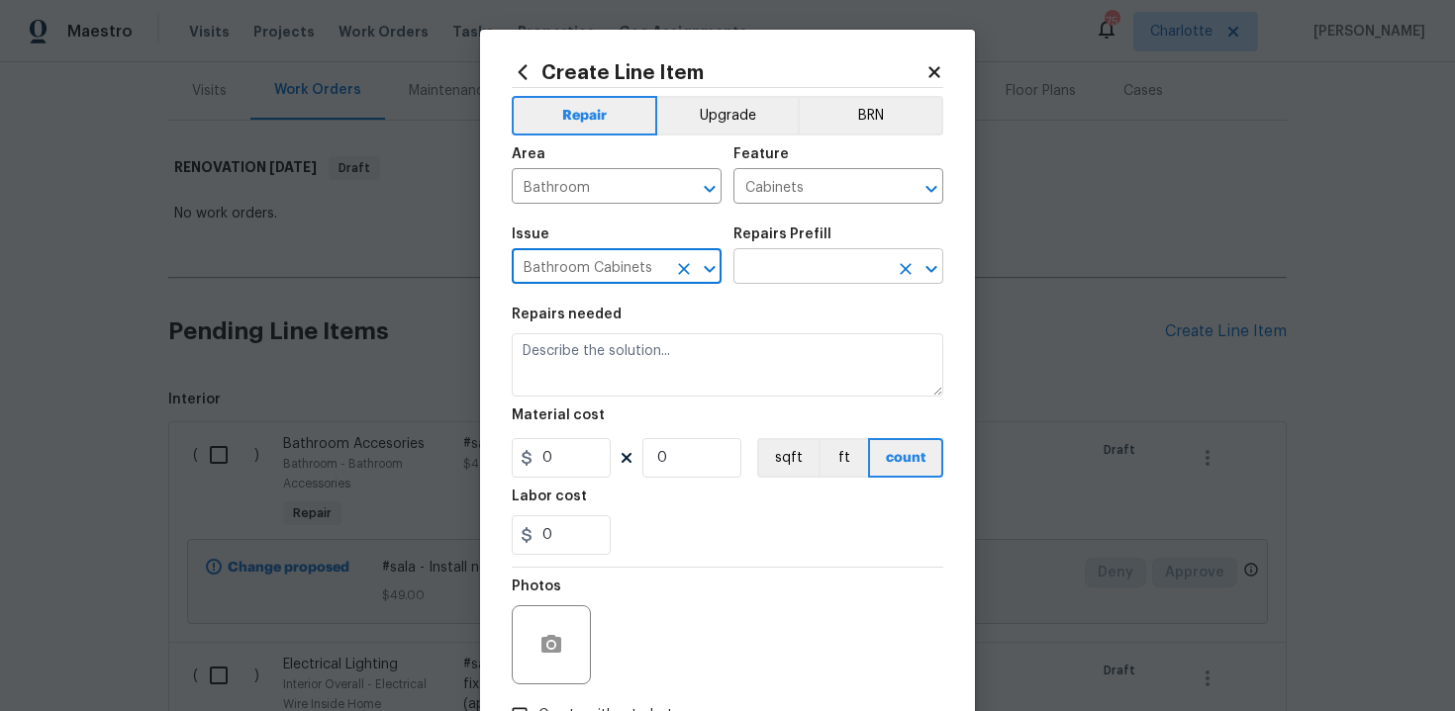
type input "Bathroom Cabinets"
click at [783, 265] on input "text" at bounding box center [810, 268] width 154 height 31
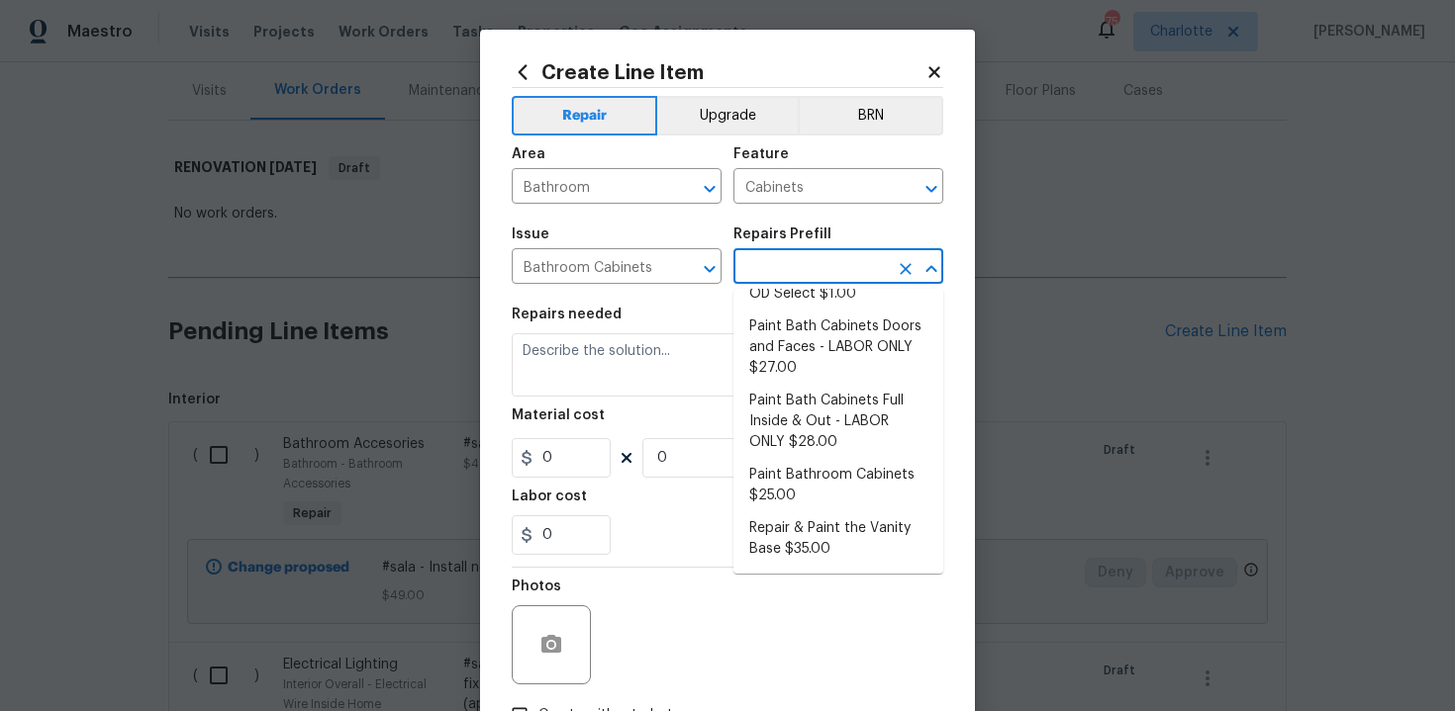
scroll to position [319, 0]
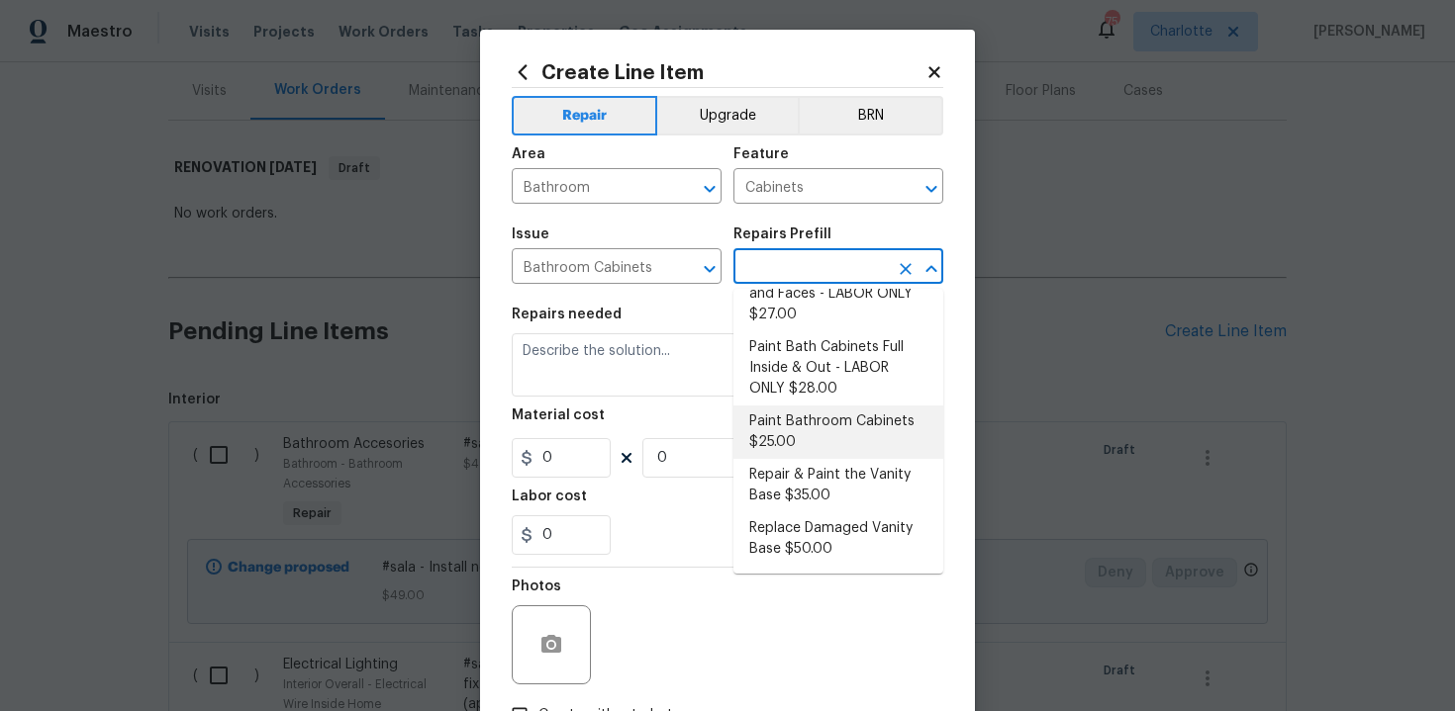
click at [801, 418] on li "Paint Bathroom Cabinets $25.00" at bounding box center [838, 432] width 210 height 53
type input "Paint Bathroom Cabinets $25.00"
type textarea "Prep, sand, mask and apply 2 coats of paint to the bathroom cabinet doors, inte…"
type input "25"
type input "1"
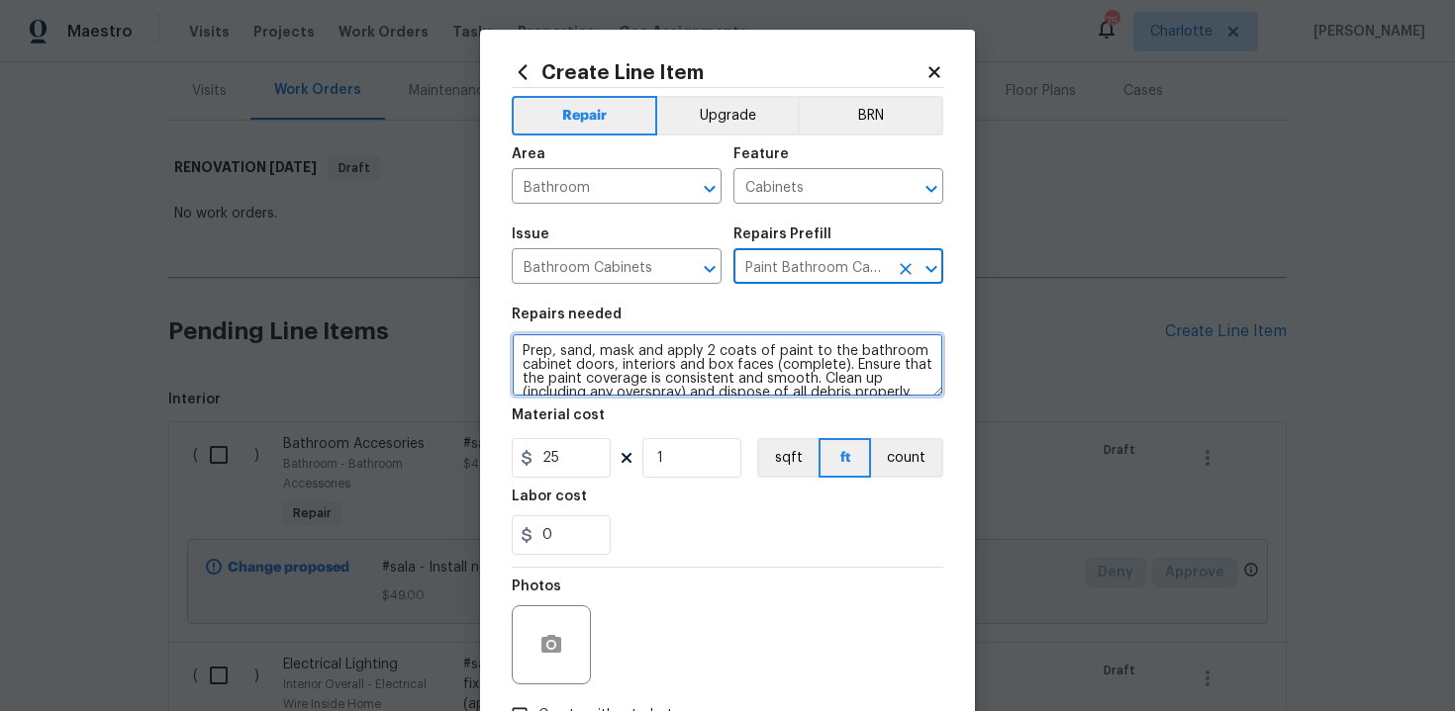
click at [515, 348] on textarea "Prep, sand, mask and apply 2 coats of paint to the bathroom cabinet doors, inte…" at bounding box center [727, 364] width 431 height 63
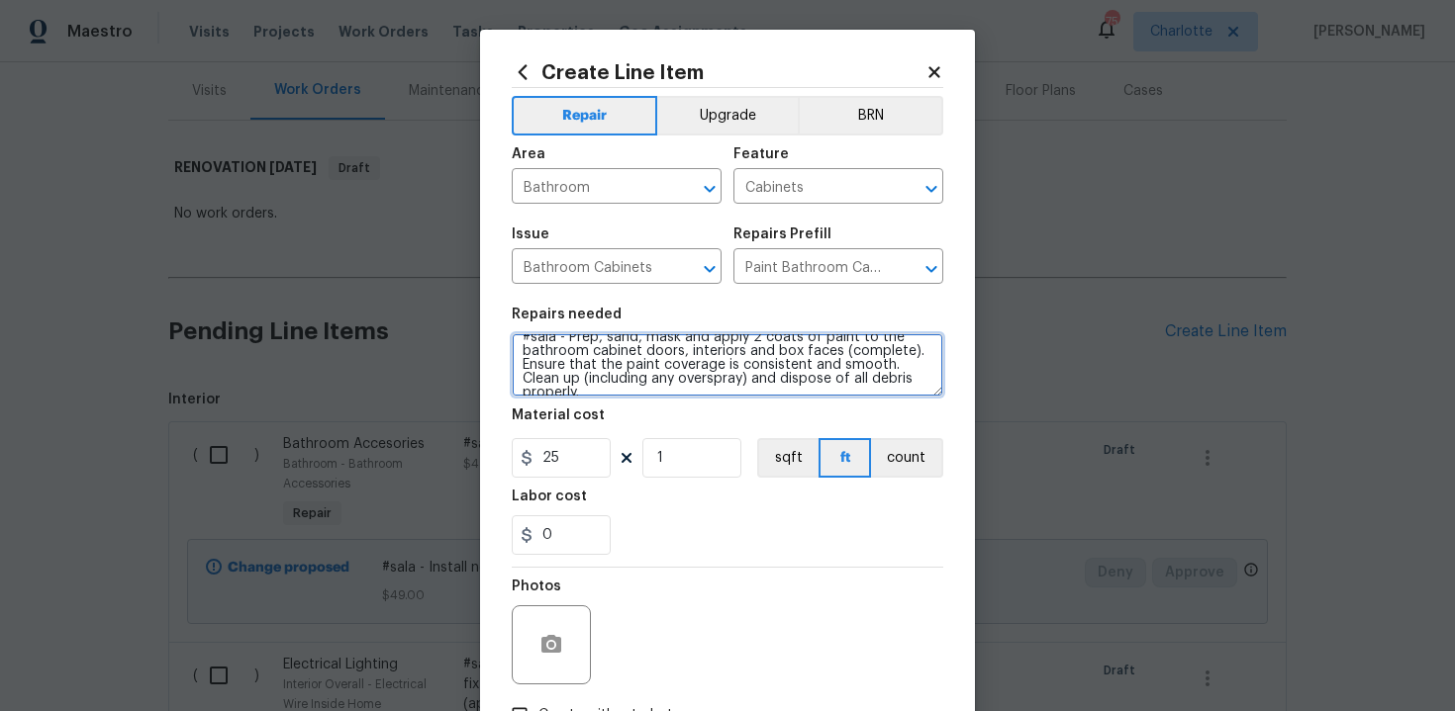
click at [926, 381] on textarea "#sala - Prep, sand, mask and apply 2 coats of paint to the bathroom cabinet doo…" at bounding box center [727, 364] width 431 height 63
click at [925, 378] on textarea "#sala - Prep, sand, mask and apply 2 coats of paint to the bathroom cabinet doo…" at bounding box center [727, 364] width 431 height 63
type textarea "#sala - Prep, sand, mask and apply 2 coats of paint to the bathroom cabinet doo…"
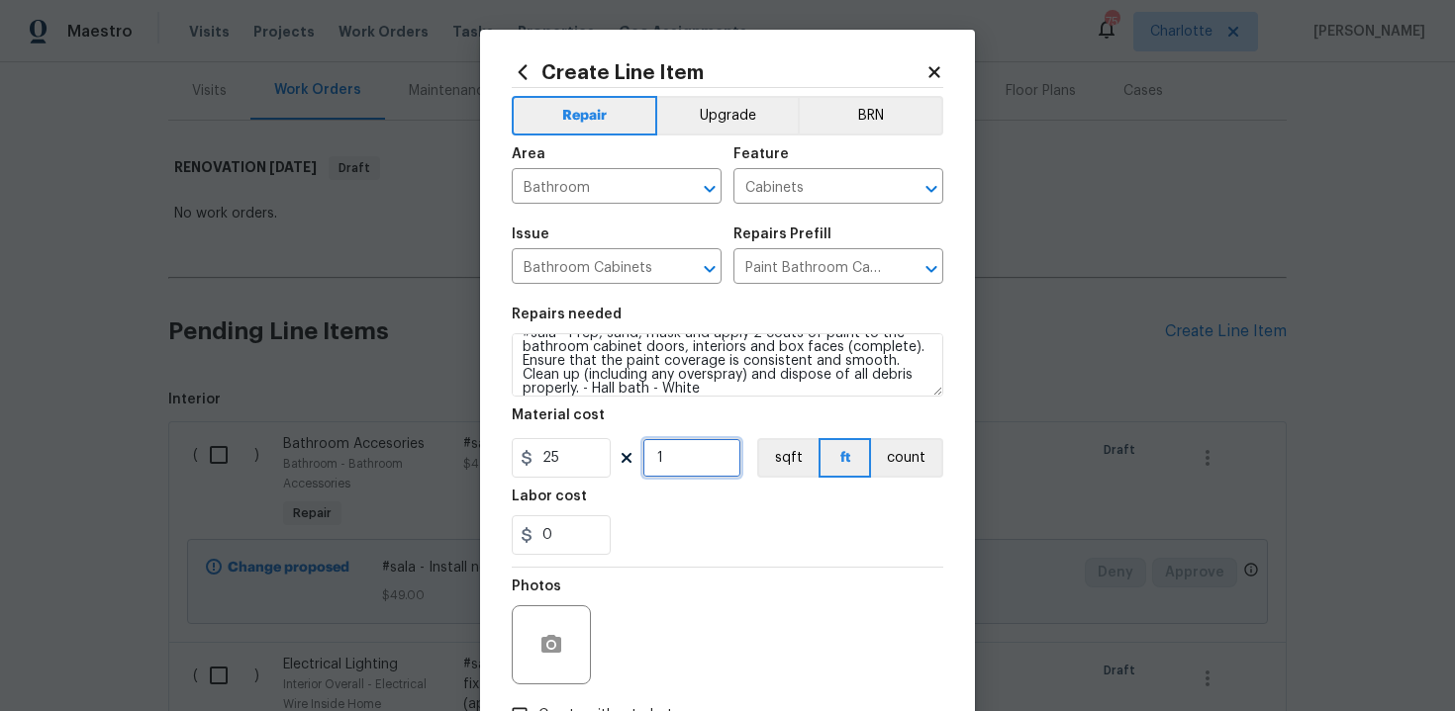
click at [720, 455] on input "1" at bounding box center [691, 458] width 99 height 40
type input "16"
click at [724, 522] on div "0" at bounding box center [727, 536] width 431 height 40
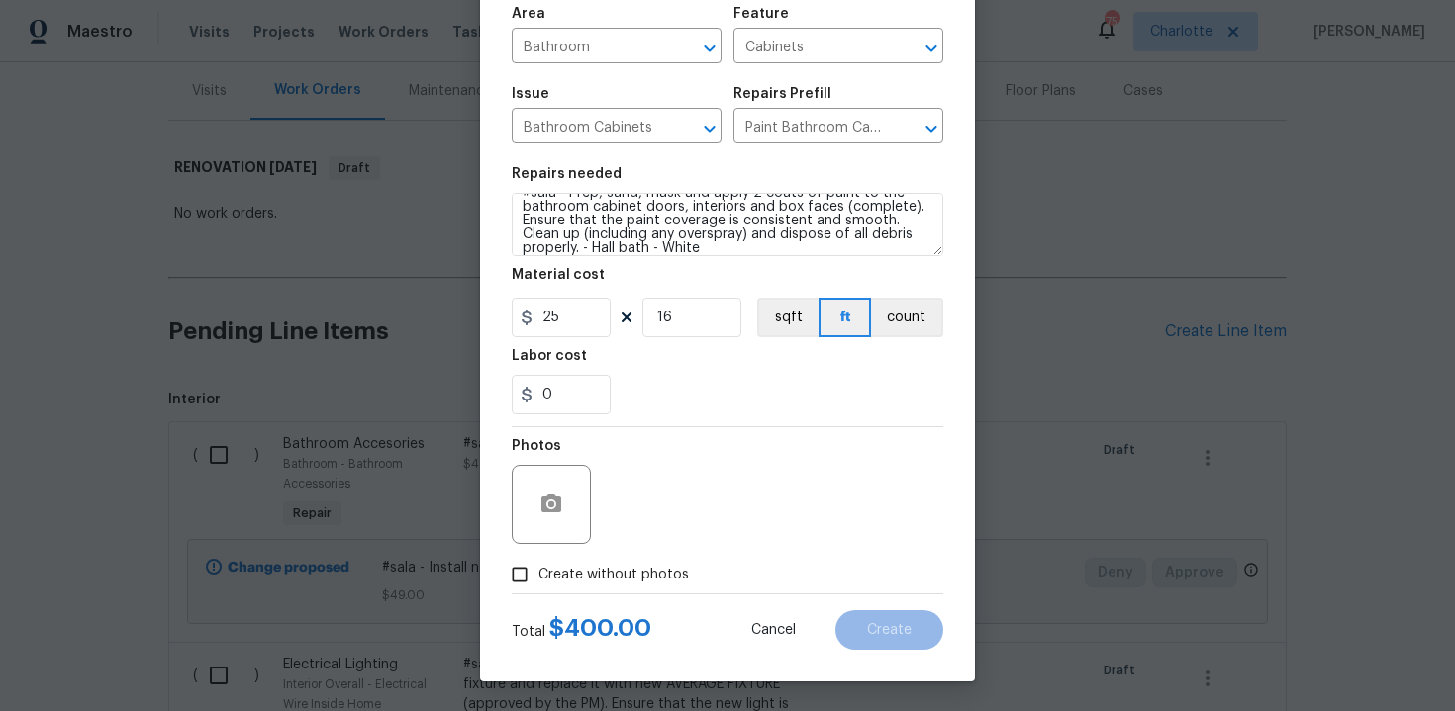
click at [602, 575] on span "Create without photos" at bounding box center [613, 575] width 150 height 21
click at [538, 575] on input "Create without photos" at bounding box center [520, 575] width 38 height 38
checkbox input "true"
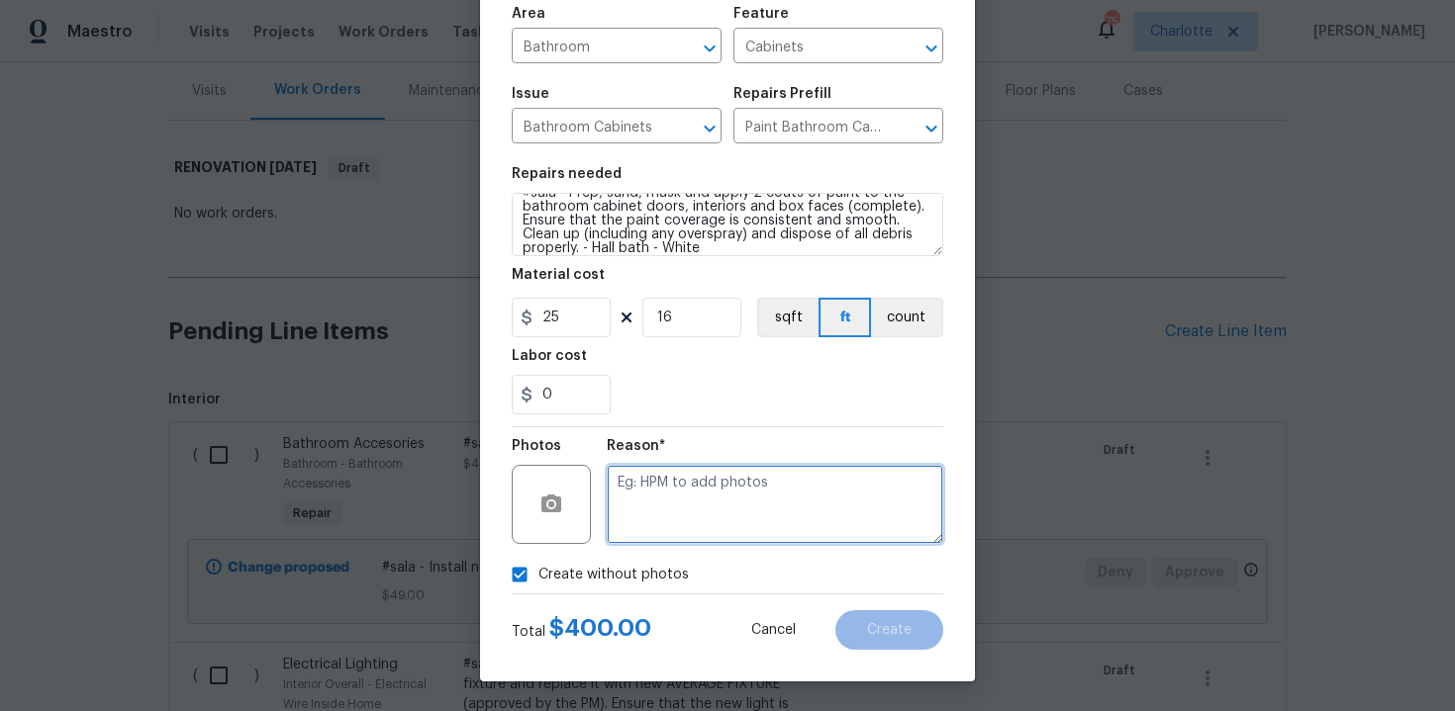
click at [682, 511] on textarea at bounding box center [775, 504] width 336 height 79
type textarea "n/a"
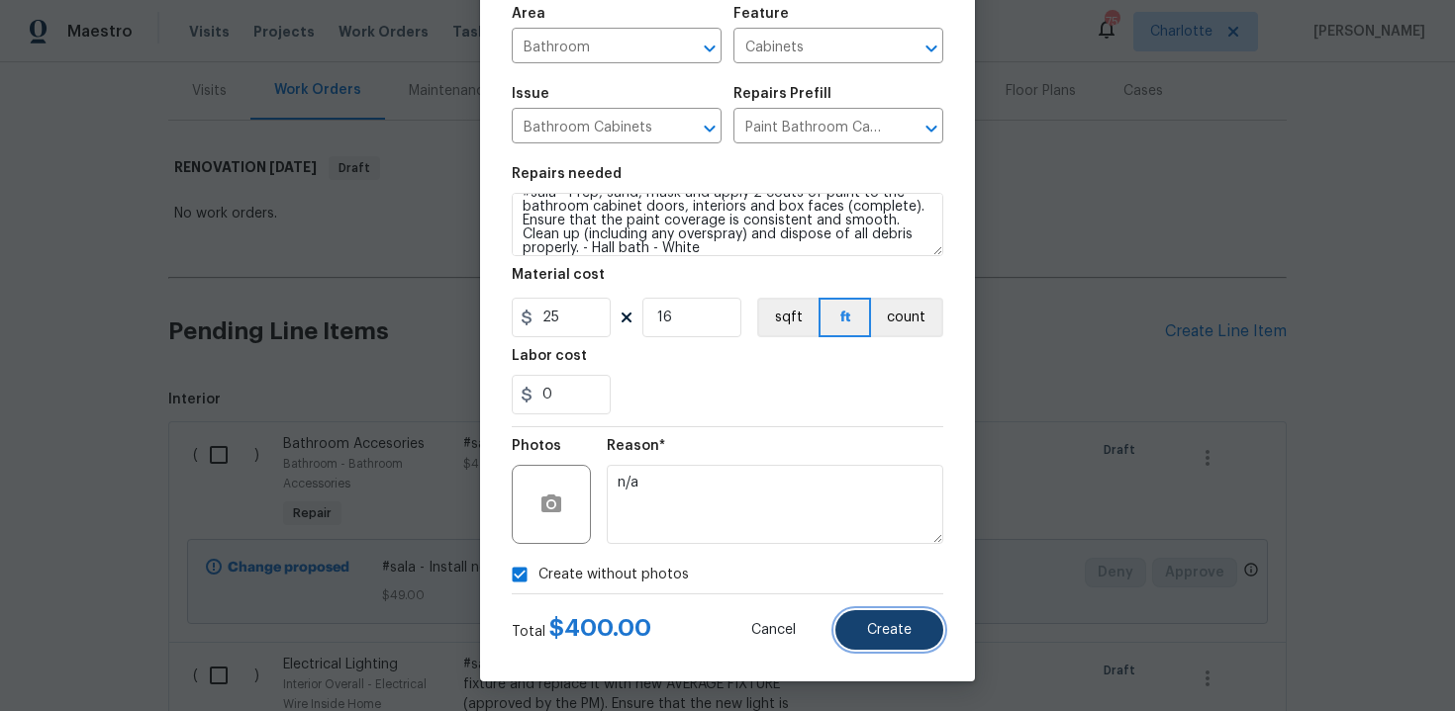
click at [910, 625] on span "Create" at bounding box center [889, 630] width 45 height 15
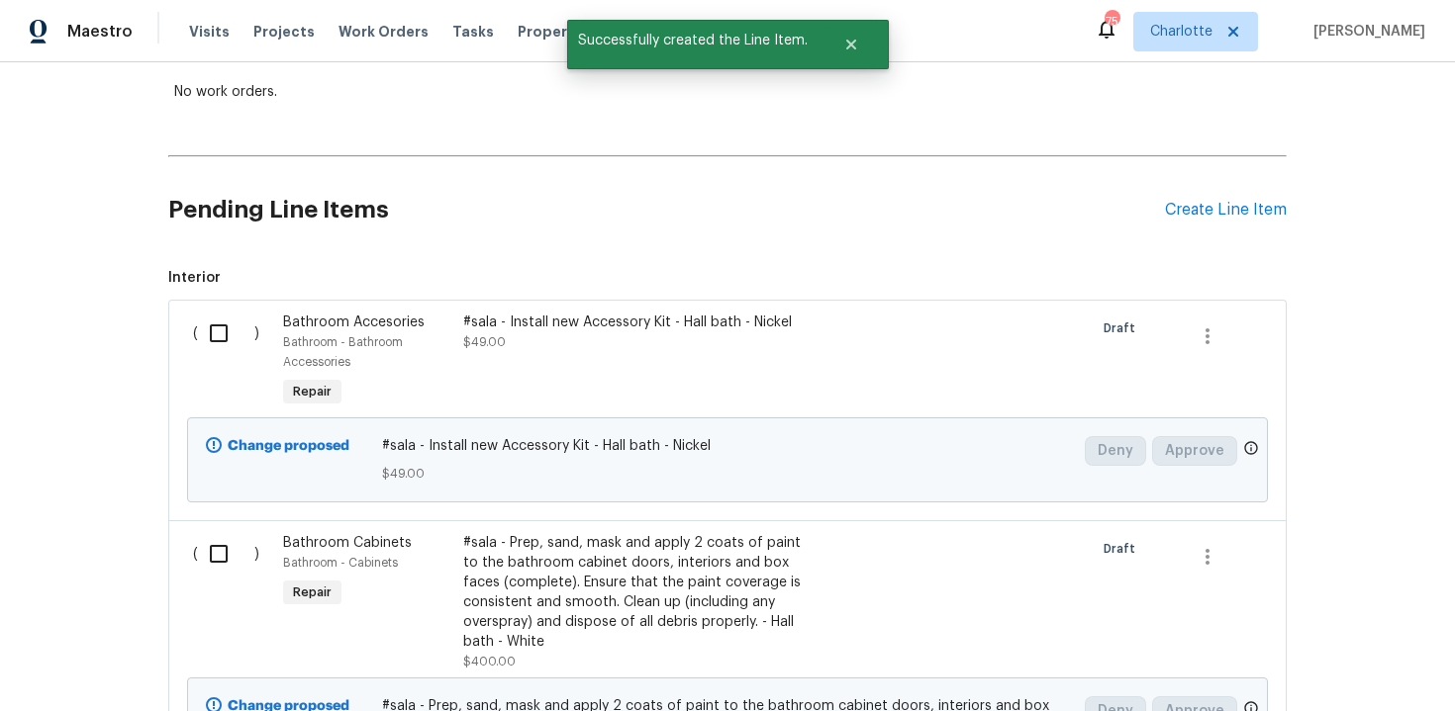
scroll to position [349, 0]
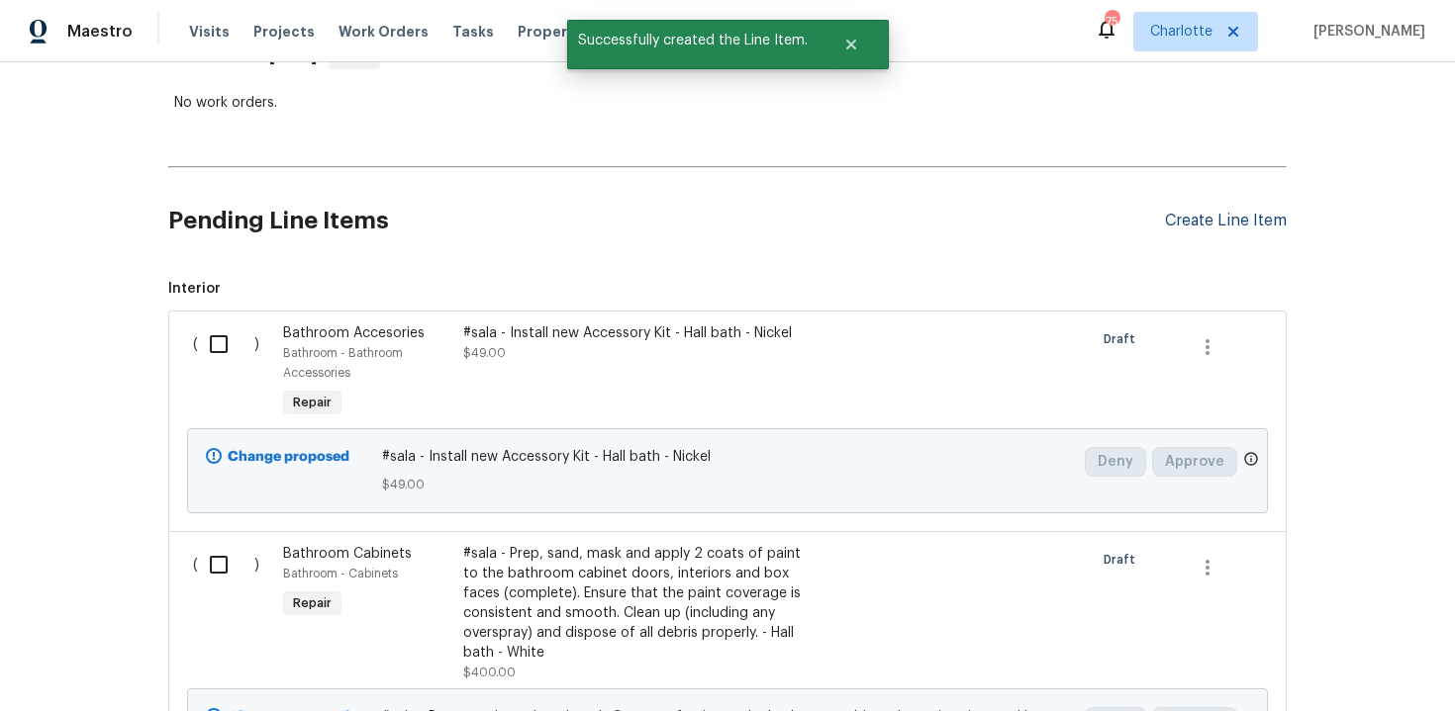
click at [1222, 216] on div "Create Line Item" at bounding box center [1226, 221] width 122 height 19
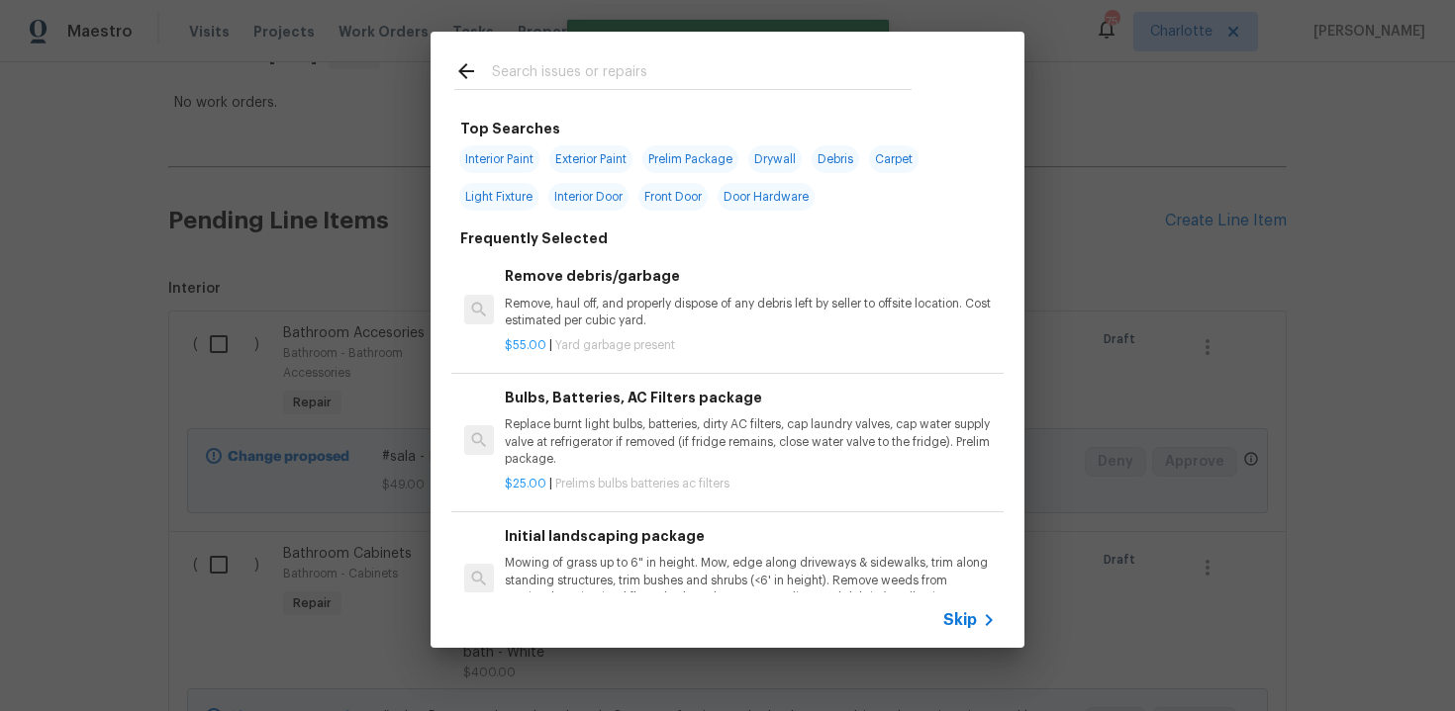
click at [954, 614] on span "Skip" at bounding box center [960, 621] width 34 height 20
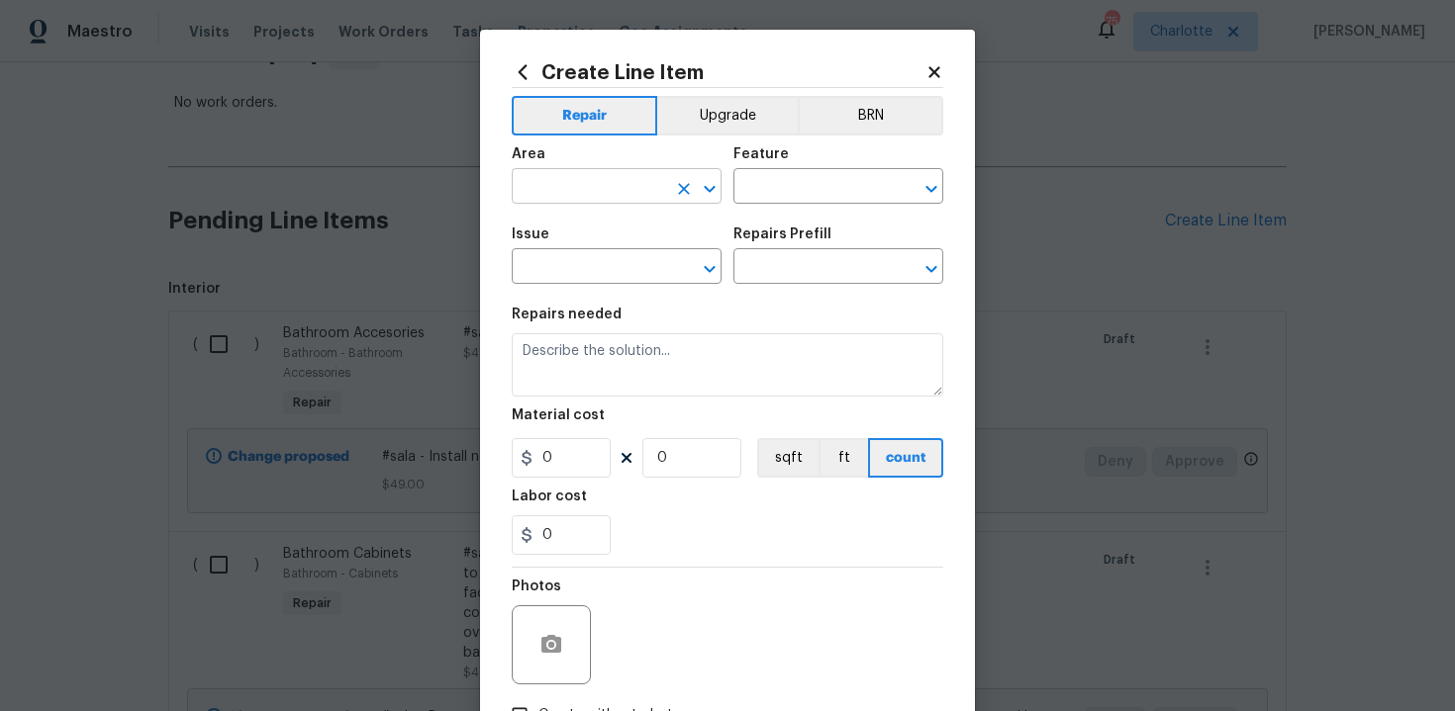
click at [609, 182] on input "text" at bounding box center [589, 188] width 154 height 31
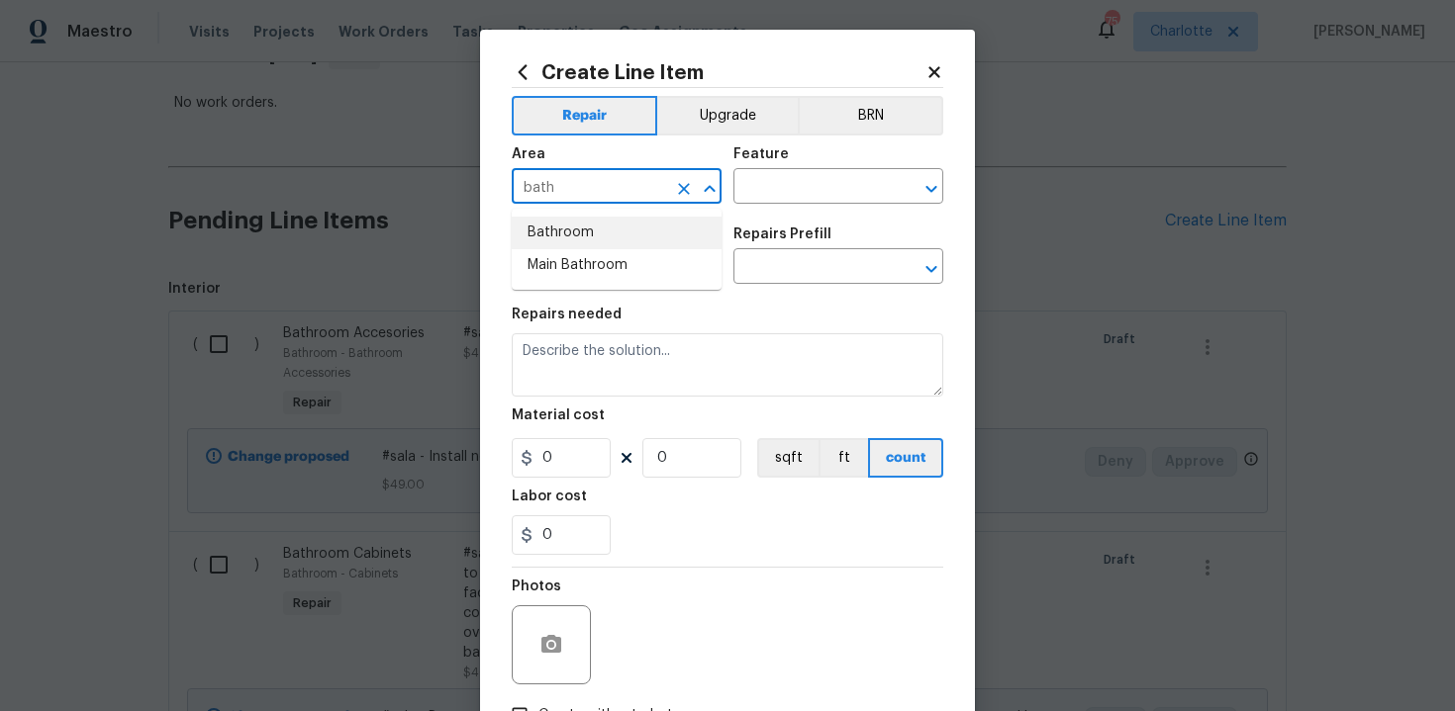
click at [605, 239] on li "Bathroom" at bounding box center [617, 233] width 210 height 33
type input "Bathroom"
click at [808, 186] on input "text" at bounding box center [810, 188] width 154 height 31
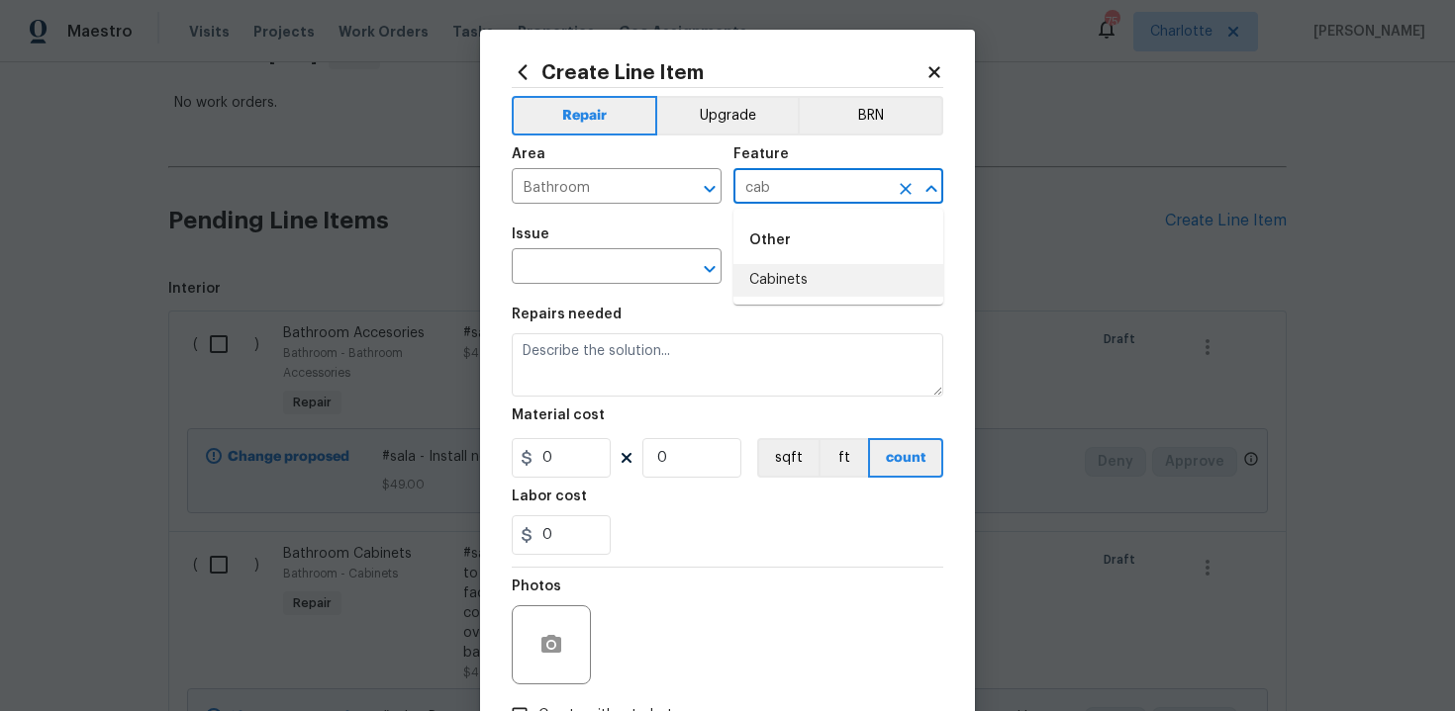
click at [801, 278] on li "Cabinets" at bounding box center [838, 280] width 210 height 33
type input "Cabinets"
click at [578, 272] on input "text" at bounding box center [589, 268] width 154 height 31
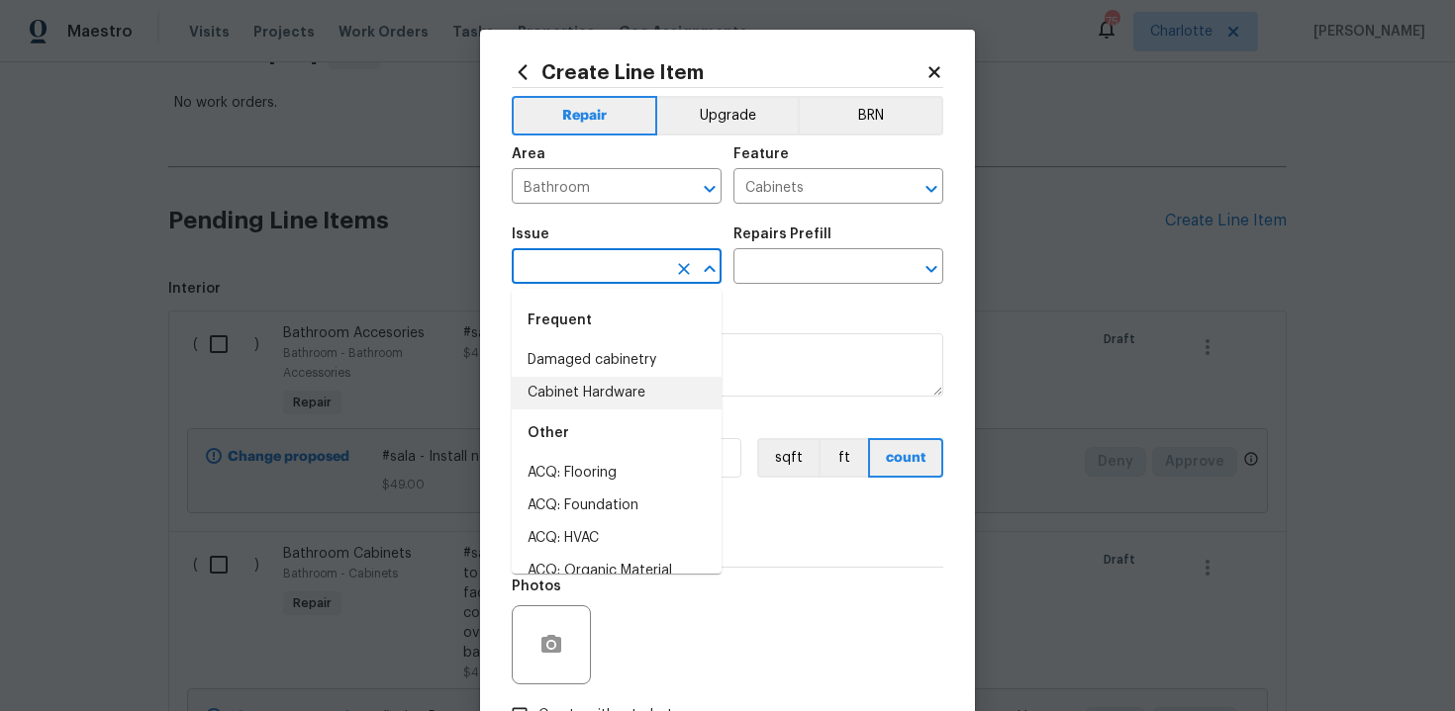
click at [596, 389] on li "Cabinet Hardware" at bounding box center [617, 393] width 210 height 33
type input "Cabinet Hardware"
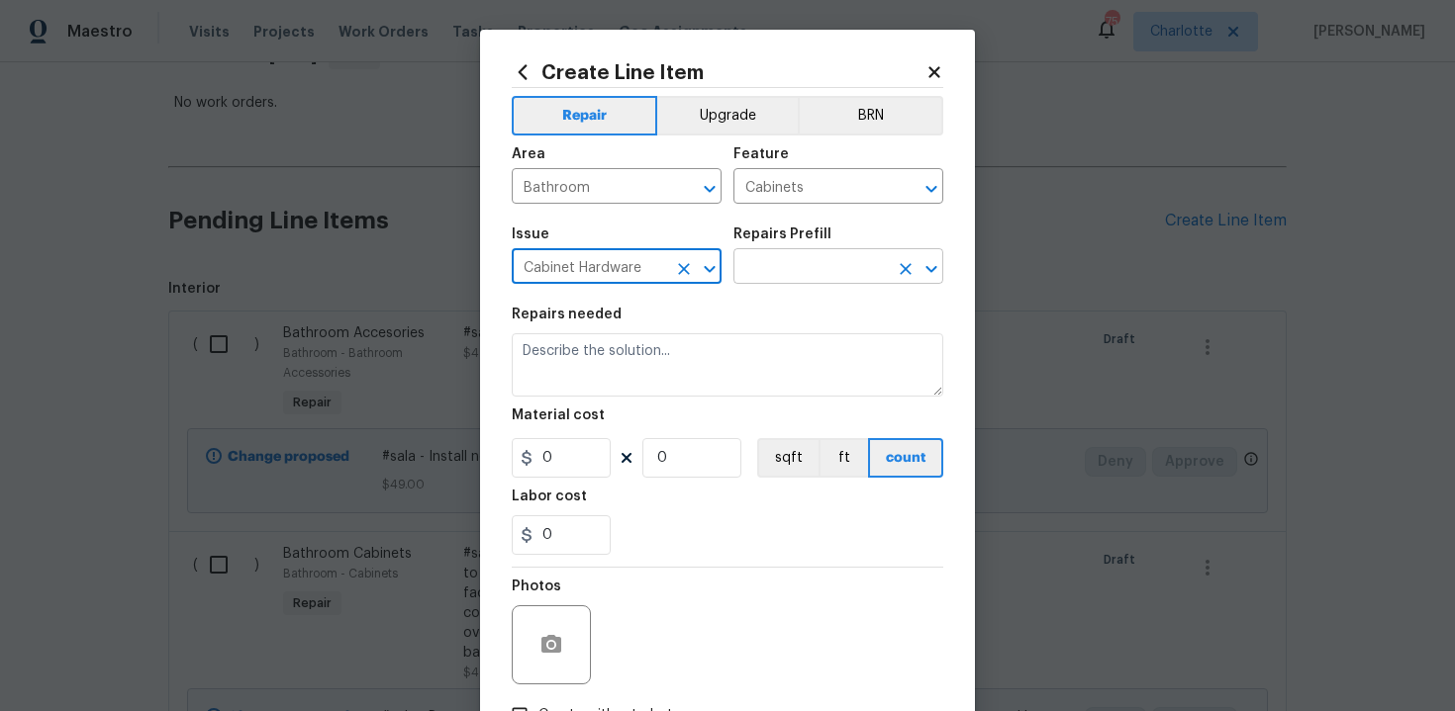
click at [809, 265] on input "text" at bounding box center [810, 268] width 154 height 31
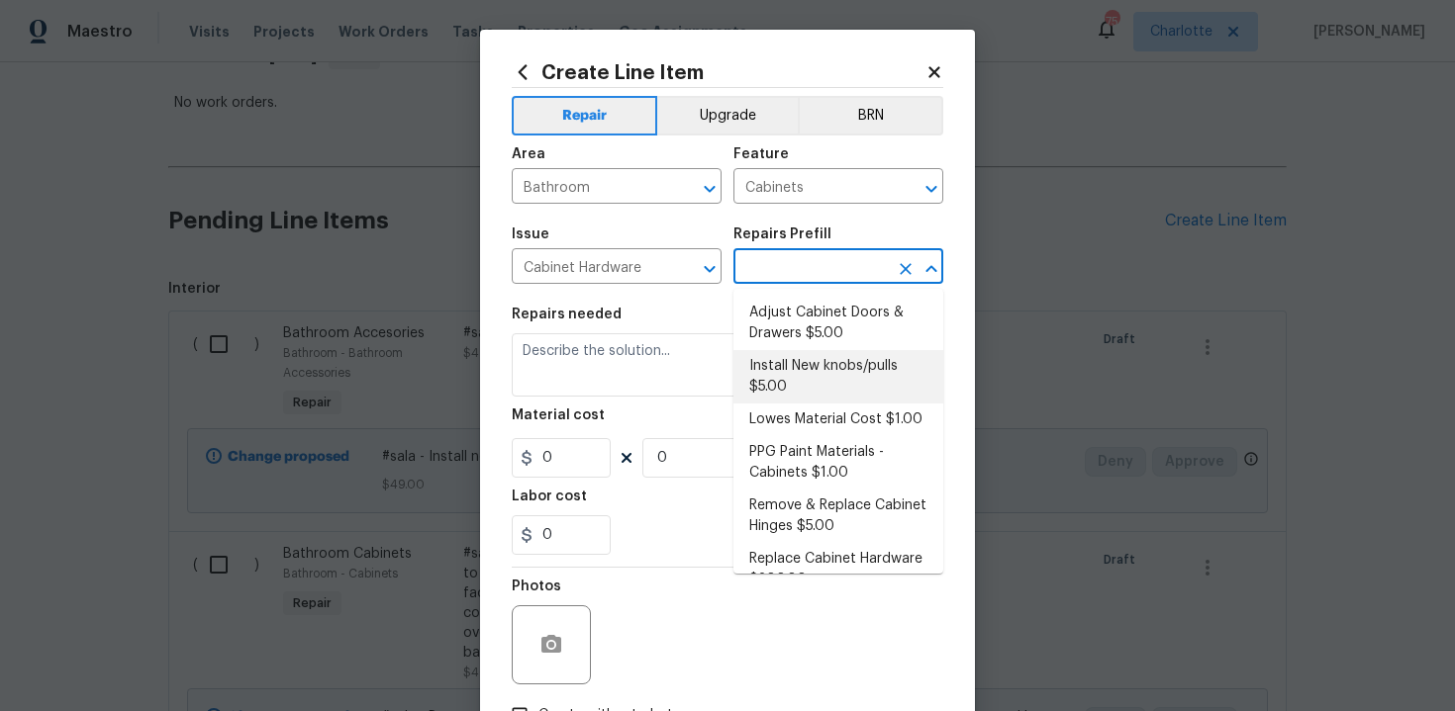
click at [808, 374] on li "Install New knobs/pulls $5.00" at bounding box center [838, 376] width 210 height 53
type input "Install New knobs/pulls $5.00"
type textarea "Remove the existing cabinet pulls/handles if present; prep and drill for new ca…"
type input "5"
type input "1"
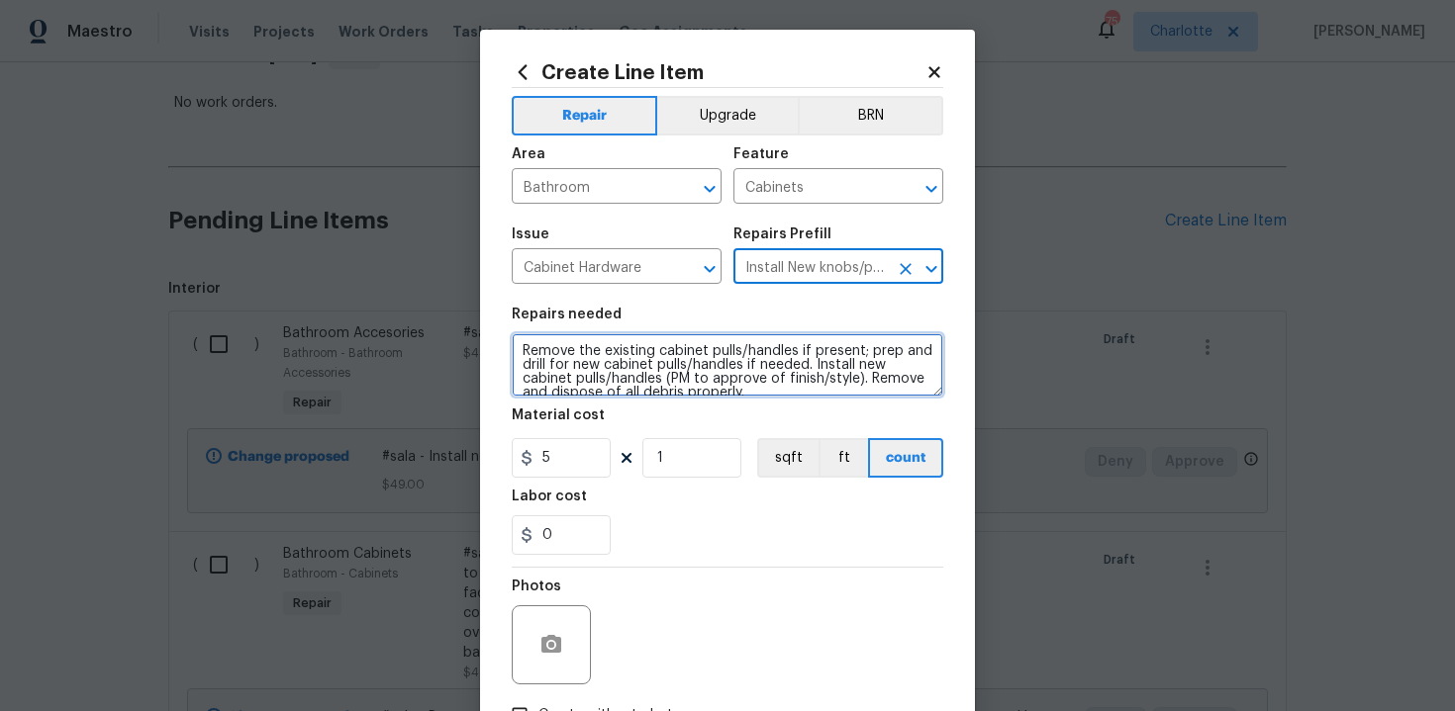
click at [517, 348] on textarea "Remove the existing cabinet pulls/handles if present; prep and drill for new ca…" at bounding box center [727, 364] width 431 height 63
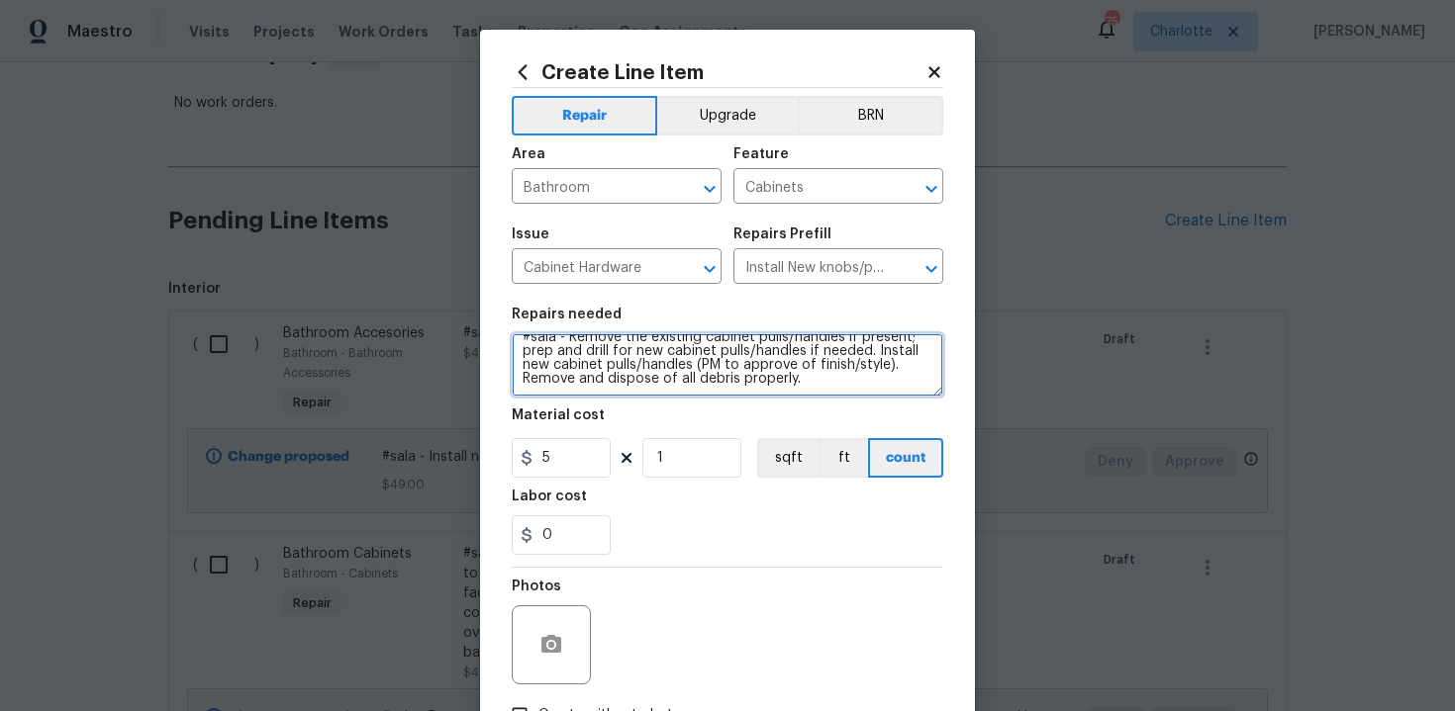
click at [829, 387] on textarea "#sala - Remove the existing cabinet pulls/handles if present; prep and drill fo…" at bounding box center [727, 364] width 431 height 63
type textarea "#sala - Remove the existing cabinet pulls/handles if present; prep and drill fo…"
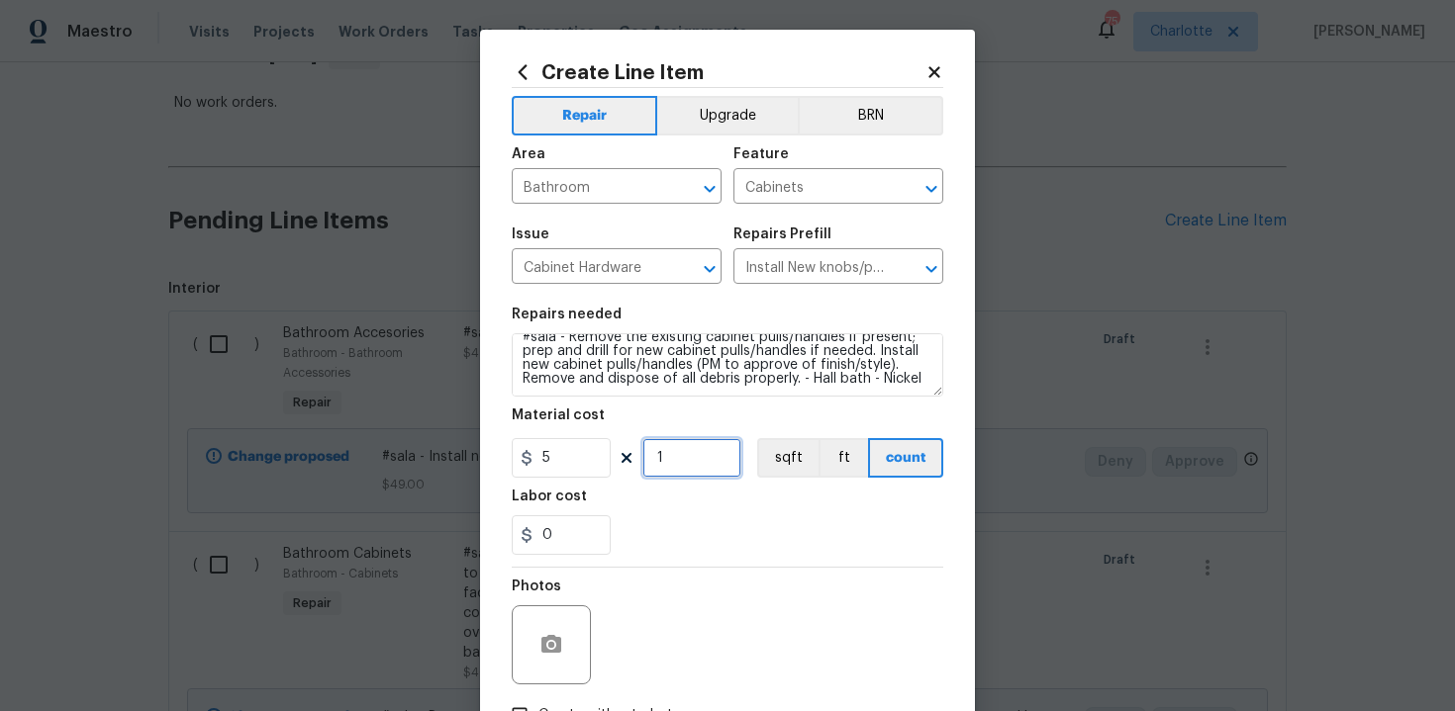
click at [703, 461] on input "1" at bounding box center [691, 458] width 99 height 40
type input "13"
click at [744, 527] on div "0" at bounding box center [727, 536] width 431 height 40
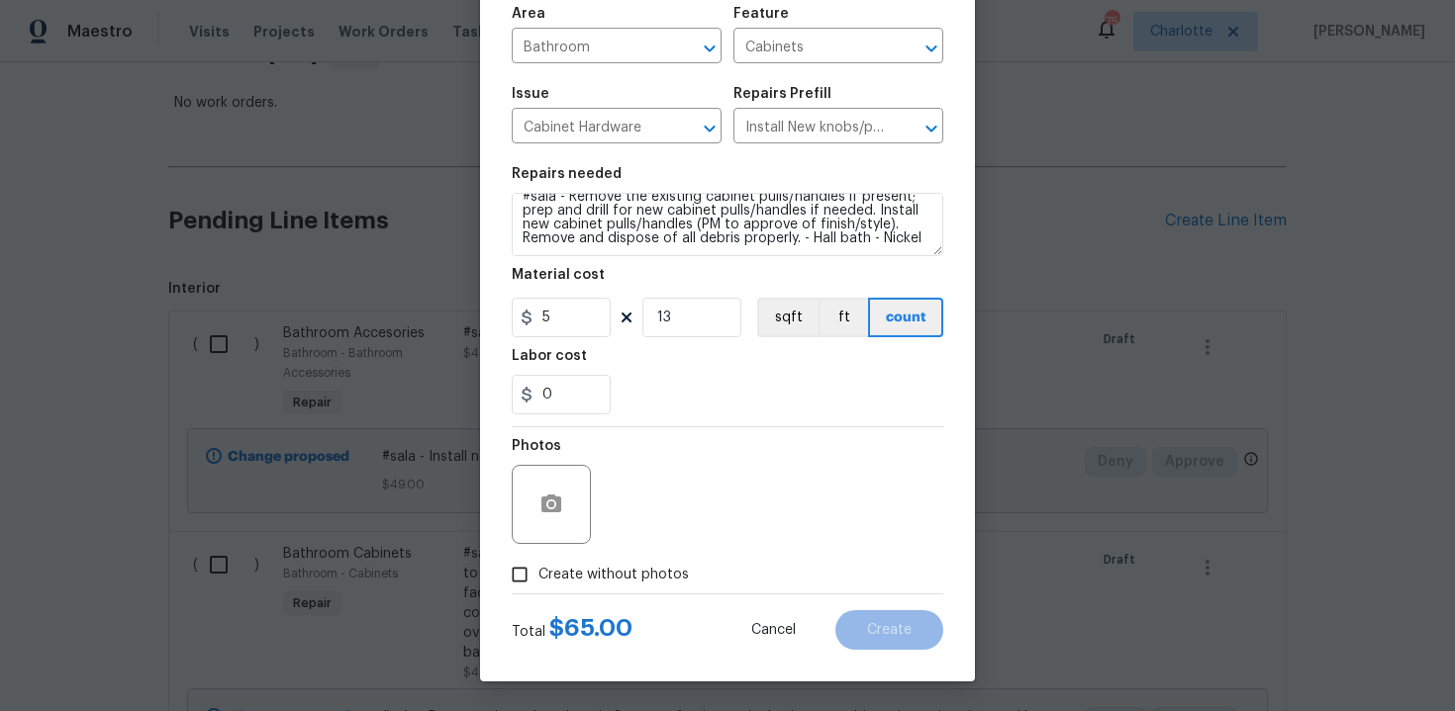
click at [622, 566] on span "Create without photos" at bounding box center [613, 575] width 150 height 21
click at [538, 566] on input "Create without photos" at bounding box center [520, 575] width 38 height 38
checkbox input "true"
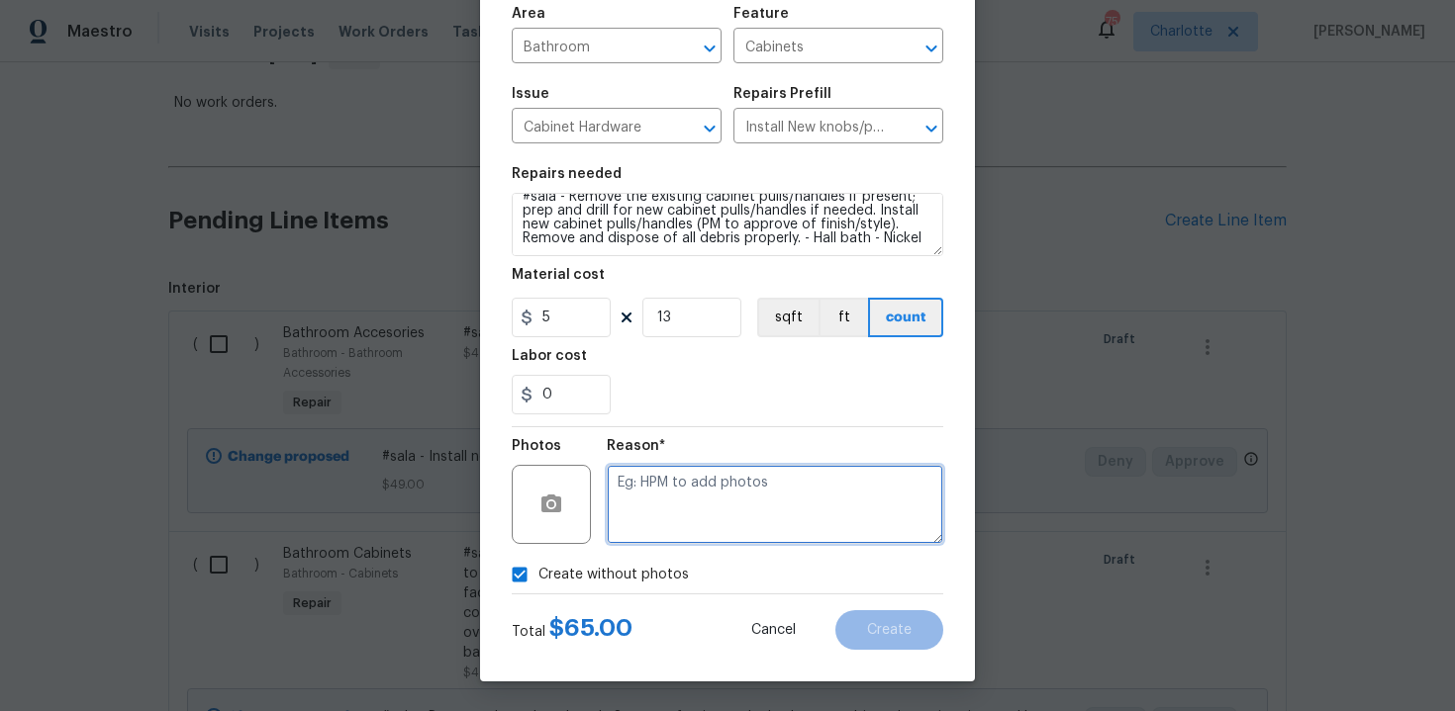
click at [725, 498] on textarea at bounding box center [775, 504] width 336 height 79
type textarea "n/a"
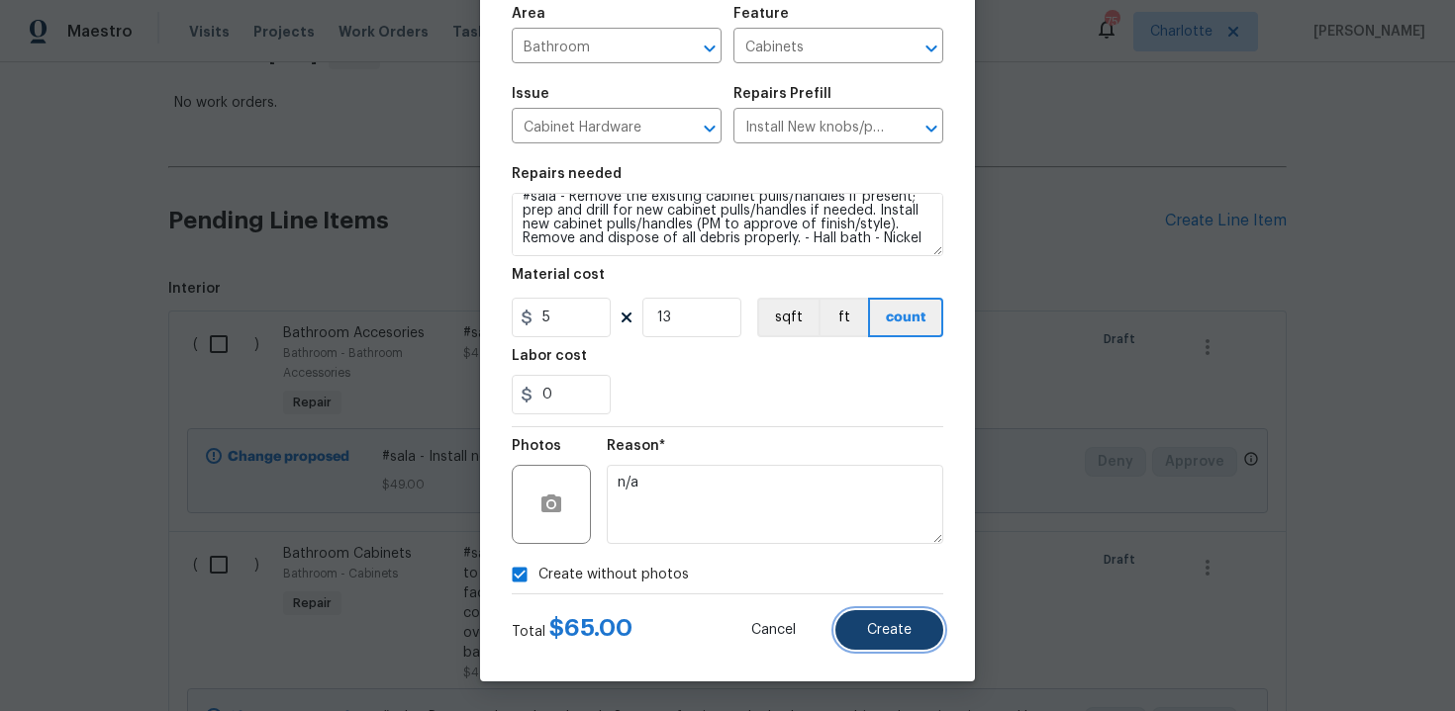
click at [897, 631] on span "Create" at bounding box center [889, 630] width 45 height 15
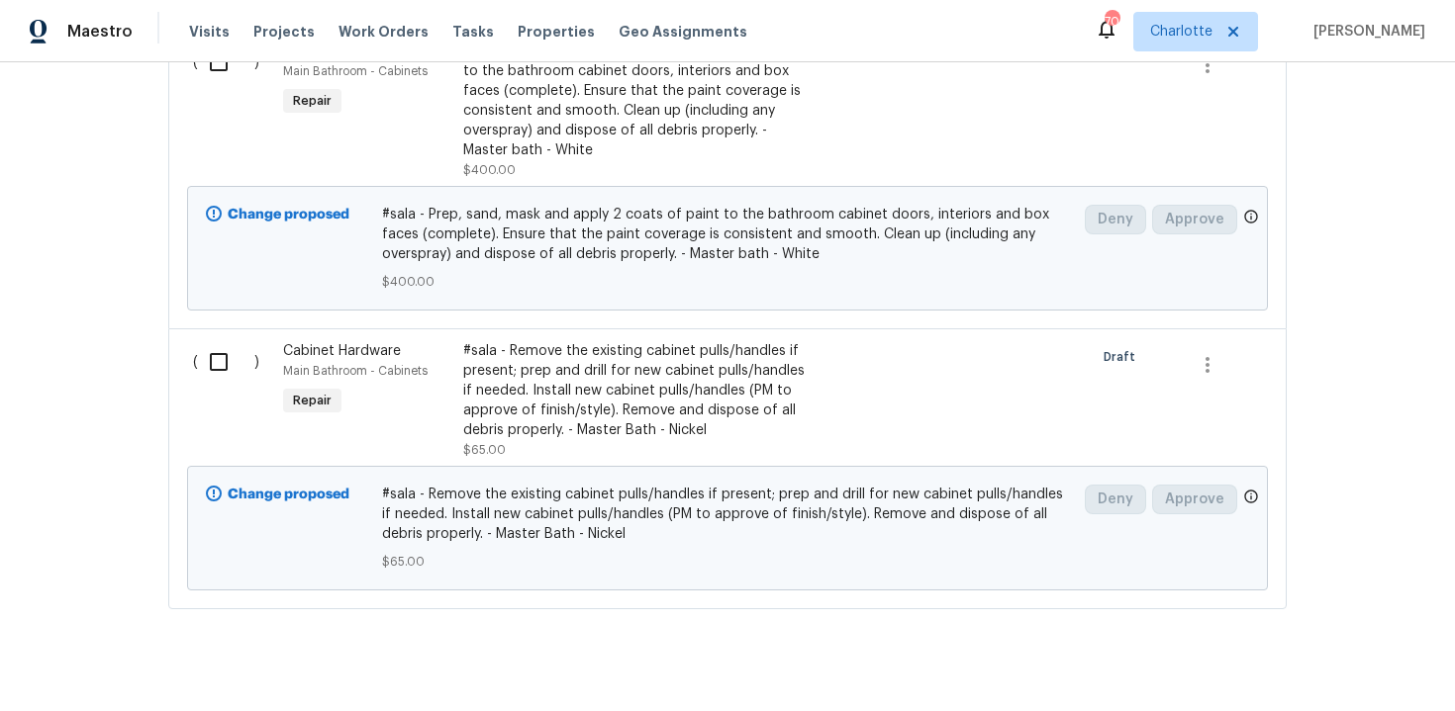
scroll to position [2411, 0]
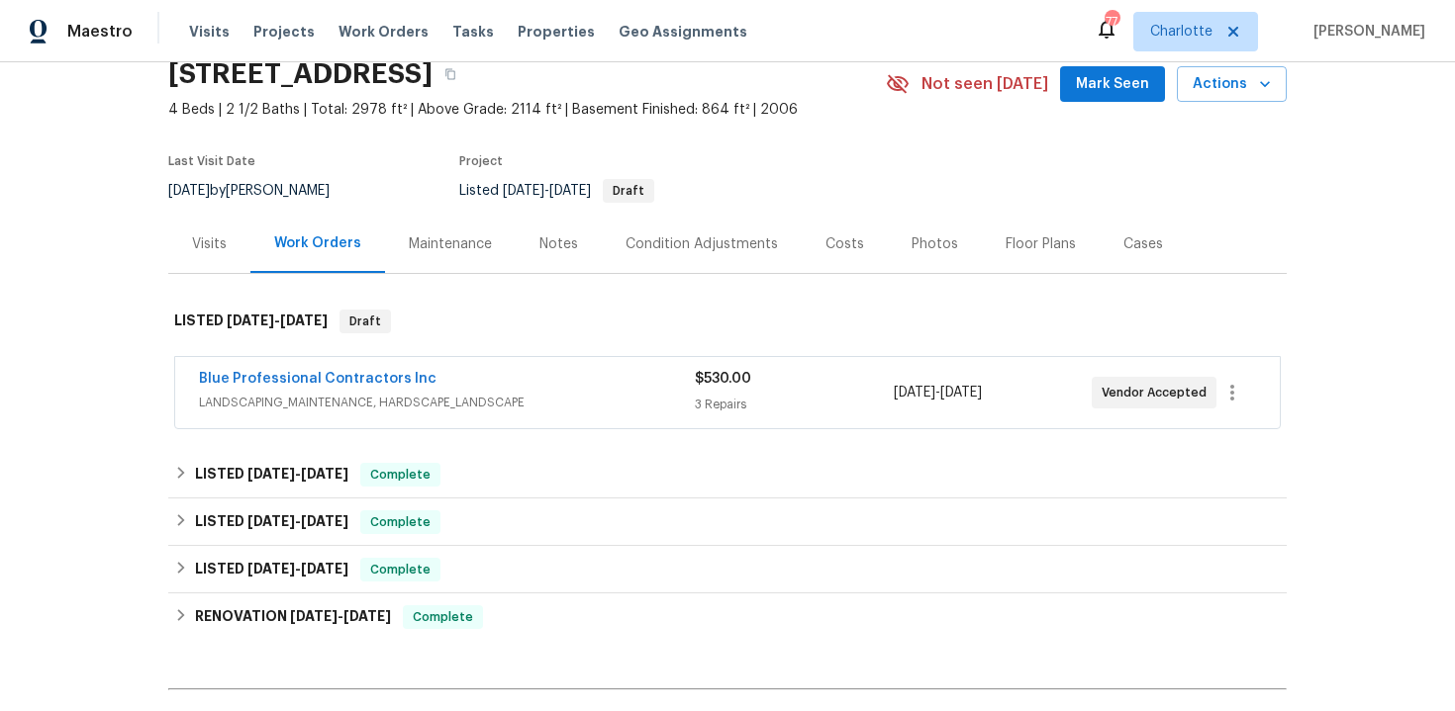
scroll to position [217, 0]
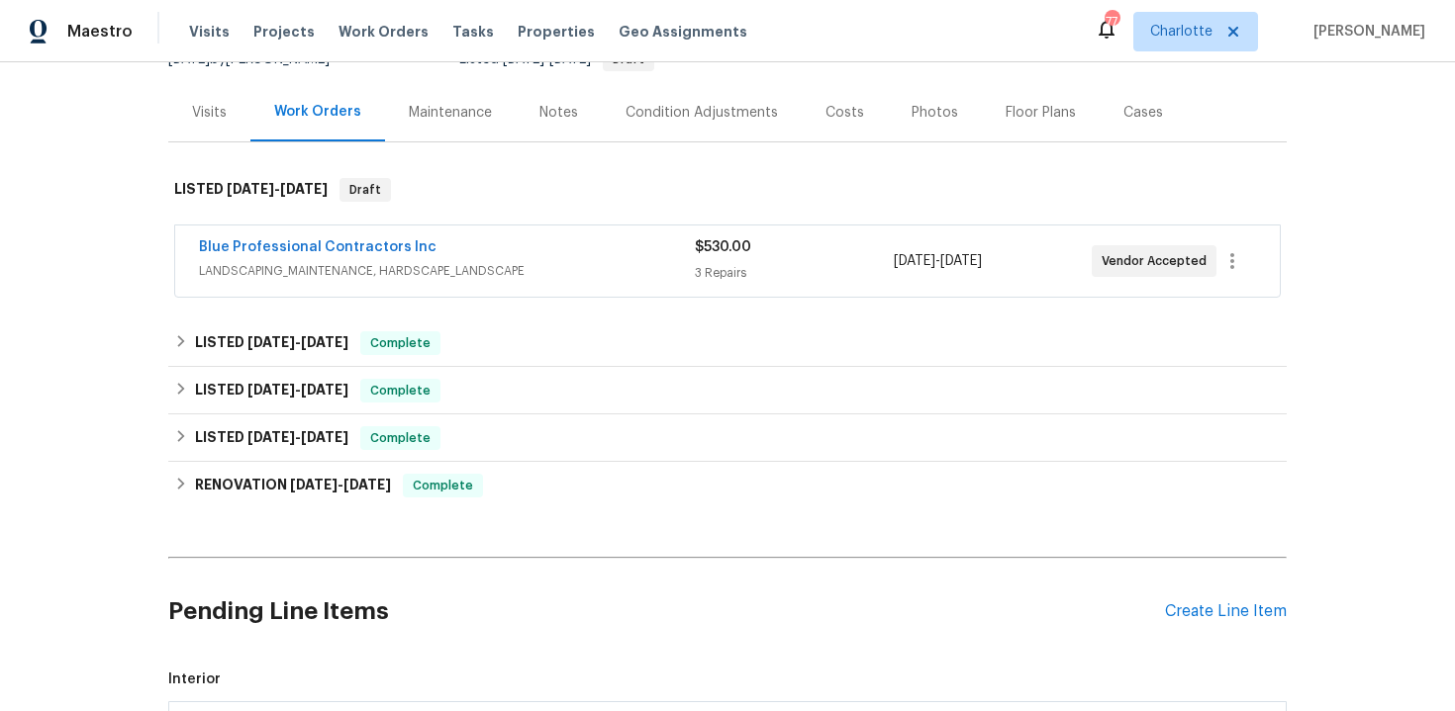
click at [650, 267] on span "LANDSCAPING_MAINTENANCE, HARDSCAPE_LANDSCAPE" at bounding box center [447, 271] width 496 height 20
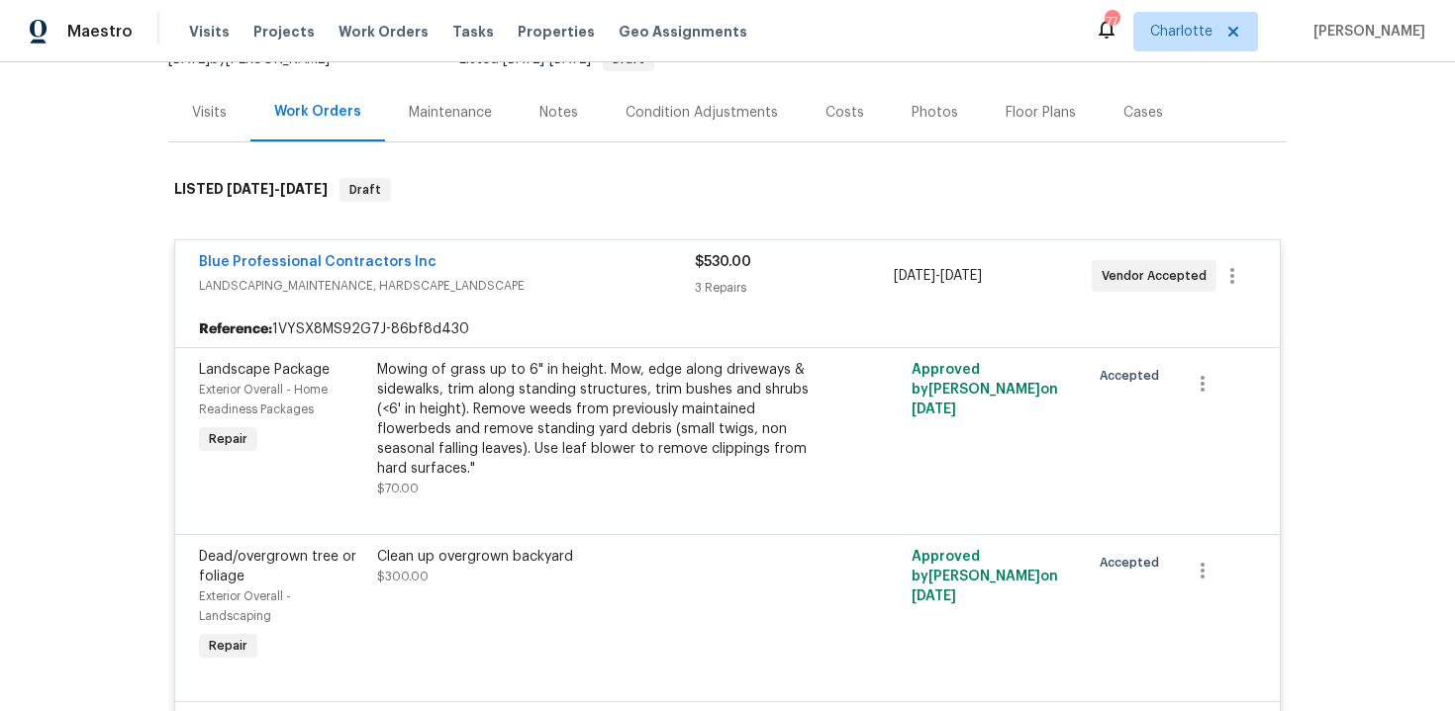
click at [604, 267] on div "Blue Professional Contractors Inc" at bounding box center [447, 264] width 496 height 24
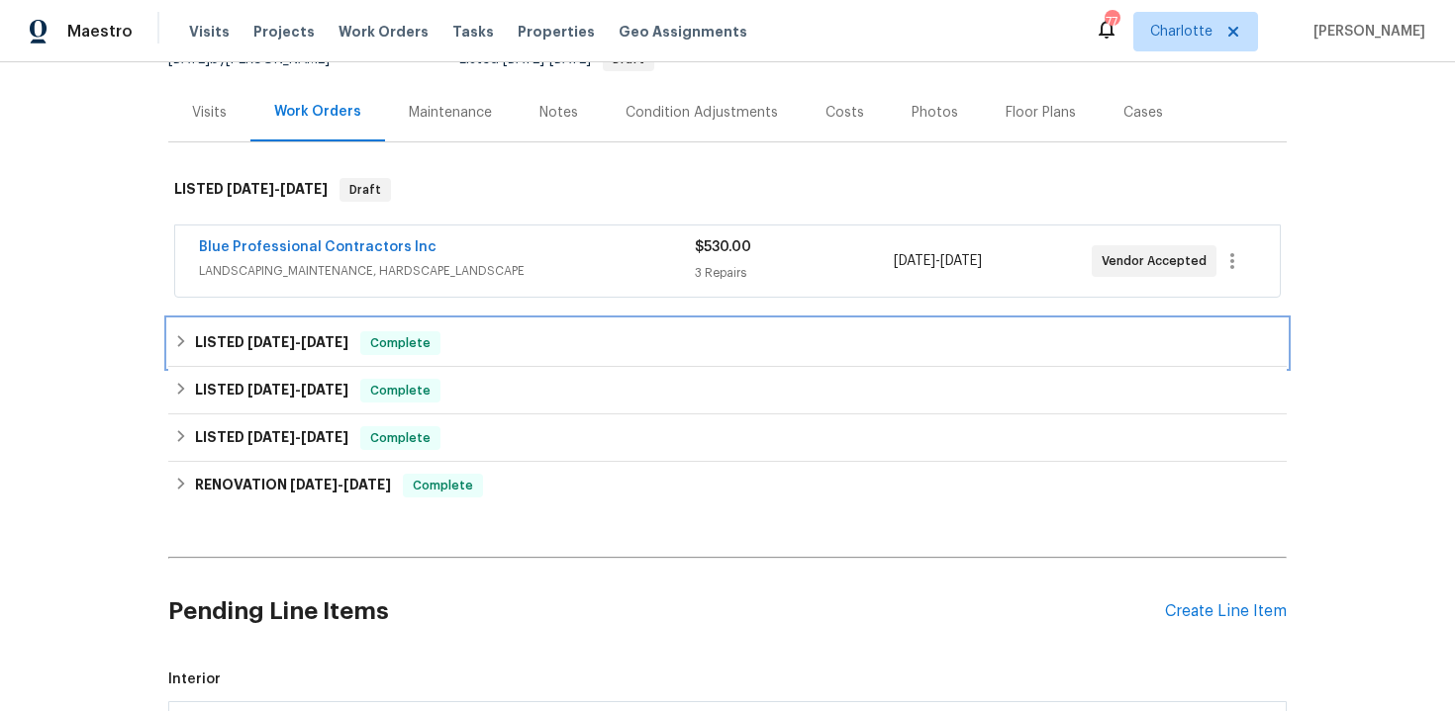
click at [546, 330] on div "LISTED [DATE] - [DATE] Complete" at bounding box center [727, 343] width 1118 height 47
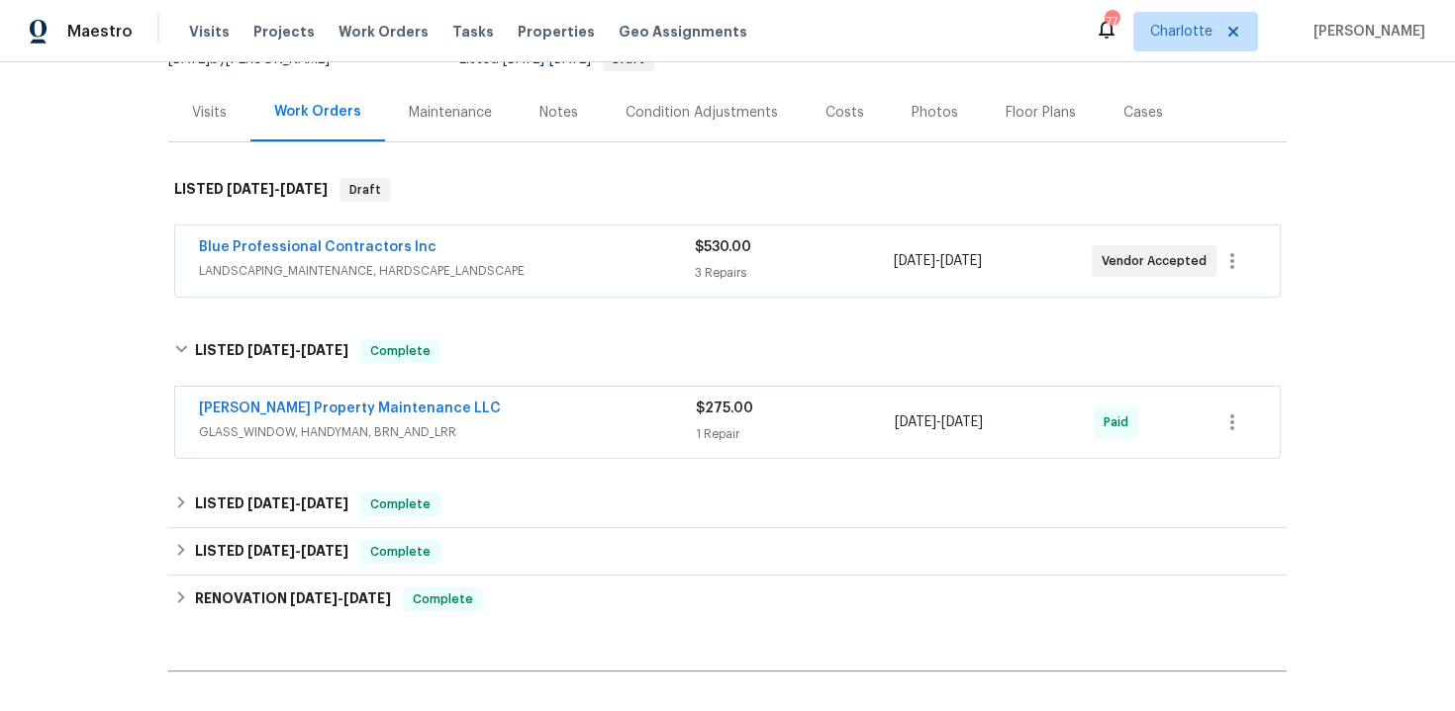
click at [552, 426] on span "GLASS_WINDOW, HANDYMAN, BRN_AND_LRR" at bounding box center [447, 433] width 497 height 20
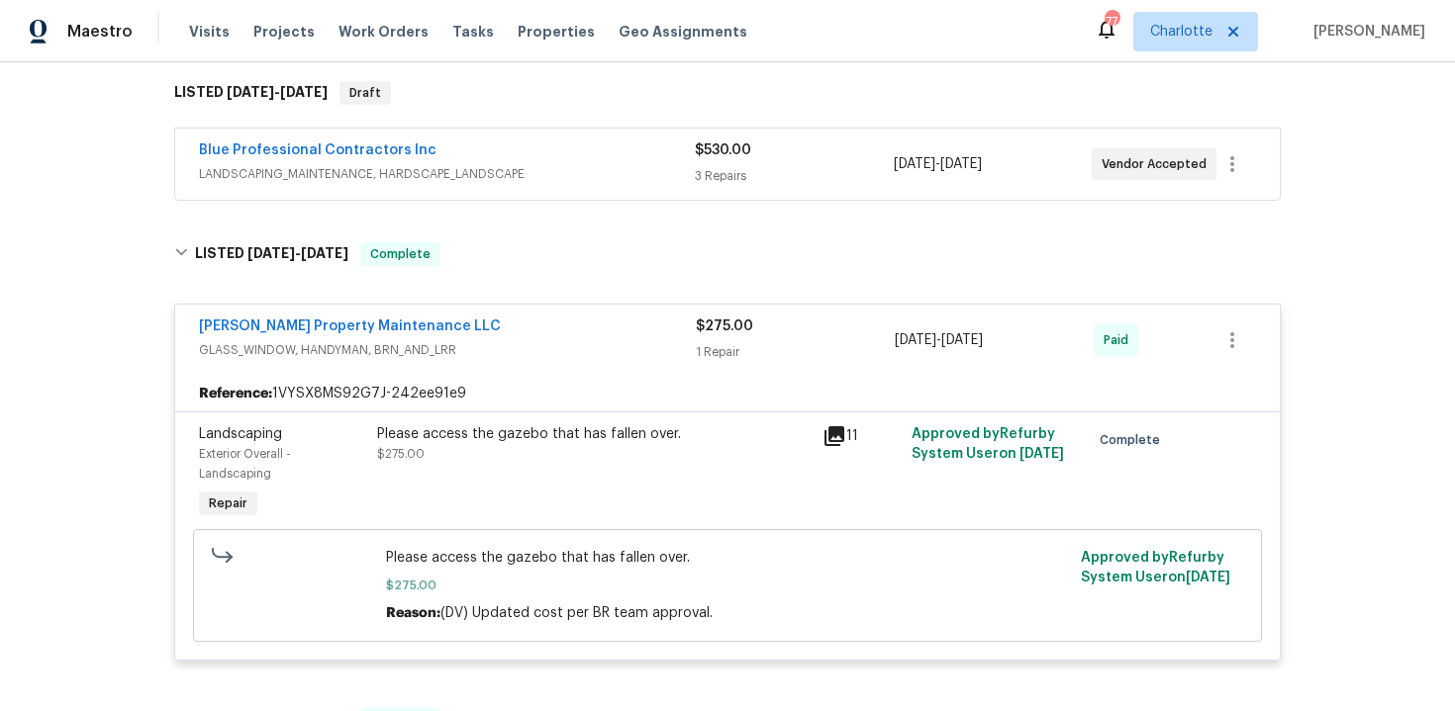
scroll to position [339, 0]
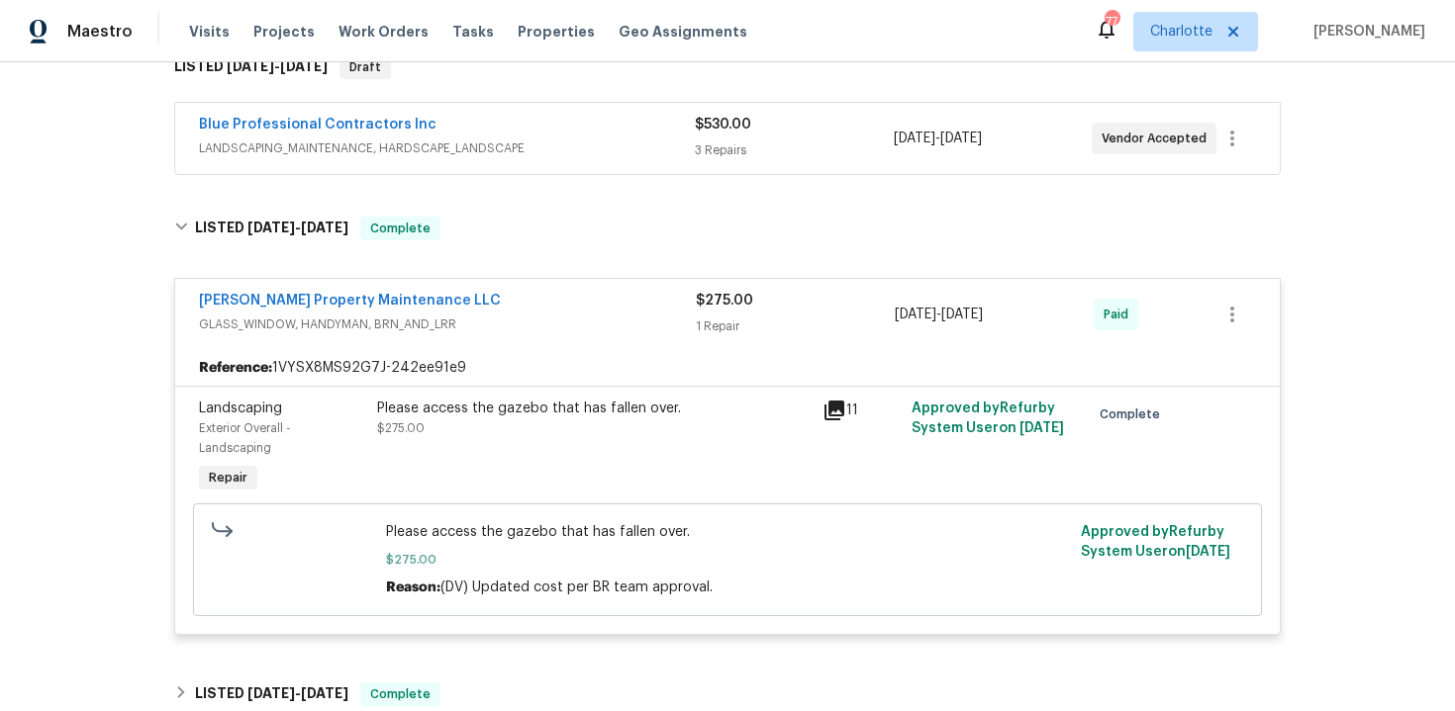
click at [646, 136] on div "Blue Professional Contractors Inc" at bounding box center [447, 127] width 496 height 24
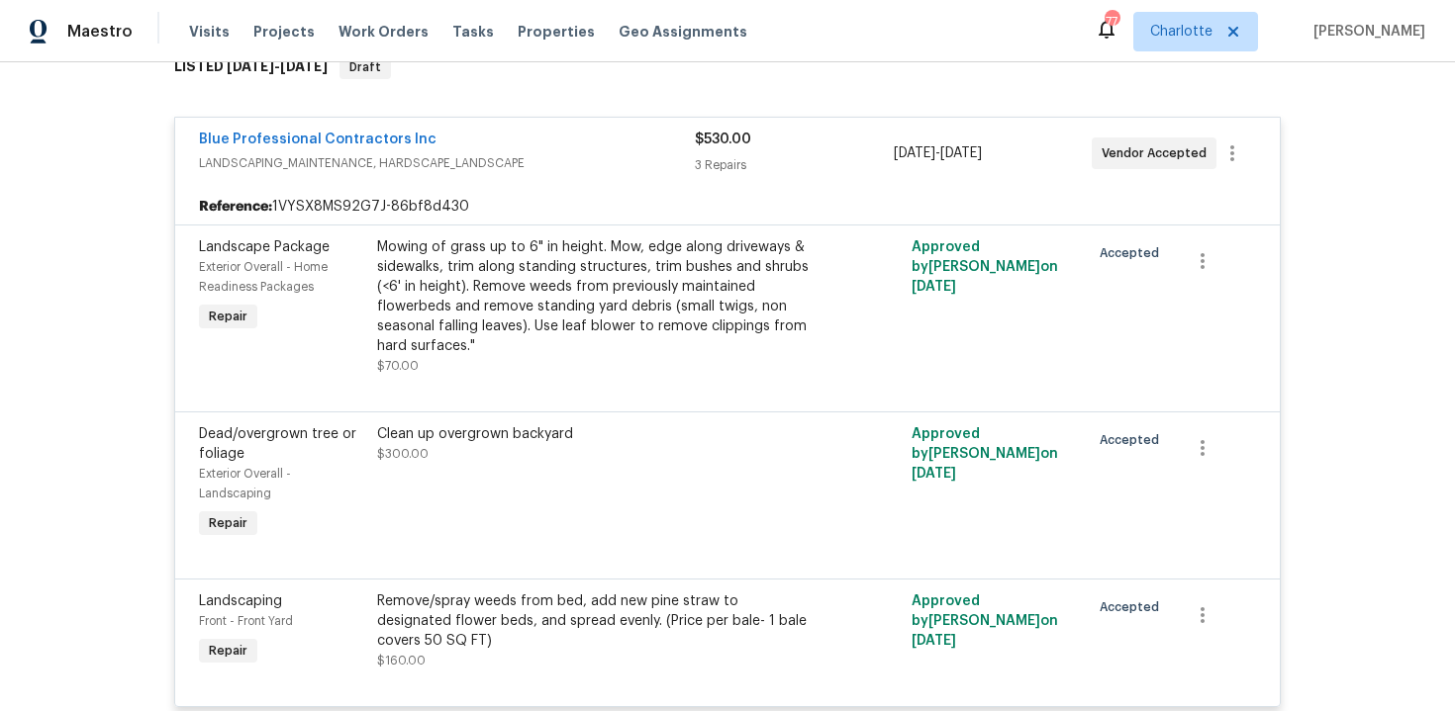
click at [646, 136] on div "Blue Professional Contractors Inc" at bounding box center [447, 142] width 496 height 24
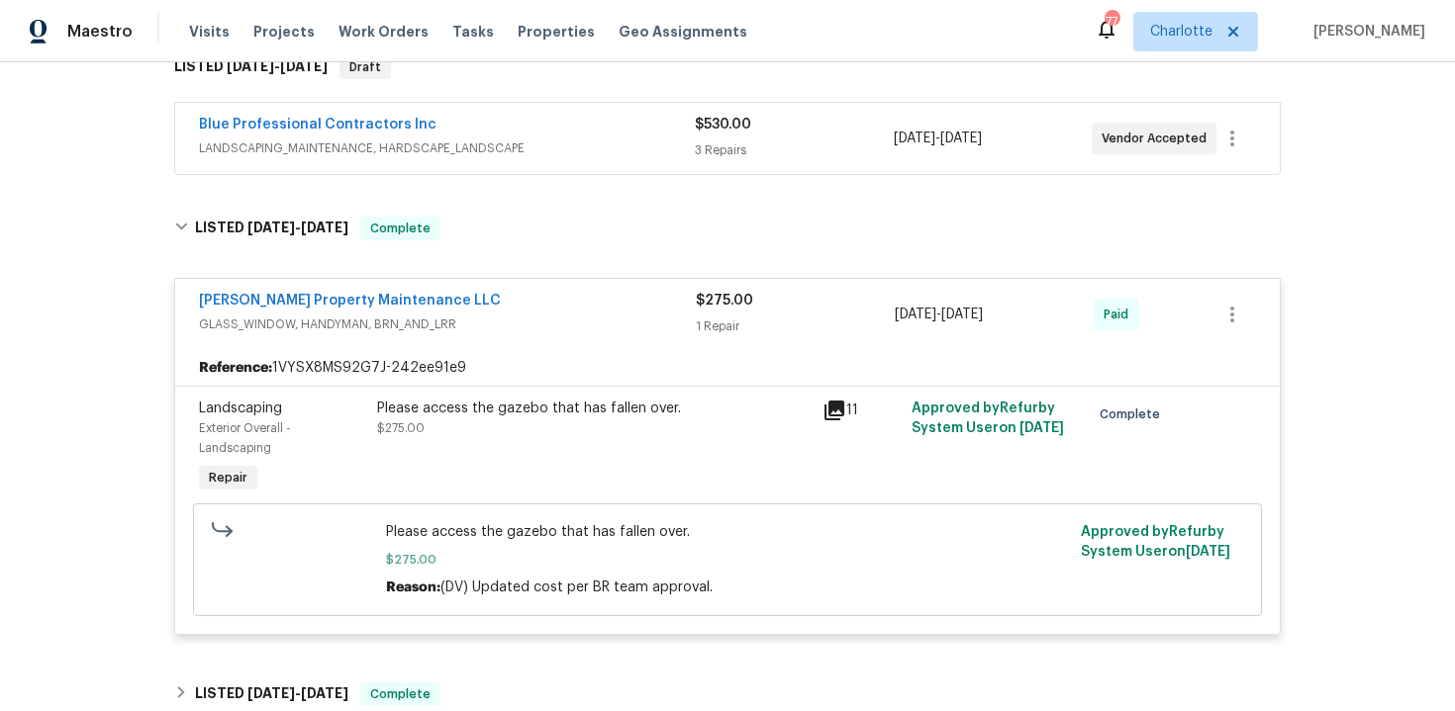
click at [628, 308] on div "[PERSON_NAME] Property Maintenance LLC" at bounding box center [447, 303] width 497 height 24
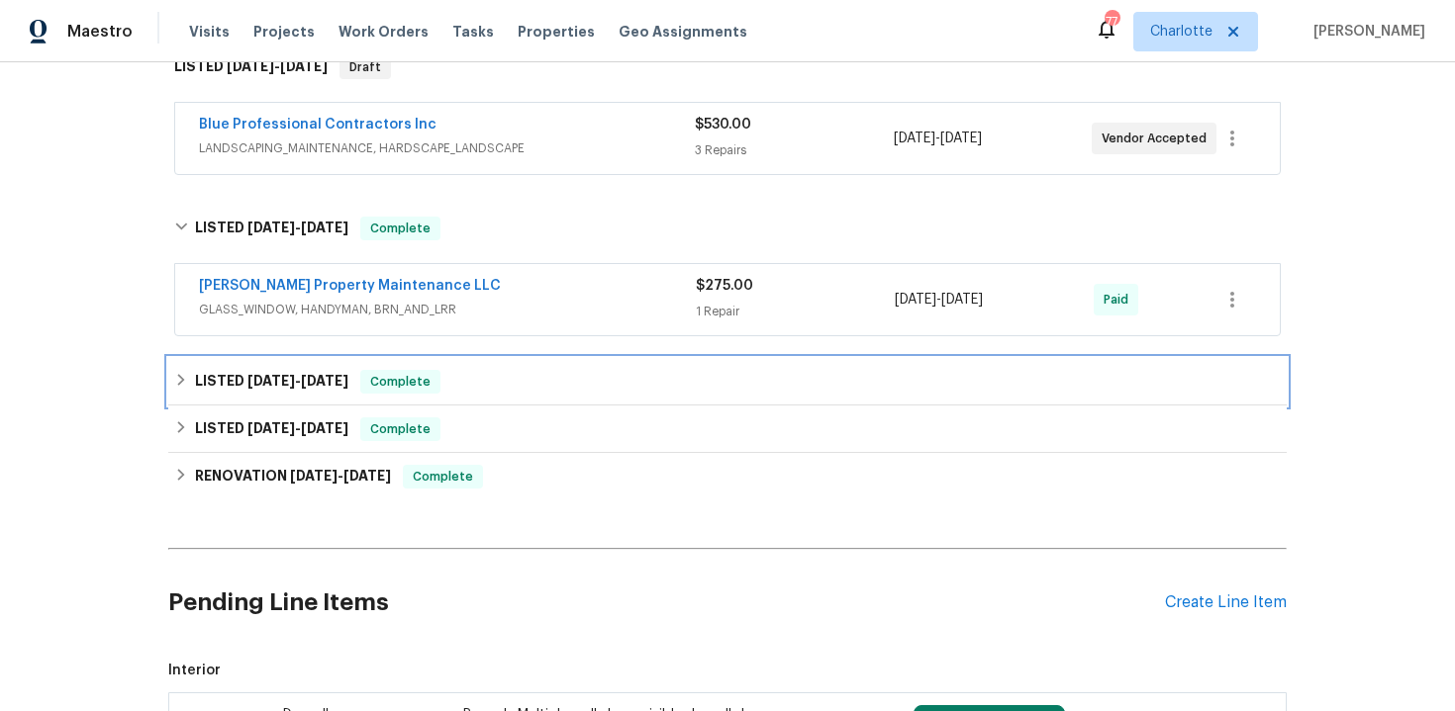
click at [627, 373] on div "LISTED 4/28/25 - 5/1/25 Complete" at bounding box center [727, 382] width 1106 height 24
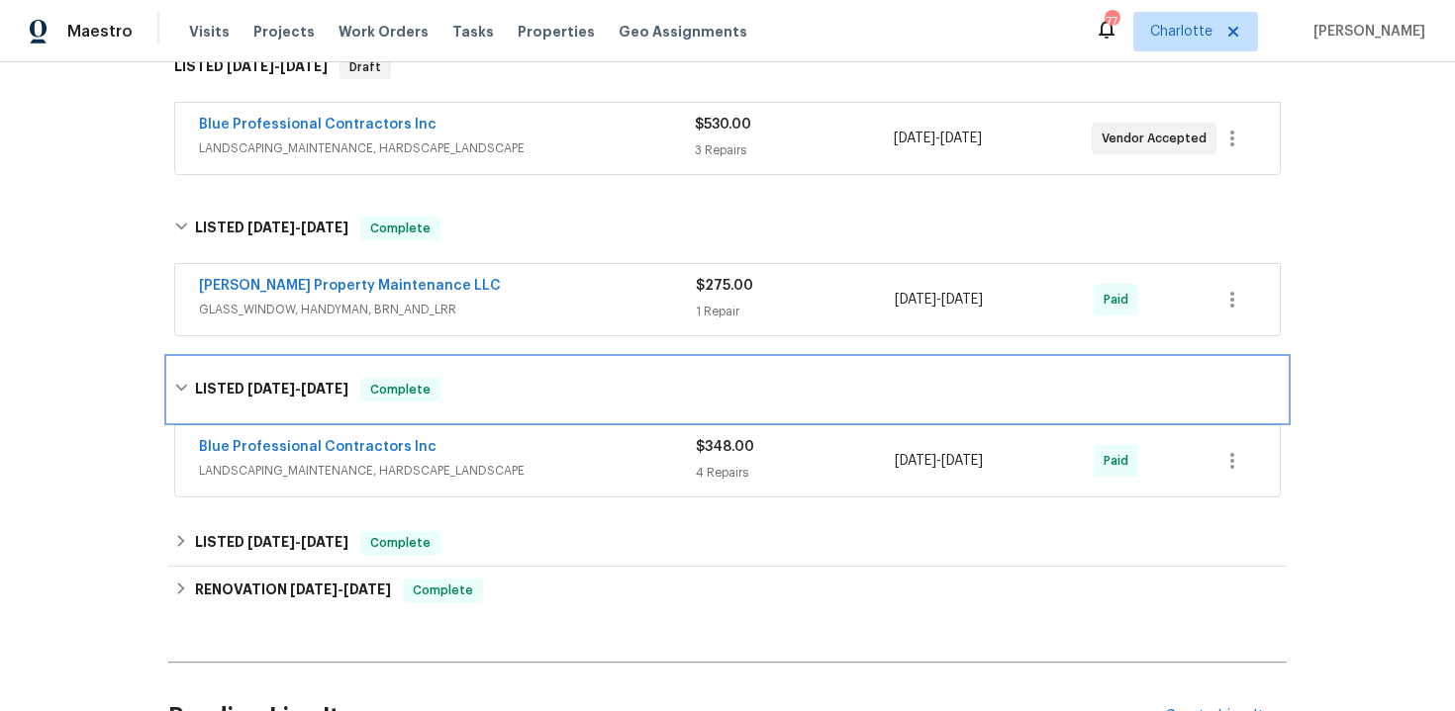
click at [627, 373] on div "LISTED 4/28/25 - 5/1/25 Complete" at bounding box center [727, 389] width 1118 height 63
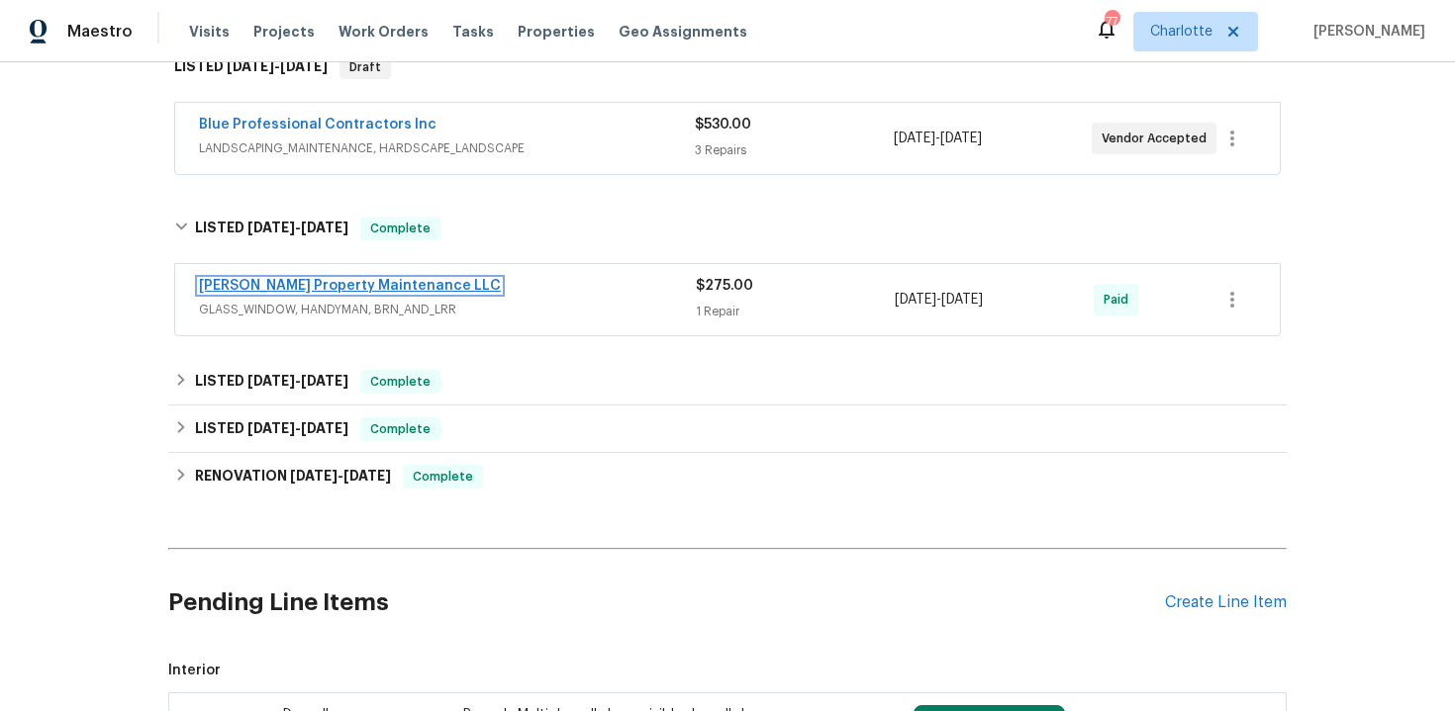
click at [379, 288] on link "[PERSON_NAME] Property Maintenance LLC" at bounding box center [350, 286] width 302 height 14
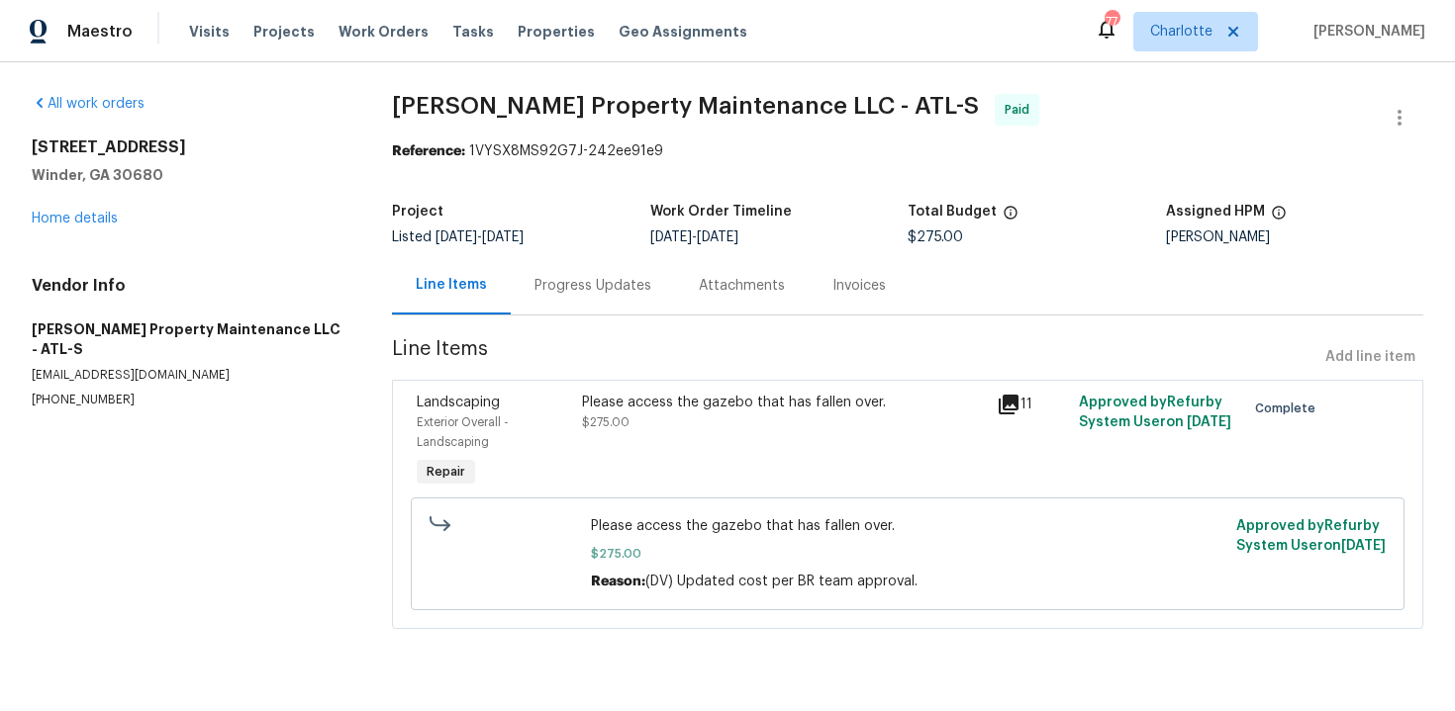
click at [589, 276] on div "Progress Updates" at bounding box center [592, 286] width 117 height 20
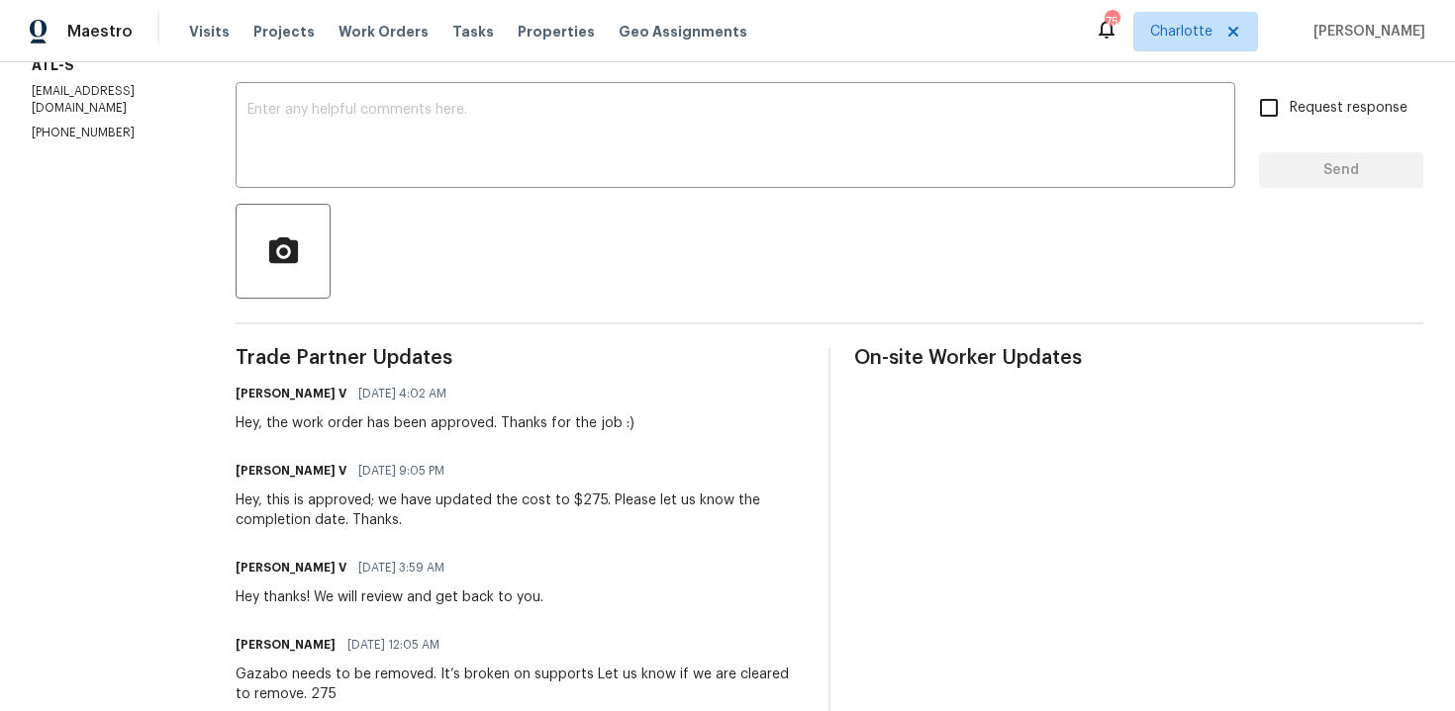
scroll to position [308, 0]
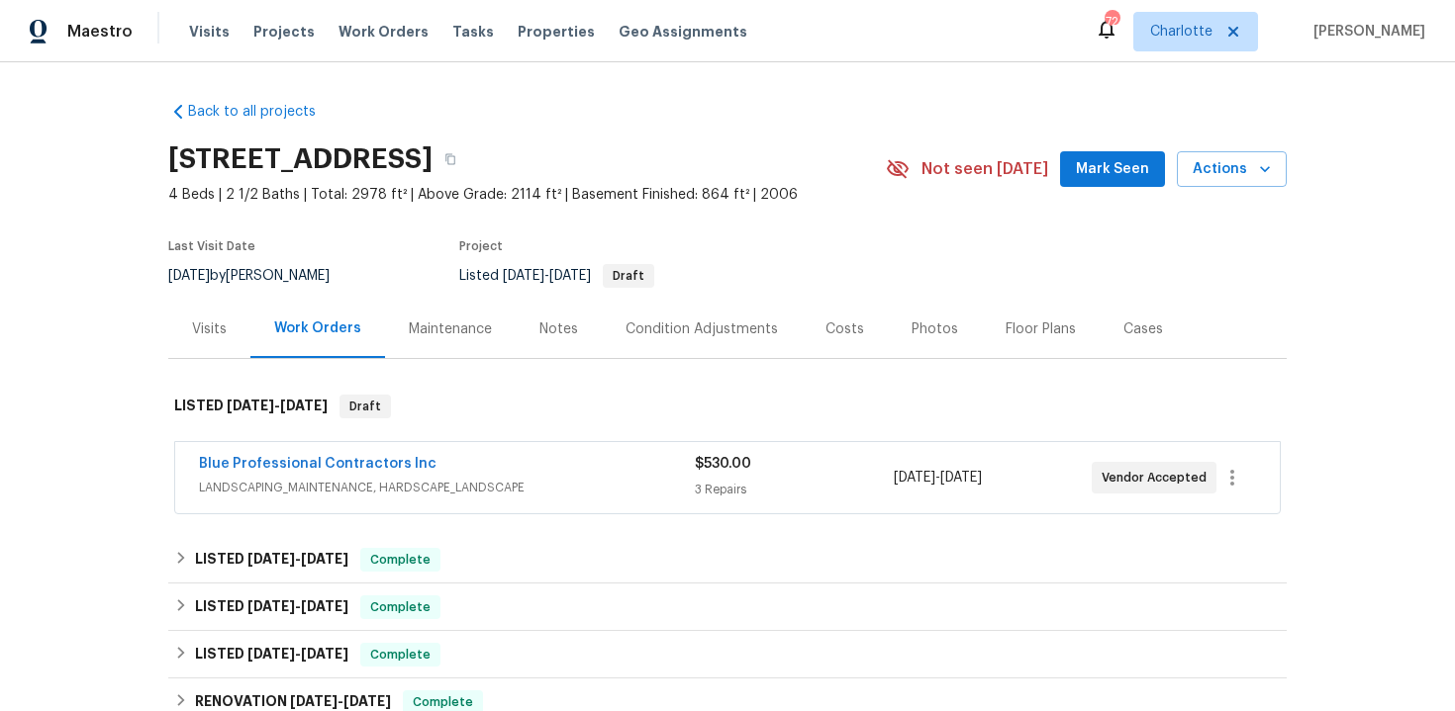
scroll to position [246, 0]
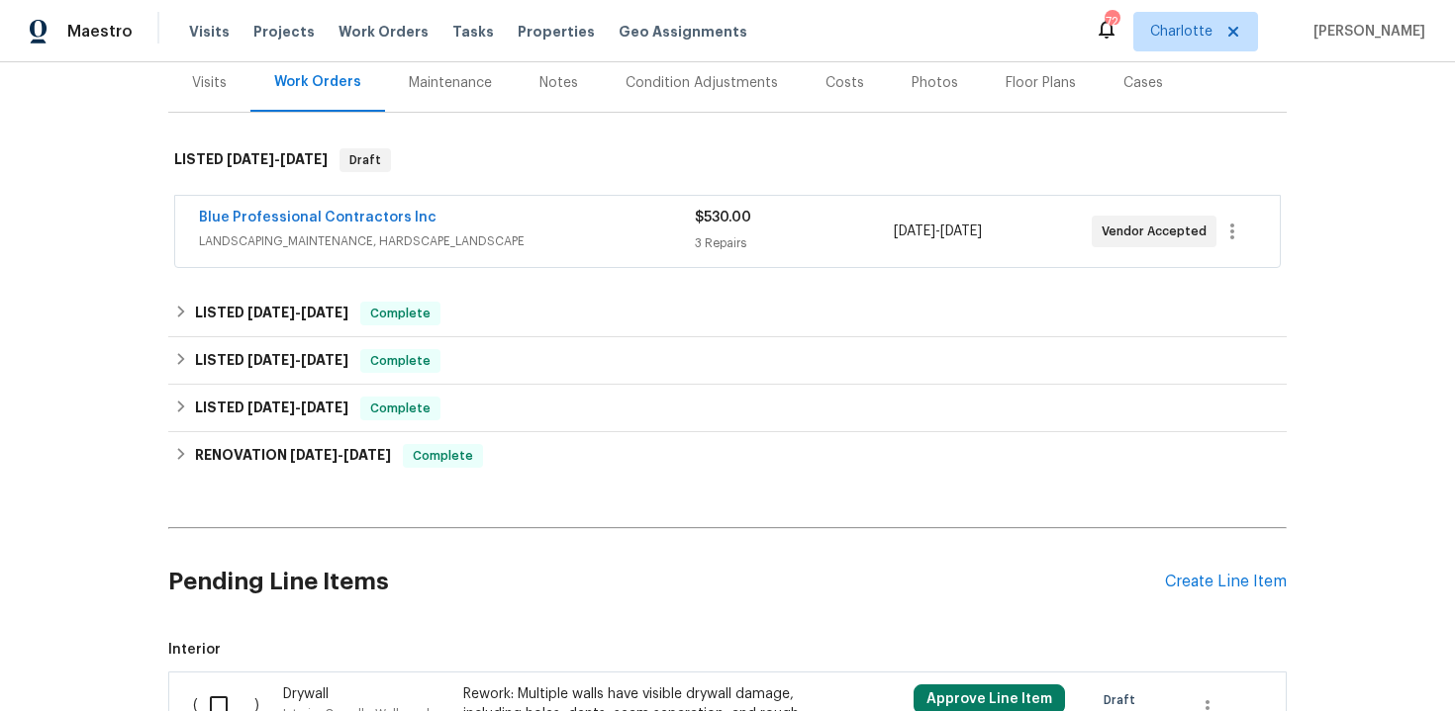
click at [617, 213] on div "Blue Professional Contractors Inc" at bounding box center [447, 220] width 496 height 24
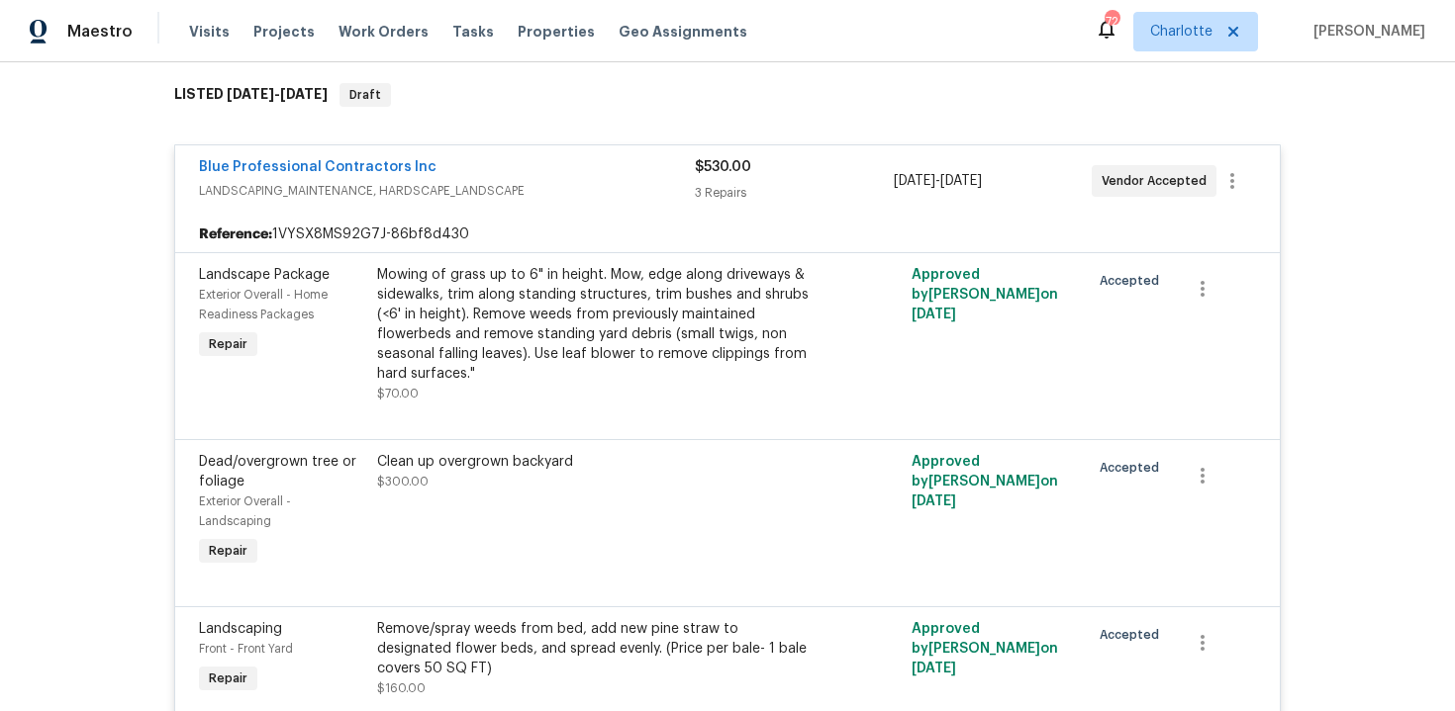
scroll to position [412, 0]
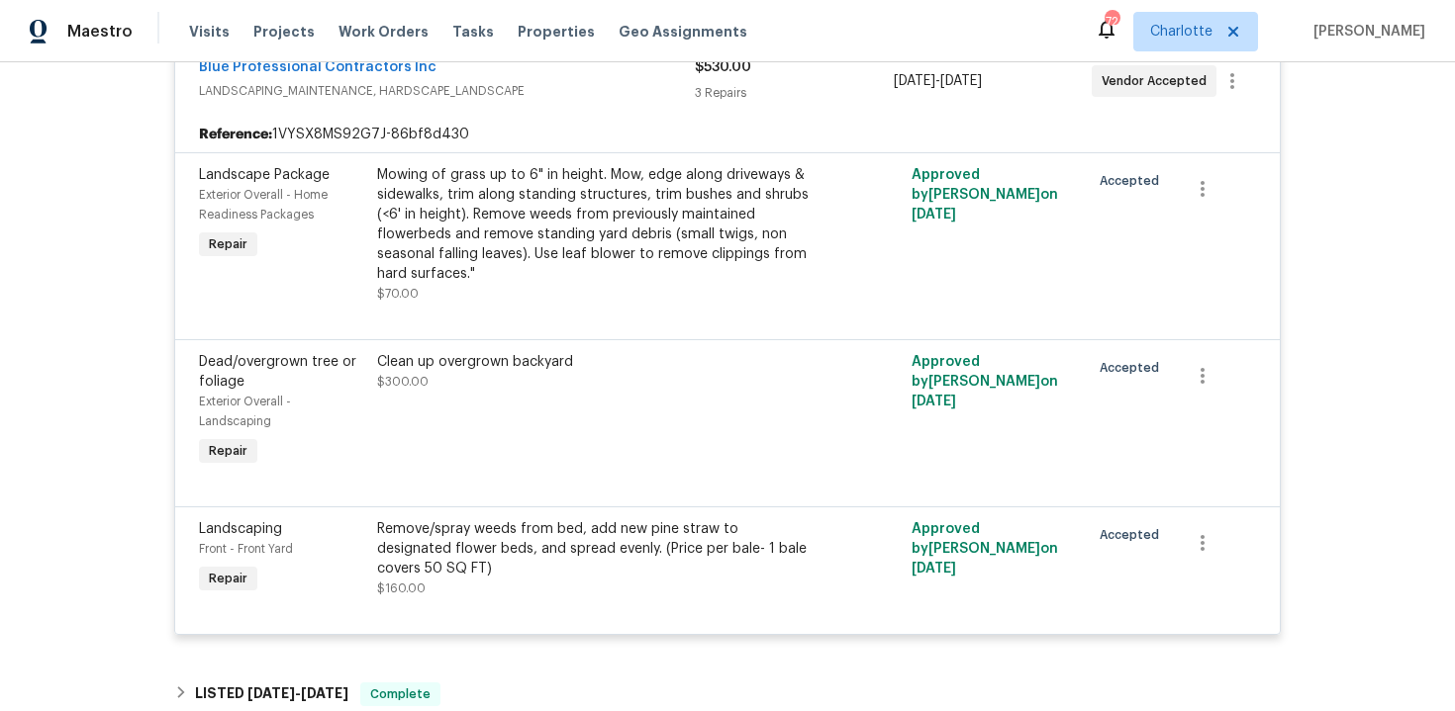
click at [618, 99] on span "LANDSCAPING_MAINTENANCE, HARDSCAPE_LANDSCAPE" at bounding box center [447, 91] width 496 height 20
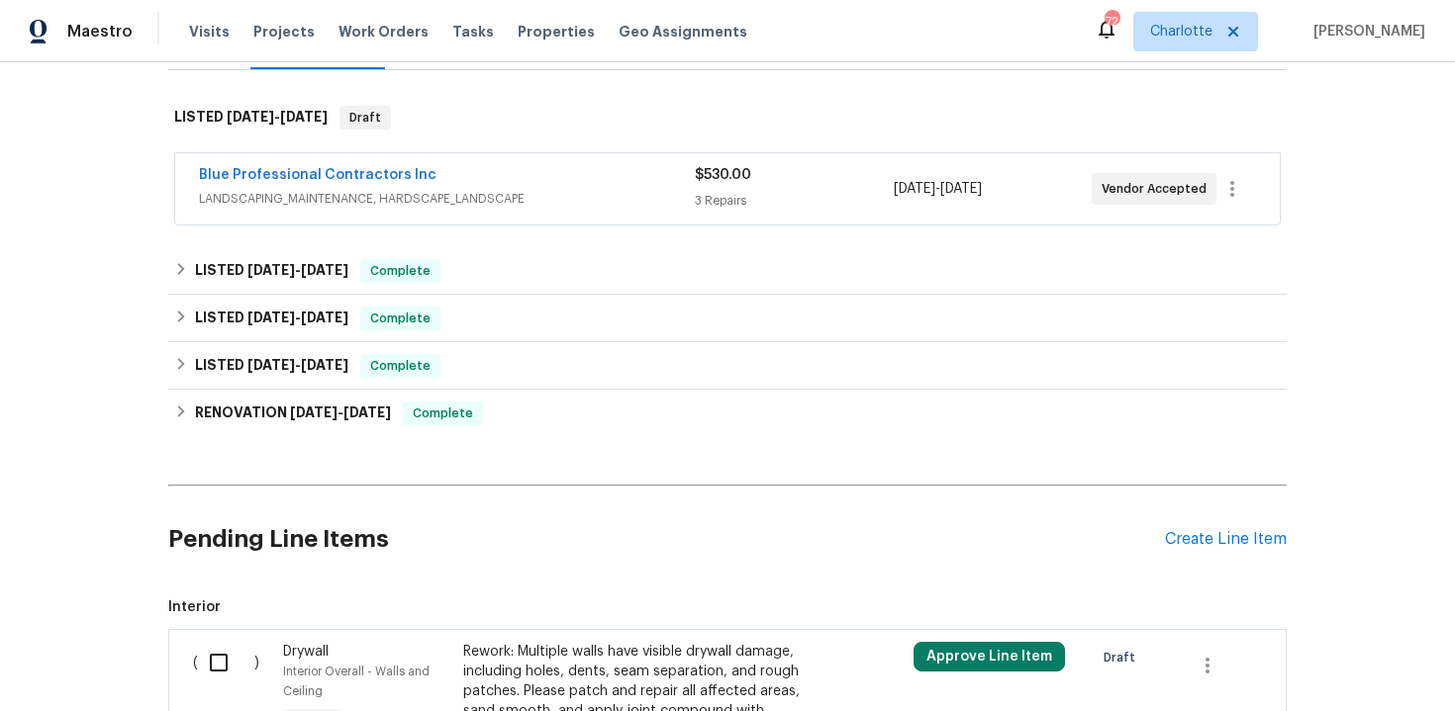
scroll to position [244, 0]
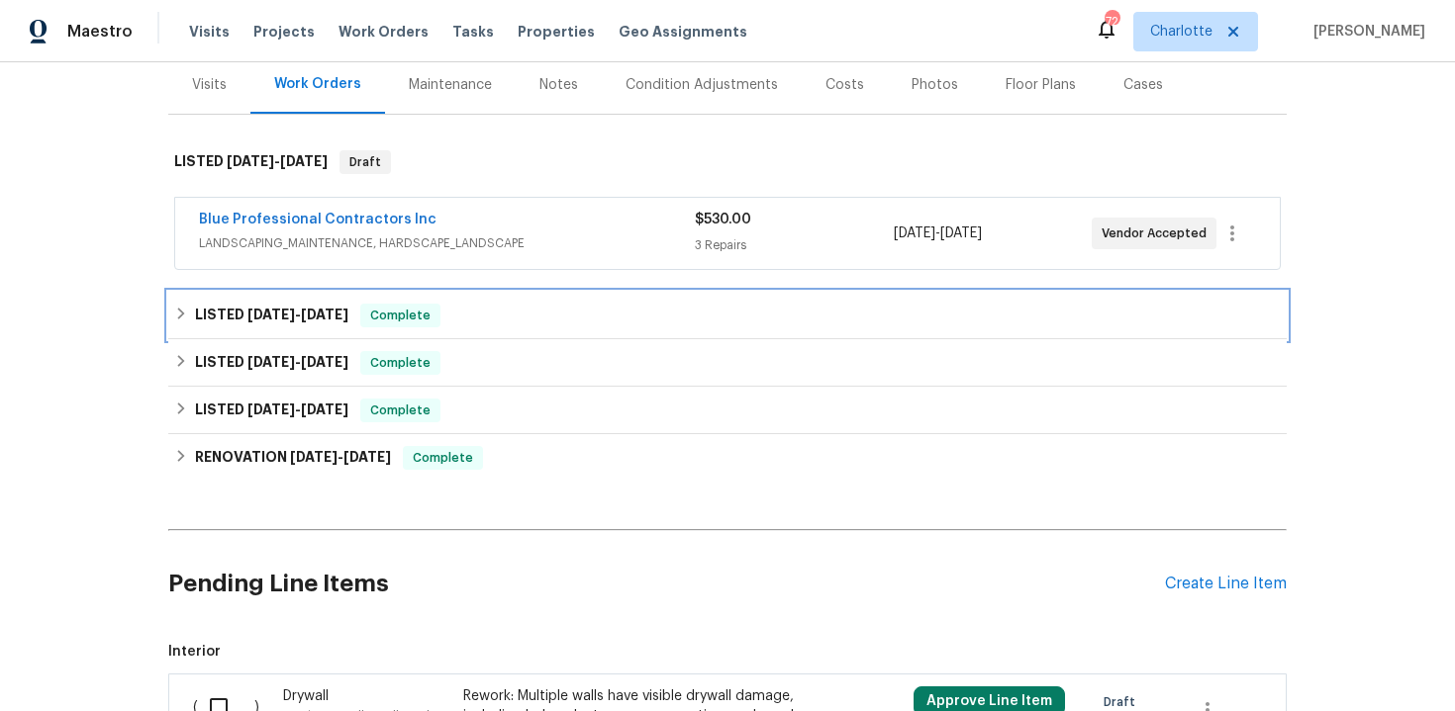
click at [553, 316] on div "LISTED 8/18/25 - 8/25/25 Complete" at bounding box center [727, 316] width 1106 height 24
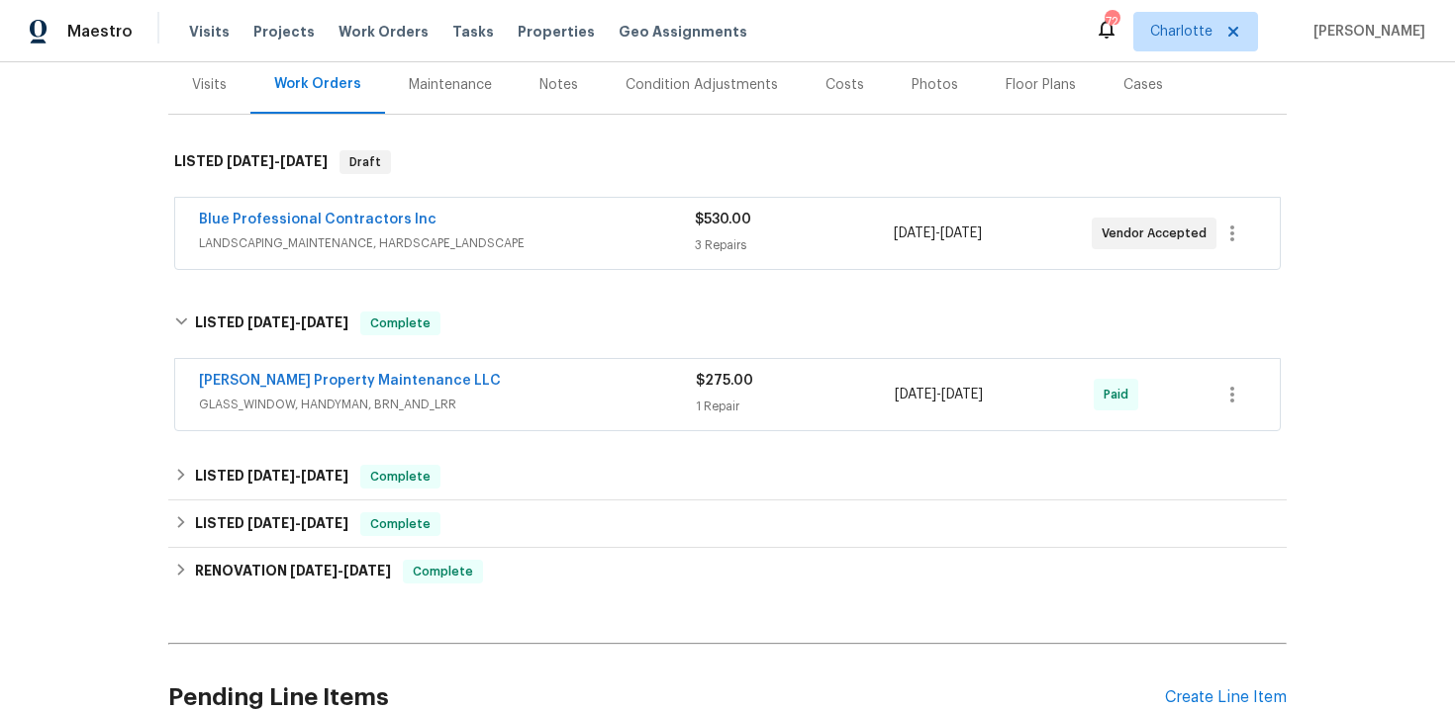
click at [514, 402] on span "GLASS_WINDOW, HANDYMAN, BRN_AND_LRR" at bounding box center [447, 405] width 497 height 20
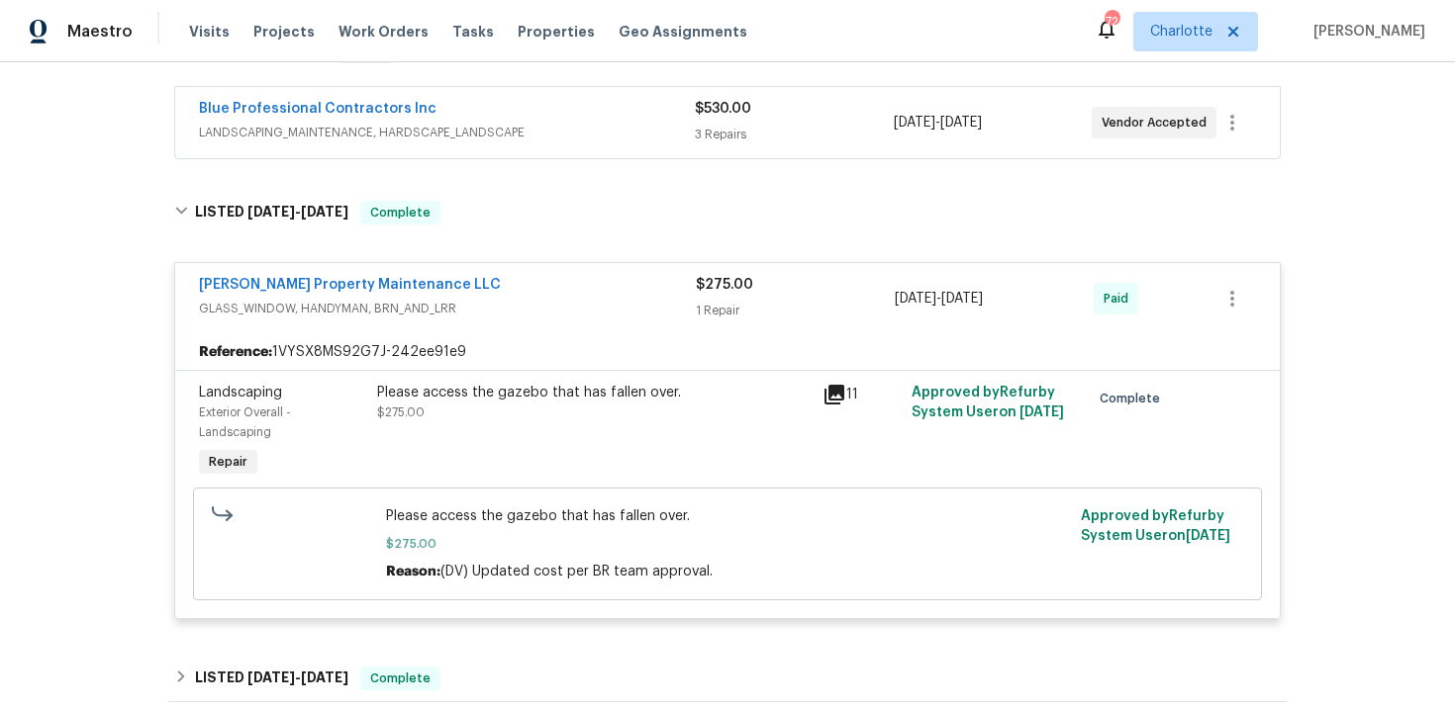
scroll to position [367, 0]
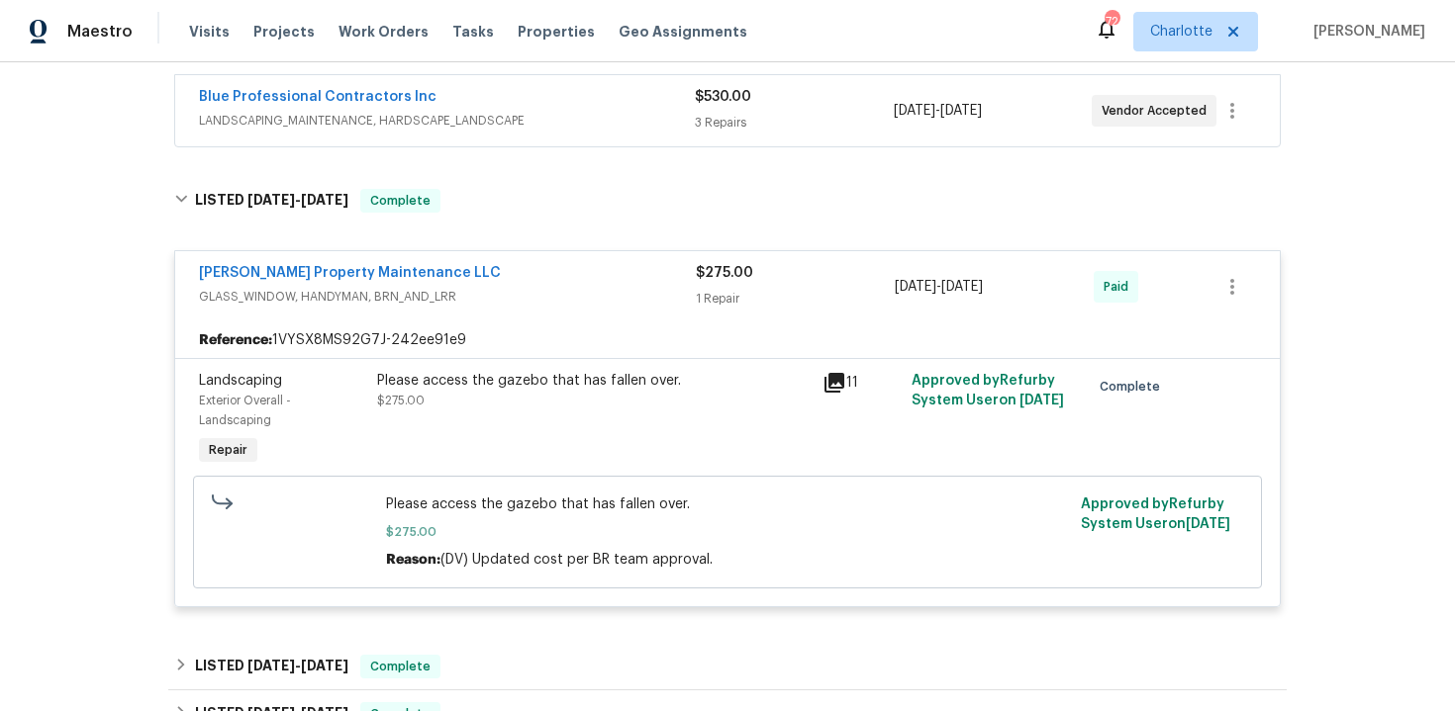
click at [848, 392] on div "11" at bounding box center [860, 383] width 77 height 24
click at [841, 384] on icon at bounding box center [834, 383] width 20 height 20
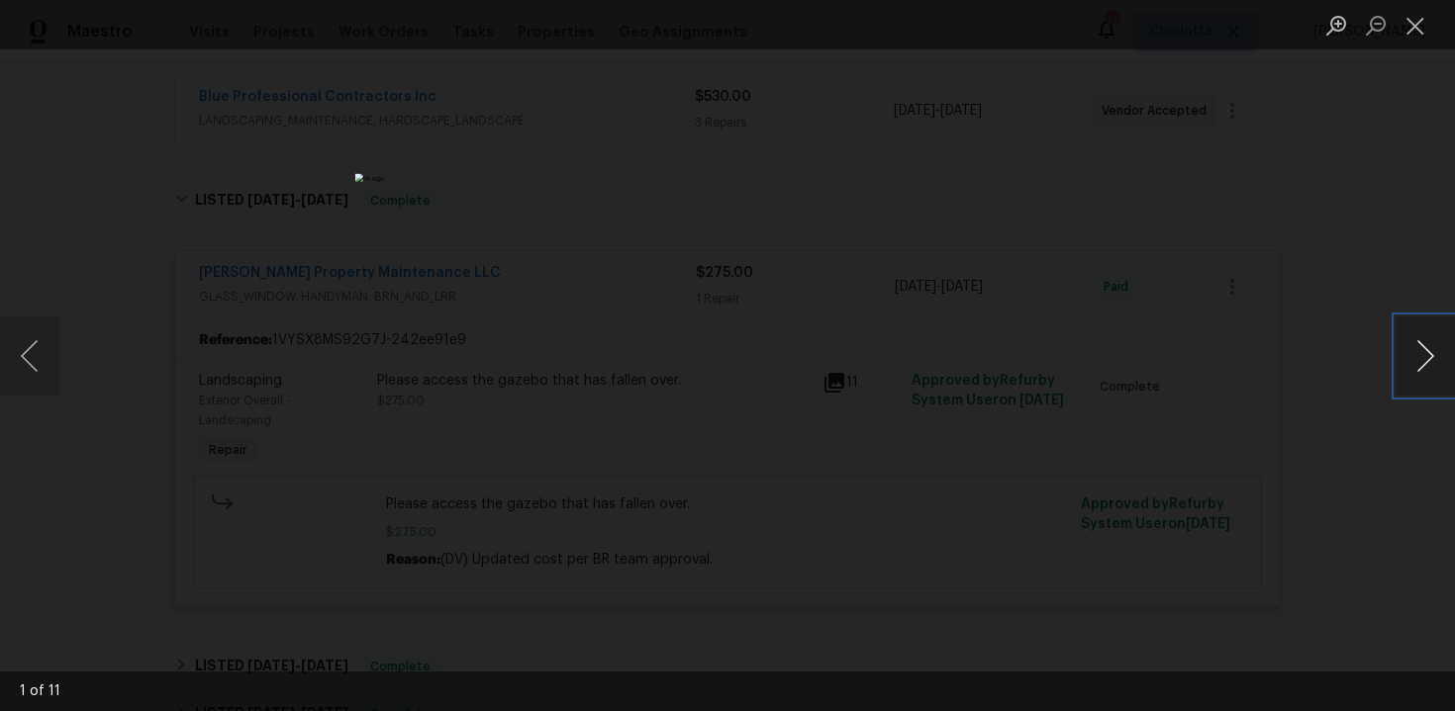
click at [1430, 351] on button "Next image" at bounding box center [1424, 356] width 59 height 79
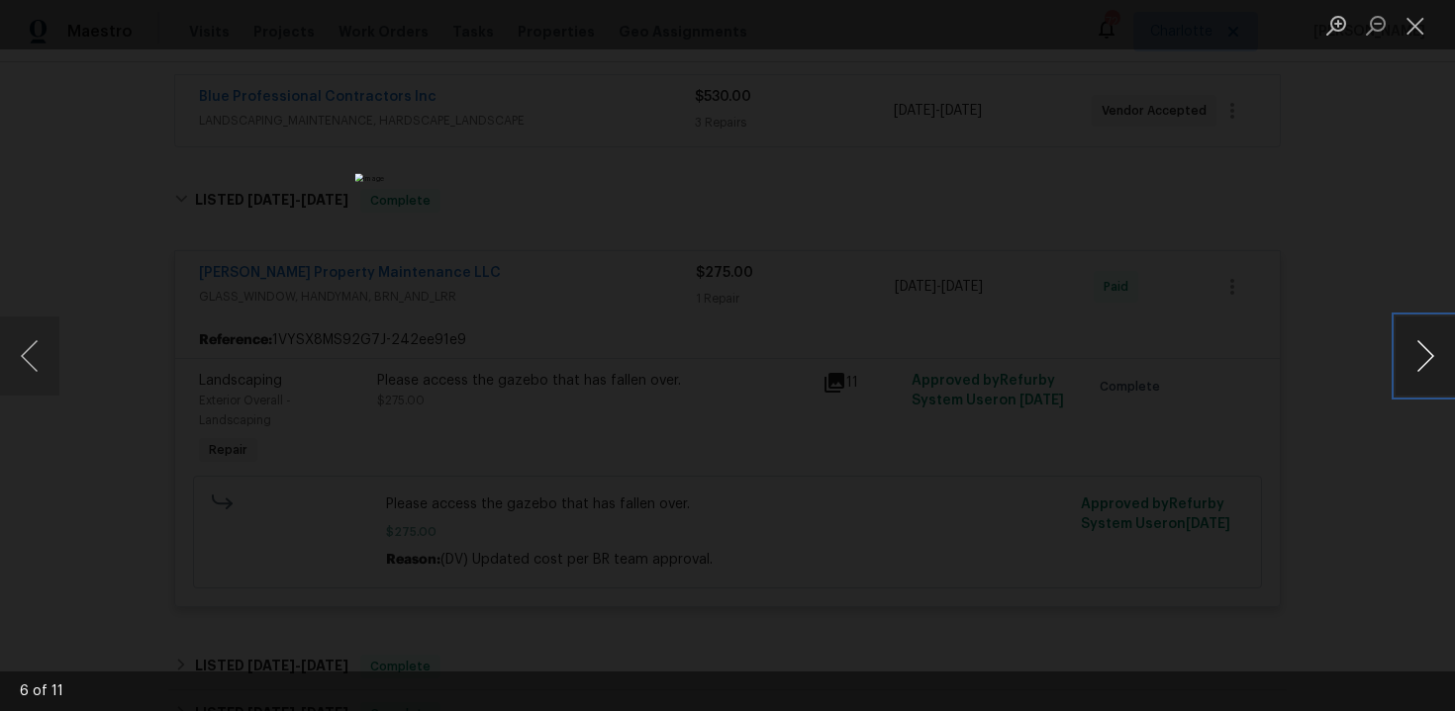
click at [1430, 351] on button "Next image" at bounding box center [1424, 356] width 59 height 79
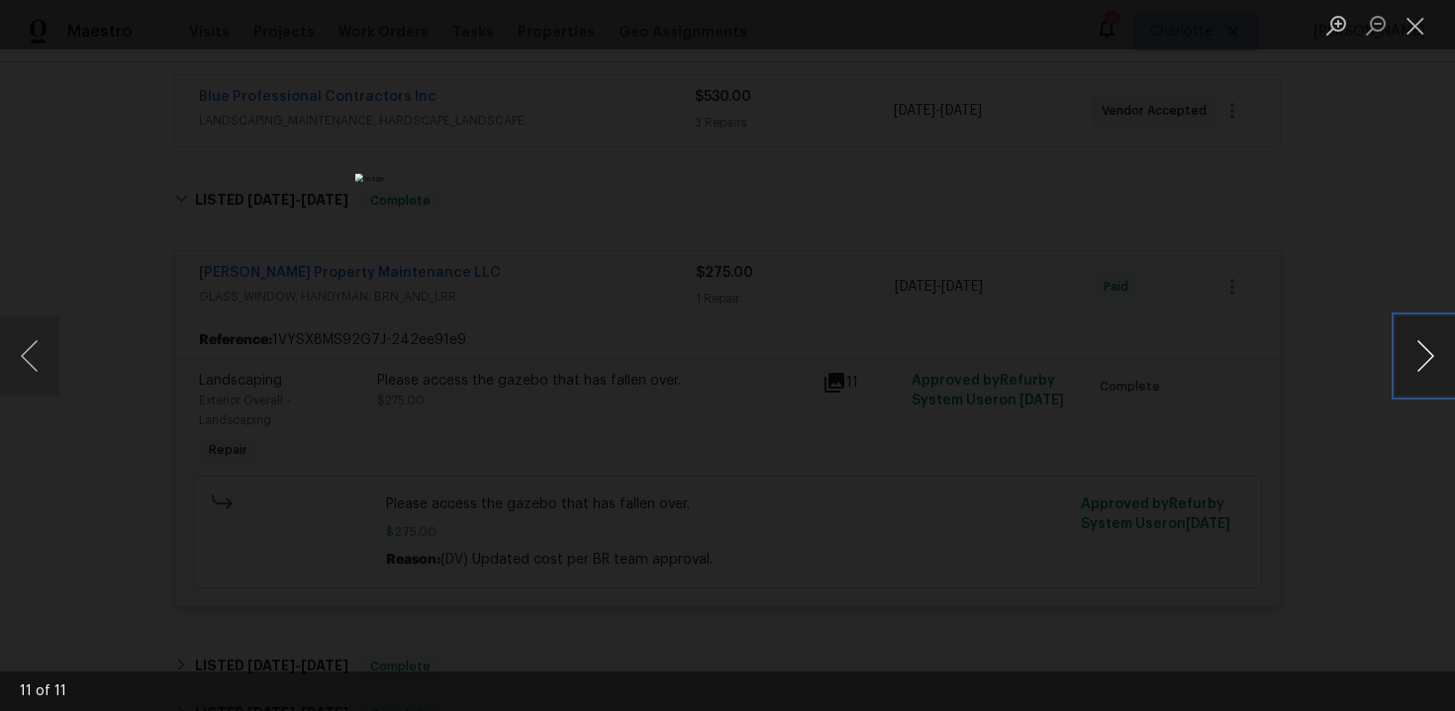
click at [1430, 351] on button "Next image" at bounding box center [1424, 356] width 59 height 79
click at [1420, 30] on button "Close lightbox" at bounding box center [1415, 25] width 40 height 35
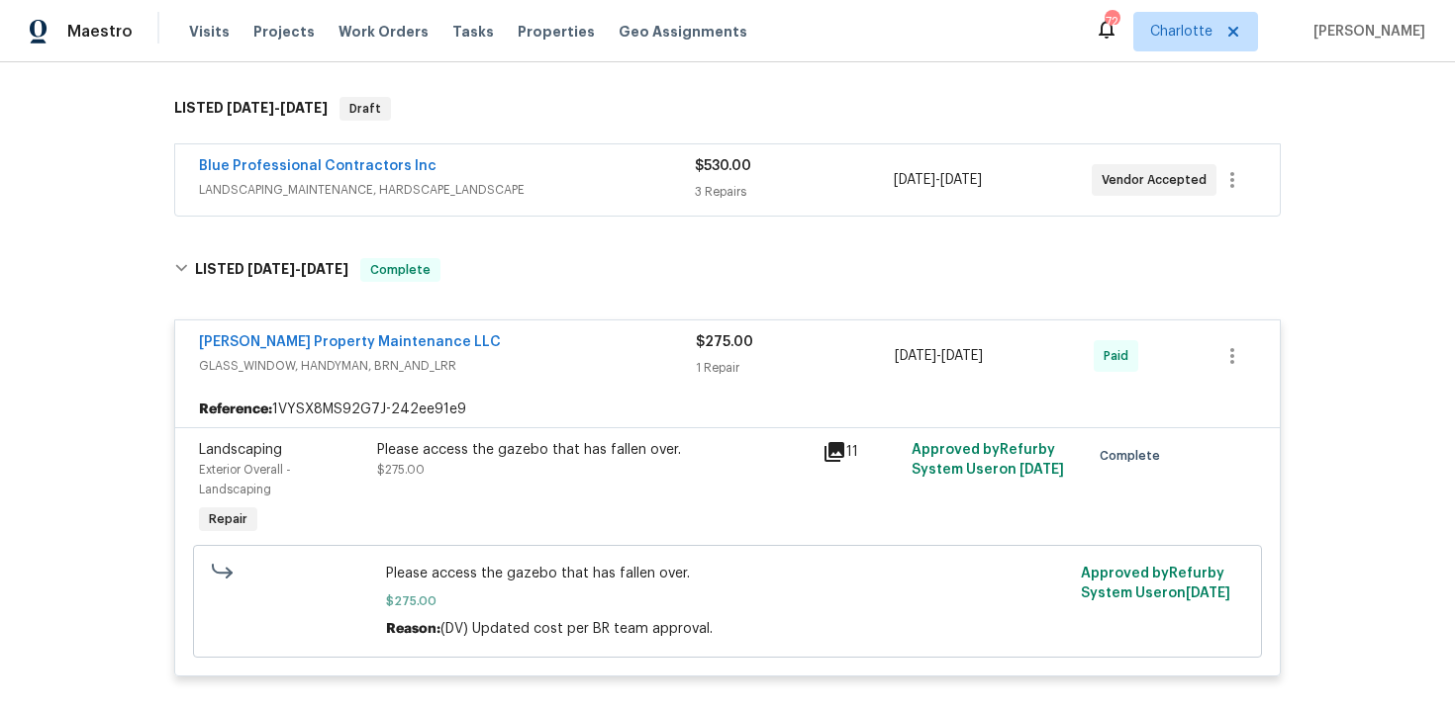
scroll to position [293, 0]
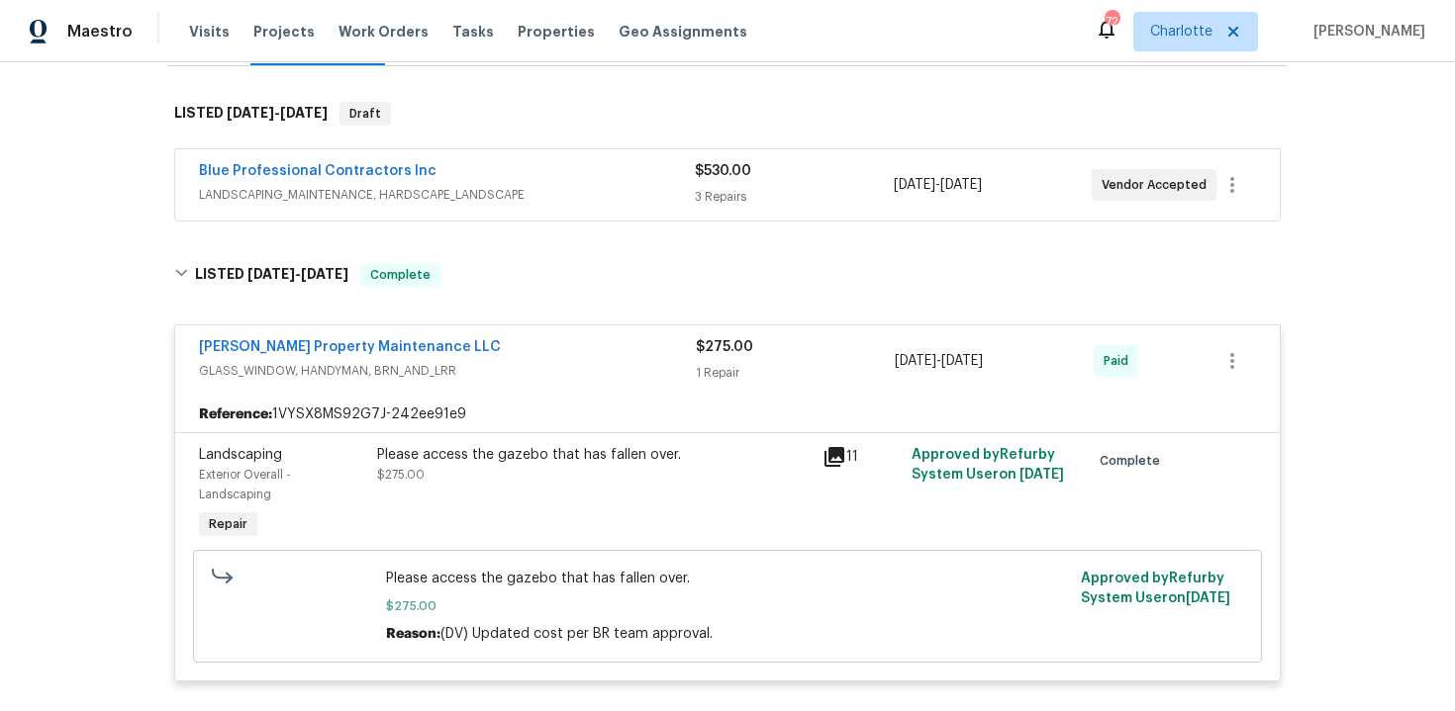
click at [779, 184] on div "$530.00 3 Repairs" at bounding box center [794, 184] width 198 height 47
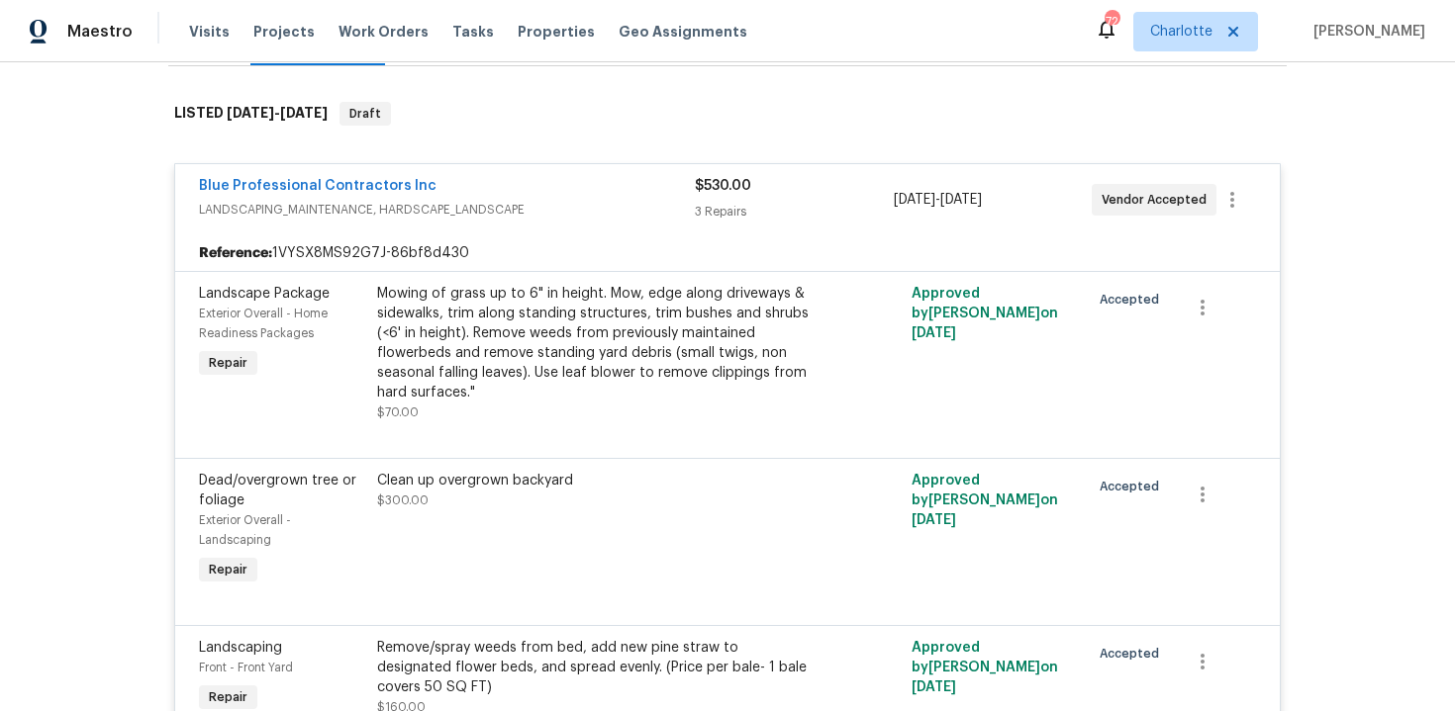
click at [789, 193] on div "$530.00" at bounding box center [794, 186] width 198 height 20
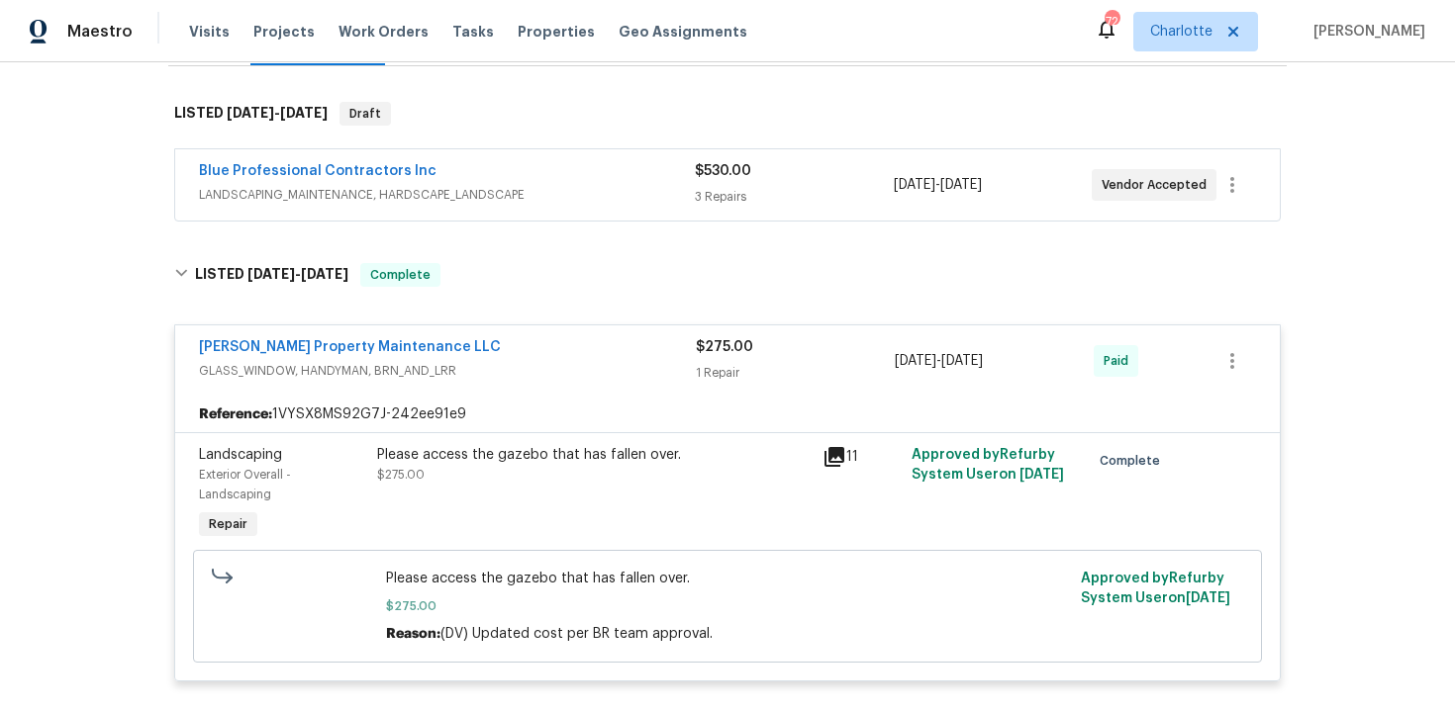
click at [804, 346] on div "$275.00" at bounding box center [795, 347] width 199 height 20
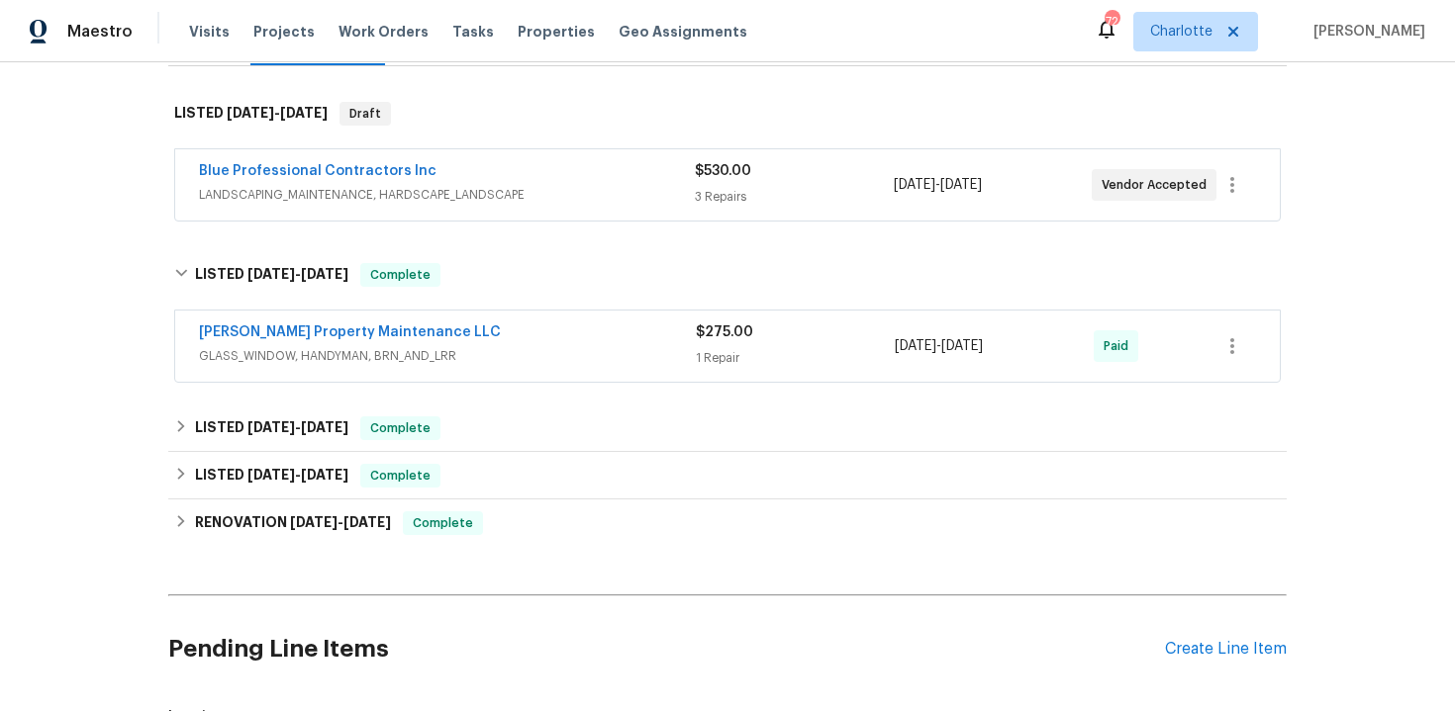
click at [521, 349] on span "GLASS_WINDOW, HANDYMAN, BRN_AND_LRR" at bounding box center [447, 356] width 497 height 20
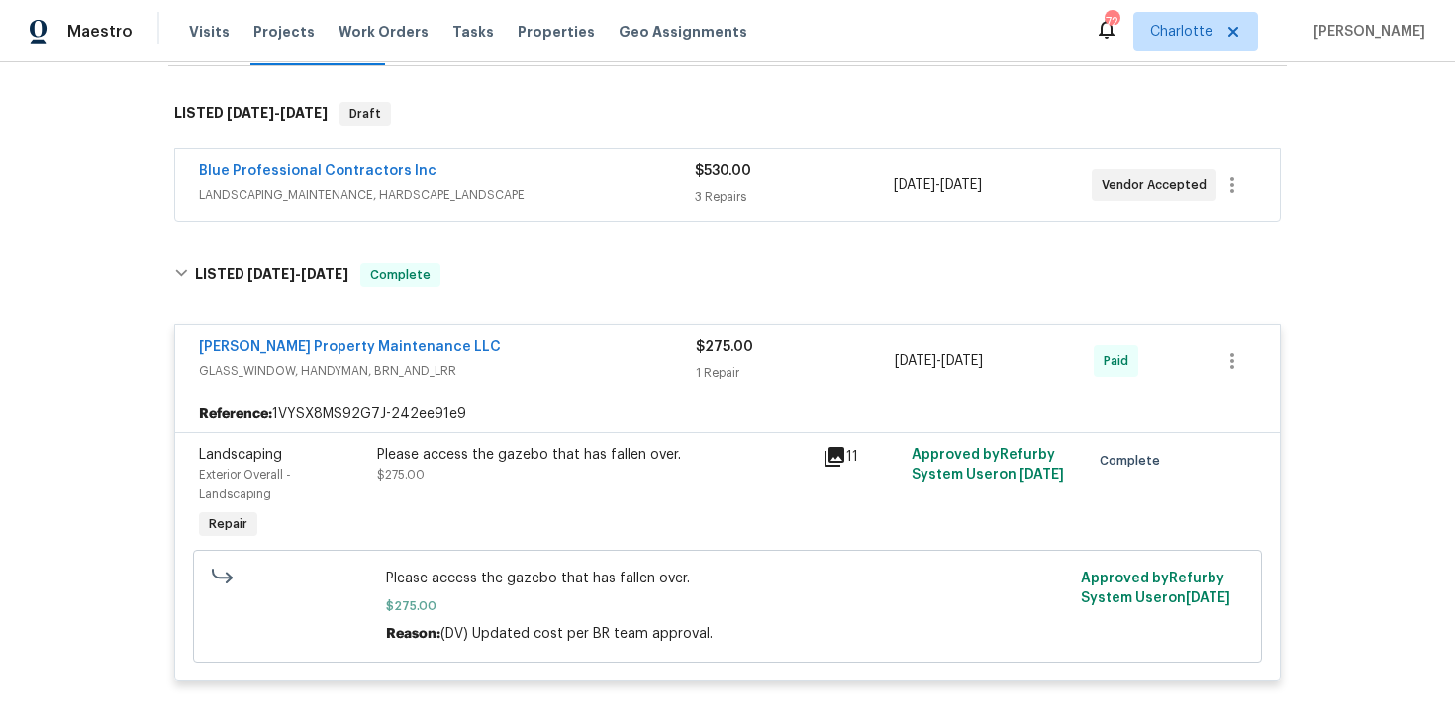
click at [570, 343] on div "Glen Property Maintenance LLC" at bounding box center [447, 349] width 497 height 24
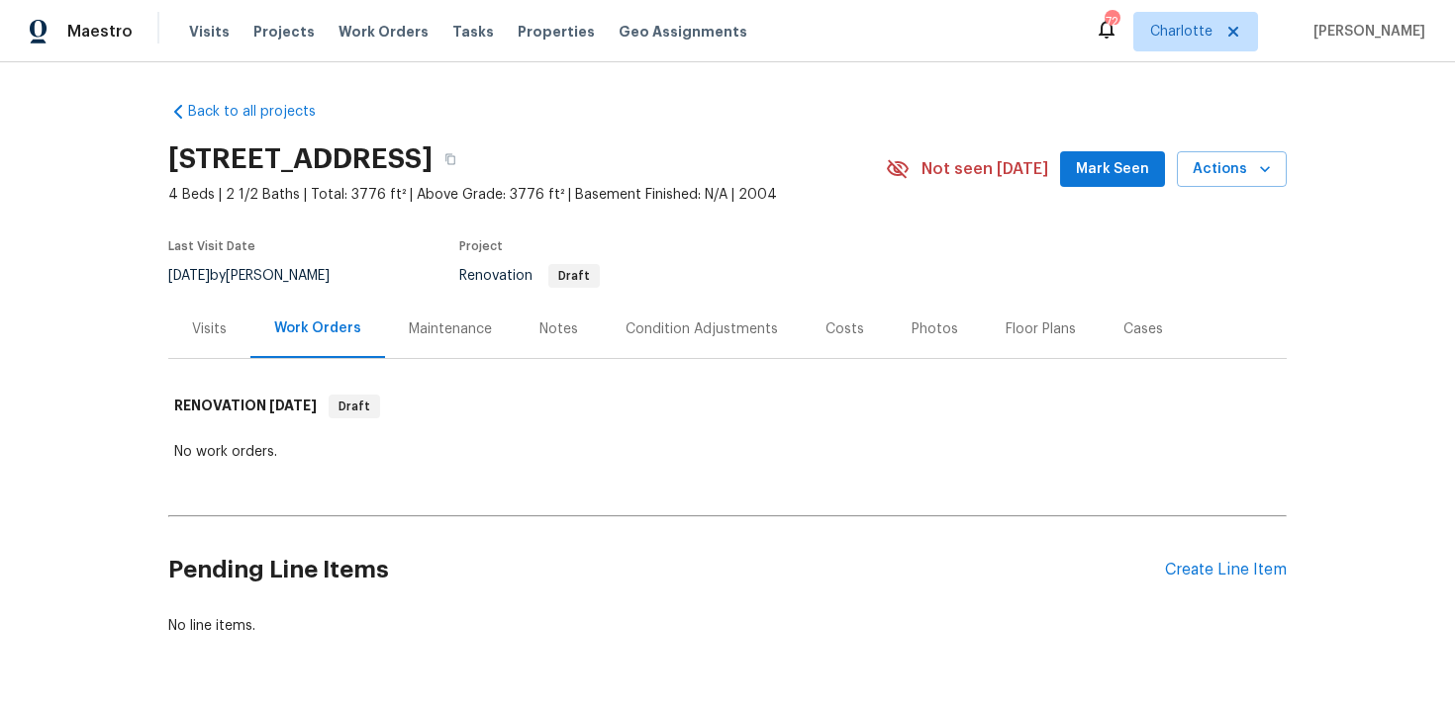
scroll to position [59, 0]
click at [1223, 565] on div "Create Line Item" at bounding box center [1226, 570] width 122 height 19
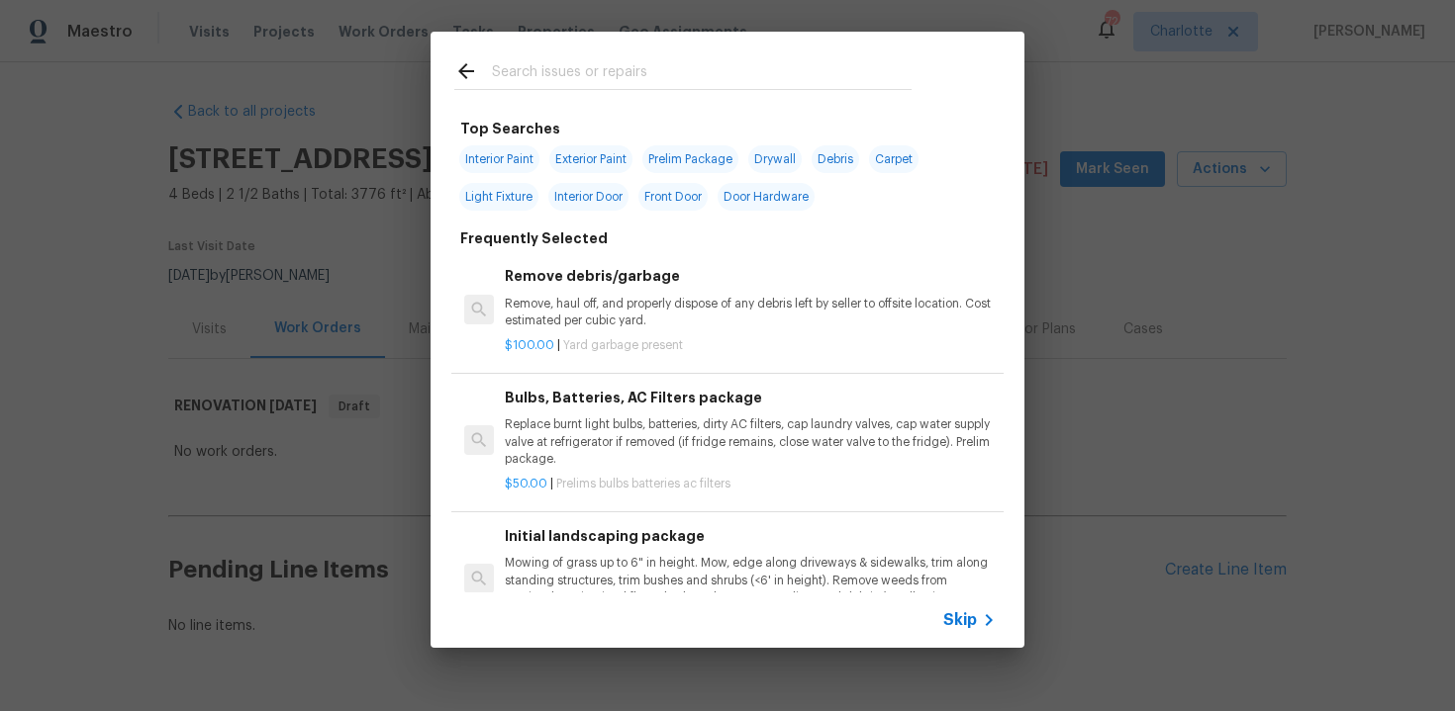
click at [947, 618] on span "Skip" at bounding box center [960, 621] width 34 height 20
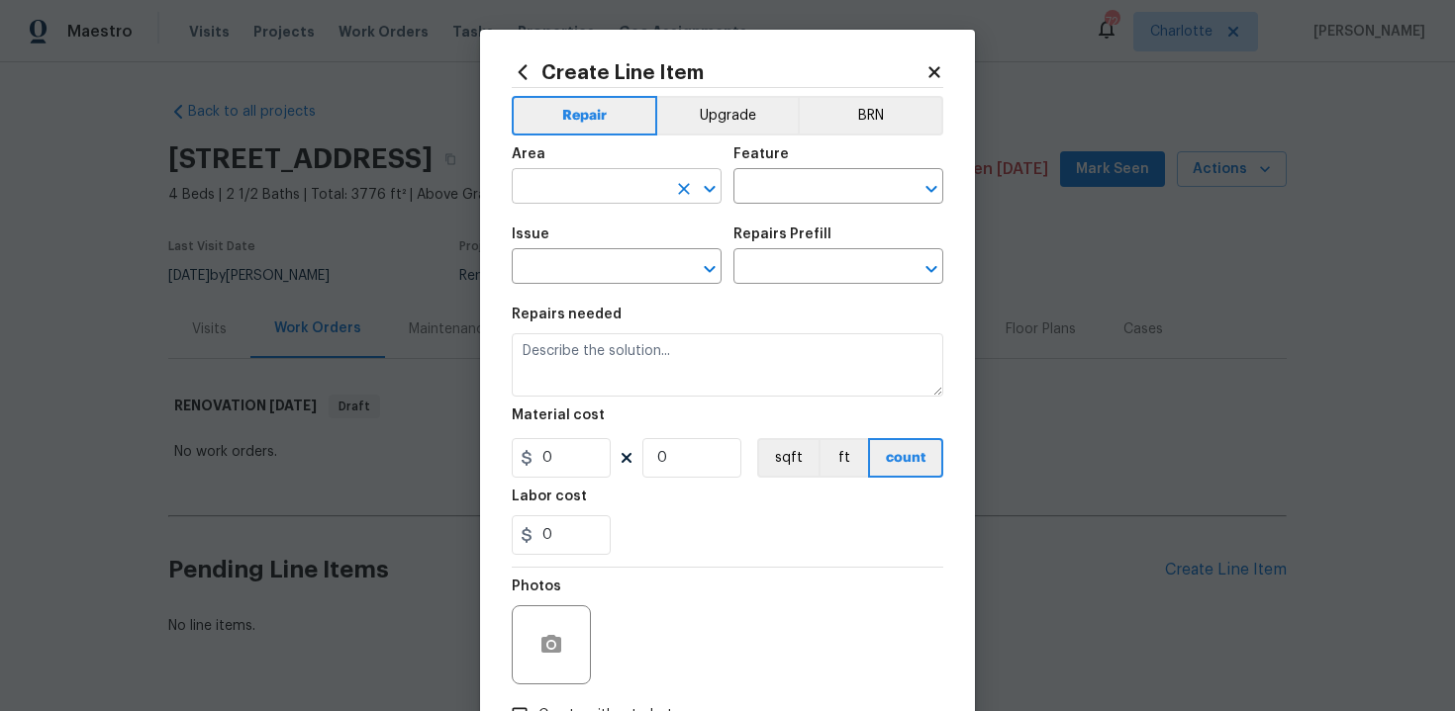
click at [614, 193] on input "text" at bounding box center [589, 188] width 154 height 31
click at [616, 268] on li "Interior Overall" at bounding box center [617, 265] width 210 height 33
type input "Interior Overall"
click at [829, 177] on input "text" at bounding box center [810, 188] width 154 height 31
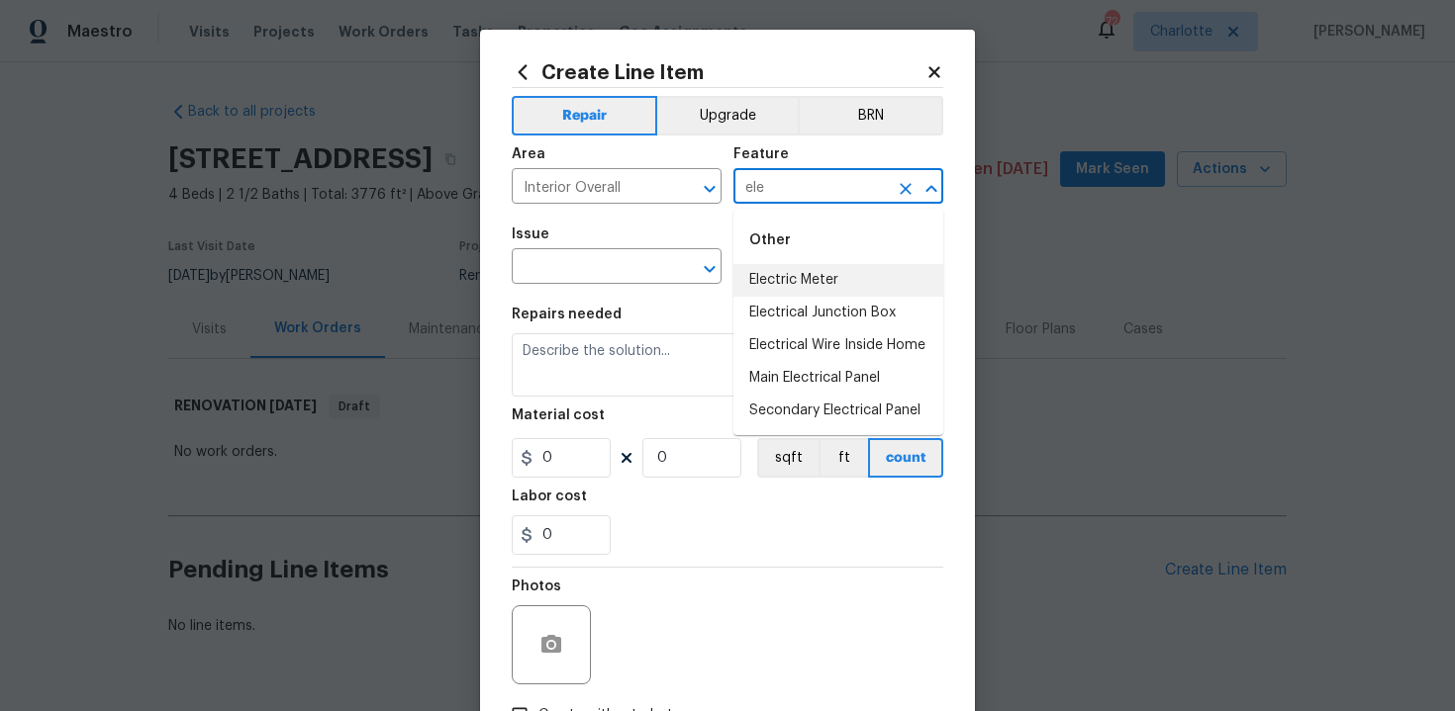
click at [830, 284] on li "Electric Meter" at bounding box center [838, 280] width 210 height 33
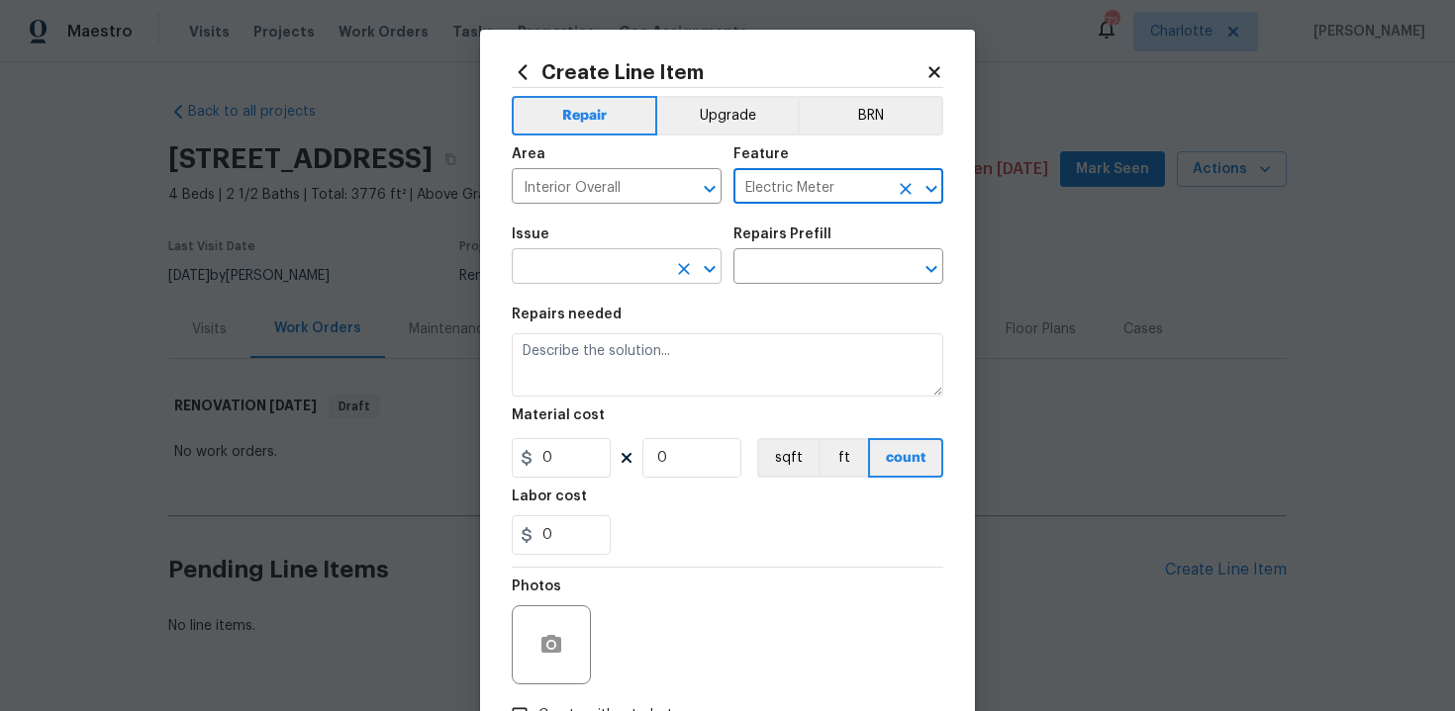
type input "Electric Meter"
click at [585, 271] on input "text" at bounding box center [589, 268] width 154 height 31
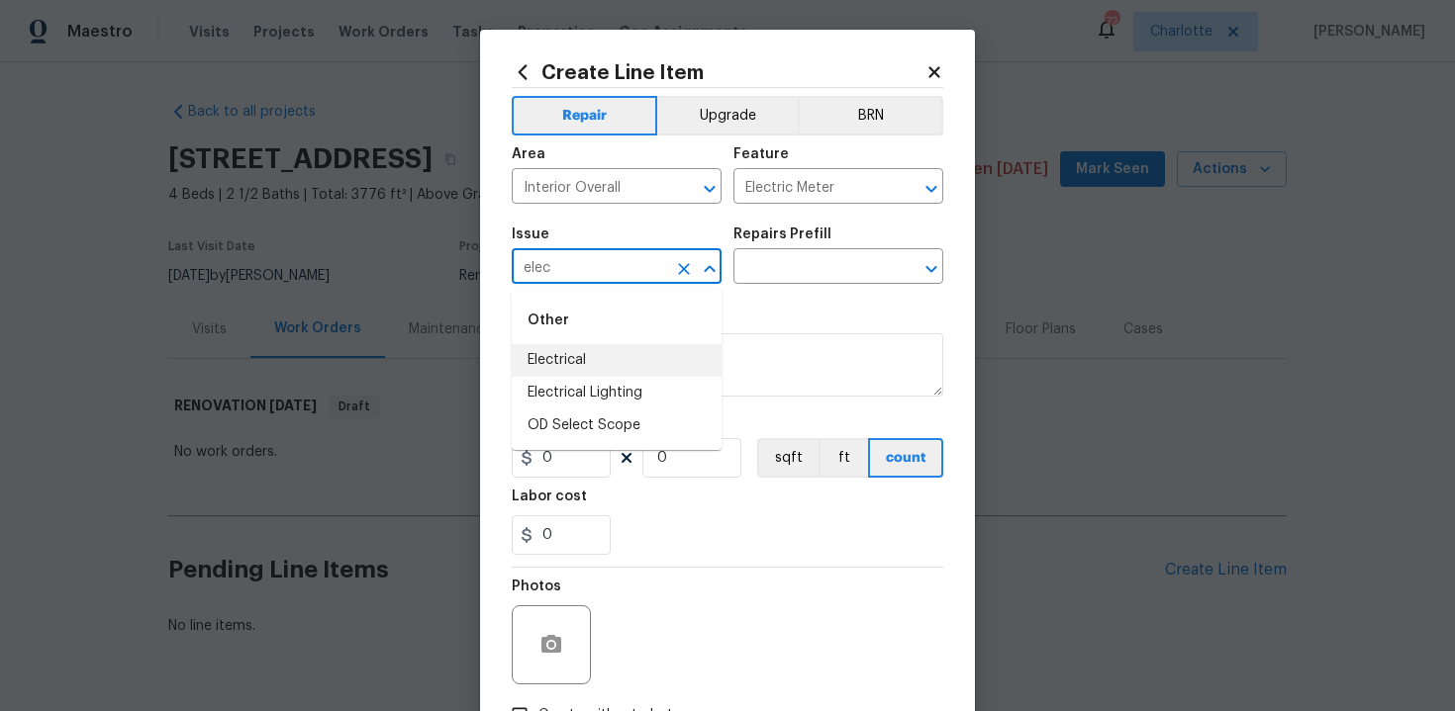
click at [583, 359] on li "Electrical" at bounding box center [617, 360] width 210 height 33
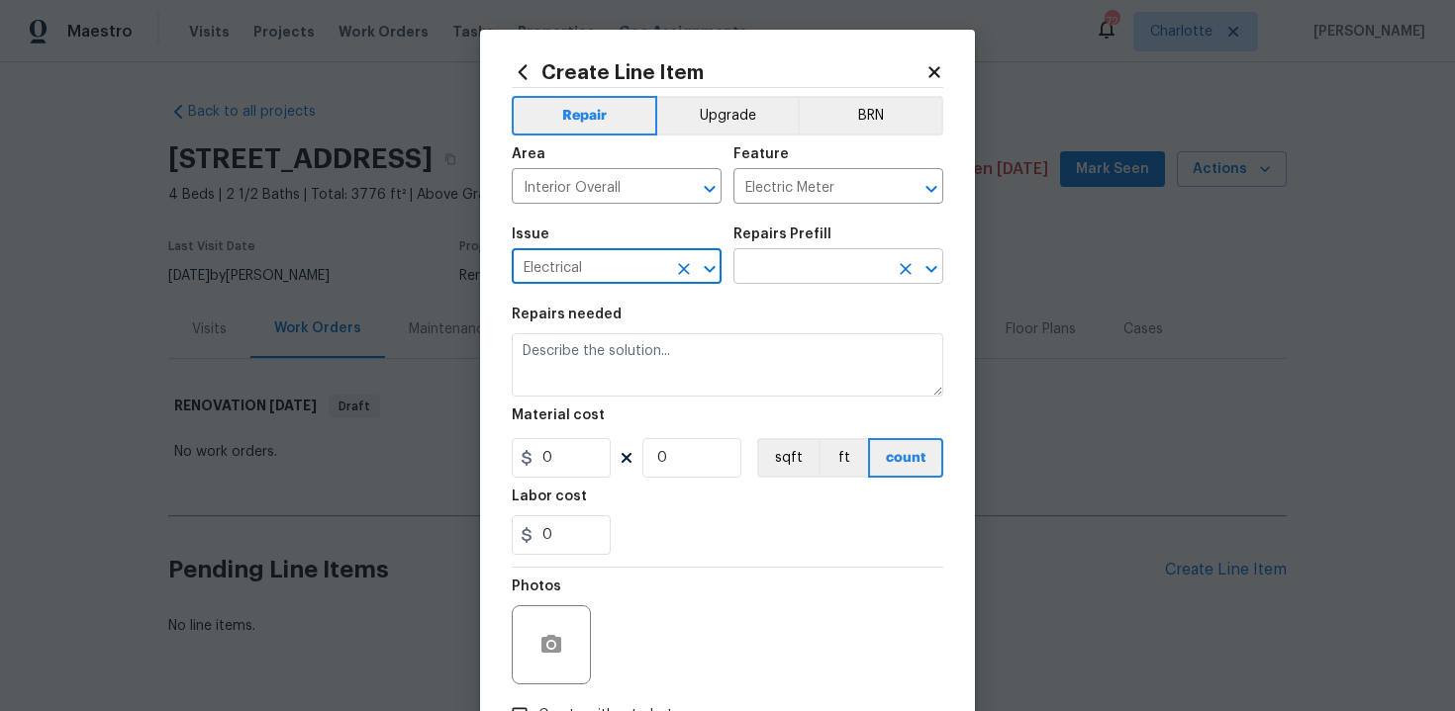
type input "Electrical"
click at [804, 263] on input "text" at bounding box center [810, 268] width 154 height 31
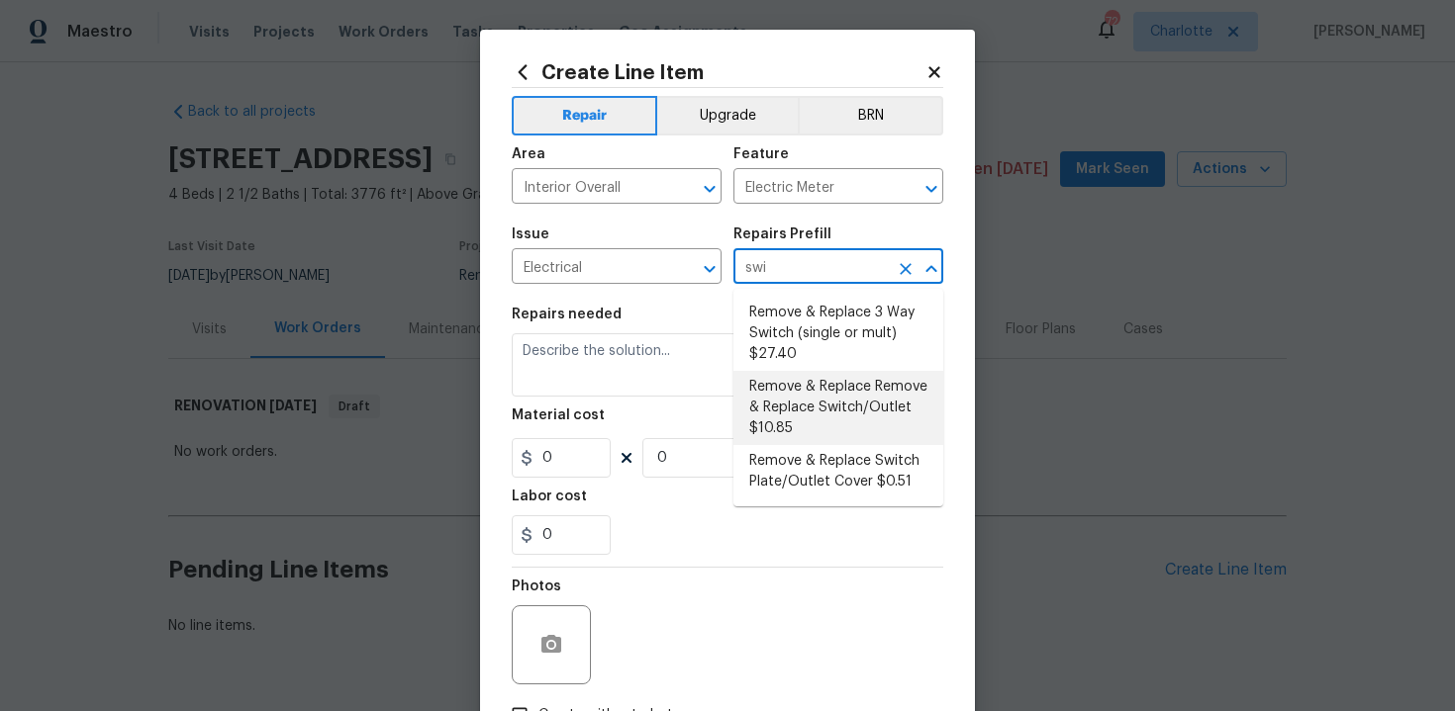
click at [852, 417] on li "Remove & Replace Remove & Replace Switch/Outlet $10.85" at bounding box center [838, 408] width 210 height 74
type input "Remove & Replace Remove & Replace Switch/Outlet $10.85"
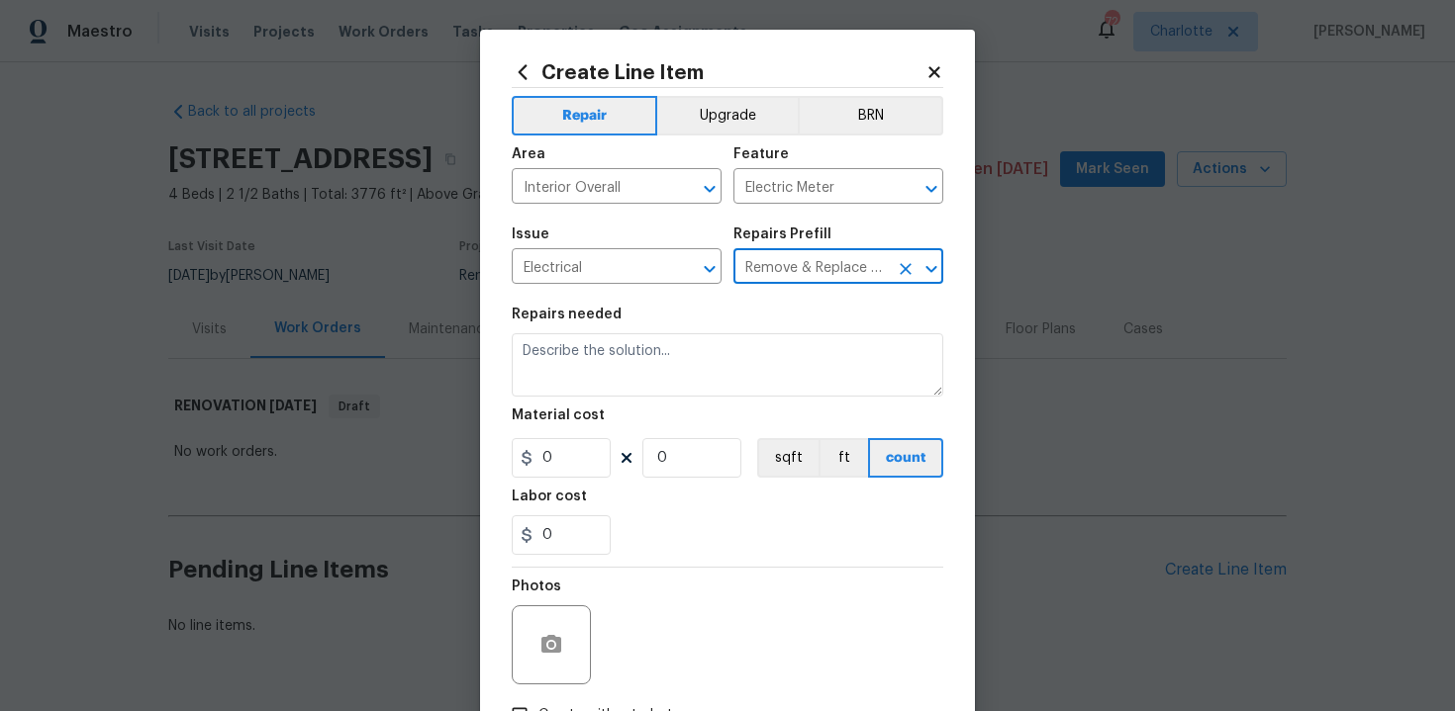
type textarea "Remove and replace switch(es) and/or outlet(s) with new (covers to match the re…"
type input "10.85"
type input "1"
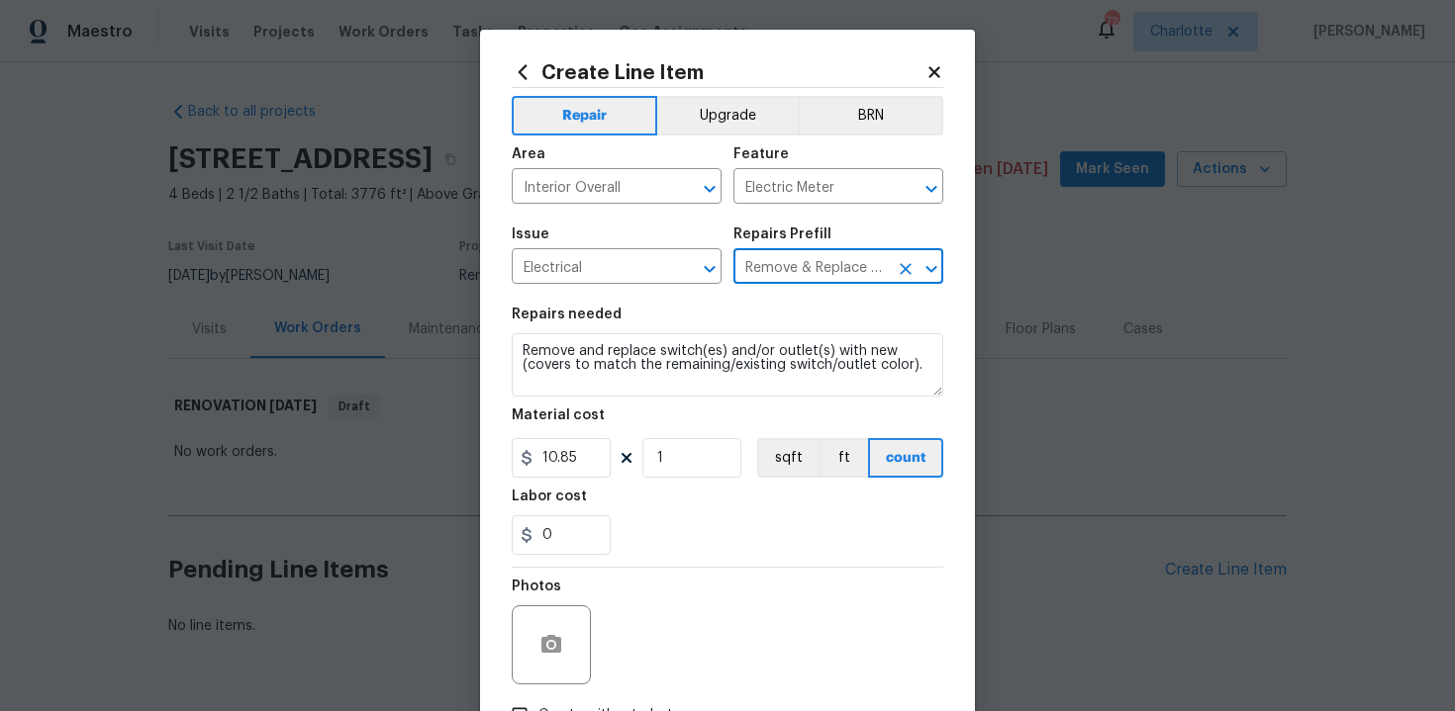
type input "Remove & Replace Remove & Replace Switch/Outlet $10.85"
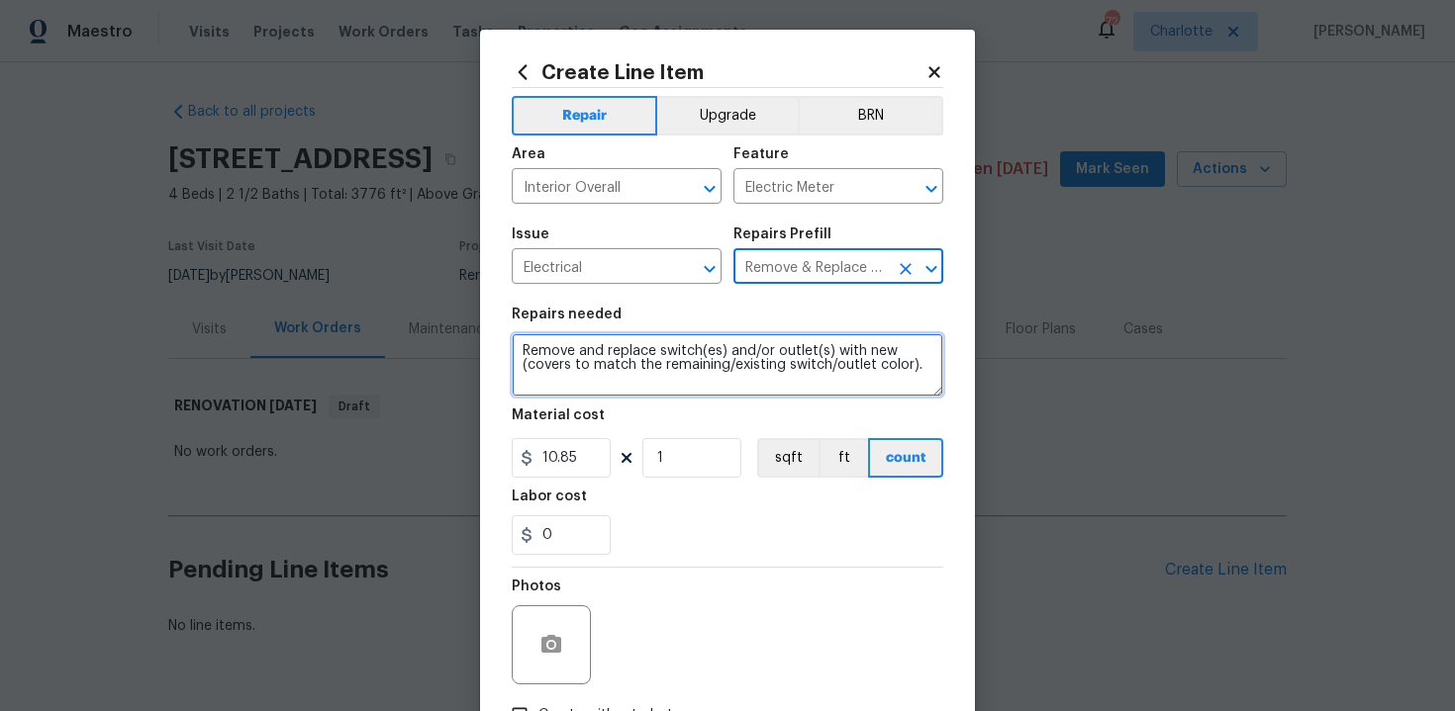
click at [516, 344] on textarea "Remove and replace switch(es) and/or outlet(s) with new (covers to match the re…" at bounding box center [727, 364] width 431 height 63
click at [592, 381] on textarea "#sala - Remove and replace switch(es) and/or outlet(s) with new (covers to matc…" at bounding box center [727, 364] width 431 height 63
type textarea "#sala - Remove and replace switch(es) and/or outlet(s) with new (covers to matc…"
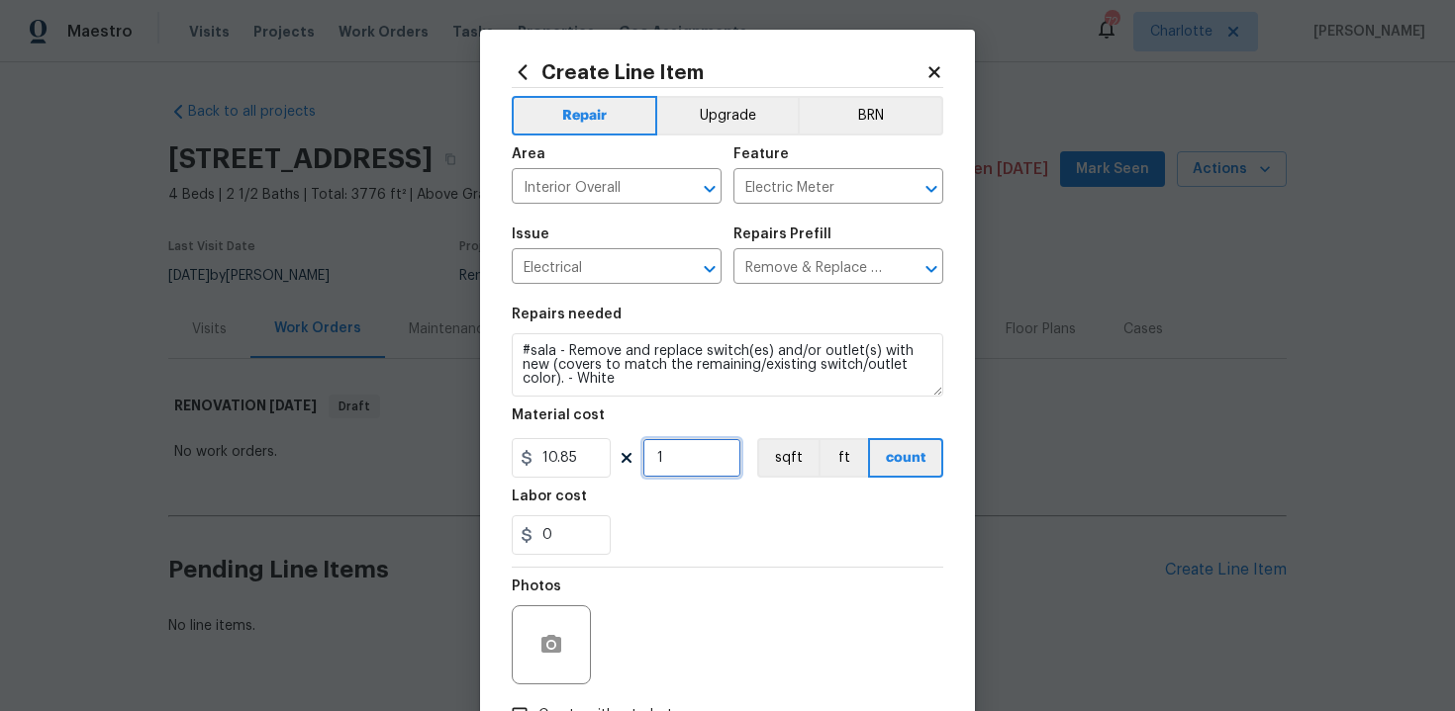
click at [678, 457] on input "1" at bounding box center [691, 458] width 99 height 40
type input "100"
click at [707, 551] on div "0" at bounding box center [727, 536] width 431 height 40
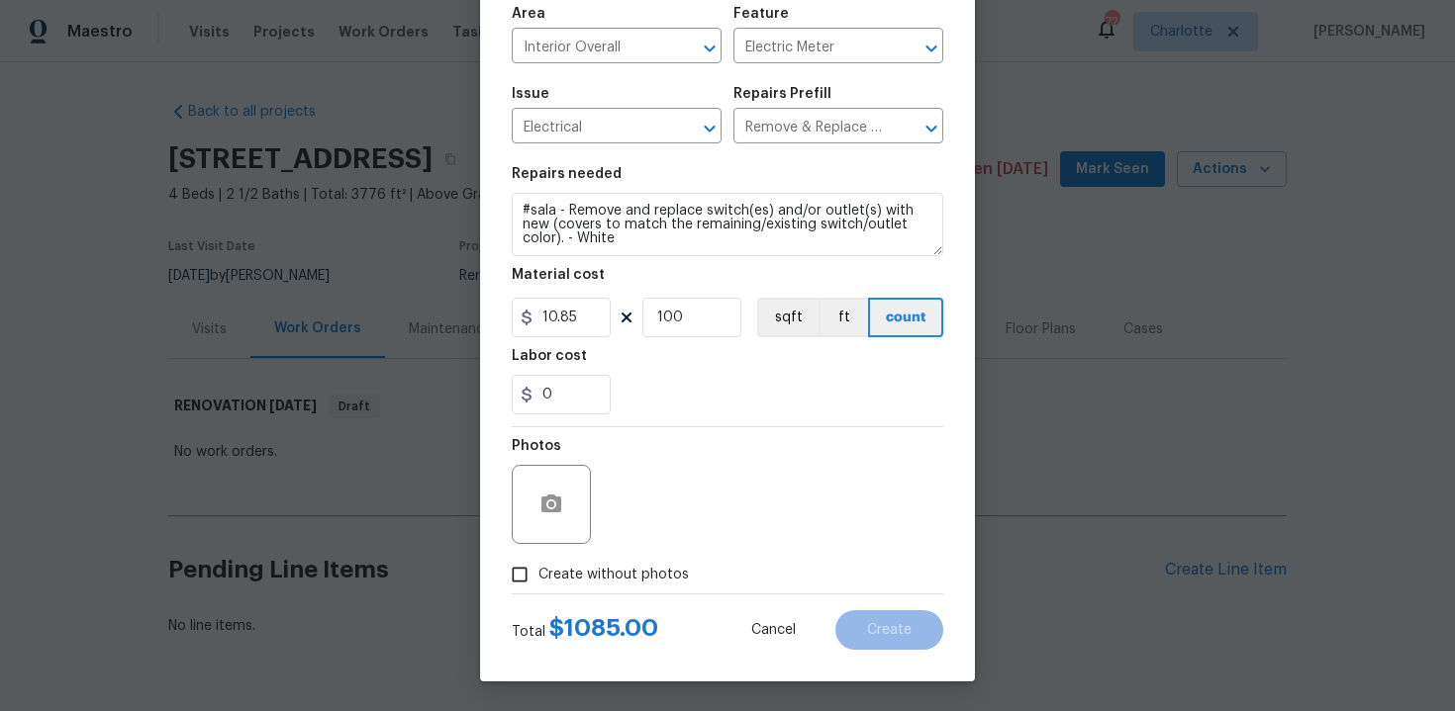
click at [597, 585] on label "Create without photos" at bounding box center [595, 575] width 188 height 38
click at [538, 585] on input "Create without photos" at bounding box center [520, 575] width 38 height 38
checkbox input "true"
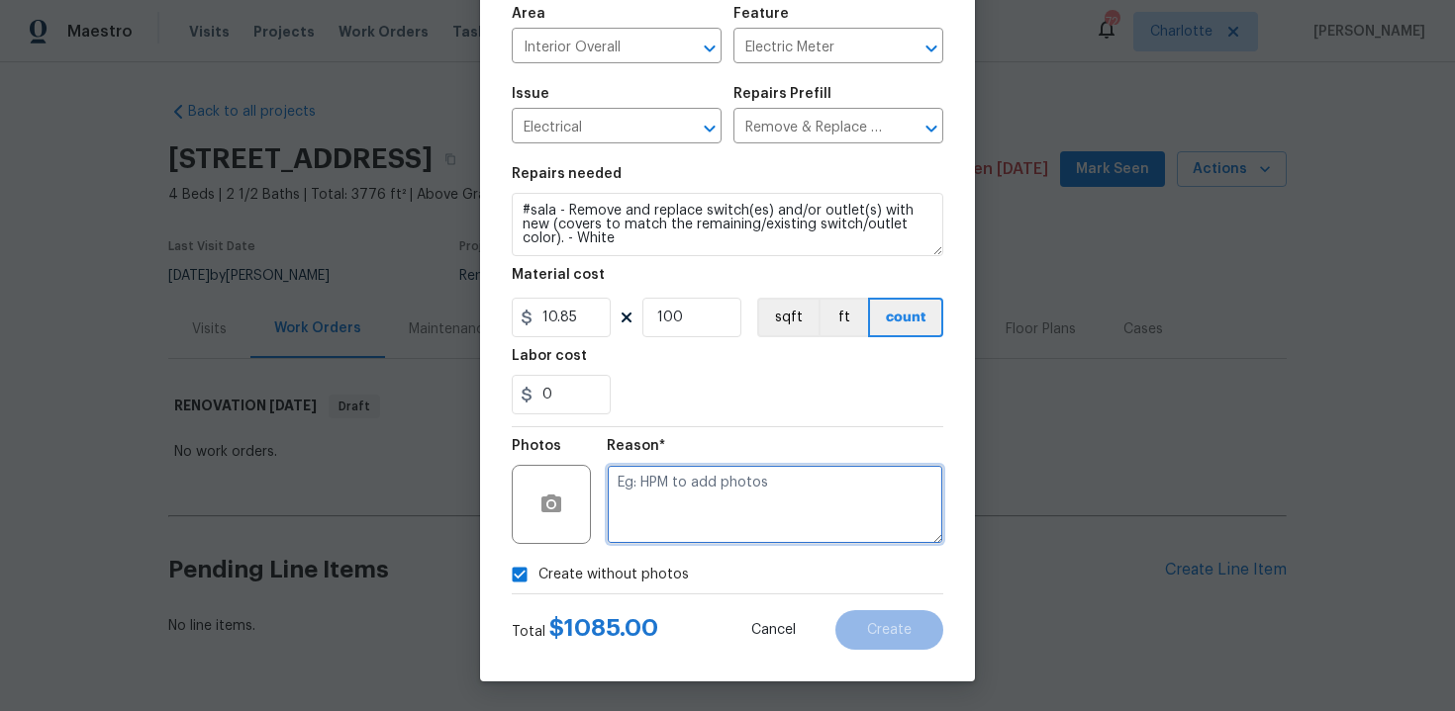
click at [699, 504] on textarea at bounding box center [775, 504] width 336 height 79
type textarea "n/a"
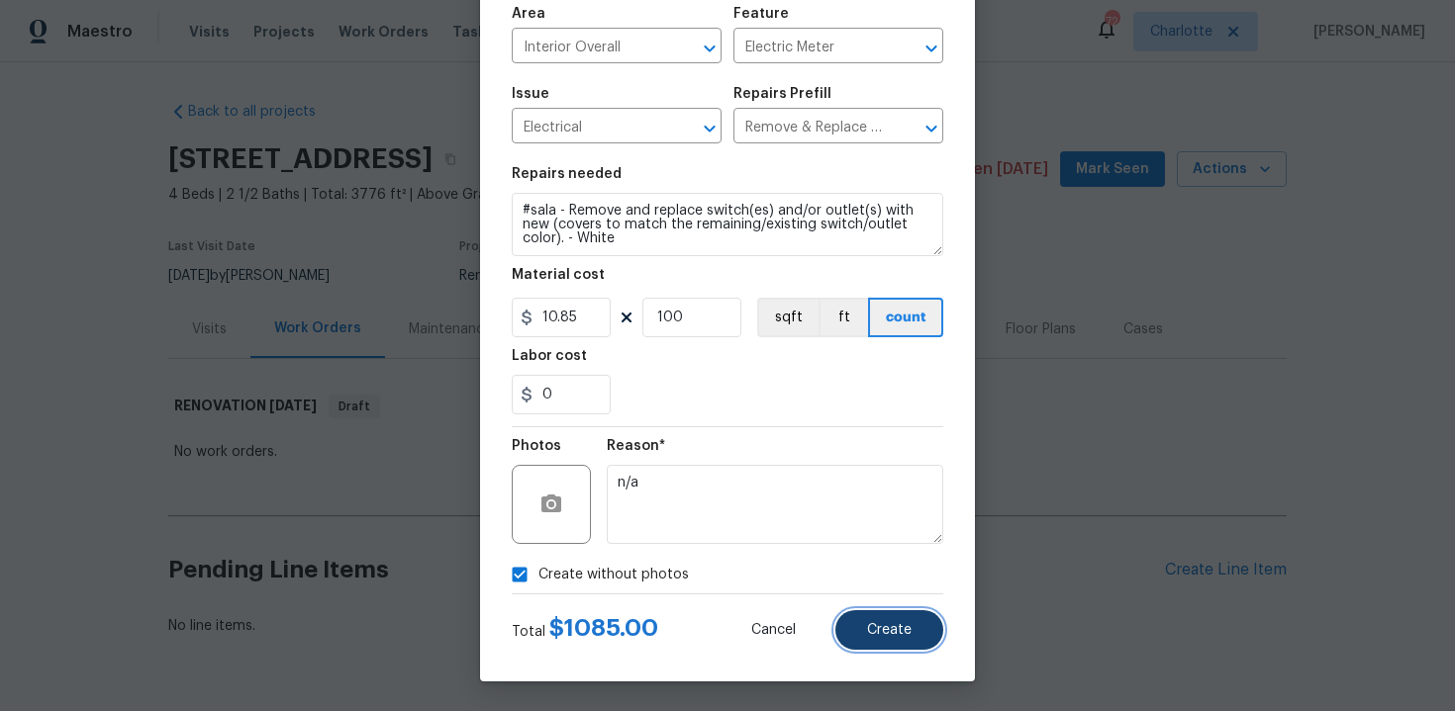
click at [900, 627] on span "Create" at bounding box center [889, 630] width 45 height 15
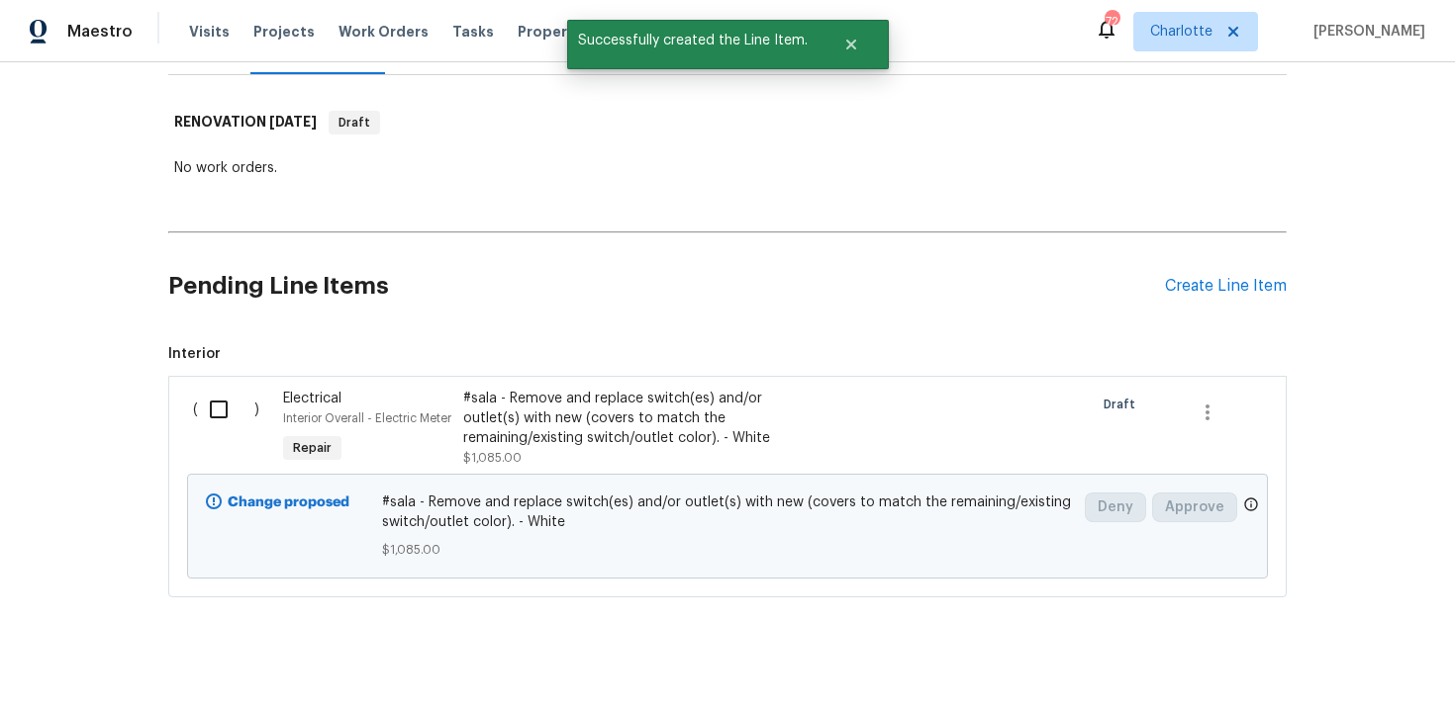
scroll to position [326, 0]
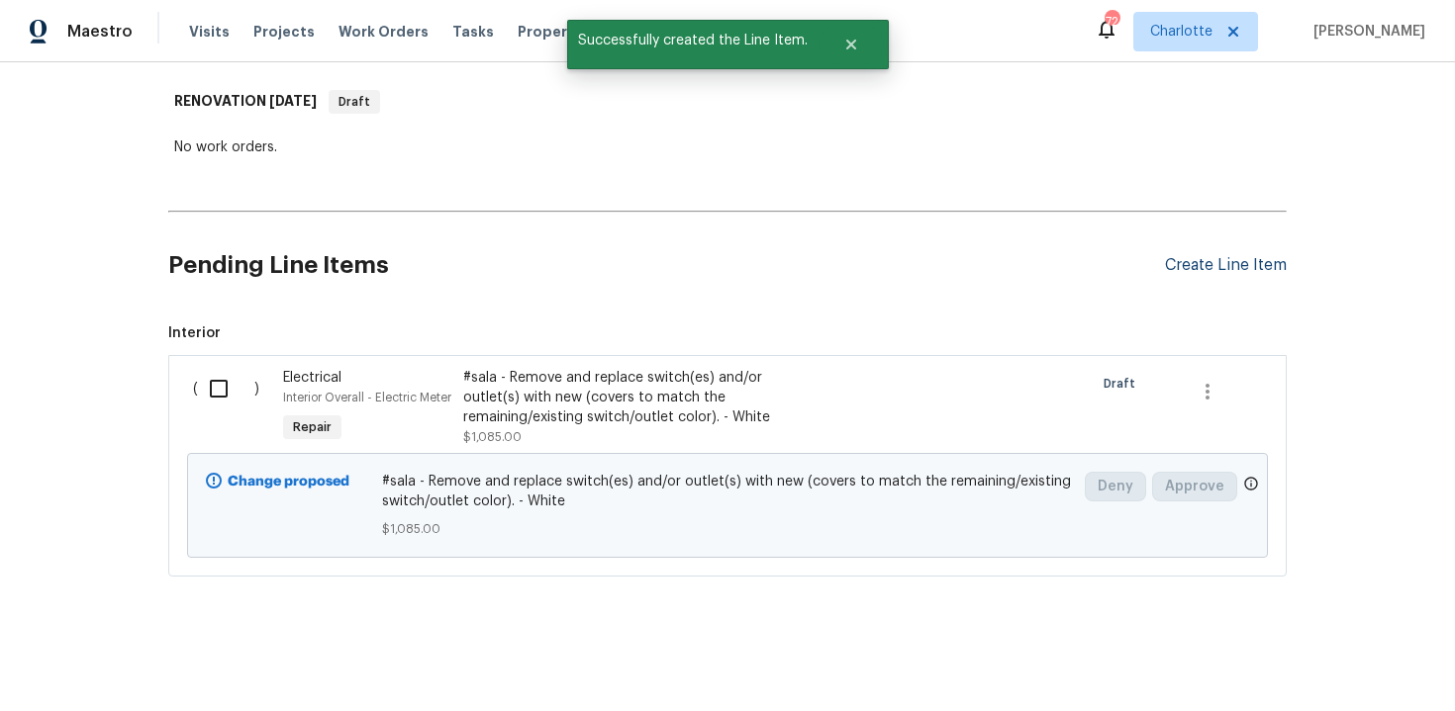
click at [1212, 256] on div "Create Line Item" at bounding box center [1226, 265] width 122 height 19
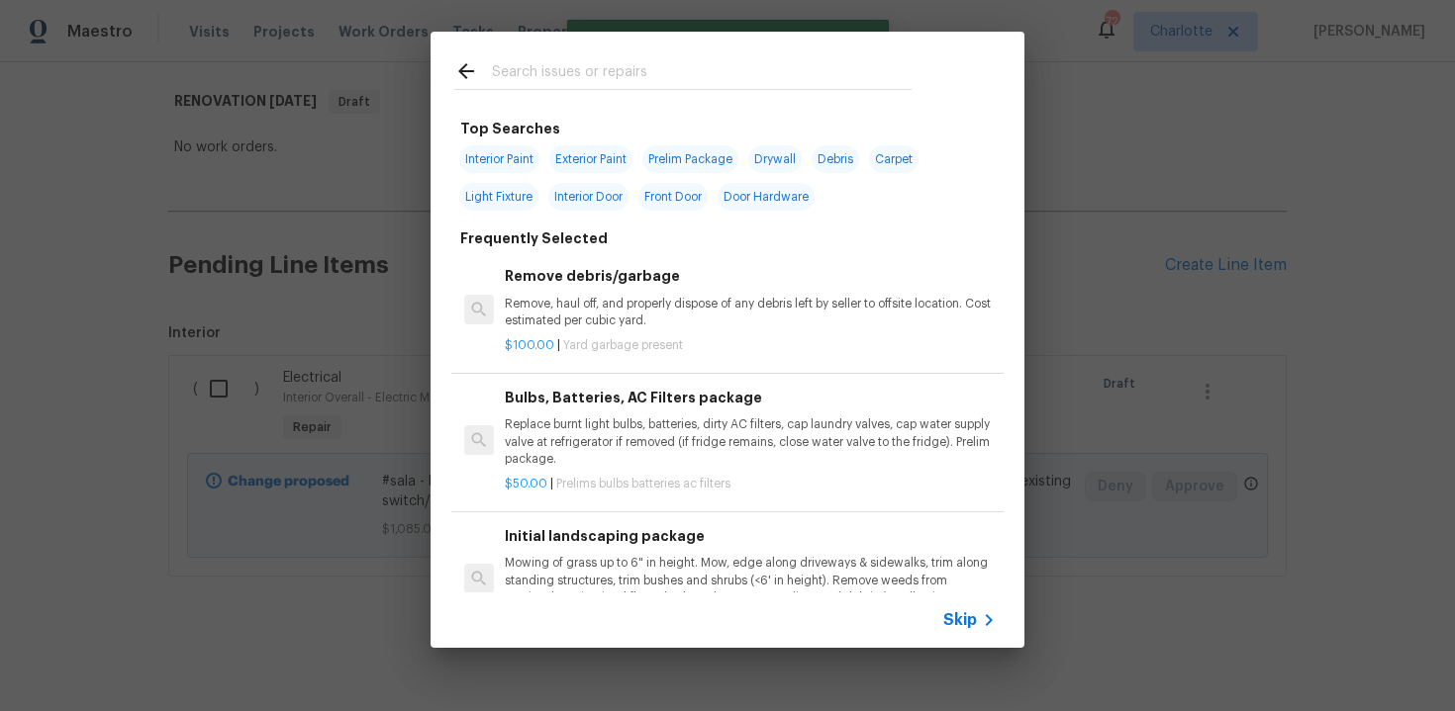
click at [962, 623] on span "Skip" at bounding box center [960, 621] width 34 height 20
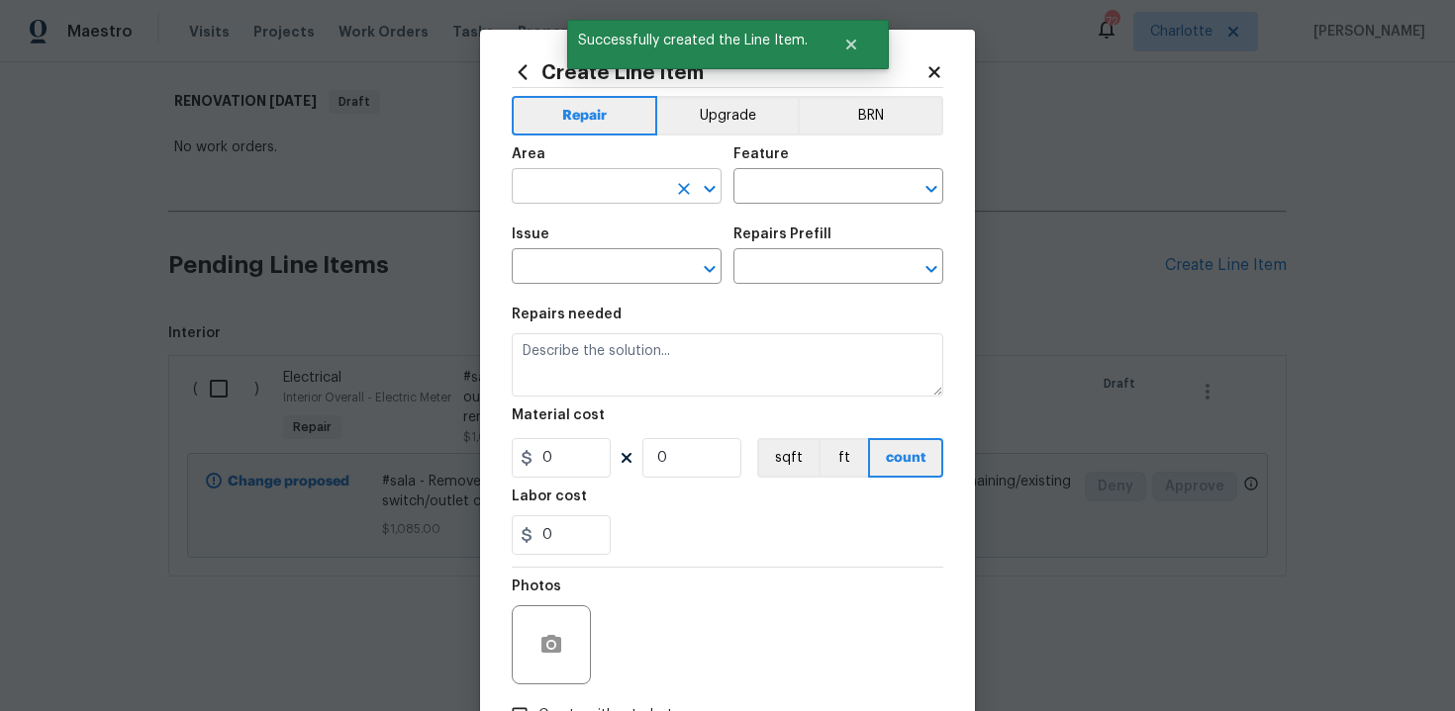
click at [618, 180] on input "text" at bounding box center [589, 188] width 154 height 31
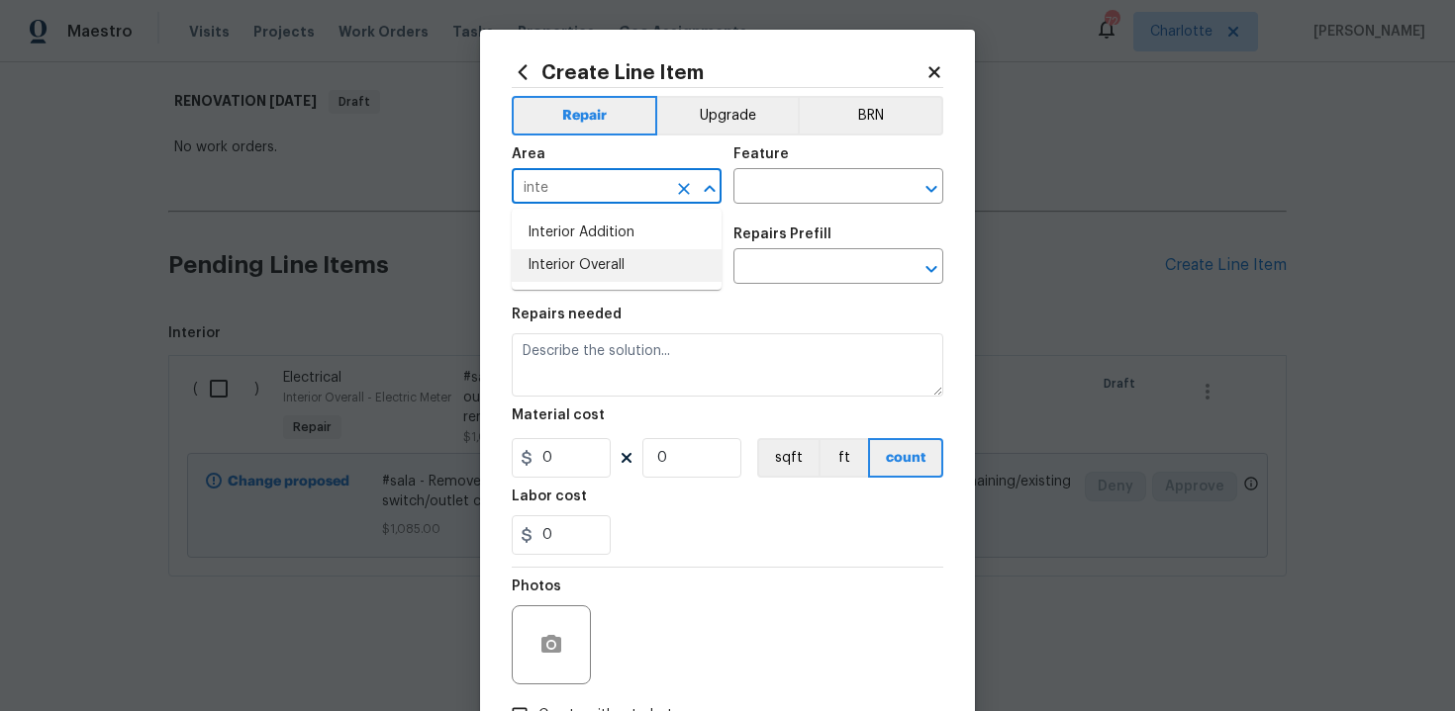
click at [620, 257] on li "Interior Overall" at bounding box center [617, 265] width 210 height 33
type input "Interior Overall"
click at [768, 196] on input "text" at bounding box center [810, 188] width 154 height 31
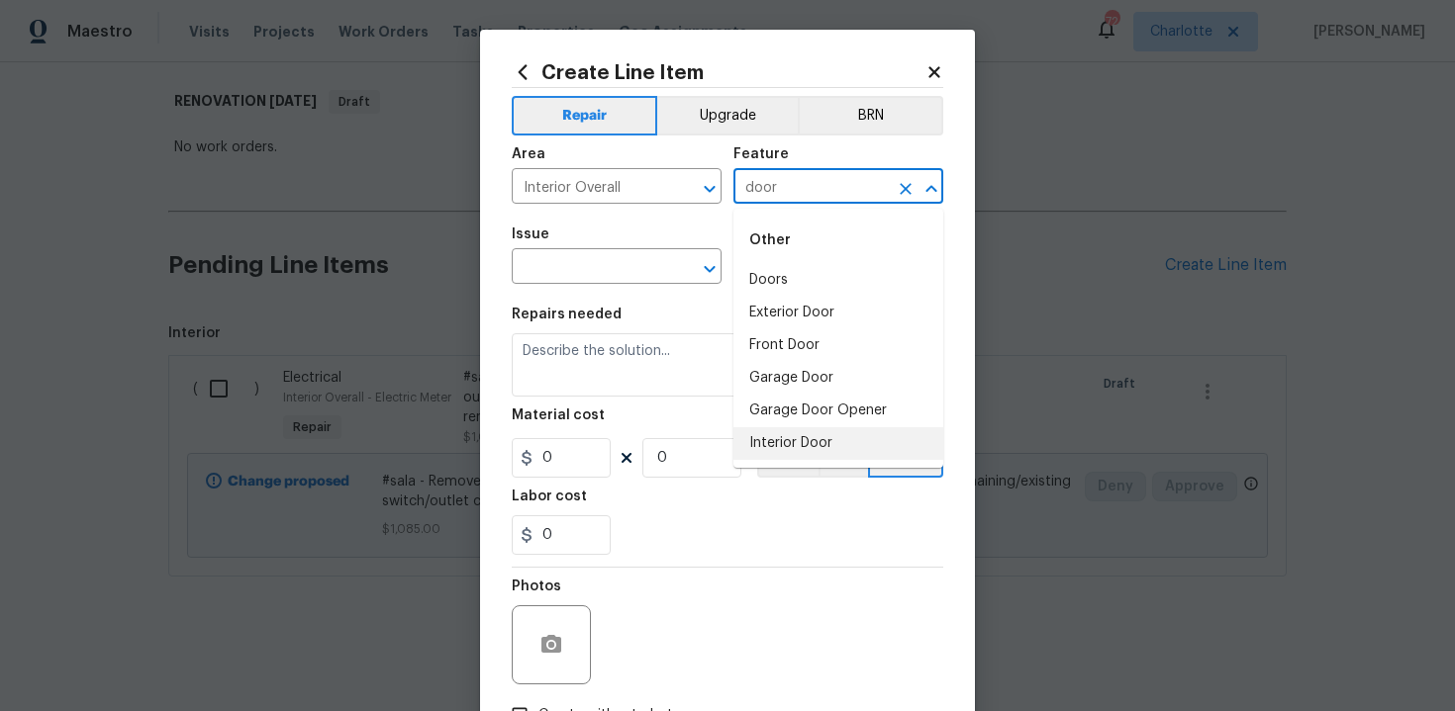
click at [779, 433] on li "Interior Door" at bounding box center [838, 443] width 210 height 33
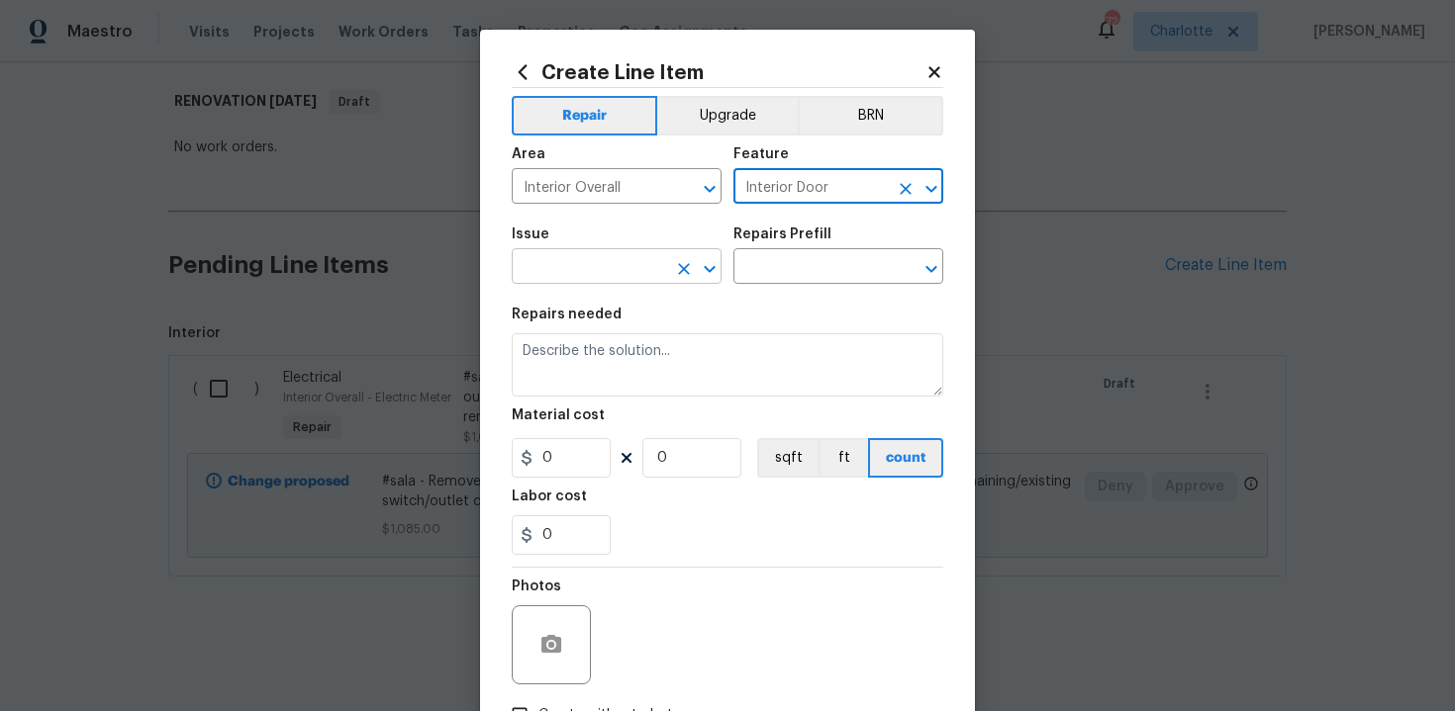
type input "Interior Door"
click at [598, 272] on input "text" at bounding box center [589, 268] width 154 height 31
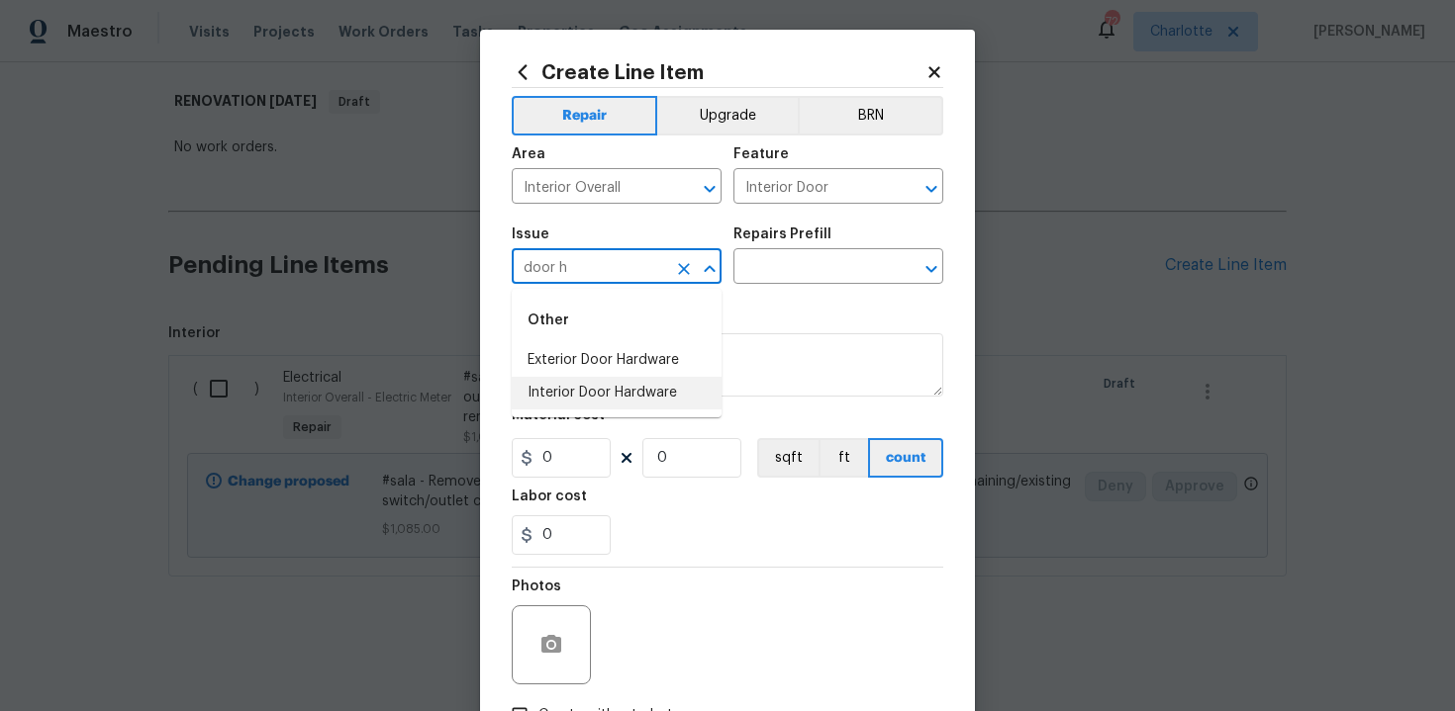
click at [602, 396] on li "Interior Door Hardware" at bounding box center [617, 393] width 210 height 33
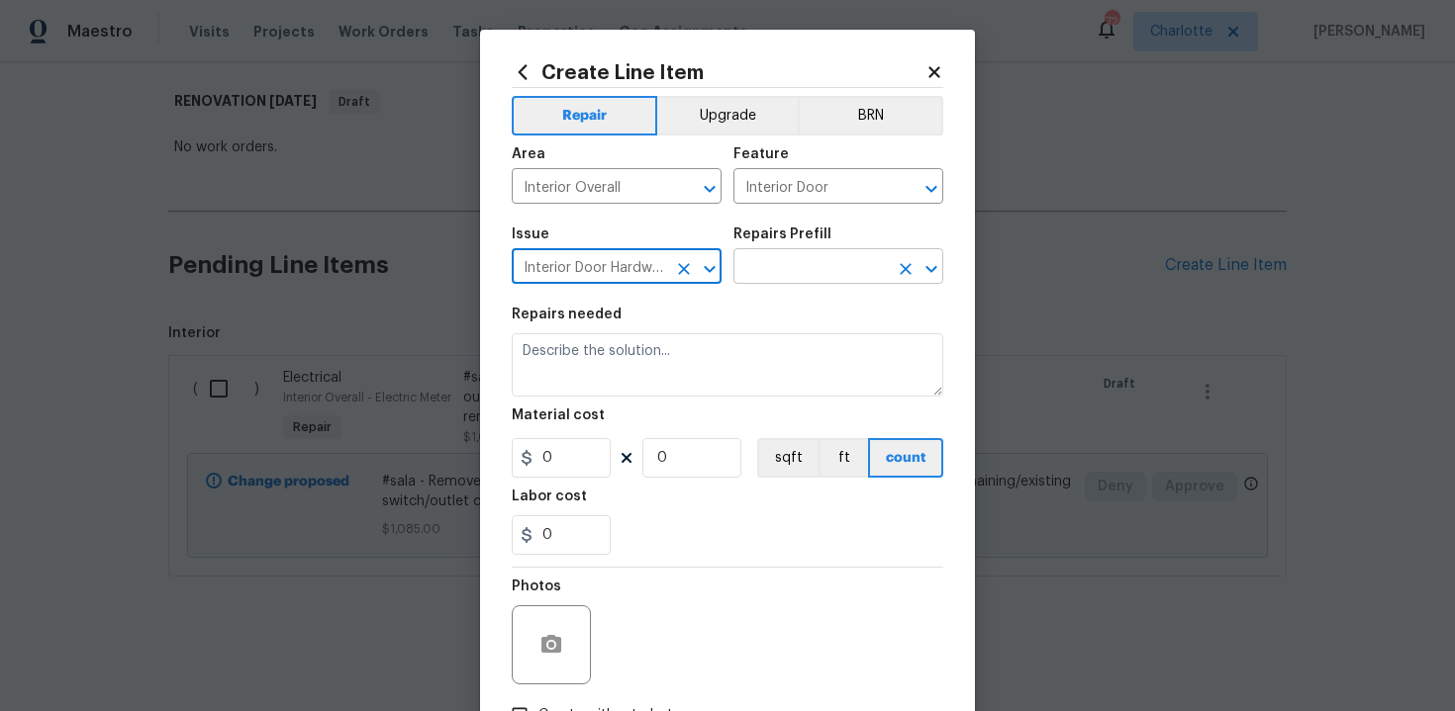
type input "Interior Door Hardware"
click at [780, 278] on input "text" at bounding box center [810, 268] width 154 height 31
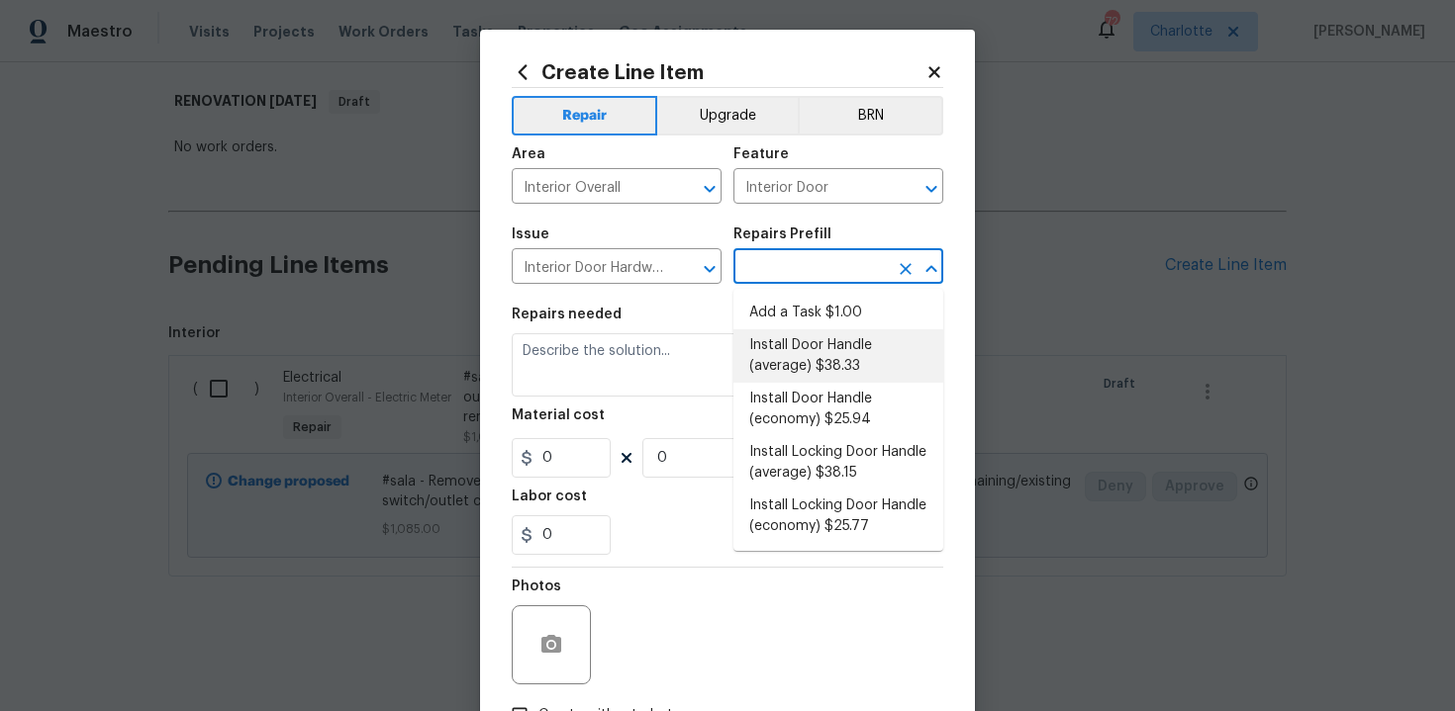
click at [807, 347] on li "Install Door Handle (average) $38.33" at bounding box center [838, 356] width 210 height 53
type input "Install Door Handle (average) $38.33"
type textarea "Remove the existing interior door handle (if present). Install a new (average) …"
type input "38.33"
type input "1"
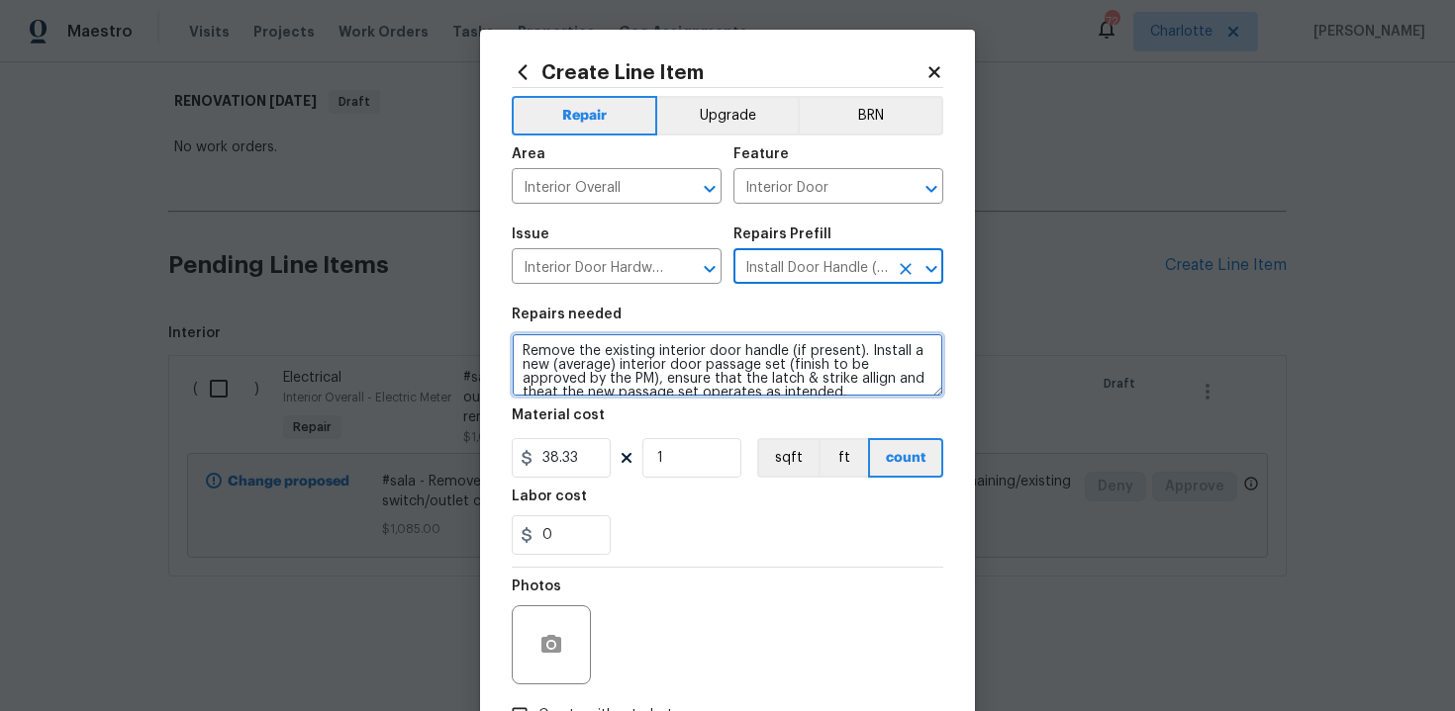
click at [516, 345] on textarea "Remove the existing interior door handle (if present). Install a new (average) …" at bounding box center [727, 364] width 431 height 63
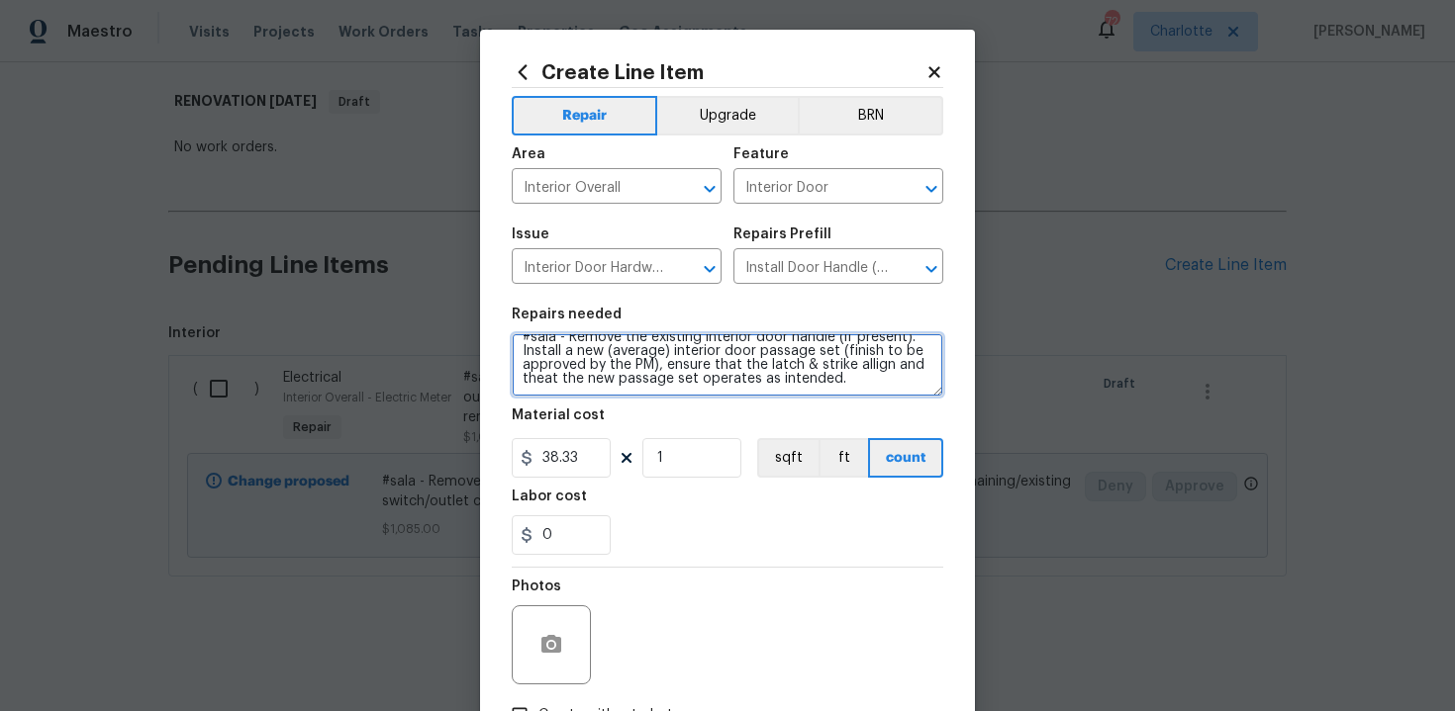
click at [872, 385] on textarea "#sala - Remove the existing interior door handle (if present). Install a new (a…" at bounding box center [727, 364] width 431 height 63
type textarea "#sala - Remove the existing interior door handle (if present). Install a new (a…"
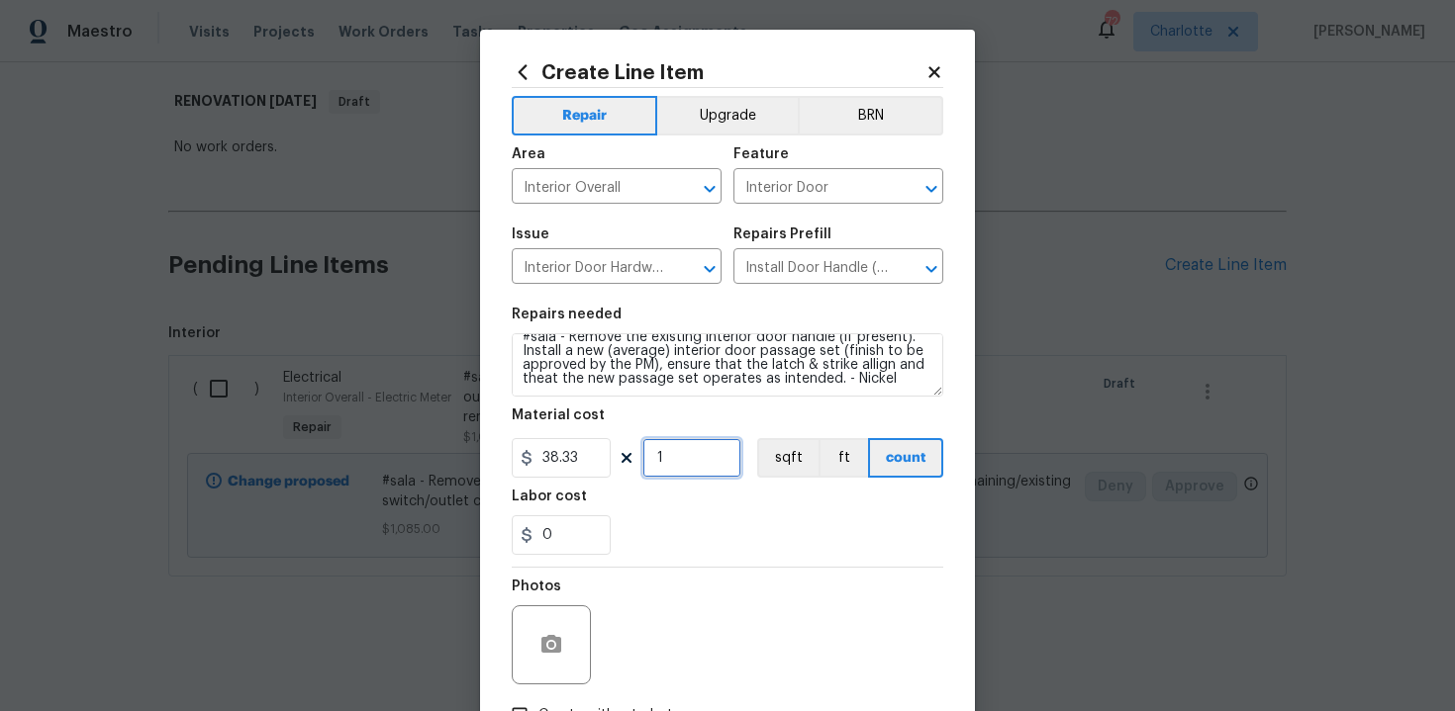
click at [689, 460] on input "1" at bounding box center [691, 458] width 99 height 40
type input "15"
click at [716, 534] on div "0" at bounding box center [727, 536] width 431 height 40
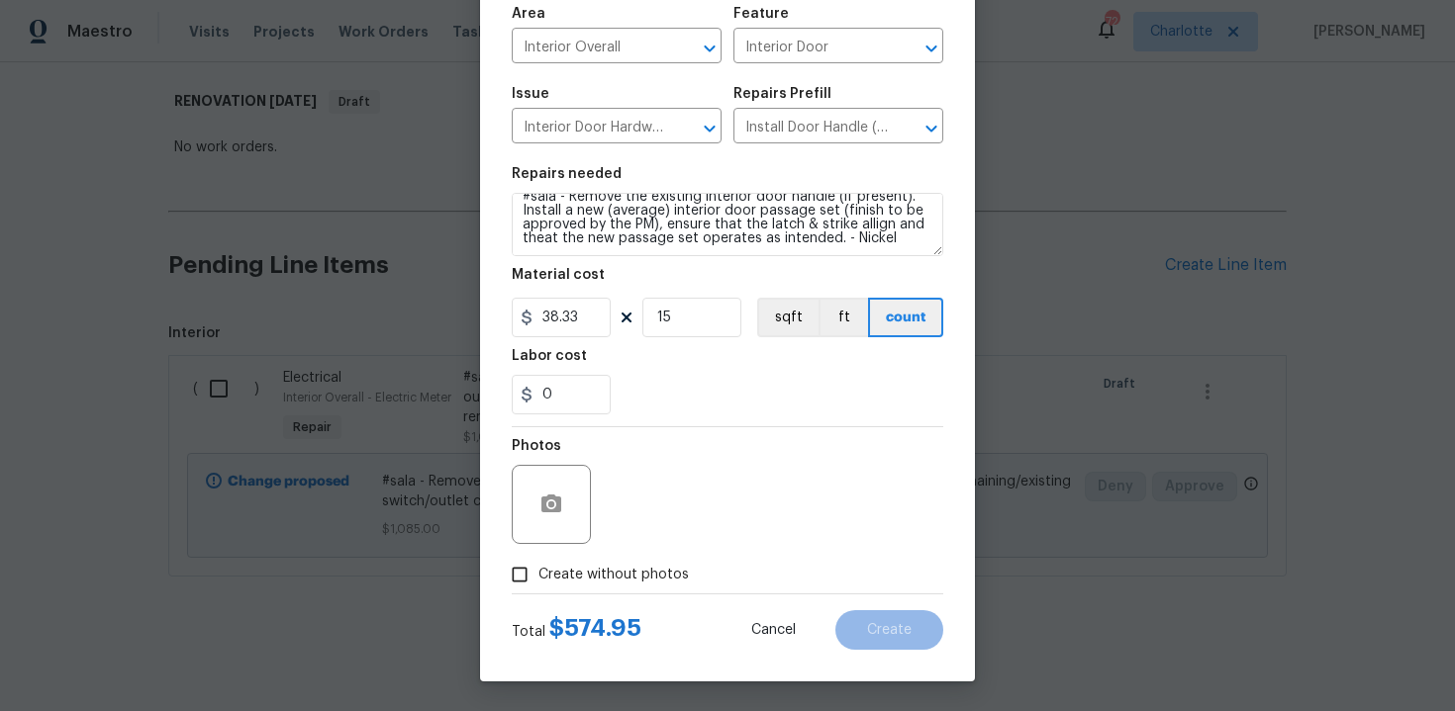
click at [597, 580] on span "Create without photos" at bounding box center [613, 575] width 150 height 21
click at [538, 580] on input "Create without photos" at bounding box center [520, 575] width 38 height 38
checkbox input "true"
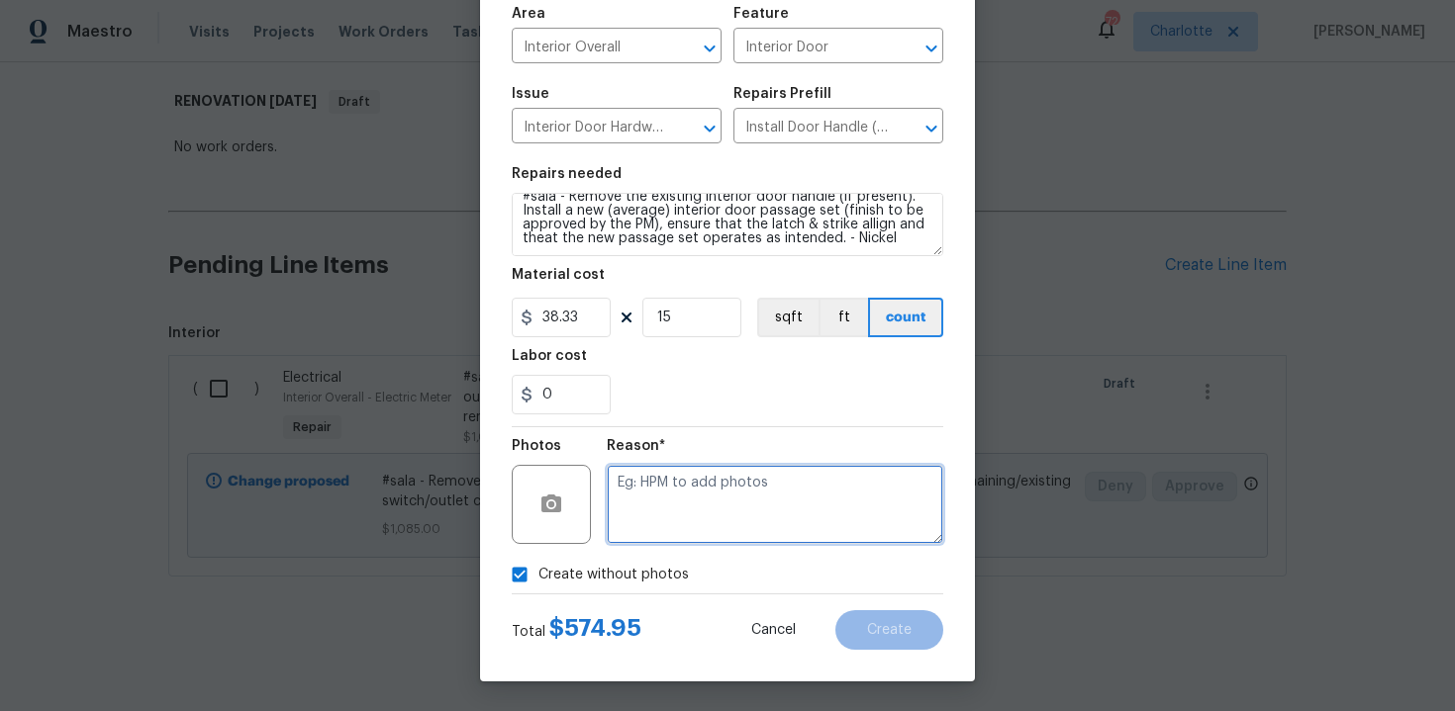
click at [679, 522] on textarea at bounding box center [775, 504] width 336 height 79
type textarea "n/a"
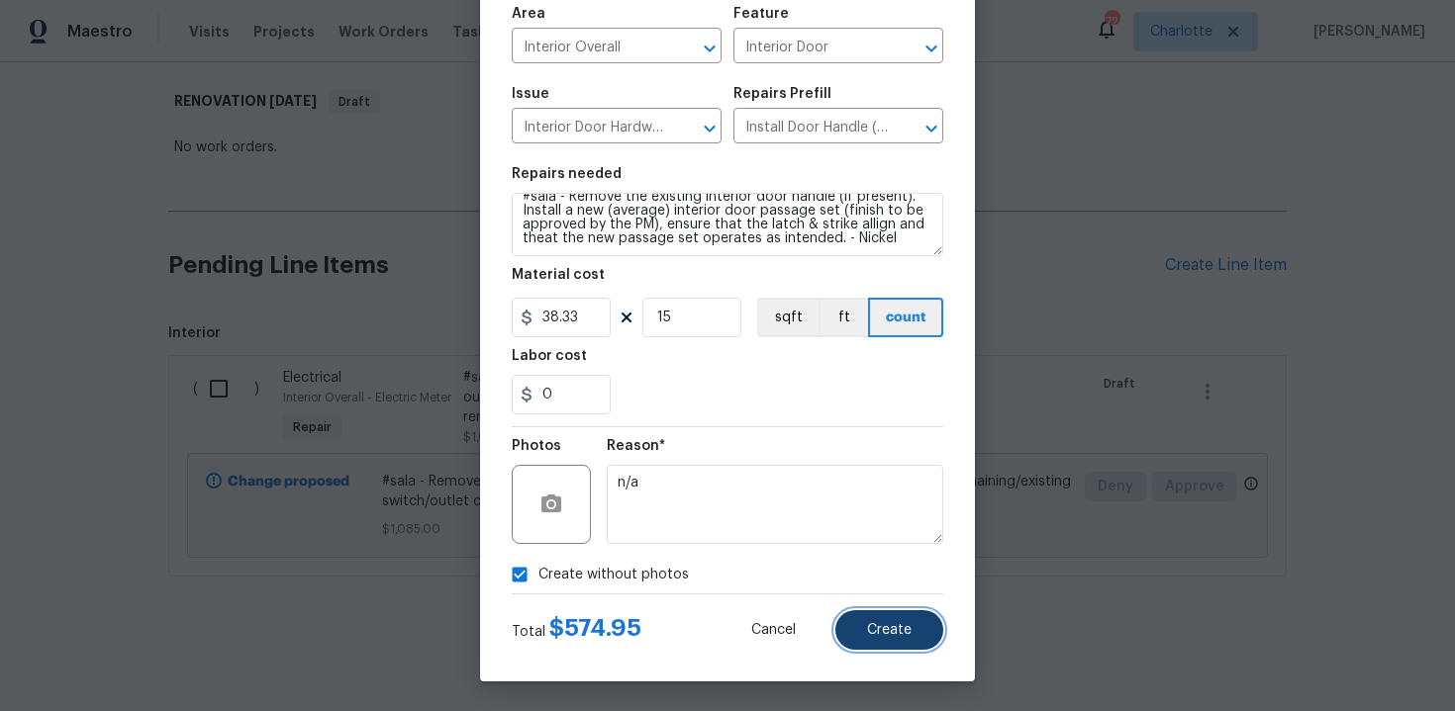
click at [911, 621] on button "Create" at bounding box center [889, 631] width 108 height 40
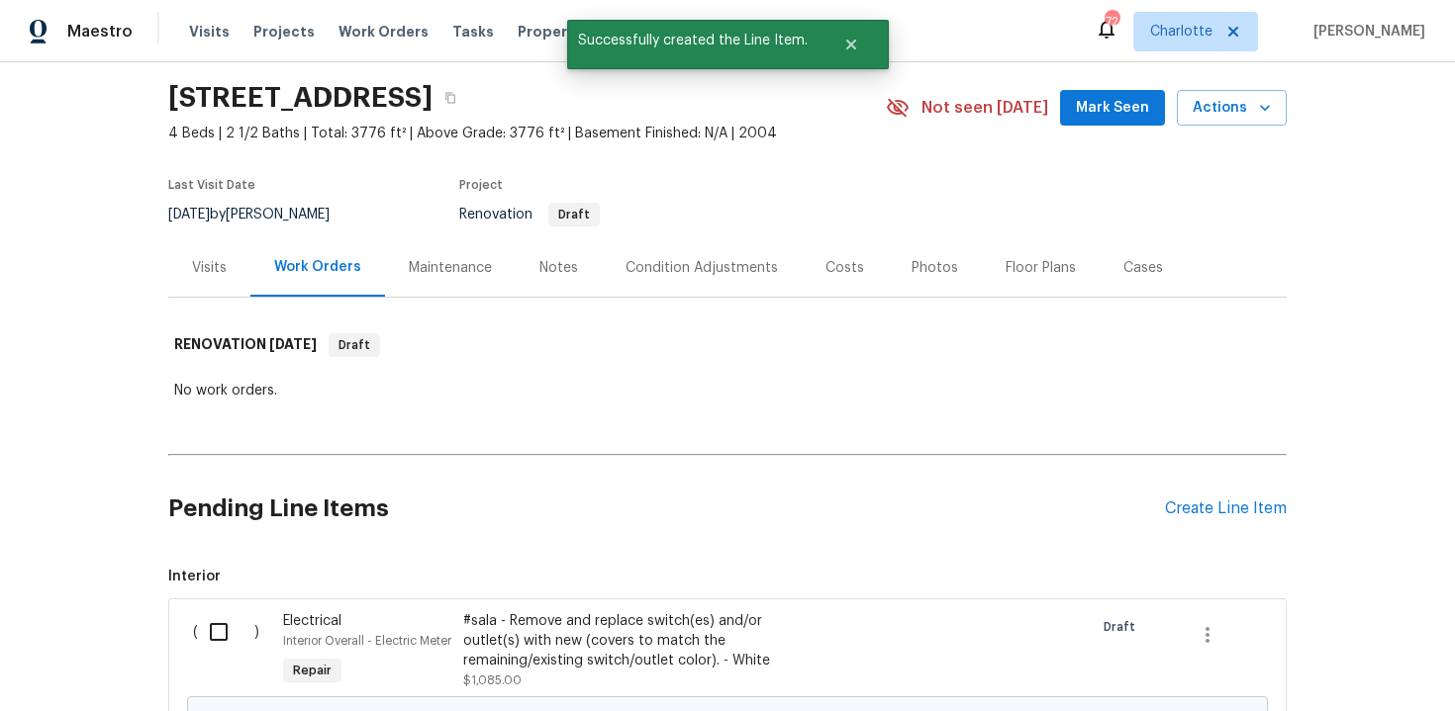
scroll to position [60, 0]
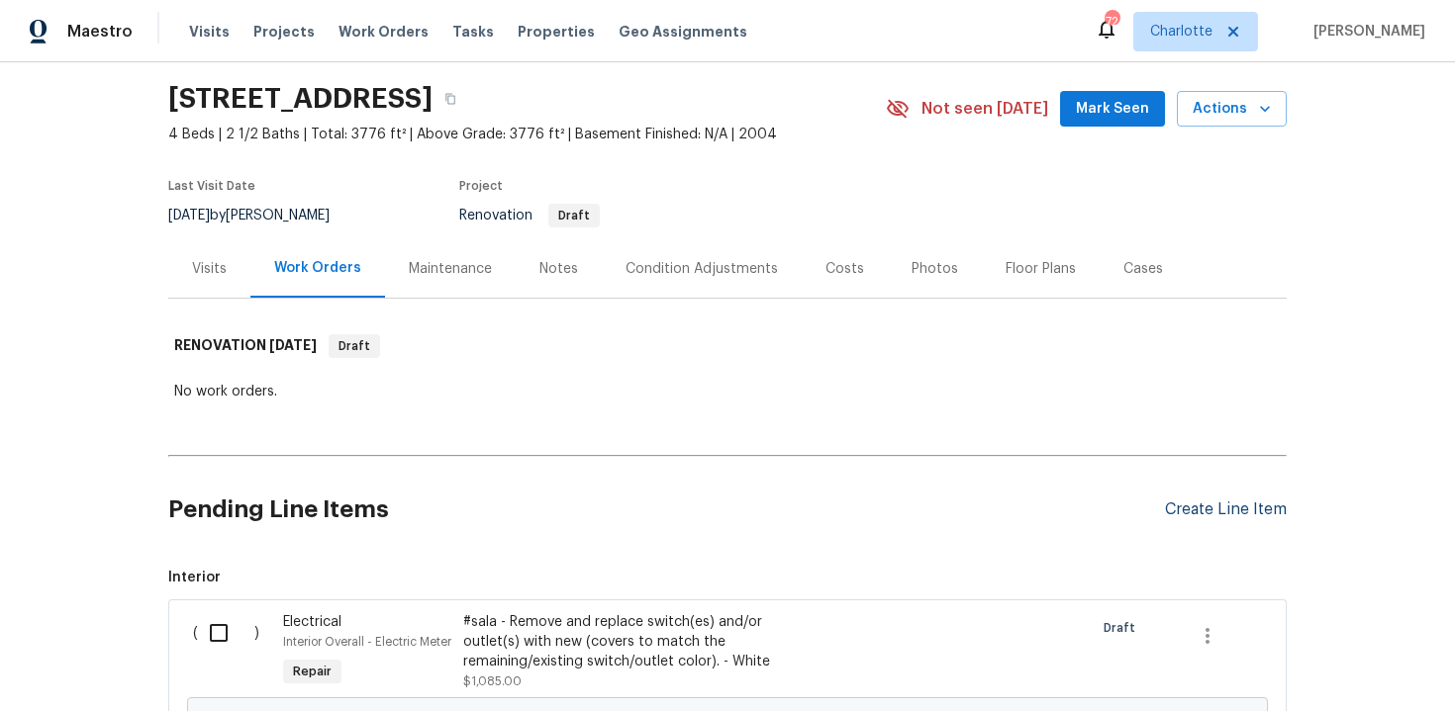
click at [1221, 513] on div "Create Line Item" at bounding box center [1226, 510] width 122 height 19
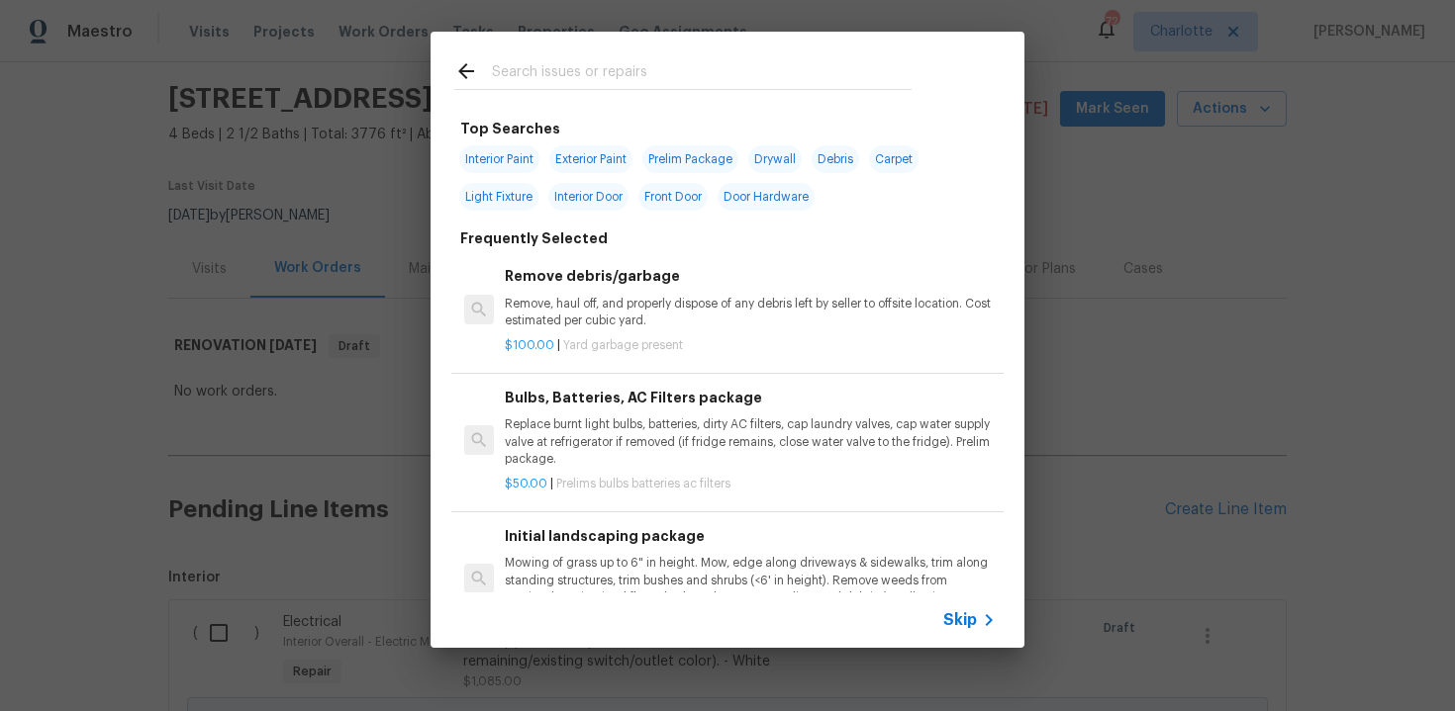
click at [966, 613] on span "Skip" at bounding box center [960, 621] width 34 height 20
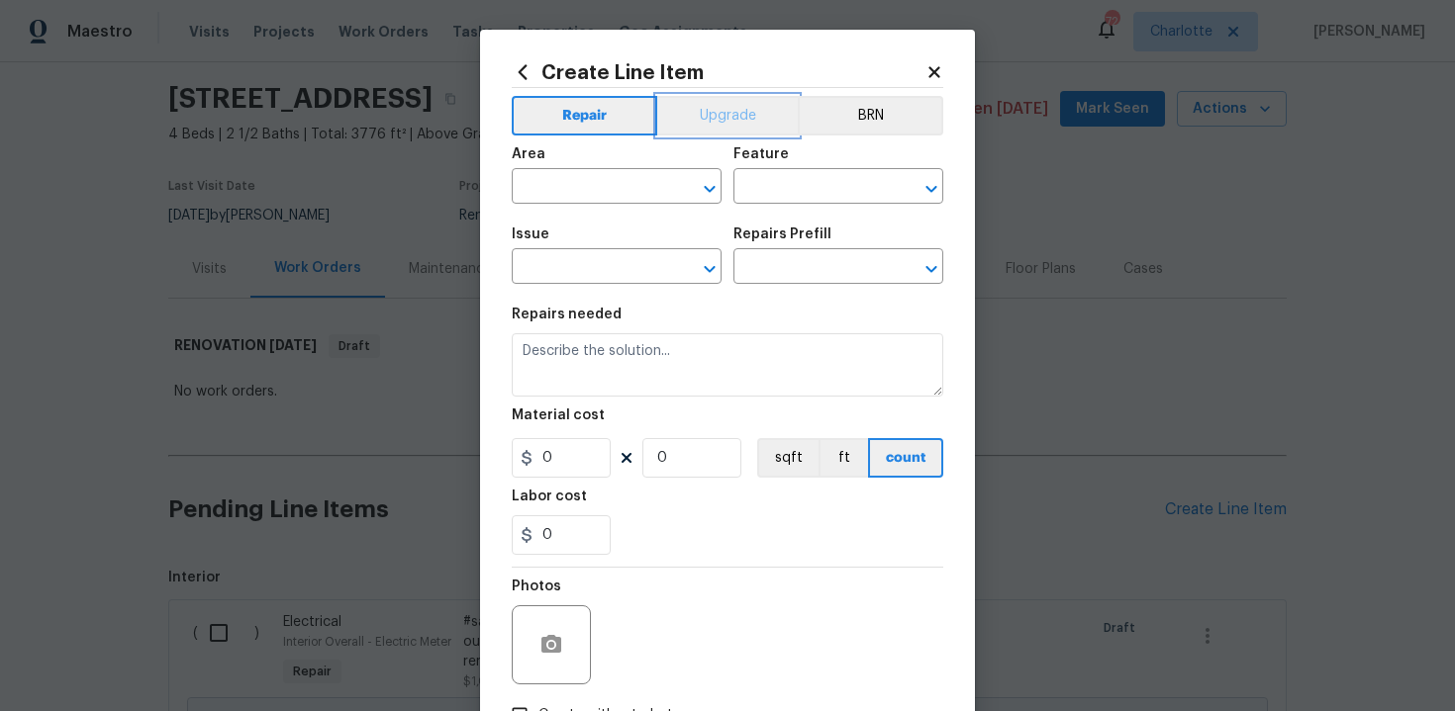
click at [706, 110] on button "Upgrade" at bounding box center [728, 116] width 142 height 40
click at [609, 190] on input "text" at bounding box center [589, 188] width 154 height 31
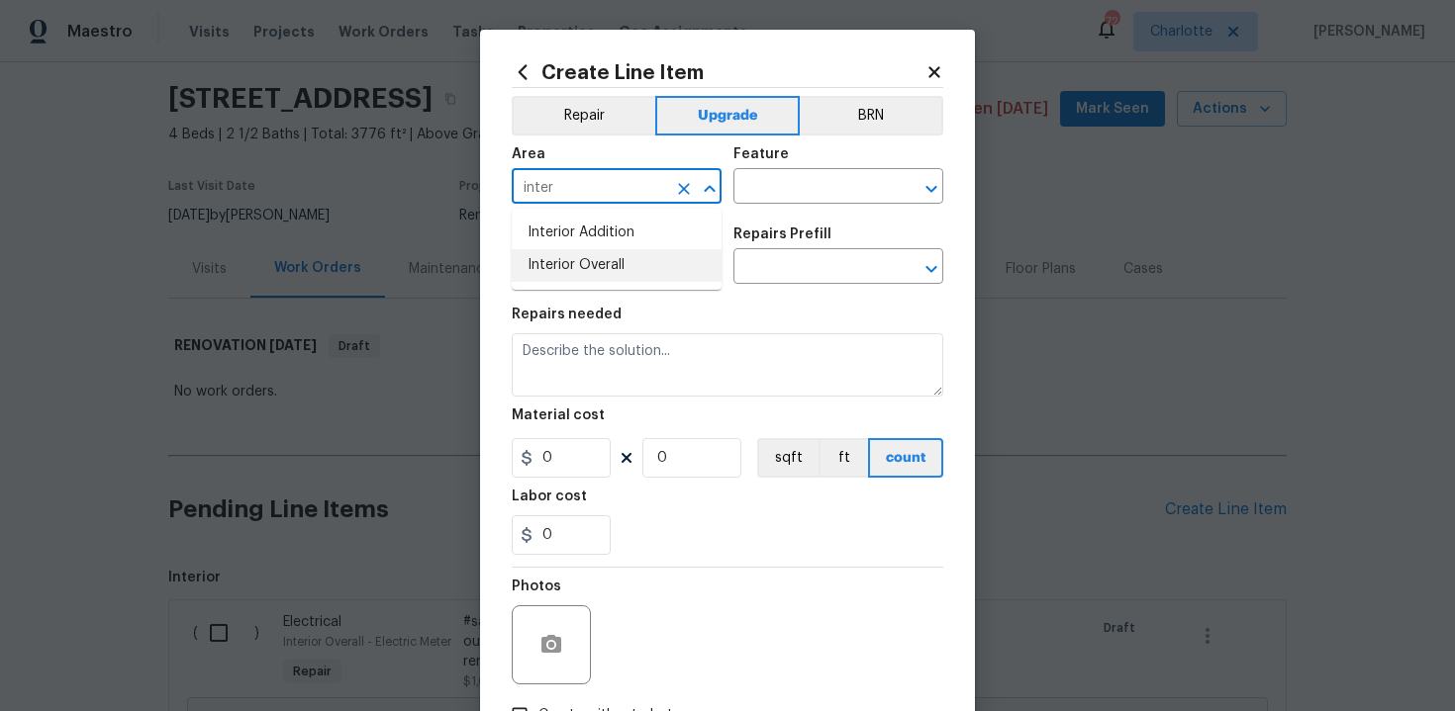
click at [612, 259] on li "Interior Overall" at bounding box center [617, 265] width 210 height 33
type input "Interior Overall"
click at [793, 191] on input "text" at bounding box center [810, 188] width 154 height 31
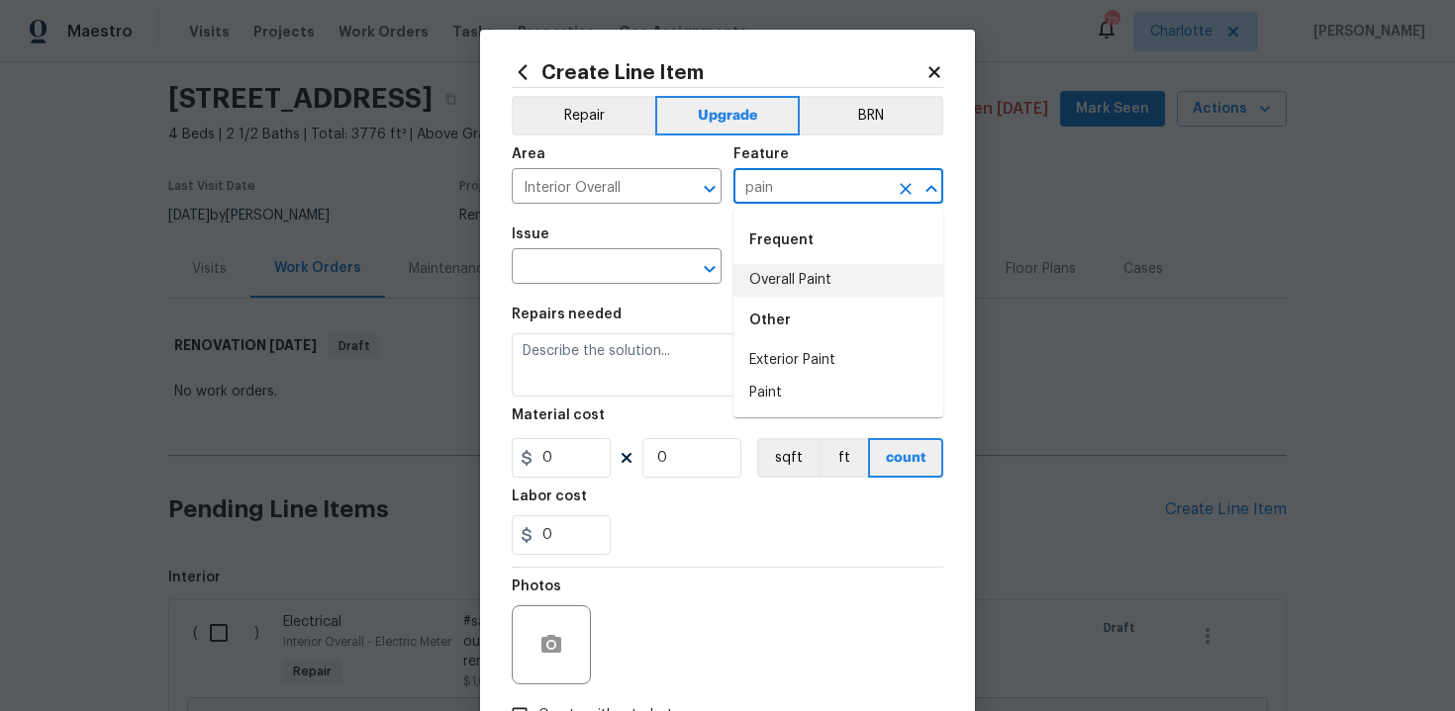
click at [799, 277] on li "Overall Paint" at bounding box center [838, 280] width 210 height 33
type input "Overall Paint"
click at [626, 271] on input "text" at bounding box center [589, 268] width 154 height 31
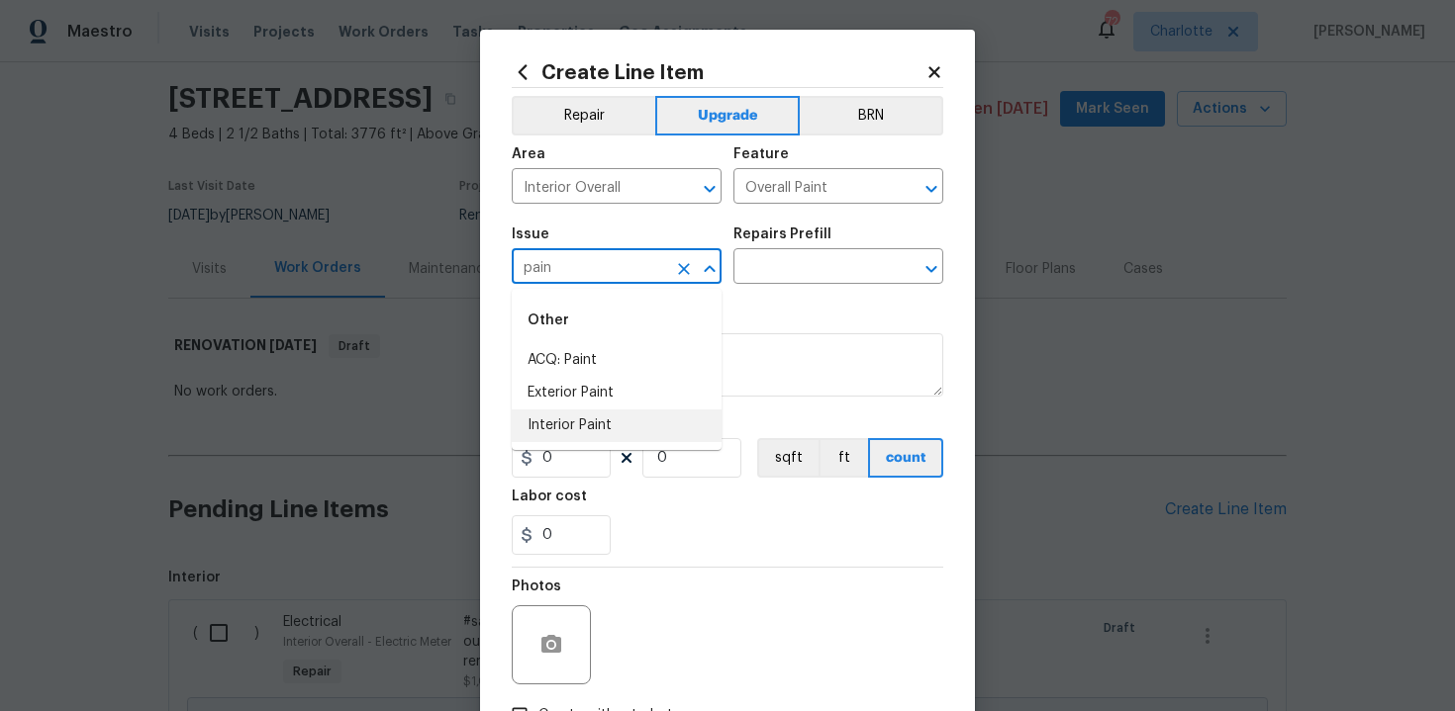
click at [628, 423] on li "Interior Paint" at bounding box center [617, 426] width 210 height 33
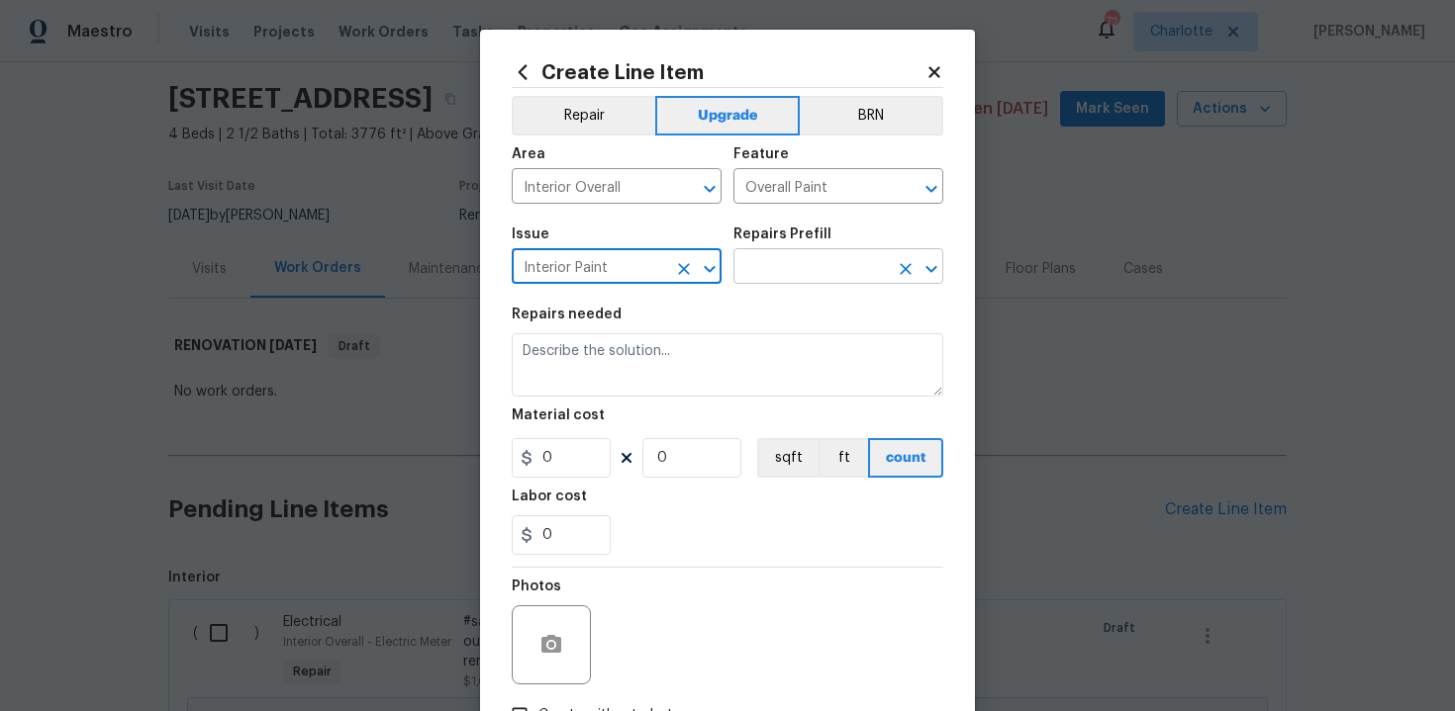
type input "Interior Paint"
click at [812, 260] on input "text" at bounding box center [810, 268] width 154 height 31
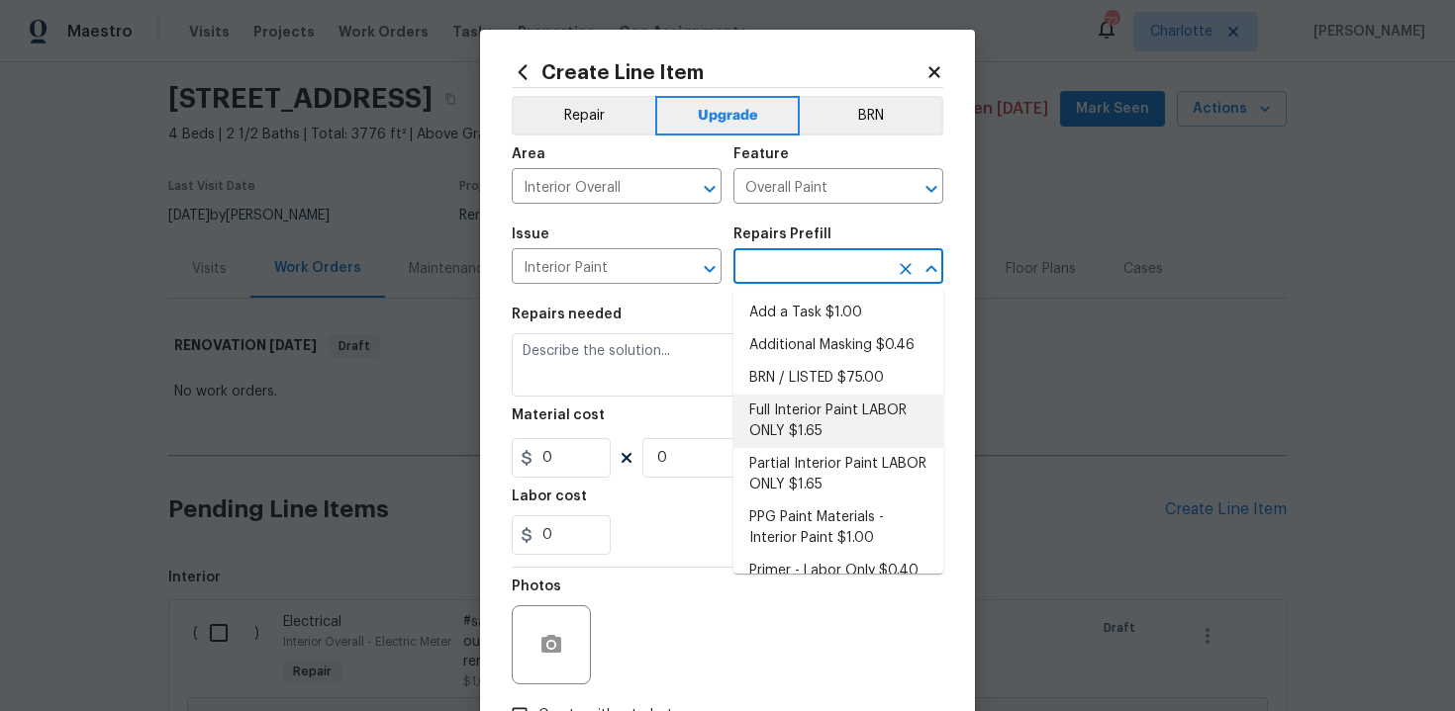
click at [815, 417] on li "Full Interior Paint LABOR ONLY $1.65" at bounding box center [838, 421] width 210 height 53
type input "Full Interior Paint LABOR ONLY $1.65"
type textarea "Full Interior paint - (walls, ceilings, trim, and doors) - PAINT PROVIDED BY OP…"
type input "1.65"
type input "1"
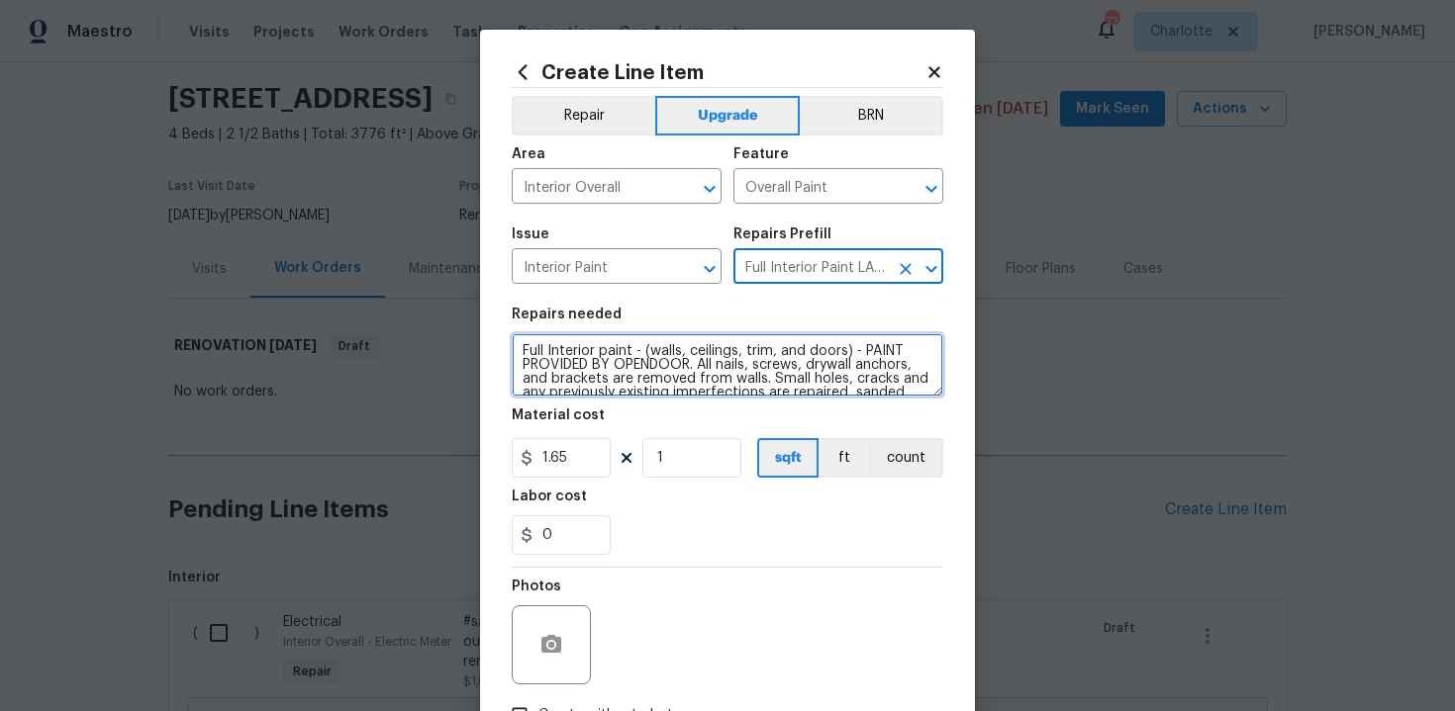
click at [513, 342] on textarea "Full Interior paint - (walls, ceilings, trim, and doors) - PAINT PROVIDED BY OP…" at bounding box center [727, 364] width 431 height 63
type textarea "#sala - Full Interior paint - (walls, ceilings, trim, and doors) - PAINT PROVID…"
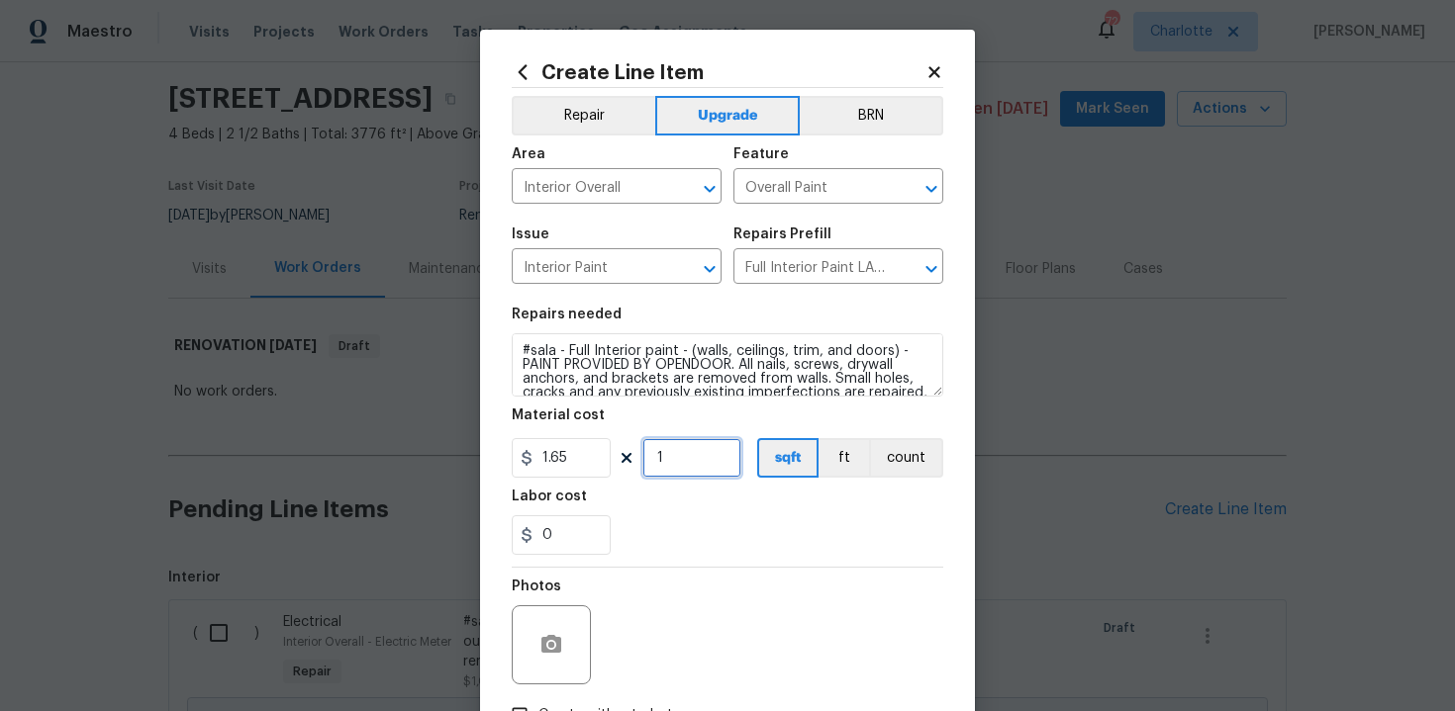
click at [706, 474] on input "1" at bounding box center [691, 458] width 99 height 40
type input "3776"
click at [752, 521] on div "0" at bounding box center [727, 536] width 431 height 40
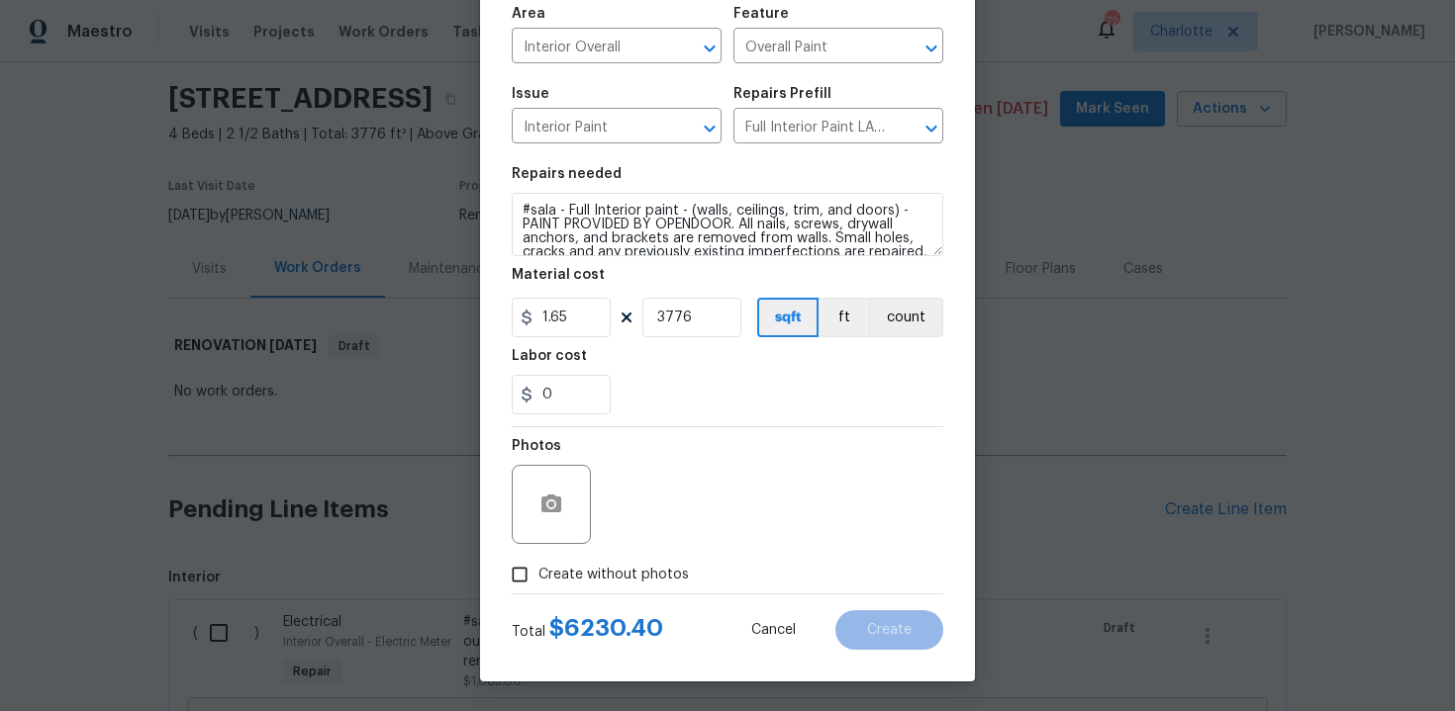
click at [602, 567] on span "Create without photos" at bounding box center [613, 575] width 150 height 21
click at [538, 567] on input "Create without photos" at bounding box center [520, 575] width 38 height 38
checkbox input "true"
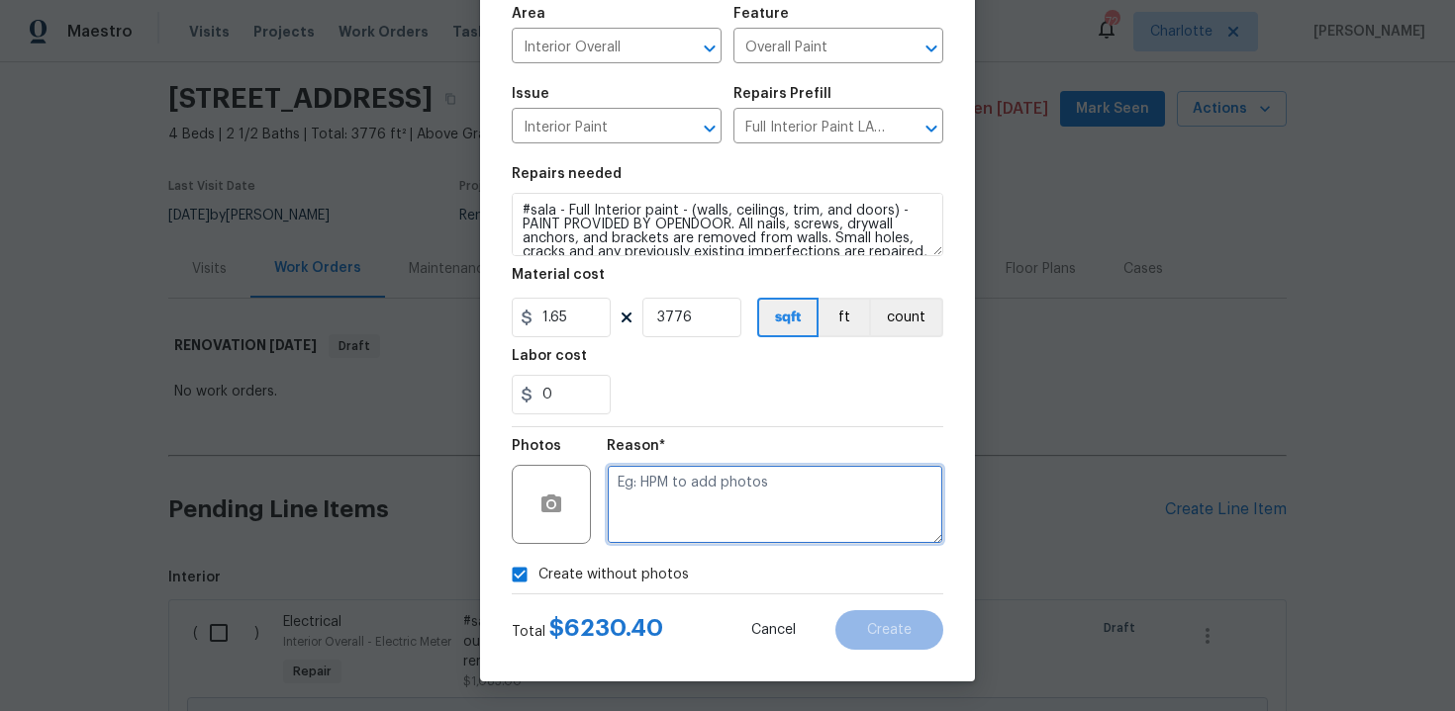
click at [702, 487] on textarea at bounding box center [775, 504] width 336 height 79
type textarea "n/a"
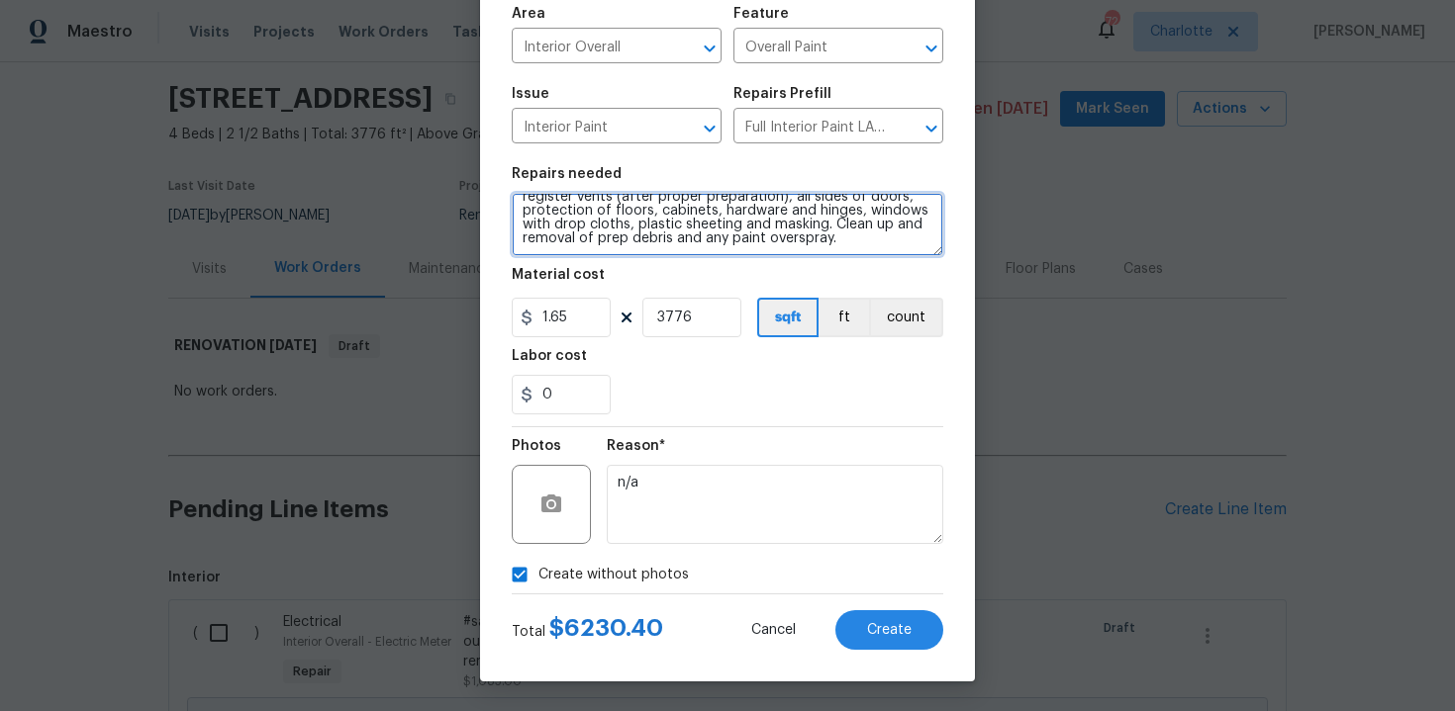
click at [852, 244] on textarea "#sala - Full Interior paint - (walls, ceilings, trim, and doors) - PAINT PROVID…" at bounding box center [727, 224] width 431 height 63
paste textarea "Including doors and trim"
type textarea "#sala - Full Interior paint - (walls, ceilings, trim, and doors) - PAINT PROVID…"
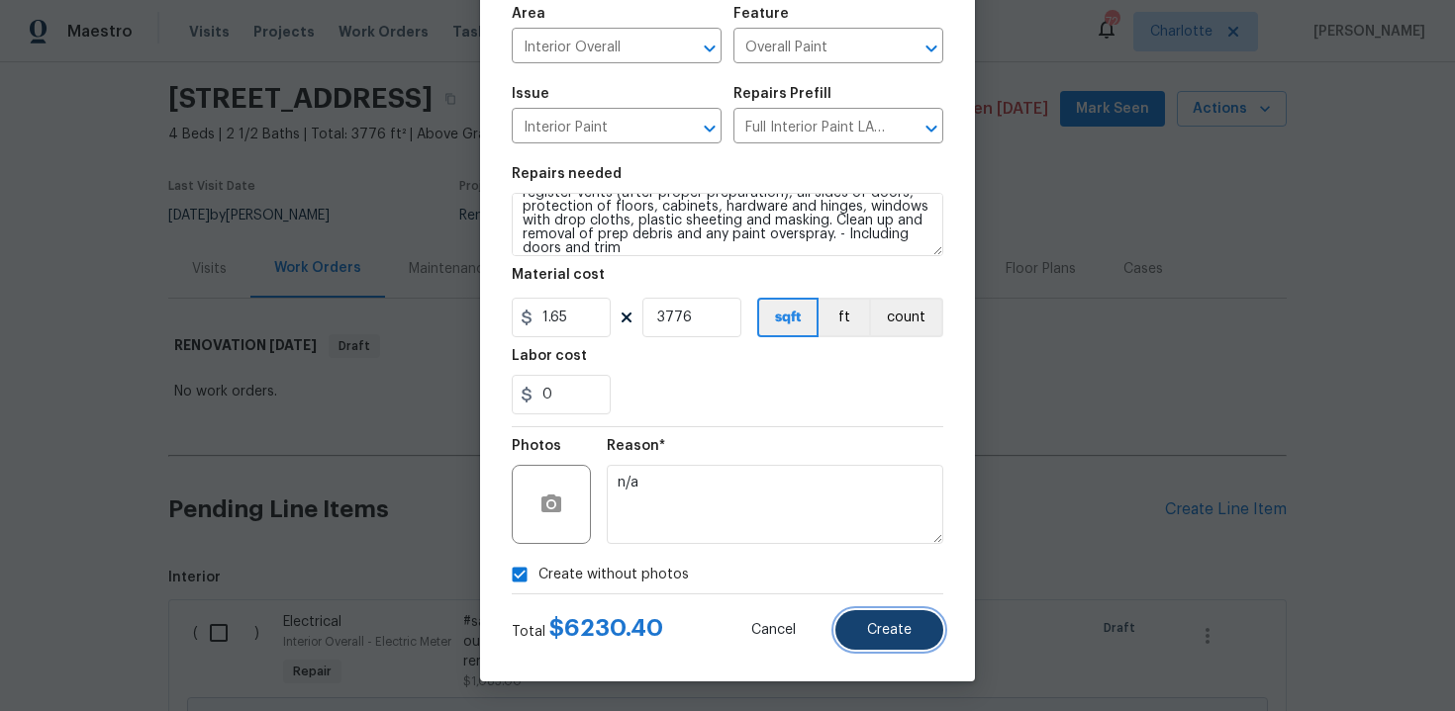
click at [872, 616] on button "Create" at bounding box center [889, 631] width 108 height 40
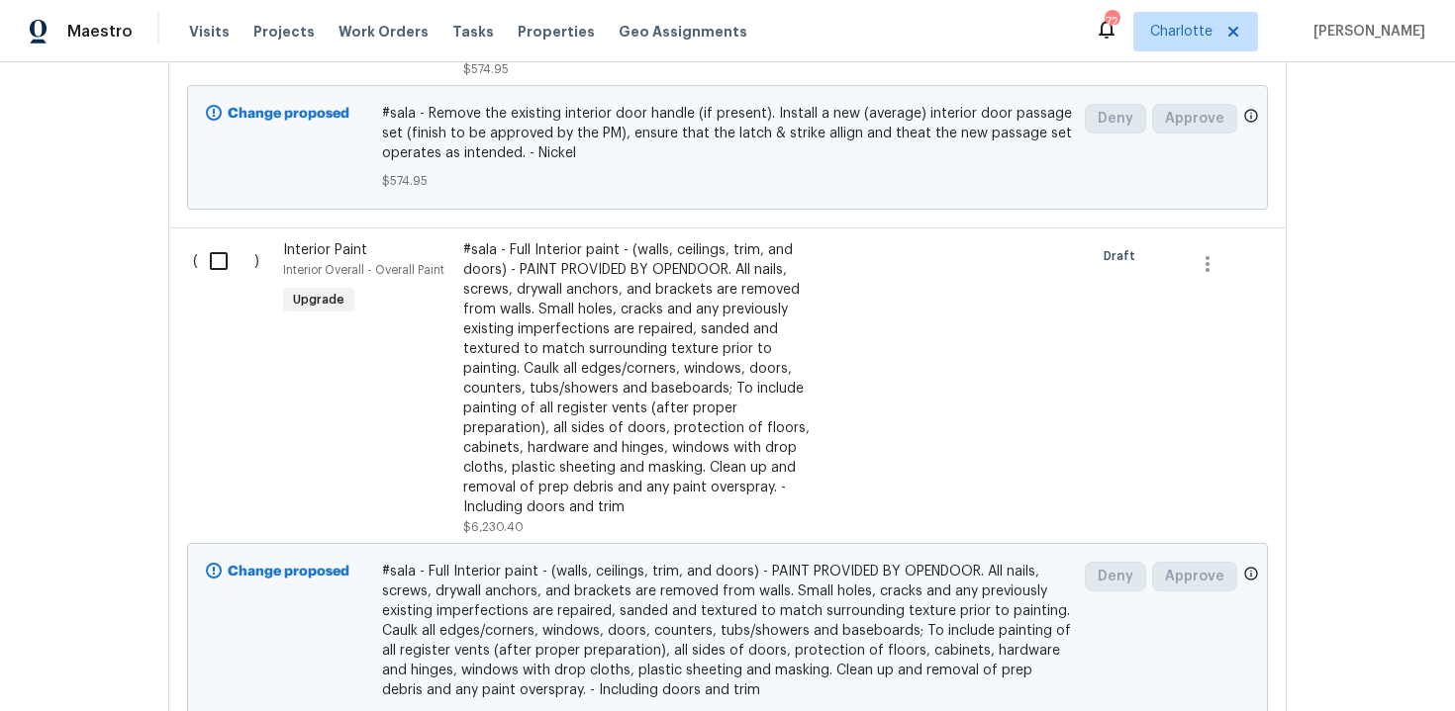
scroll to position [1144, 0]
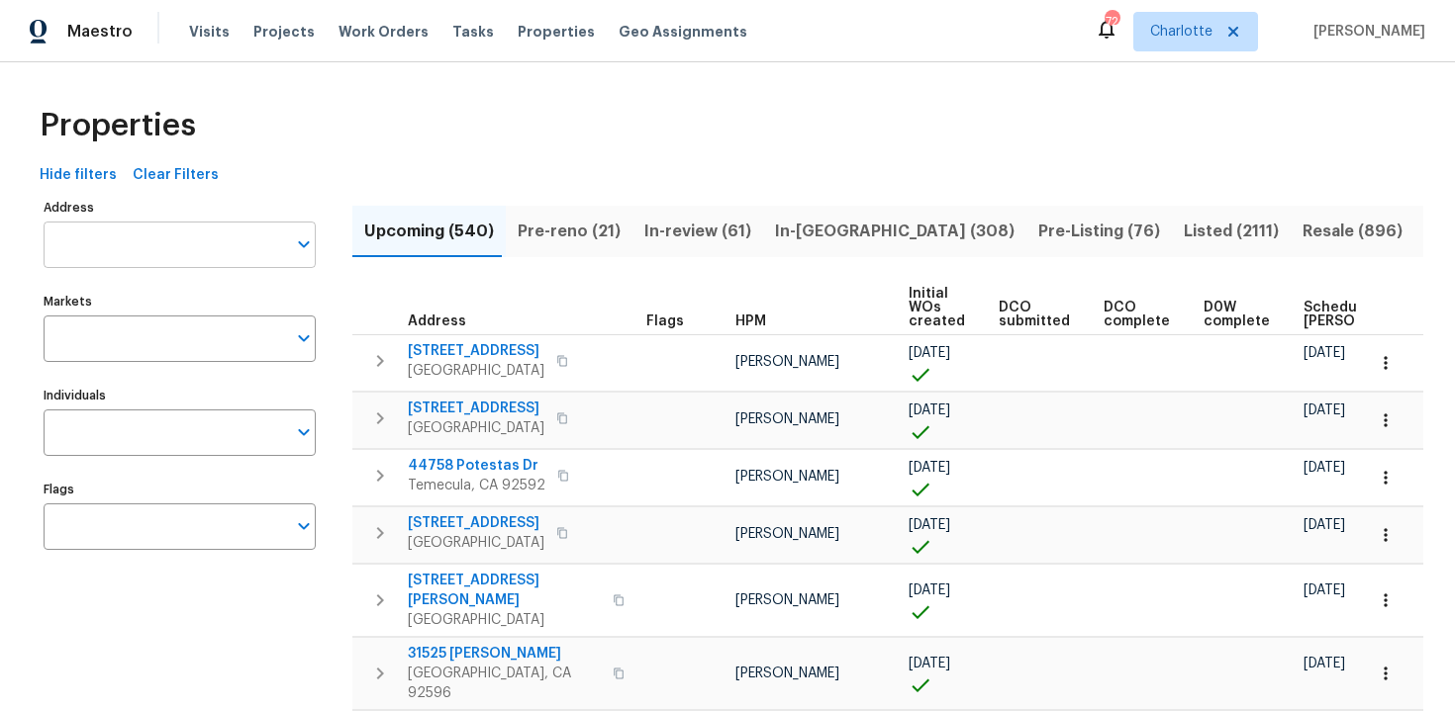
click at [153, 252] on input "Address" at bounding box center [165, 245] width 242 height 47
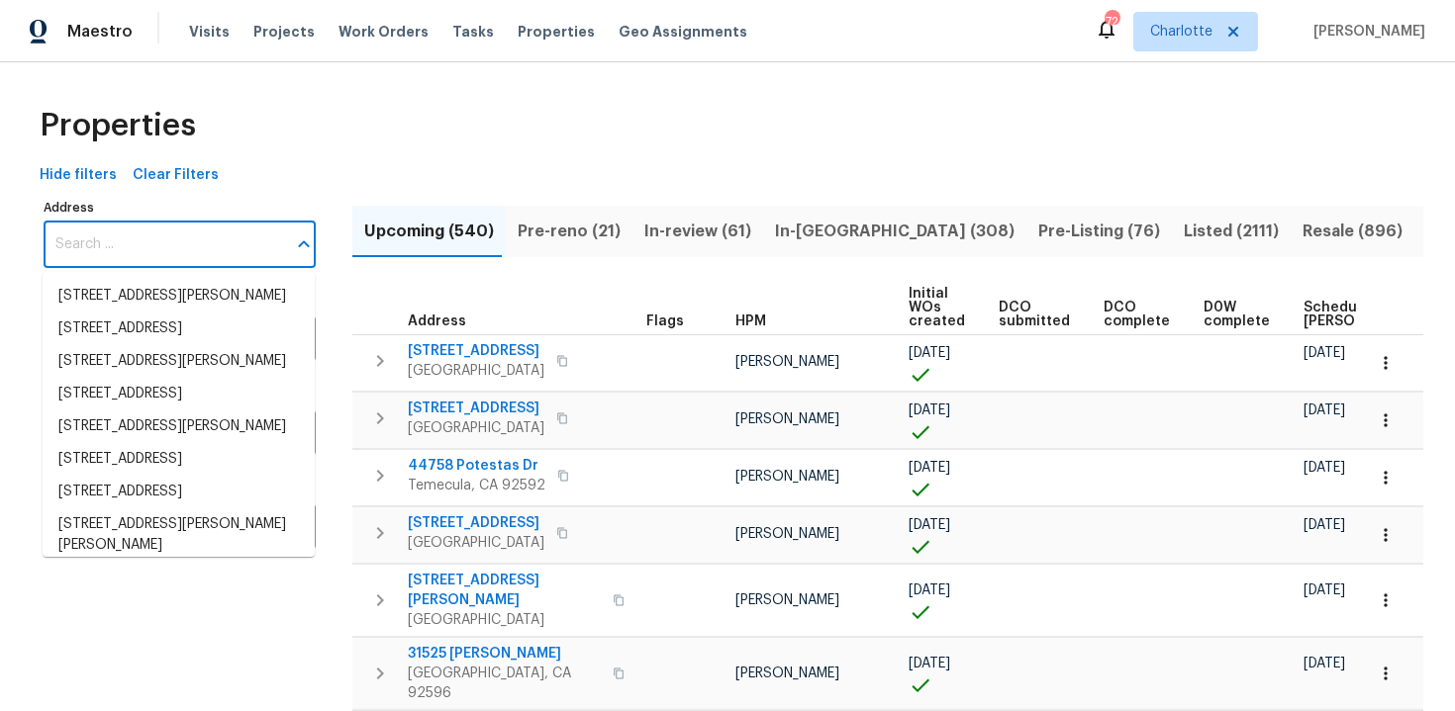
paste input "[STREET_ADDRESS]"
type input "[STREET_ADDRESS]"
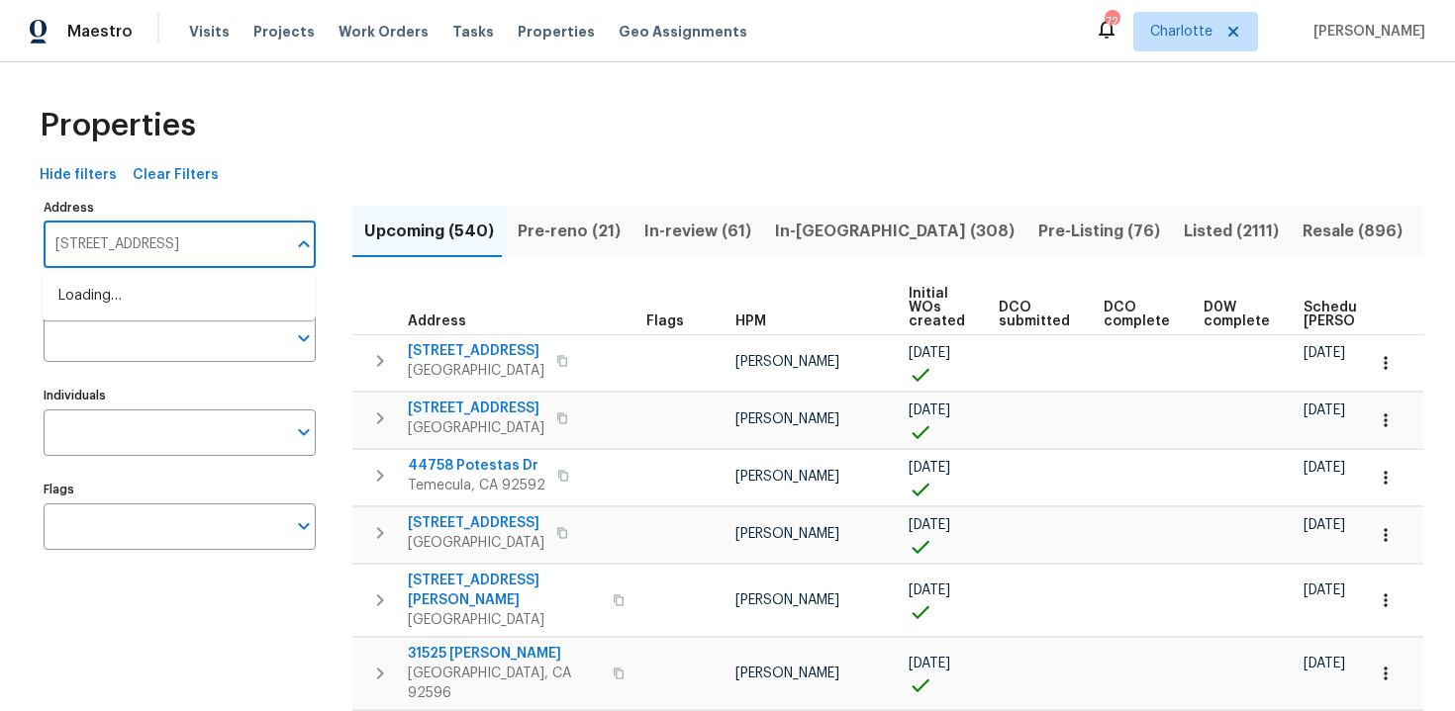
scroll to position [0, 49]
click at [158, 313] on li "[STREET_ADDRESS]" at bounding box center [179, 296] width 272 height 33
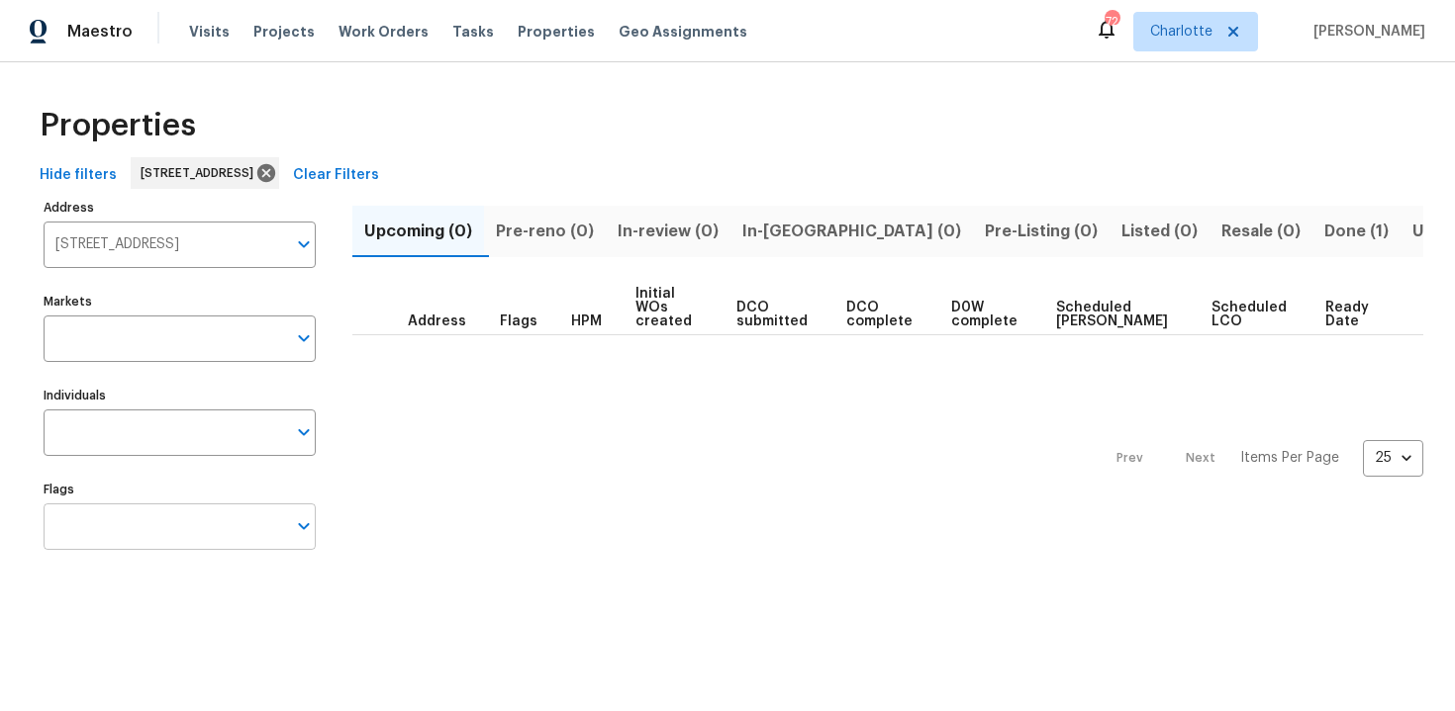
click at [153, 538] on input "Flags" at bounding box center [165, 527] width 242 height 47
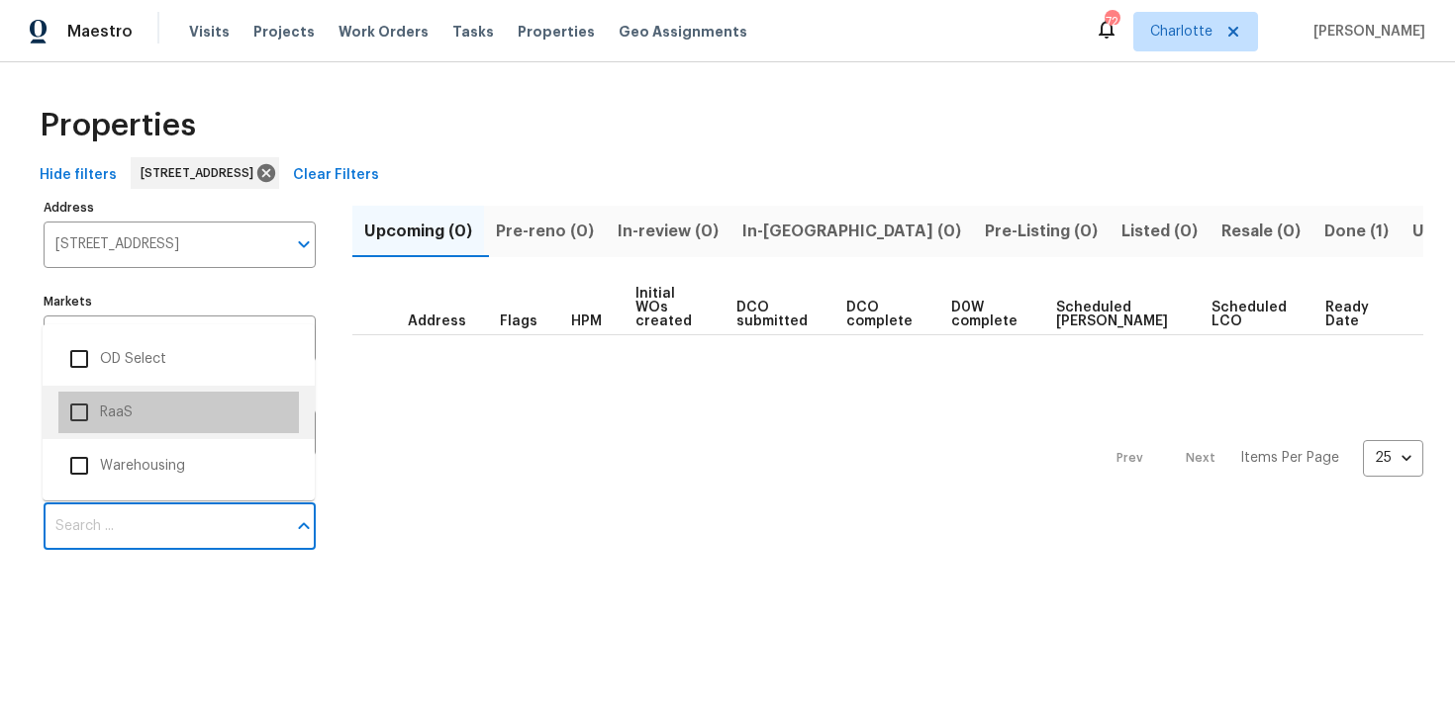
click at [120, 418] on li "RaaS" at bounding box center [178, 413] width 240 height 42
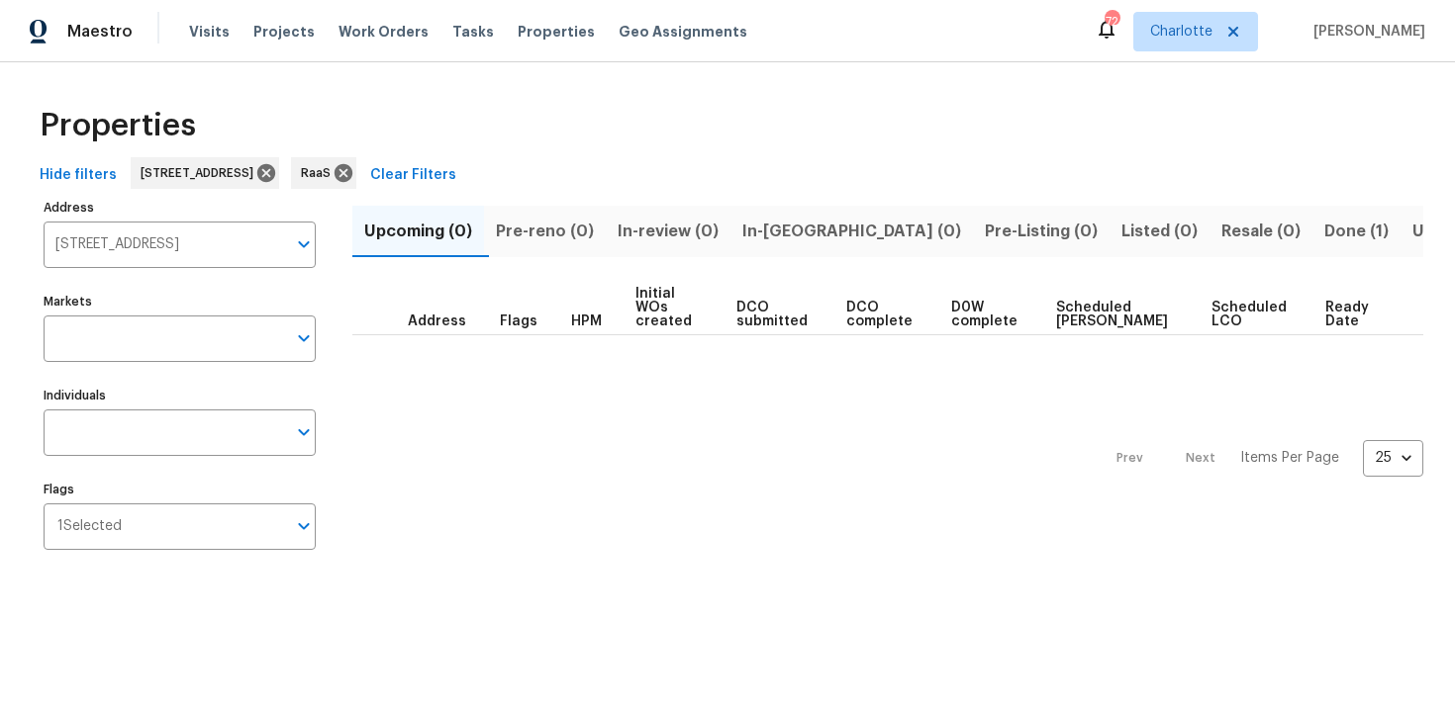
click at [1324, 237] on span "Done (1)" at bounding box center [1356, 232] width 64 height 28
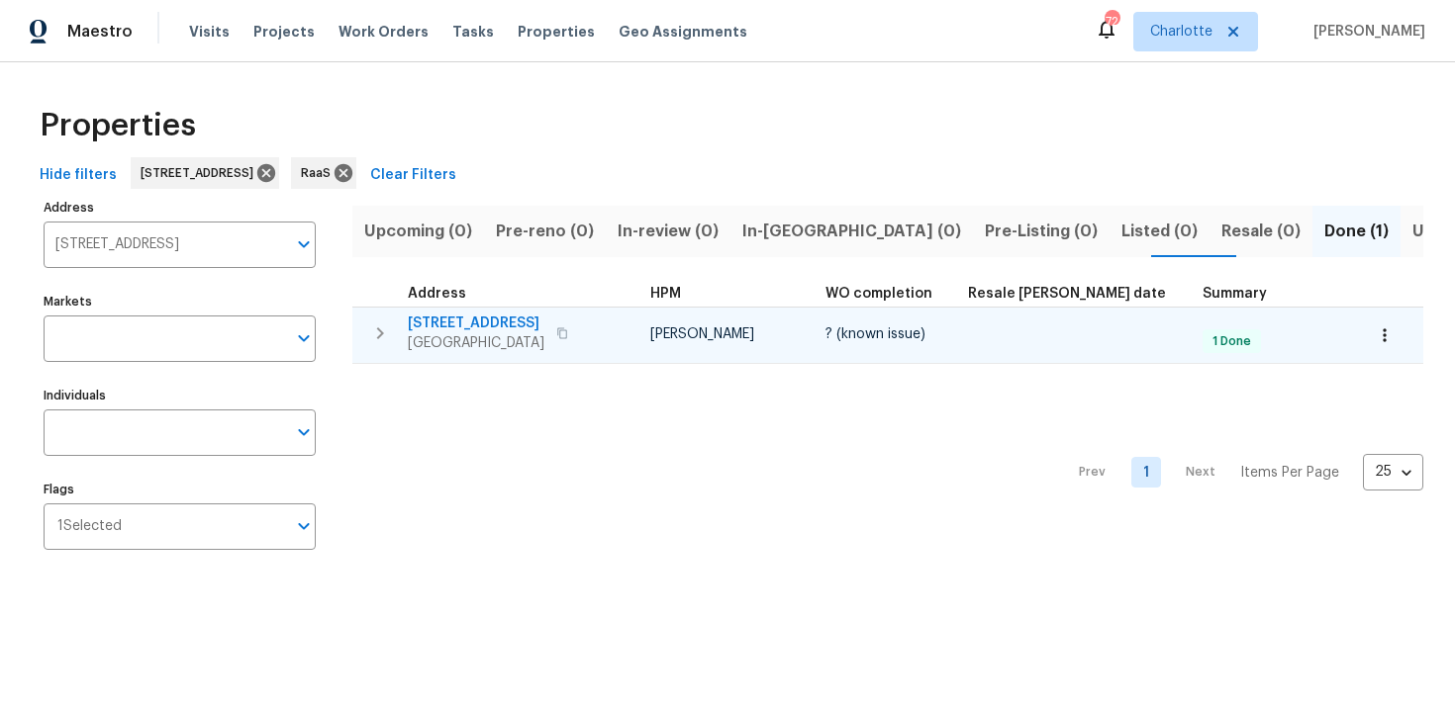
click at [628, 323] on div "[STREET_ADDRESS]" at bounding box center [519, 334] width 223 height 40
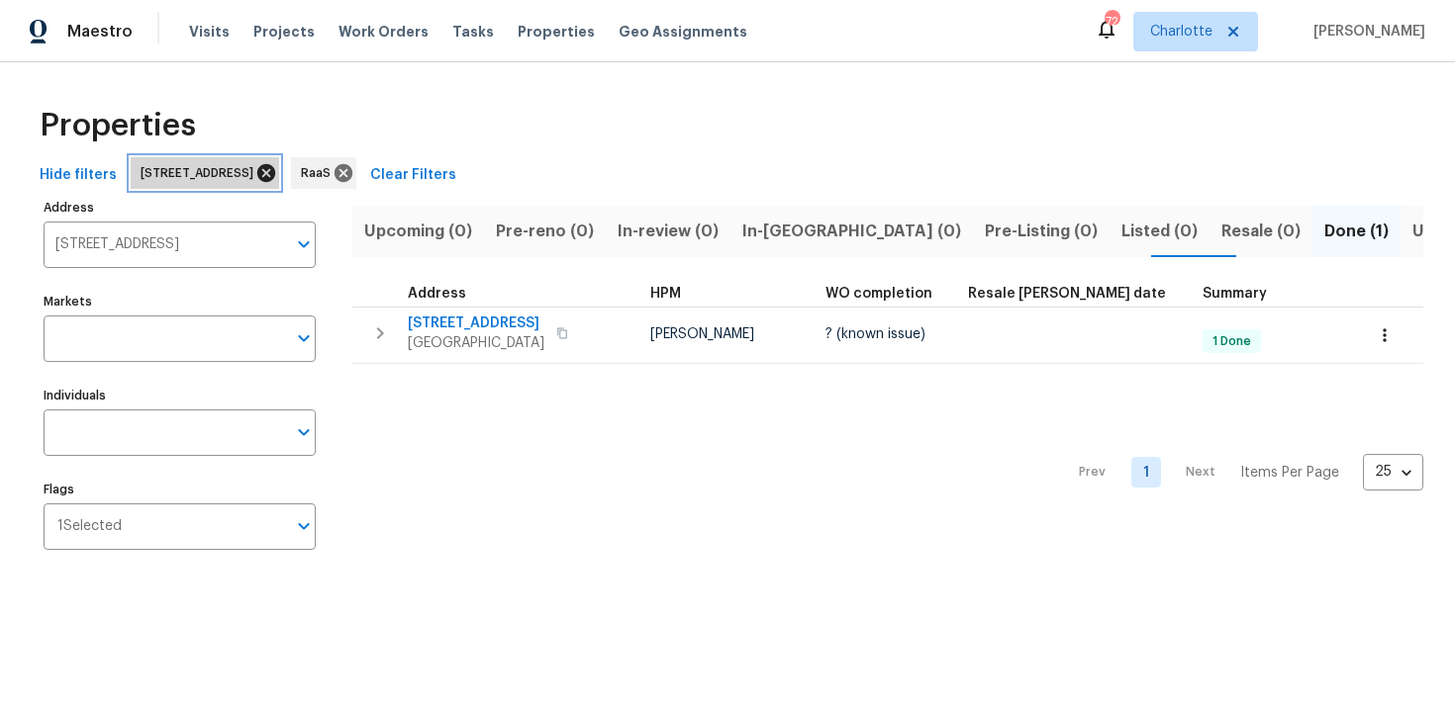
click at [275, 173] on icon at bounding box center [266, 173] width 18 height 18
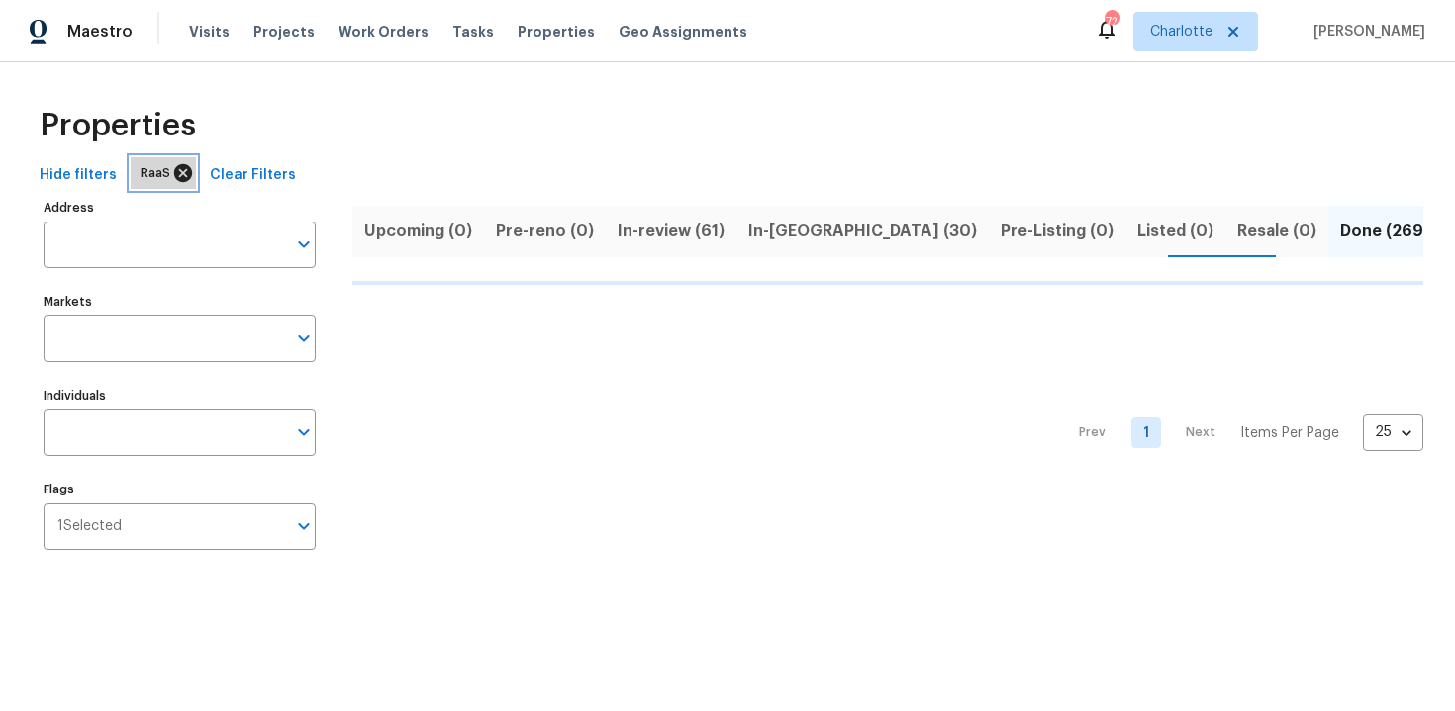
click at [179, 171] on icon at bounding box center [183, 173] width 22 height 22
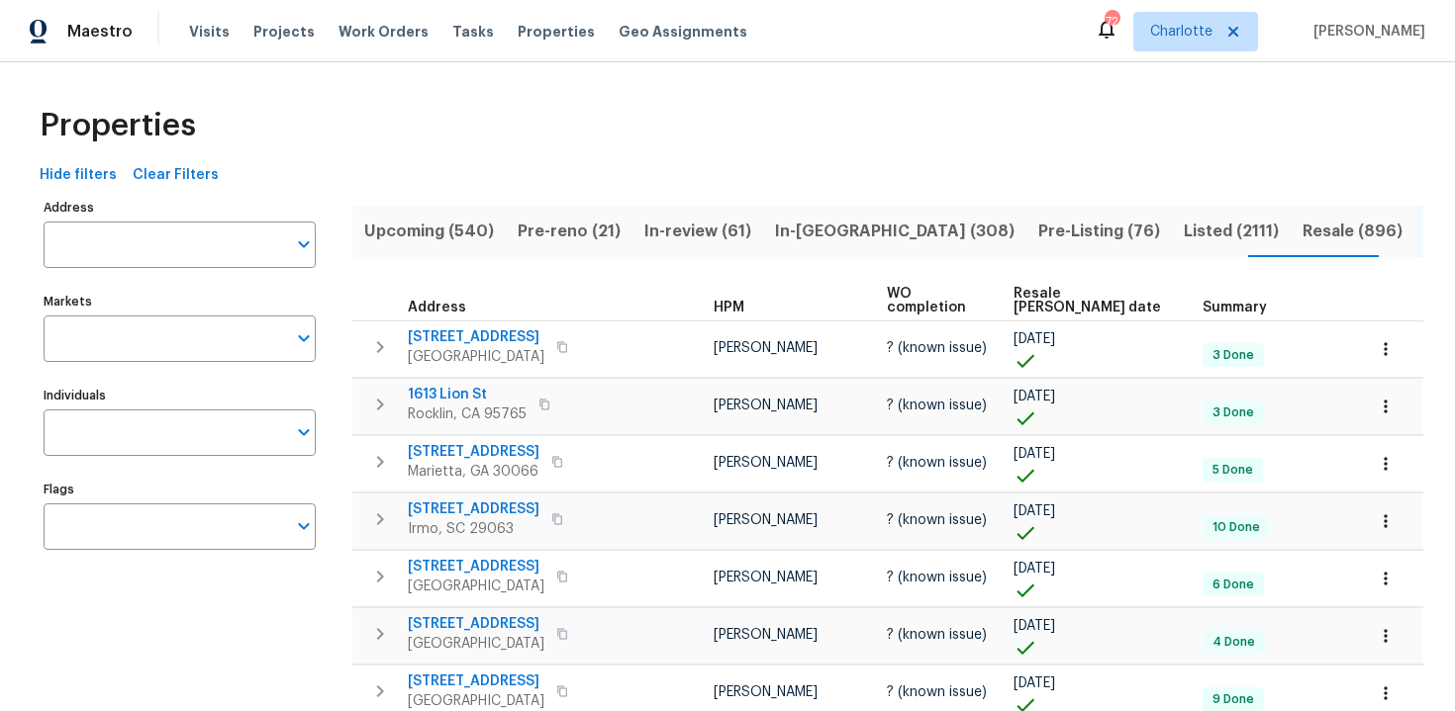
click at [438, 231] on span "Upcoming (540)" at bounding box center [429, 232] width 130 height 28
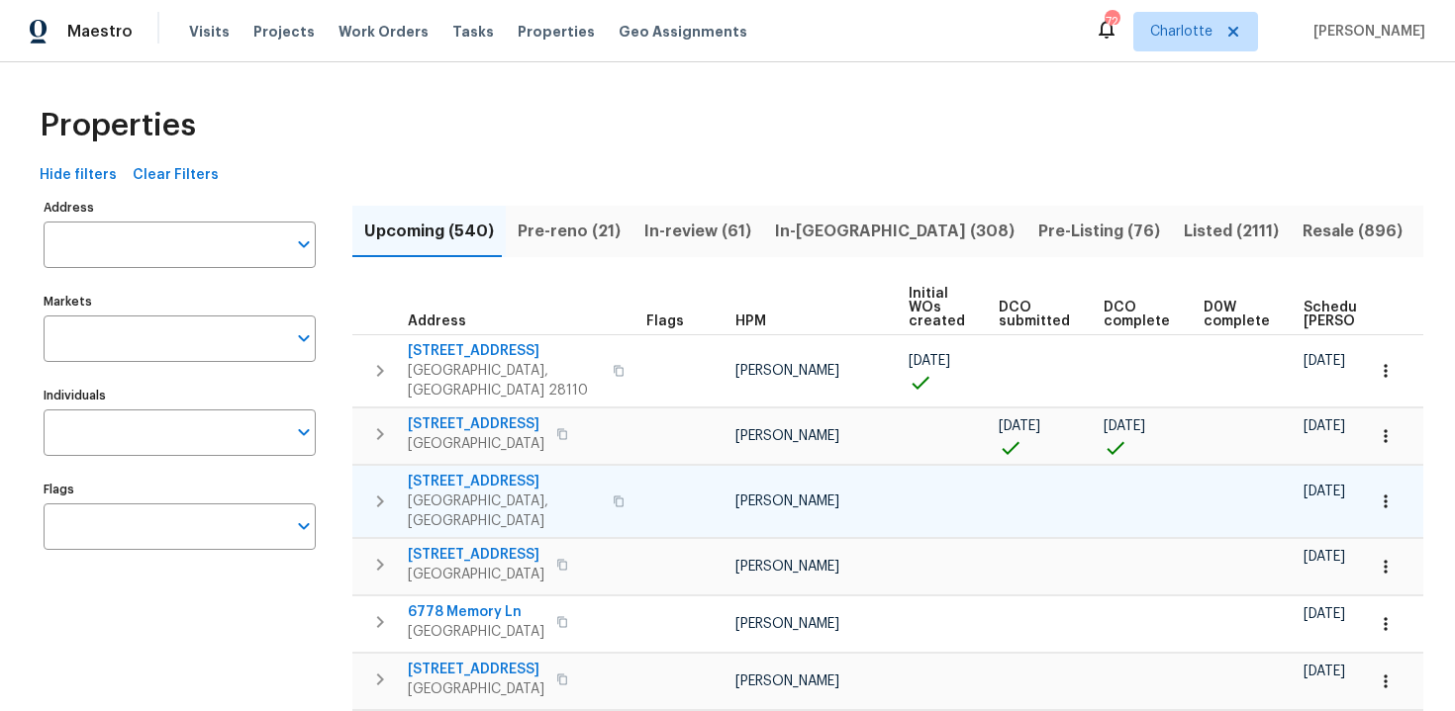
scroll to position [0, 209]
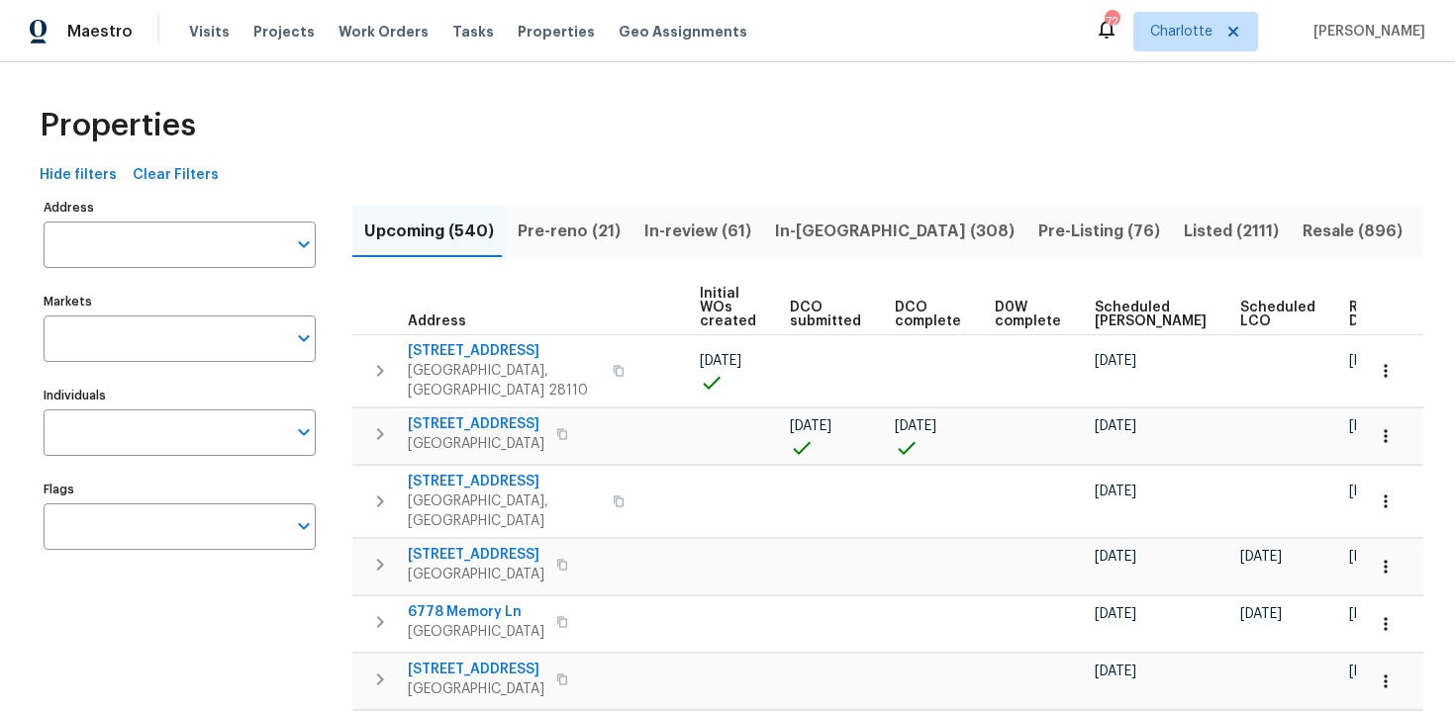
click at [1349, 325] on span "Ready Date" at bounding box center [1371, 315] width 44 height 28
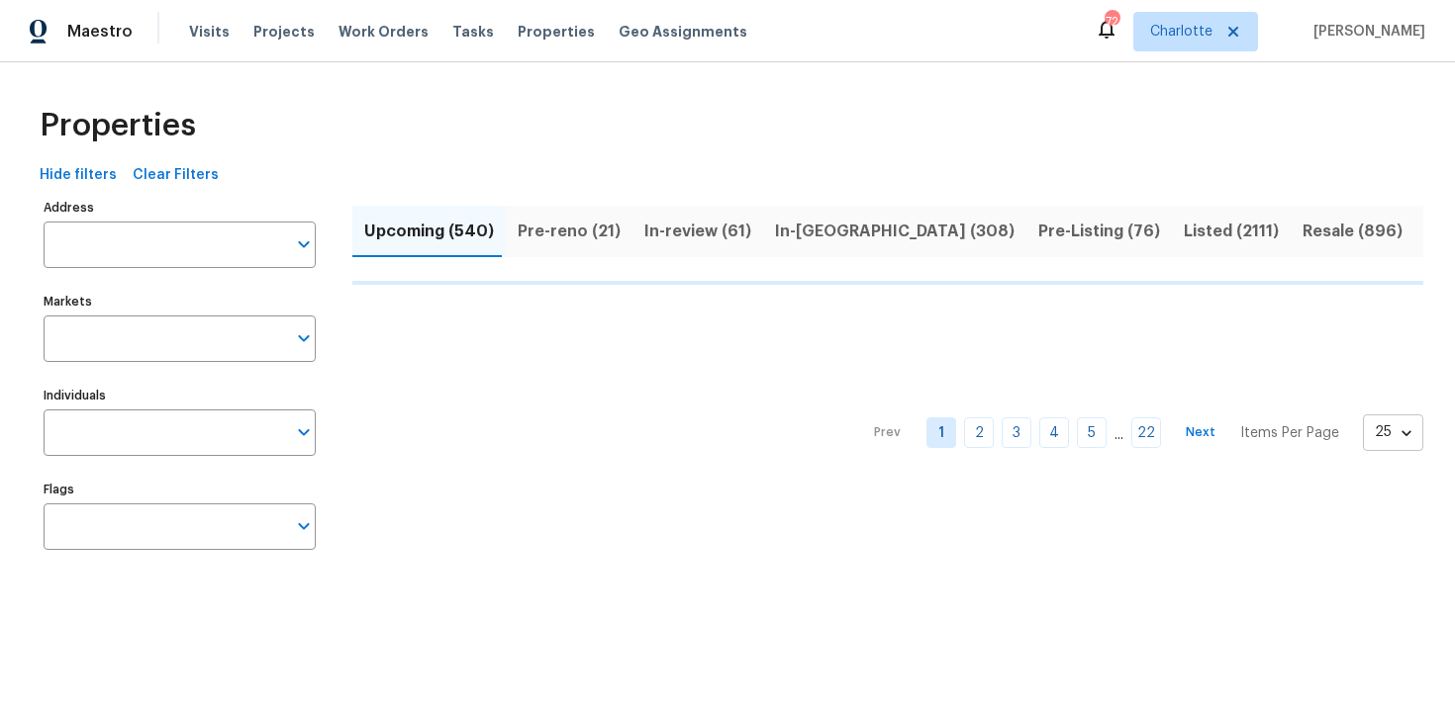
click at [1389, 426] on body "Maestro Visits Projects Work Orders Tasks Properties Geo Assignments 72 [PERSON…" at bounding box center [727, 301] width 1455 height 602
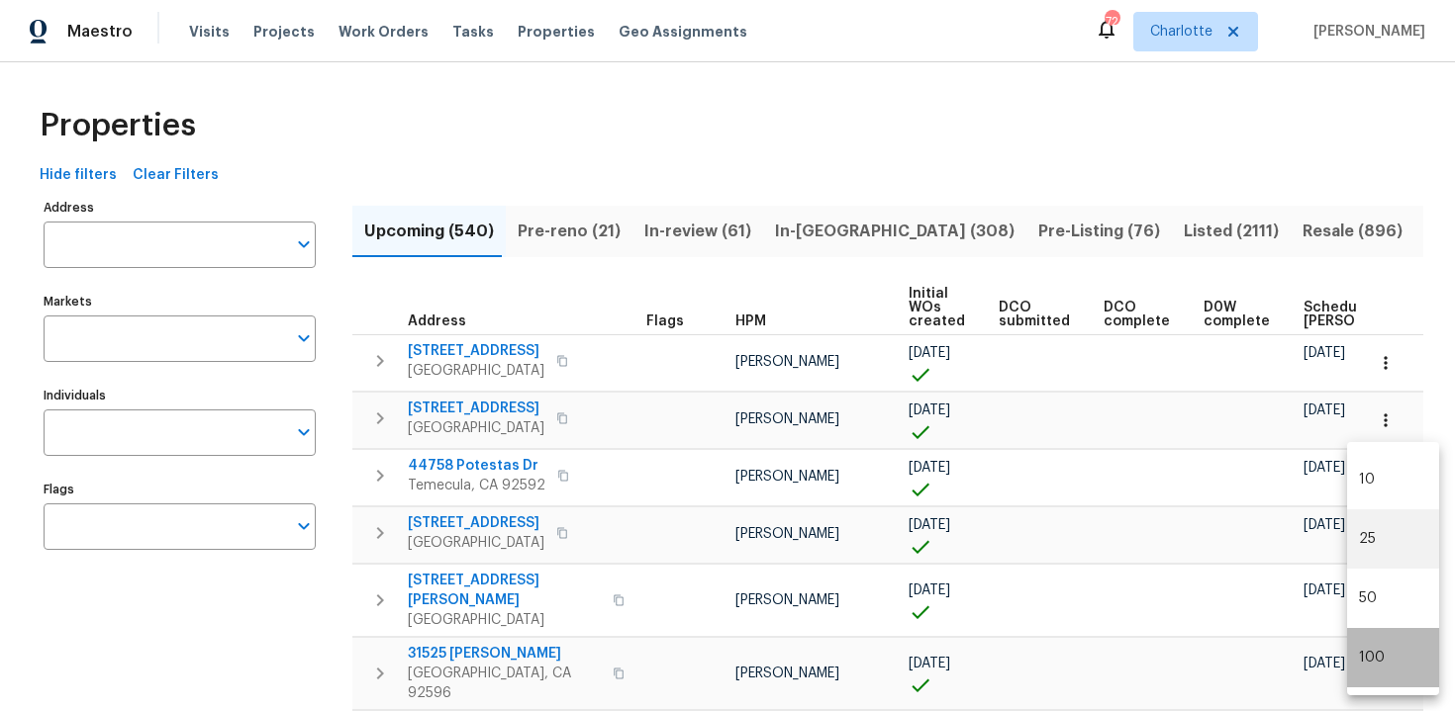
click at [1382, 647] on li "100" at bounding box center [1393, 657] width 92 height 59
type input "100"
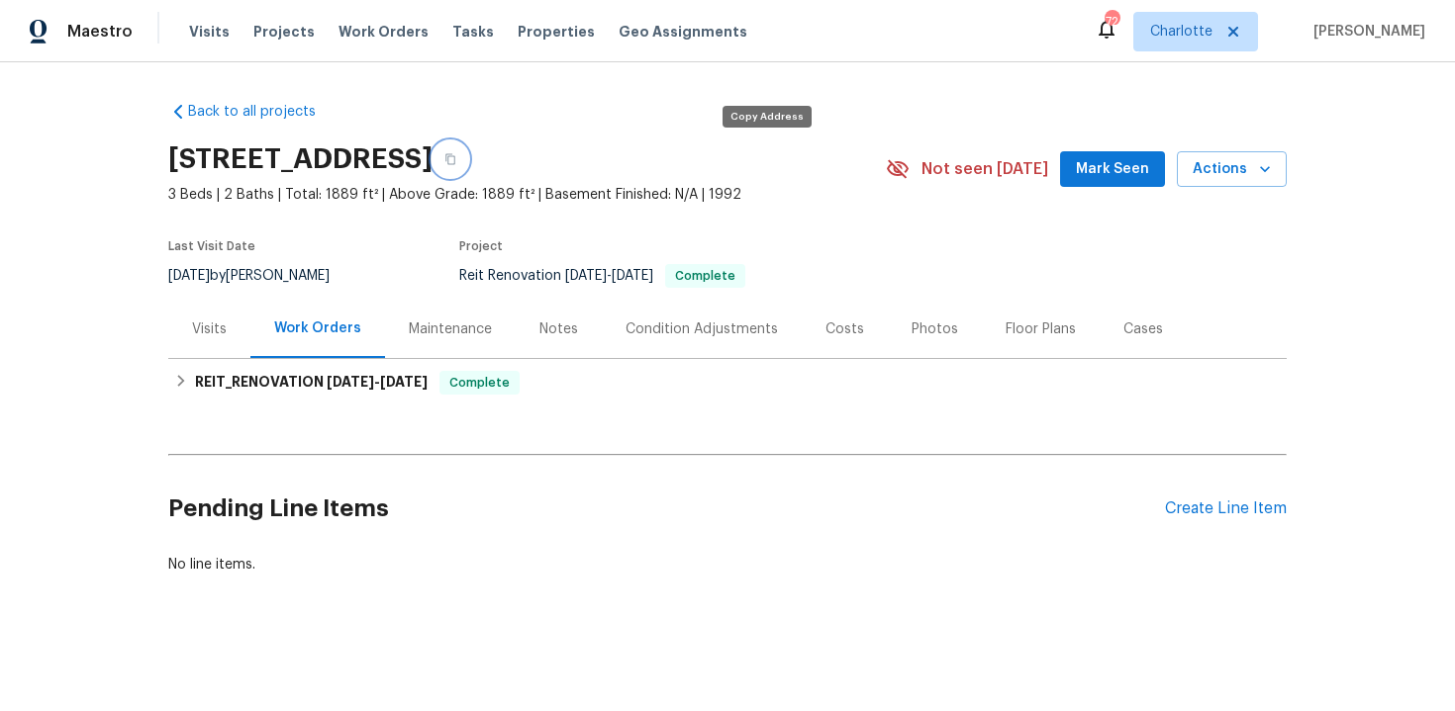
click at [455, 156] on icon "button" at bounding box center [450, 159] width 10 height 11
click at [456, 164] on icon "button" at bounding box center [450, 159] width 12 height 12
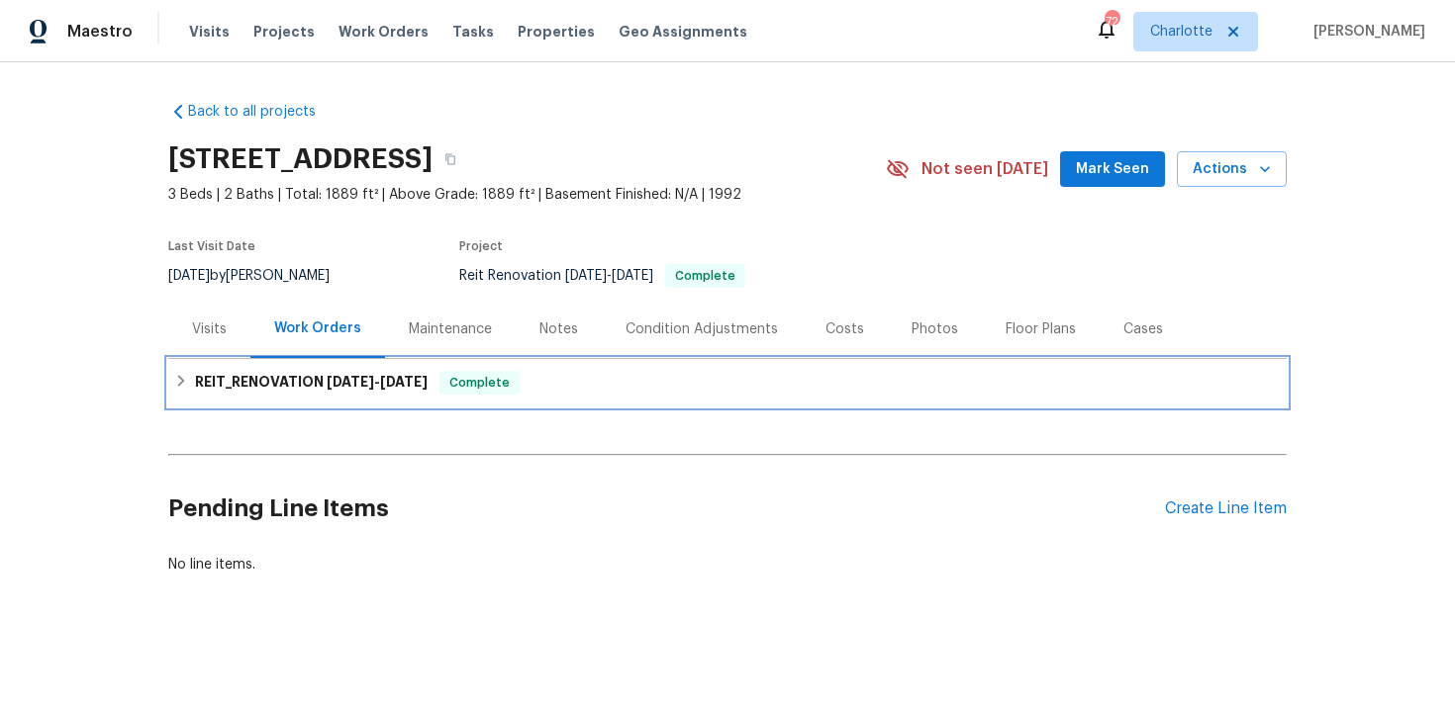
click at [654, 378] on div "REIT_RENOVATION [DATE] - [DATE] Complete" at bounding box center [727, 383] width 1106 height 24
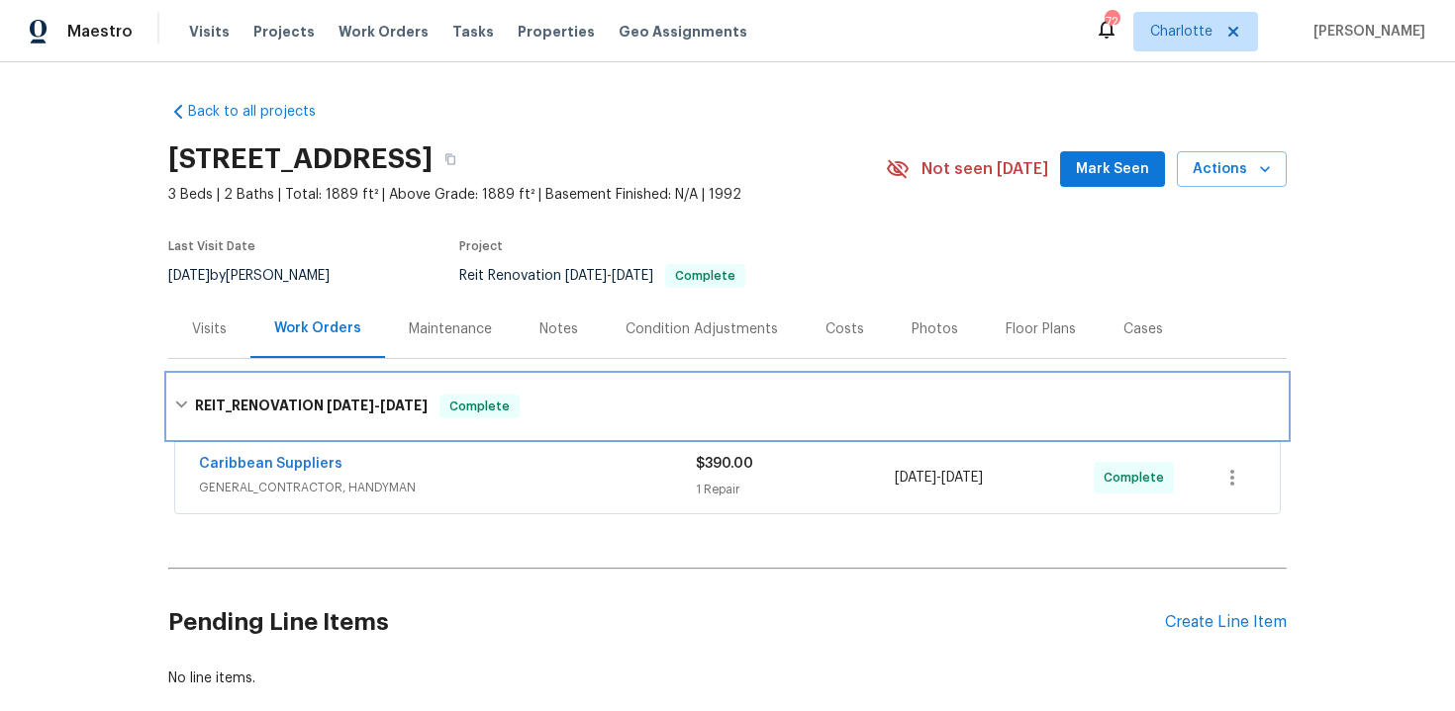
click at [700, 380] on div "REIT_RENOVATION [DATE] - [DATE] Complete" at bounding box center [727, 406] width 1118 height 63
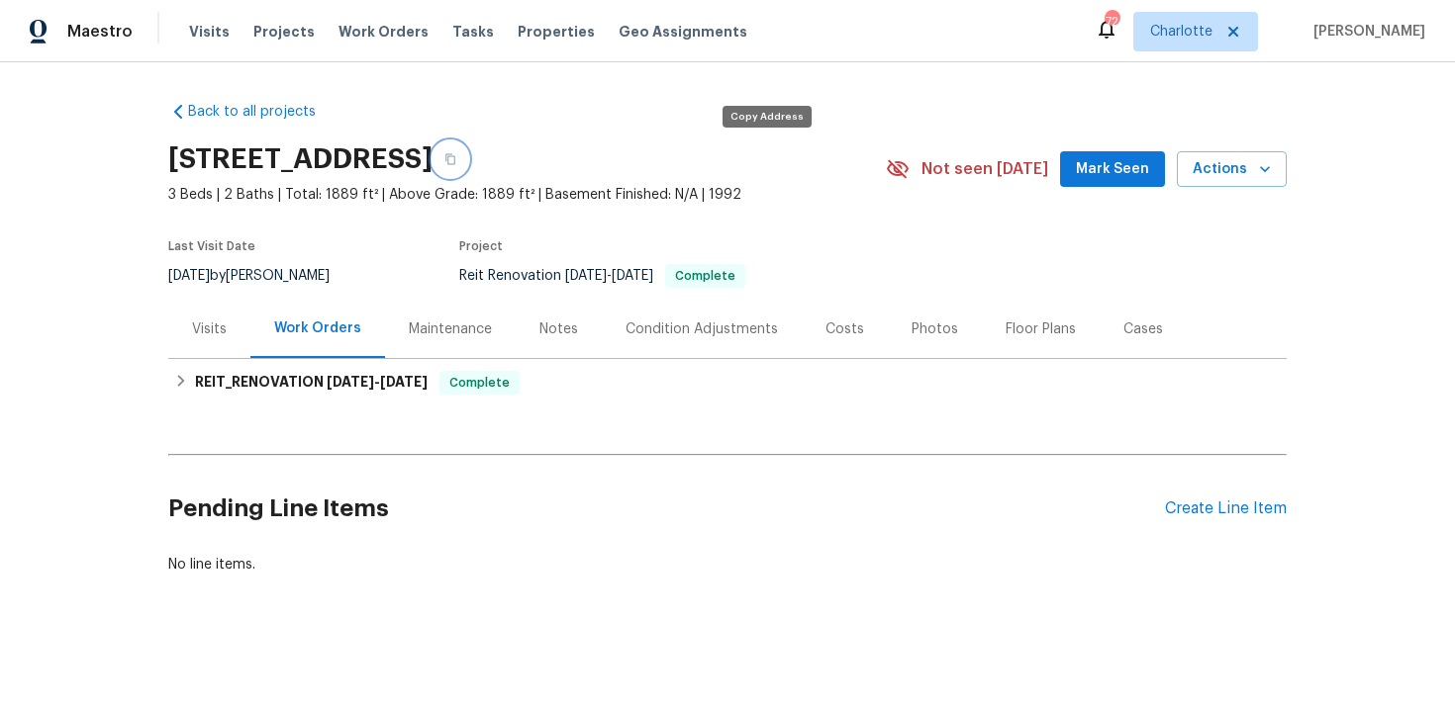
click at [455, 161] on icon "button" at bounding box center [450, 159] width 10 height 11
click at [456, 160] on icon "button" at bounding box center [450, 159] width 12 height 12
